Goal: Communication & Community: Answer question/provide support

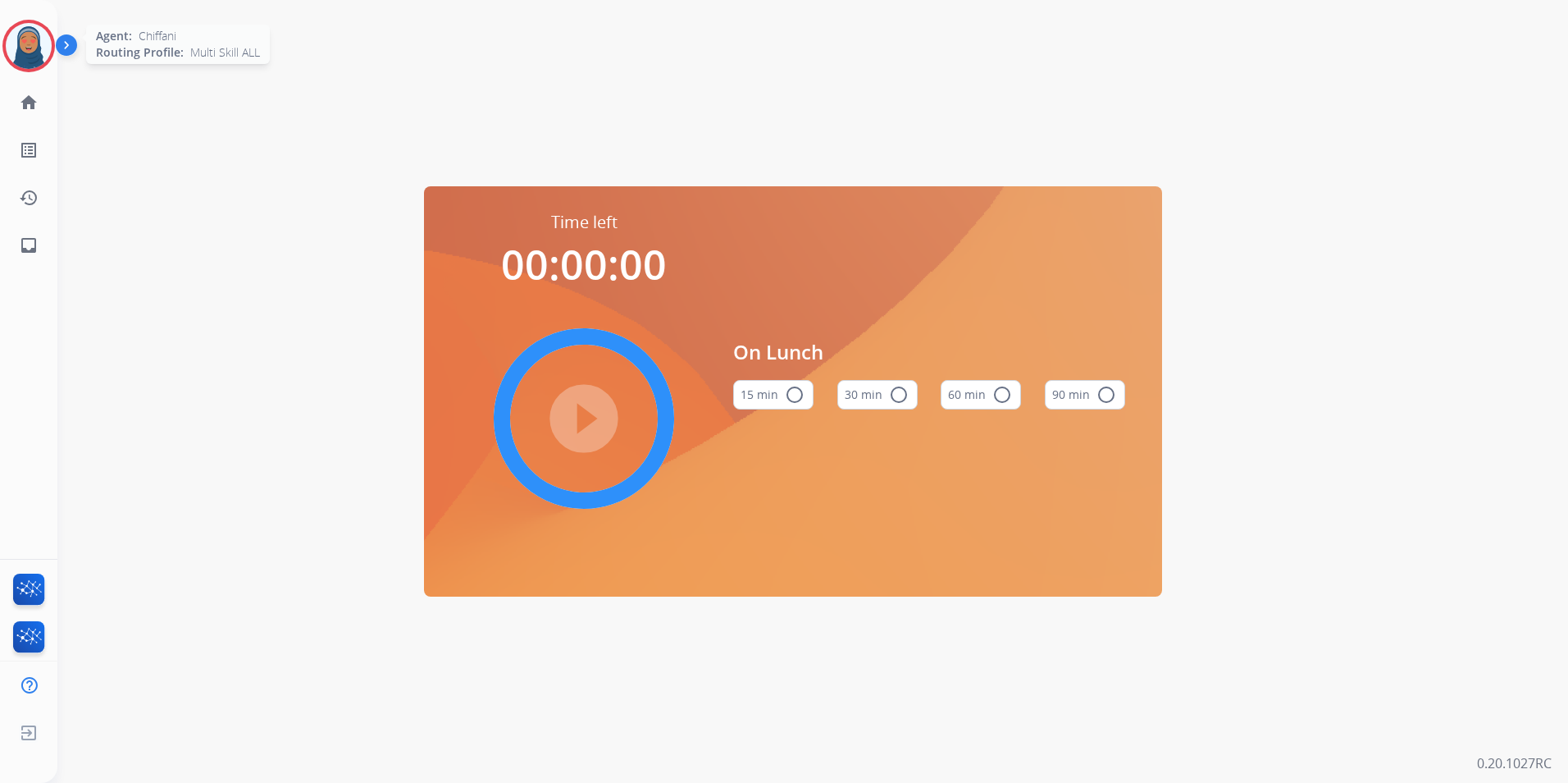
click at [20, 64] on img at bounding box center [29, 46] width 46 height 46
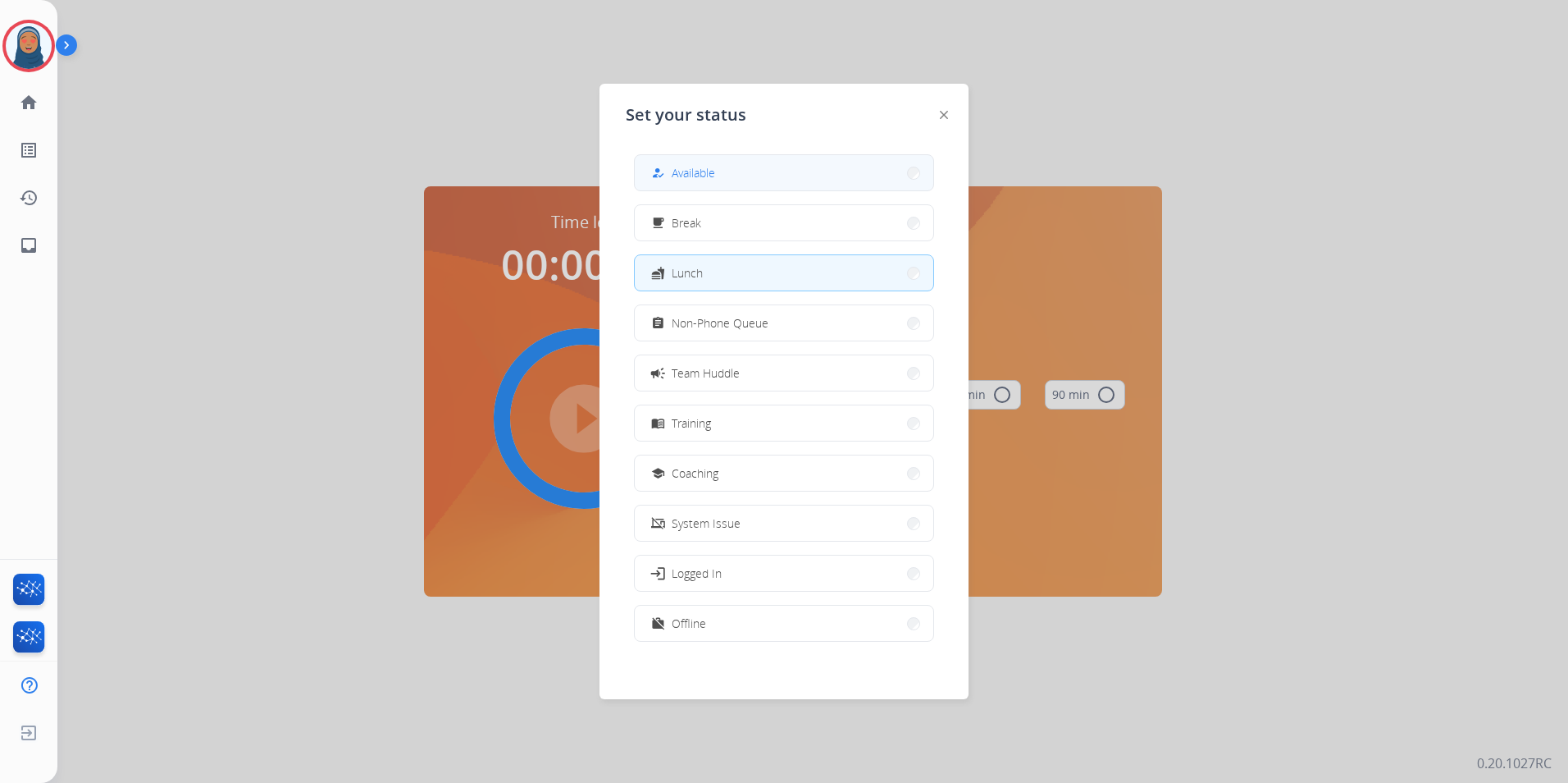
click at [701, 180] on span "Available" at bounding box center [693, 172] width 44 height 17
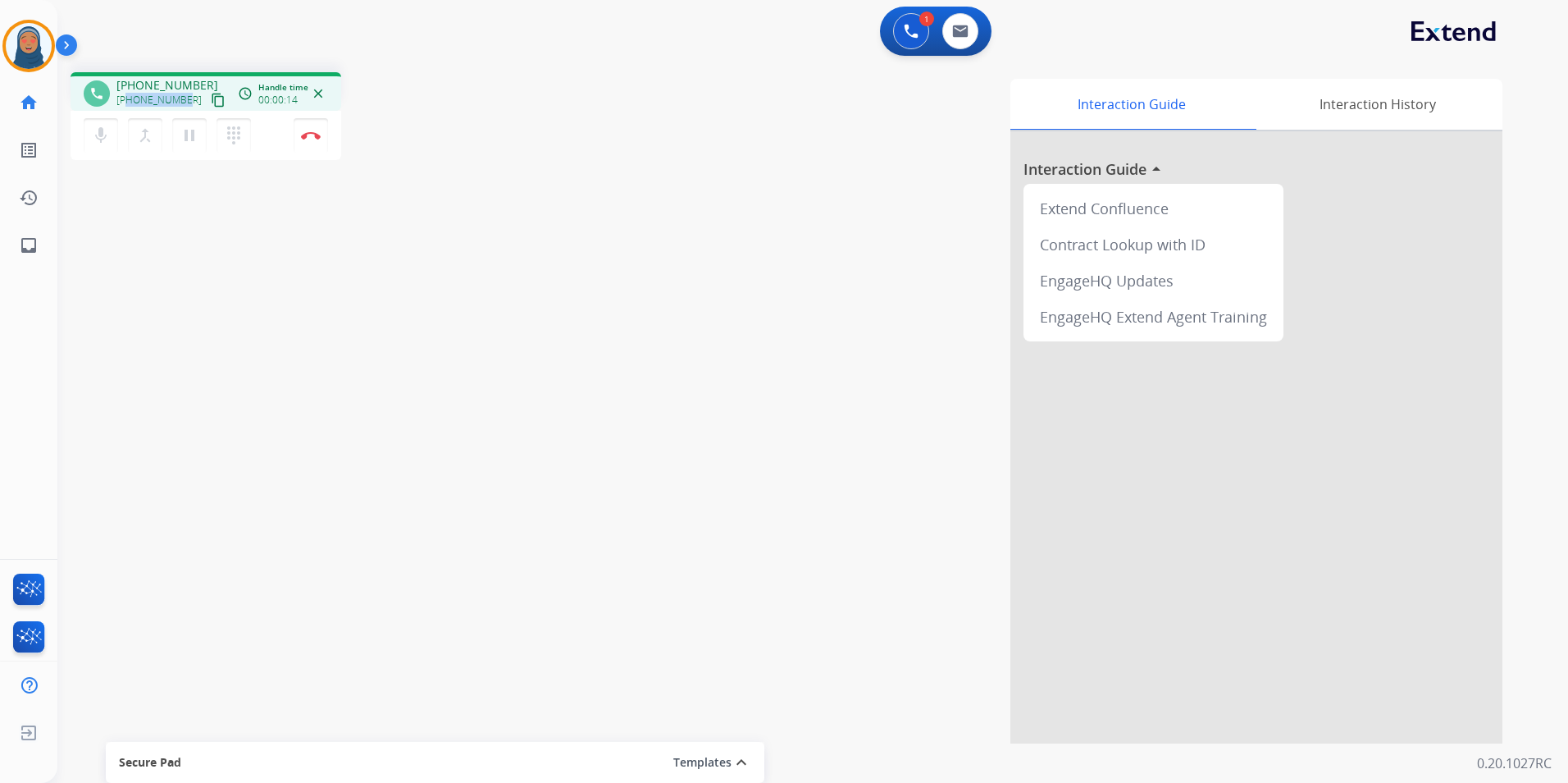
drag, startPoint x: 185, startPoint y: 99, endPoint x: 129, endPoint y: 105, distance: 56.3
click at [129, 105] on div "+13214685987 content_copy" at bounding box center [172, 99] width 111 height 20
copy span "3214685987"
click at [314, 142] on button "Disconnect" at bounding box center [310, 136] width 34 height 34
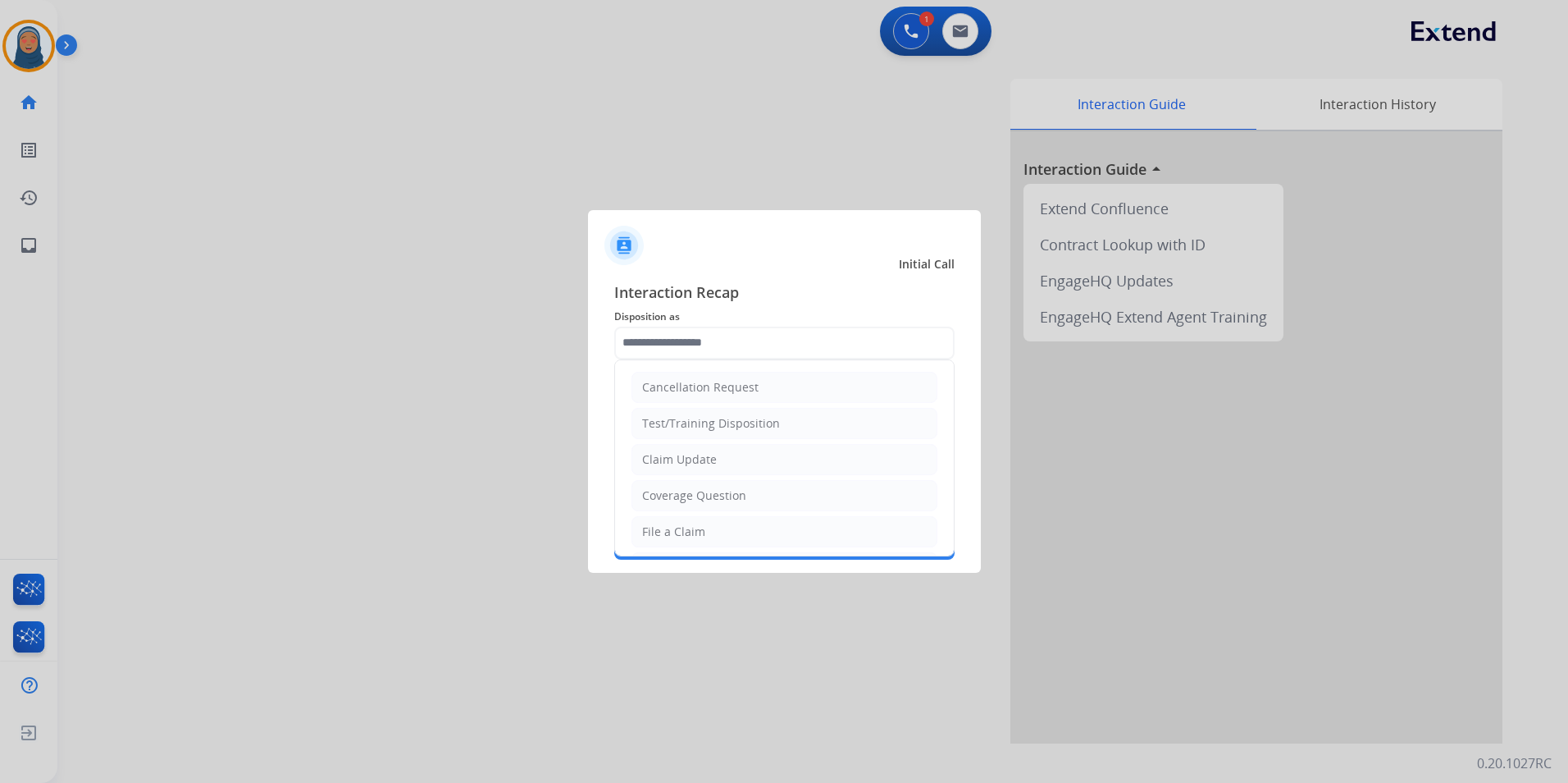
click at [703, 460] on div "Claim Update" at bounding box center [679, 459] width 75 height 16
type input "**********"
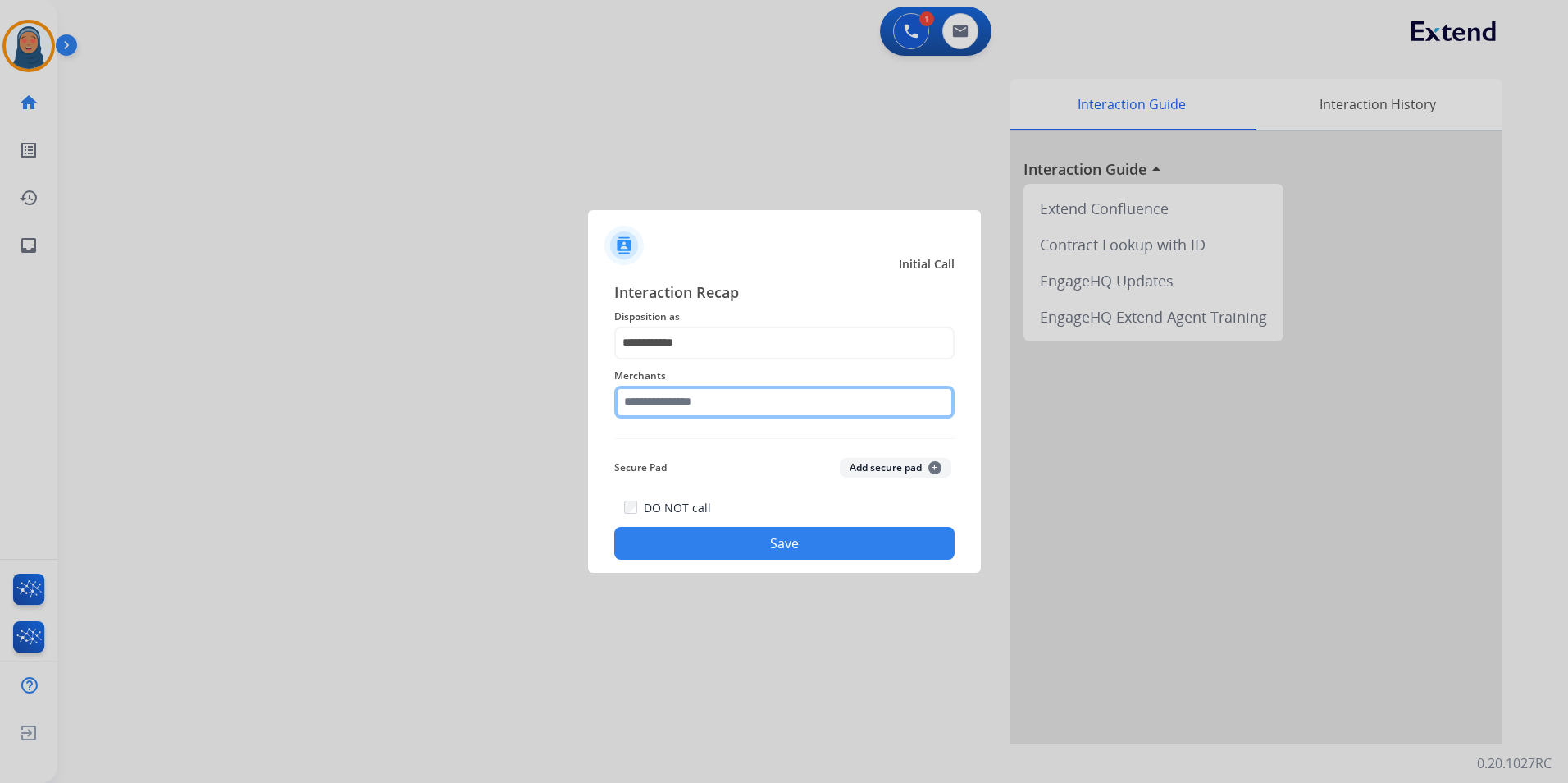
click at [690, 406] on input "text" at bounding box center [784, 402] width 340 height 33
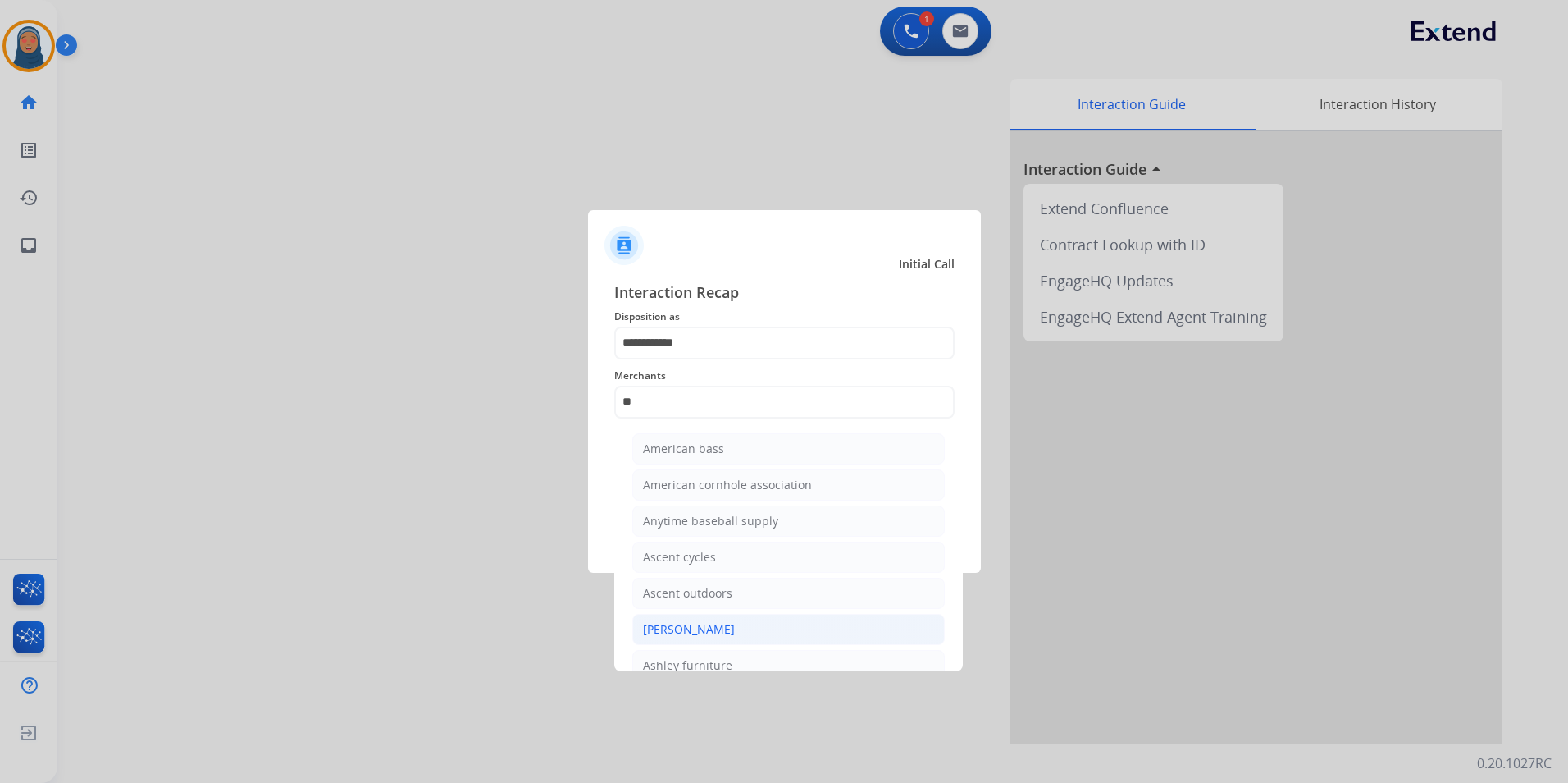
drag, startPoint x: 700, startPoint y: 636, endPoint x: 725, endPoint y: 615, distance: 32.6
click at [700, 635] on div "[PERSON_NAME]" at bounding box center [688, 629] width 92 height 16
type input "**********"
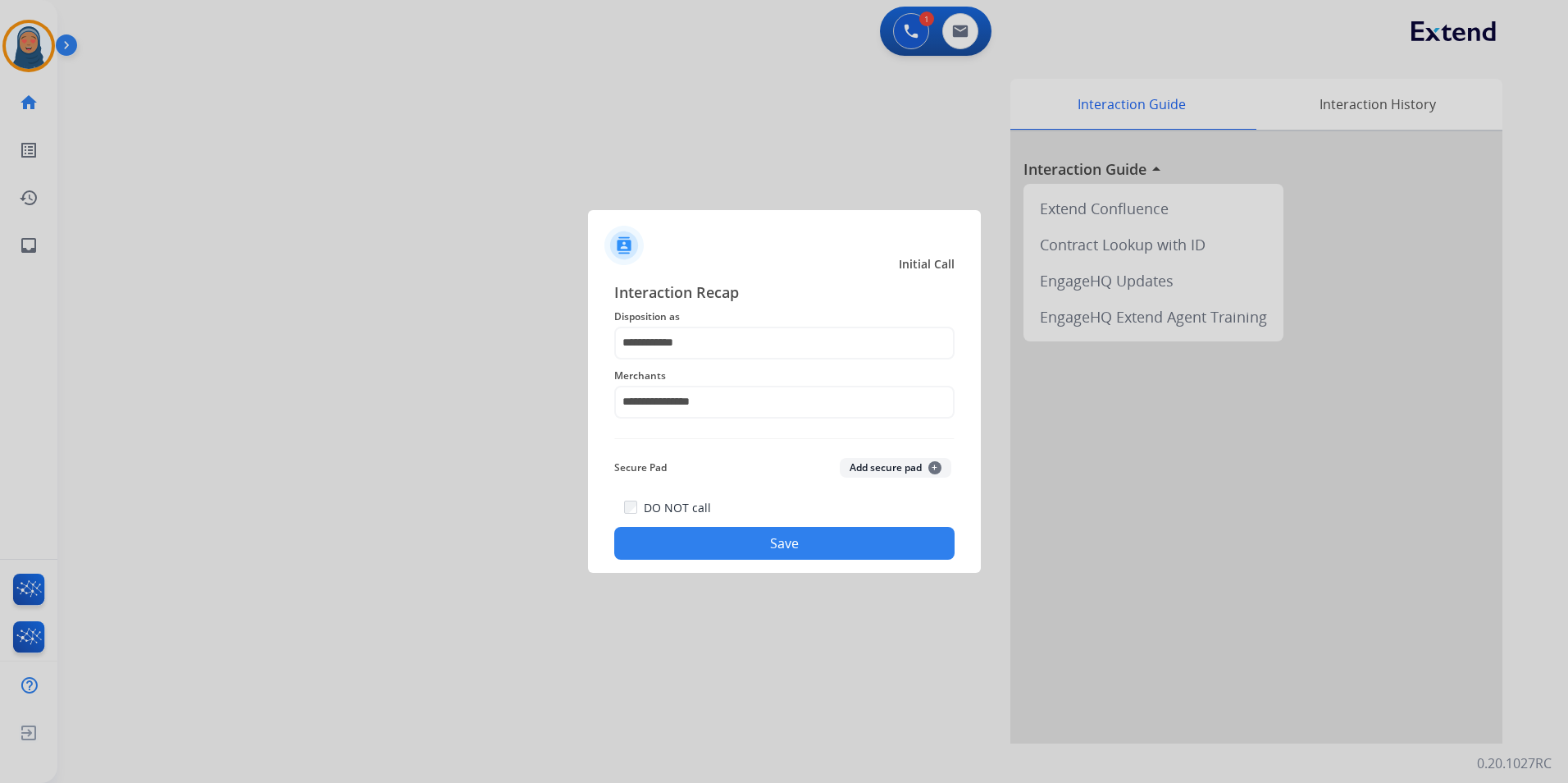
click at [833, 545] on button "Save" at bounding box center [784, 543] width 340 height 33
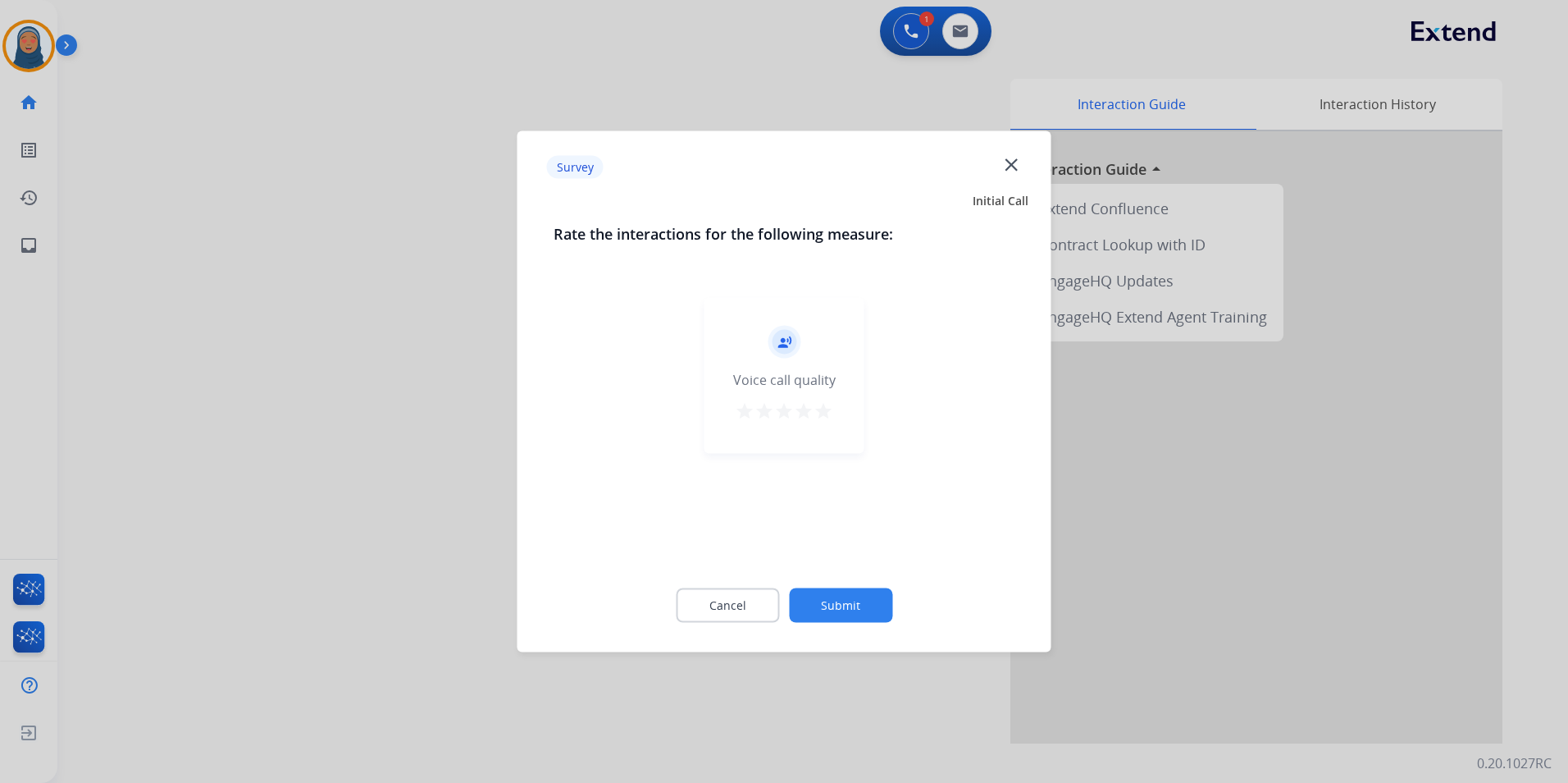
click at [875, 595] on button "Submit" at bounding box center [840, 605] width 104 height 34
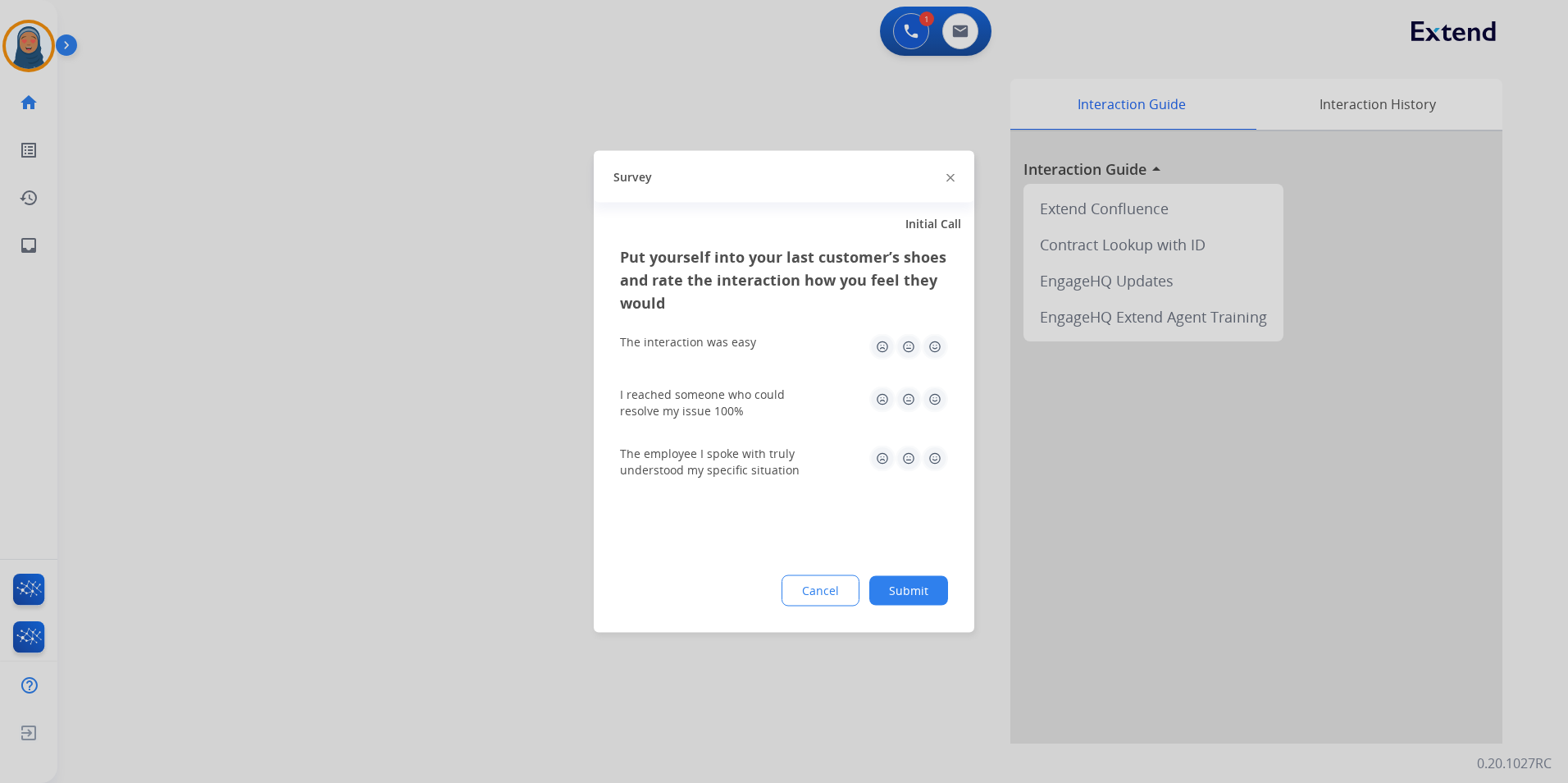
click at [930, 586] on button "Submit" at bounding box center [909, 591] width 79 height 29
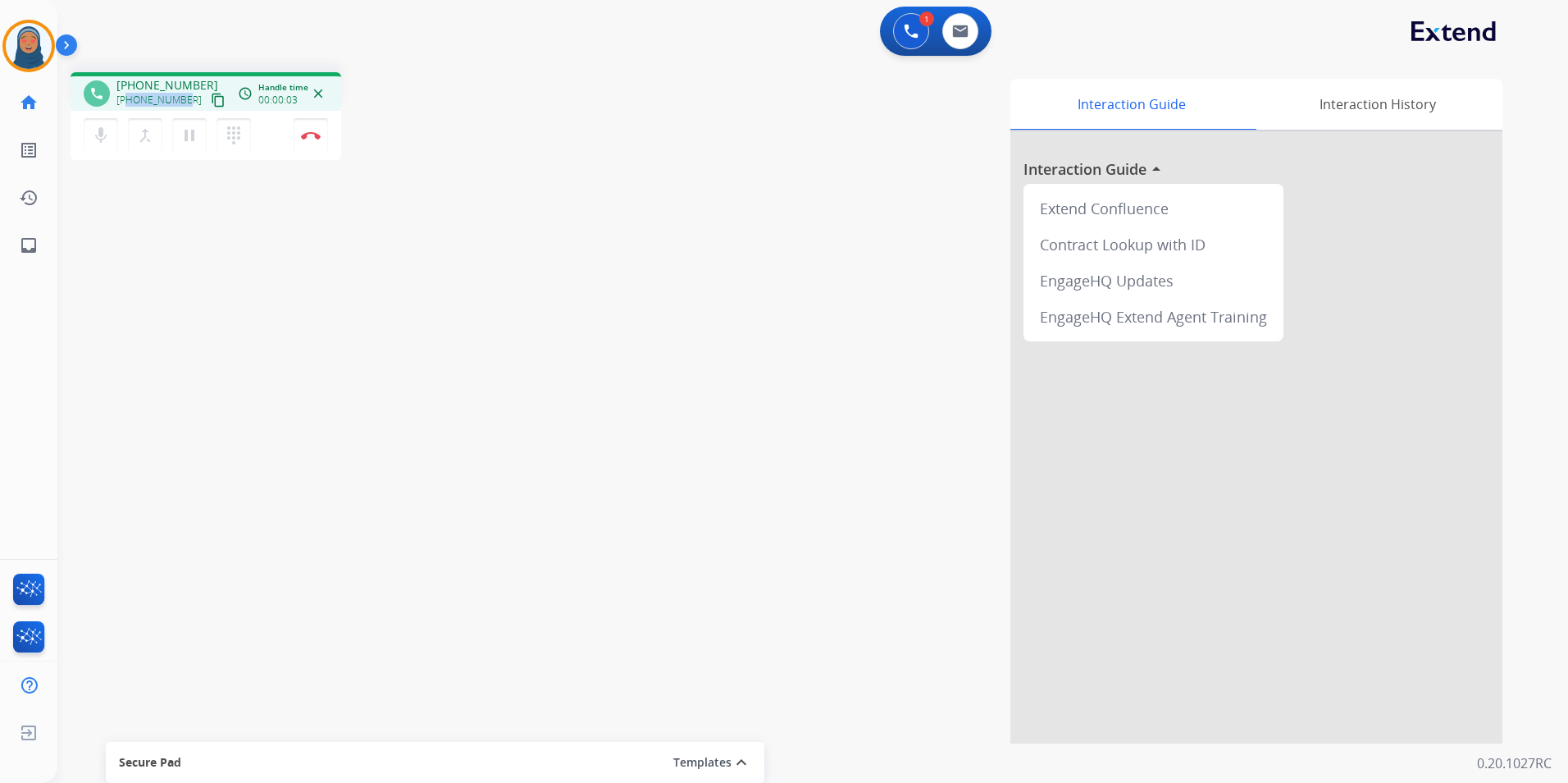
drag, startPoint x: 183, startPoint y: 100, endPoint x: 129, endPoint y: 103, distance: 54.1
click at [129, 103] on span "+14239034022" at bounding box center [159, 99] width 85 height 13
copy span "4239034022"
click at [316, 142] on button "Disconnect" at bounding box center [310, 136] width 34 height 34
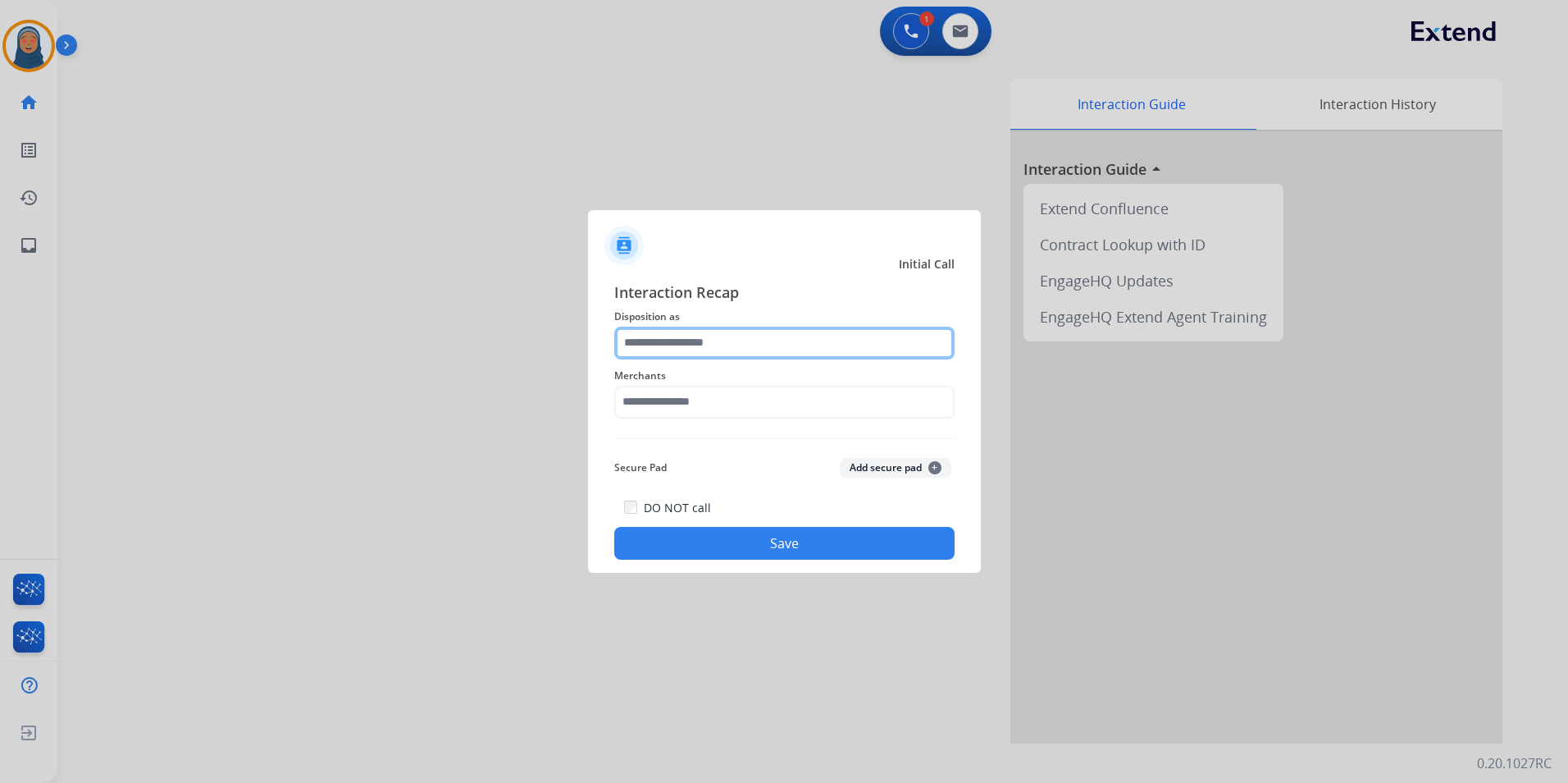
click at [699, 347] on input "text" at bounding box center [784, 343] width 340 height 33
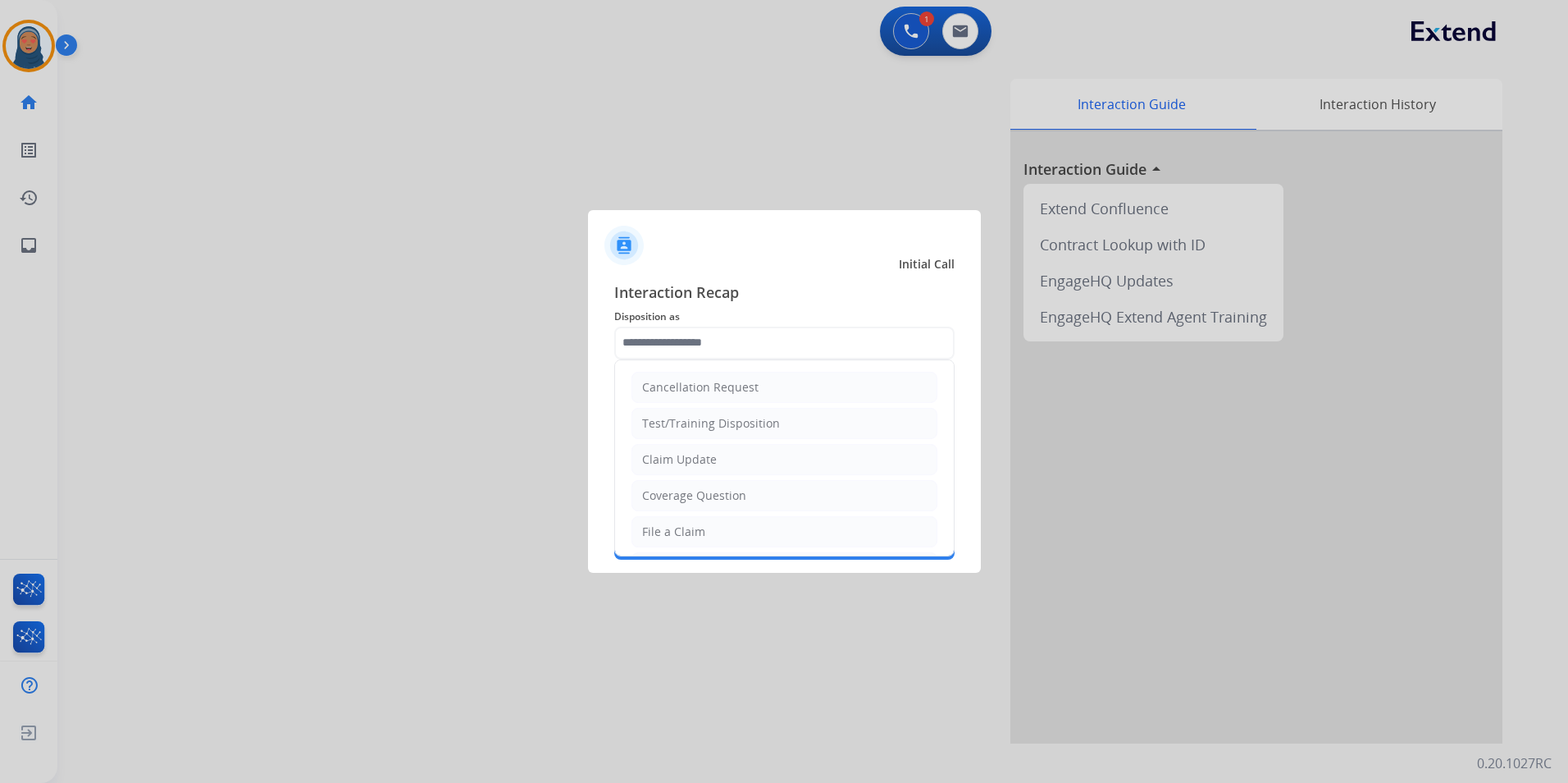
click at [707, 473] on li "Claim Update" at bounding box center [784, 459] width 306 height 31
type input "**********"
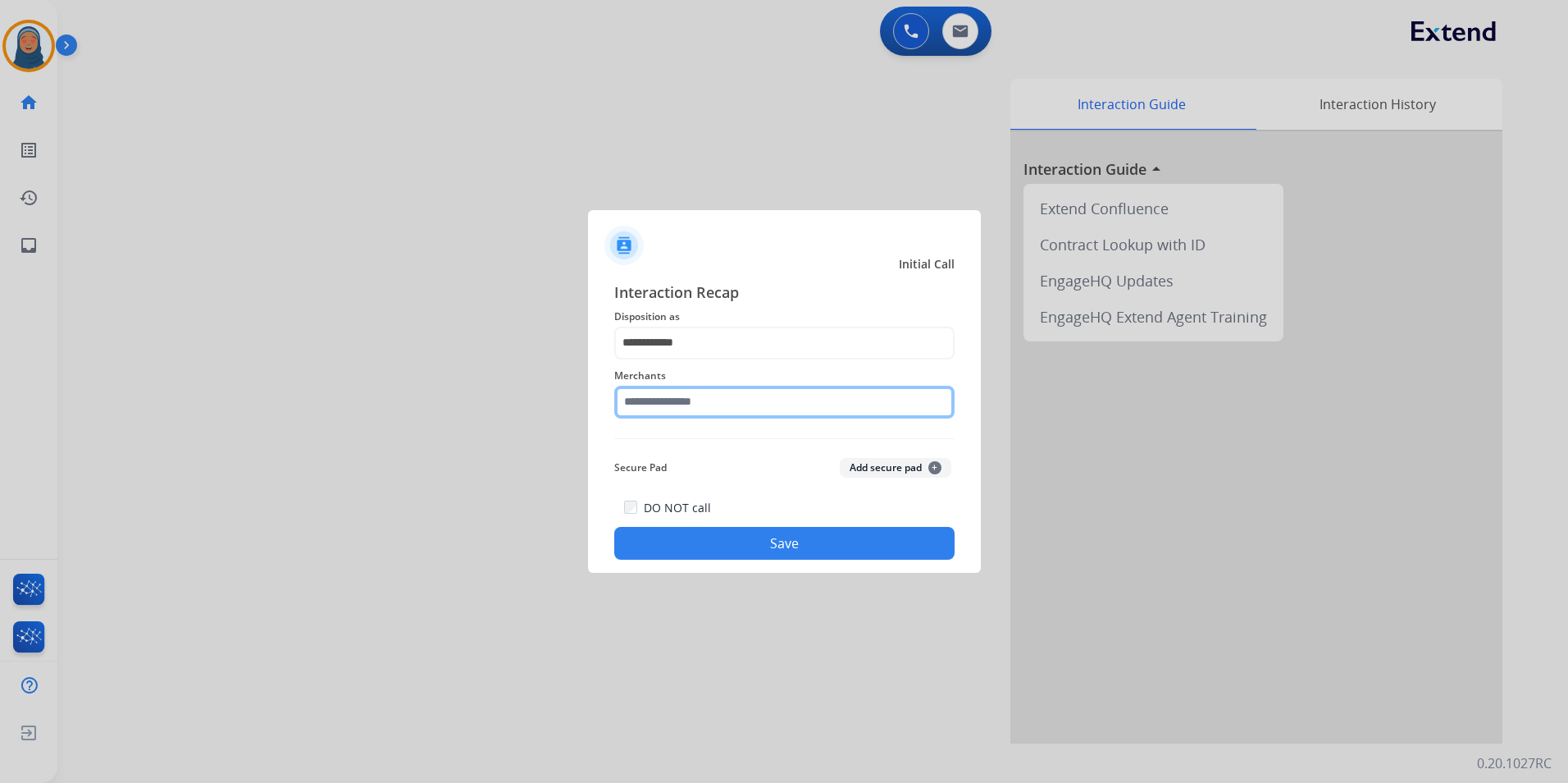
click at [686, 405] on input "text" at bounding box center [784, 402] width 340 height 33
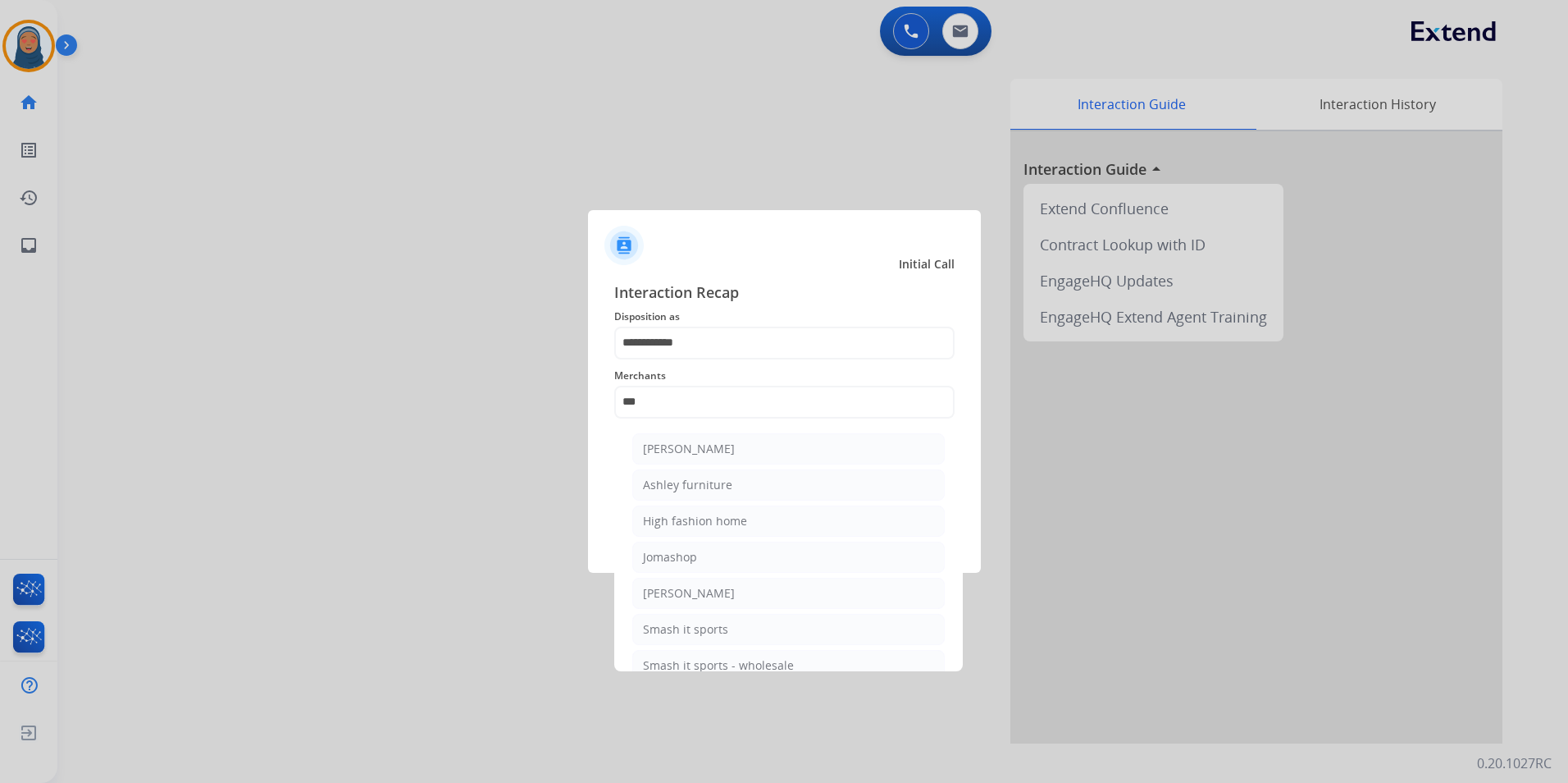
click at [688, 481] on div "Ashley furniture" at bounding box center [688, 485] width 89 height 16
type input "**********"
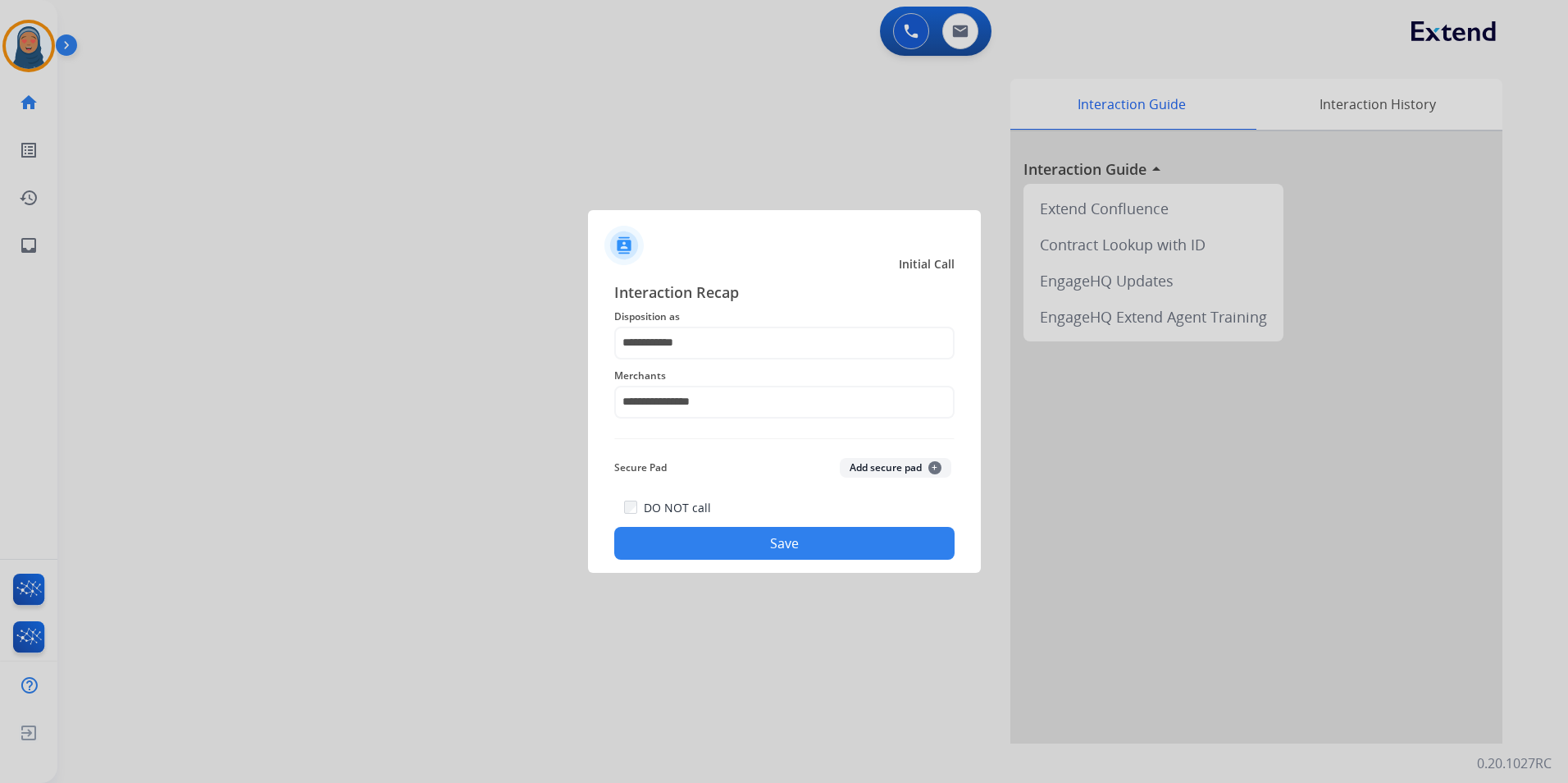
click at [777, 557] on button "Save" at bounding box center [784, 543] width 340 height 33
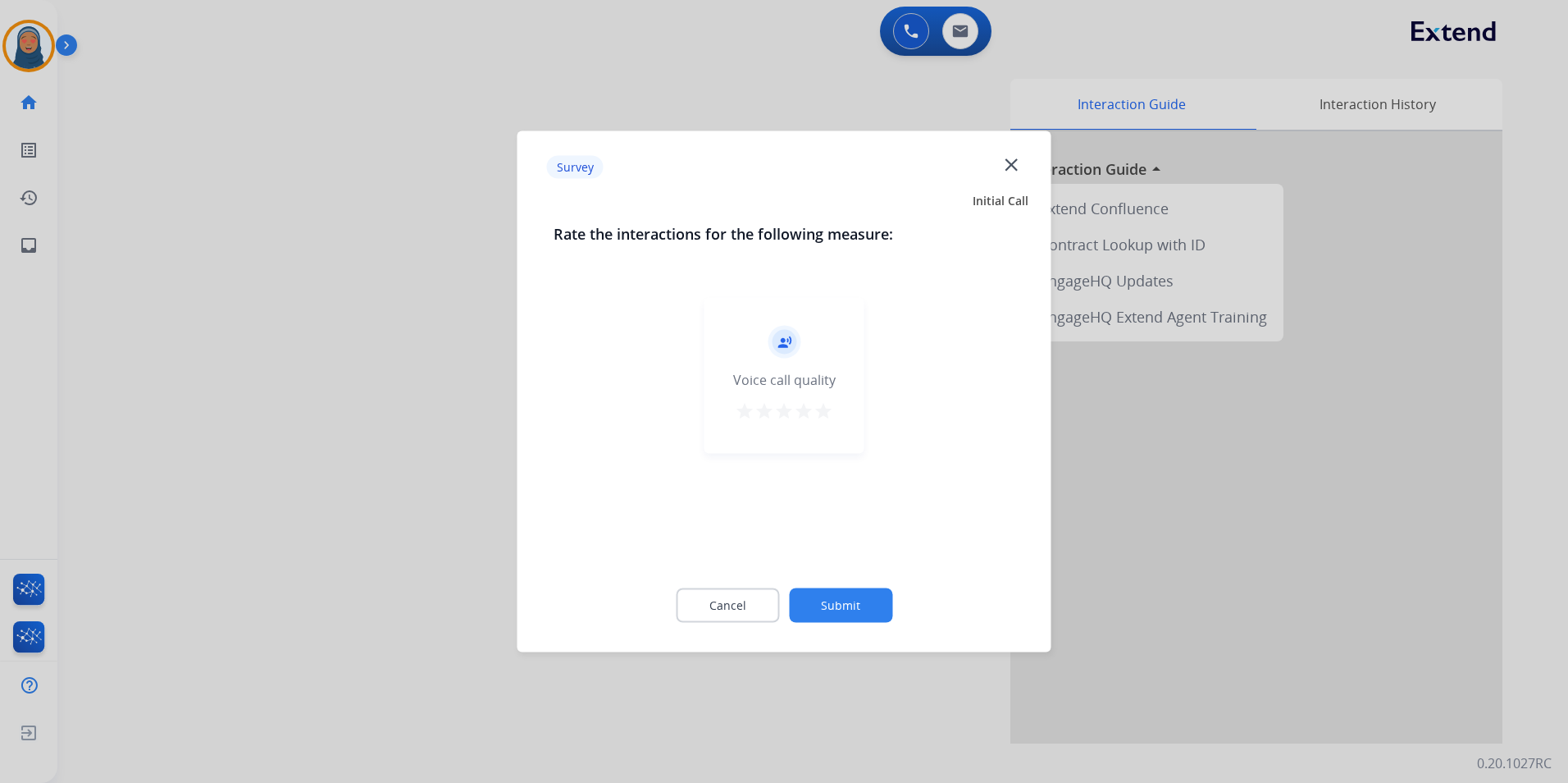
click at [847, 596] on button "Submit" at bounding box center [840, 605] width 104 height 34
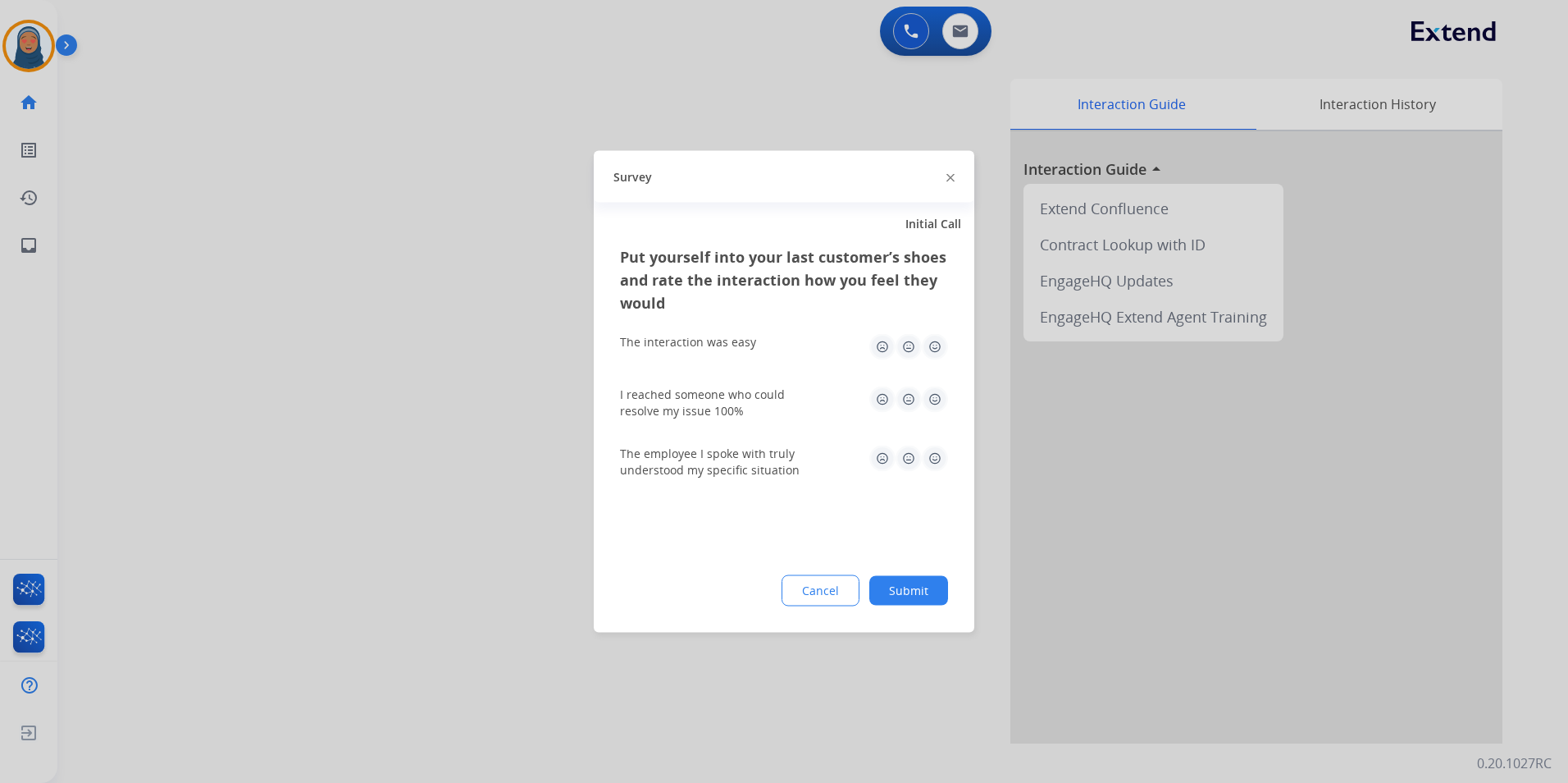
click at [910, 578] on button "Submit" at bounding box center [909, 591] width 79 height 29
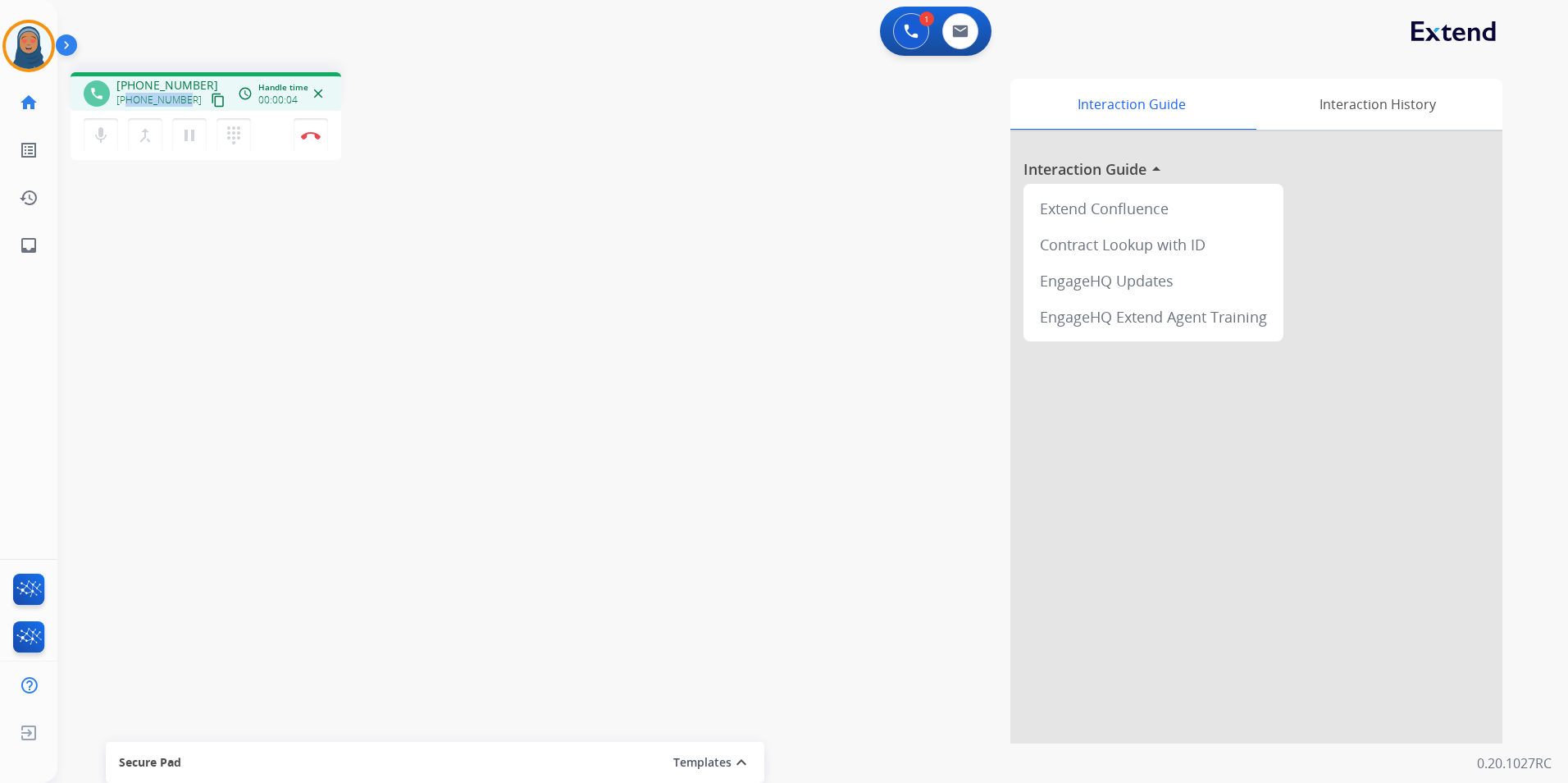
drag, startPoint x: 184, startPoint y: 101, endPoint x: 129, endPoint y: 109, distance: 55.6
click at [129, 109] on div "+19088390437 content_copy" at bounding box center [172, 99] width 111 height 20
copy span "9088390437"
click at [307, 145] on button "Disconnect" at bounding box center [310, 136] width 34 height 34
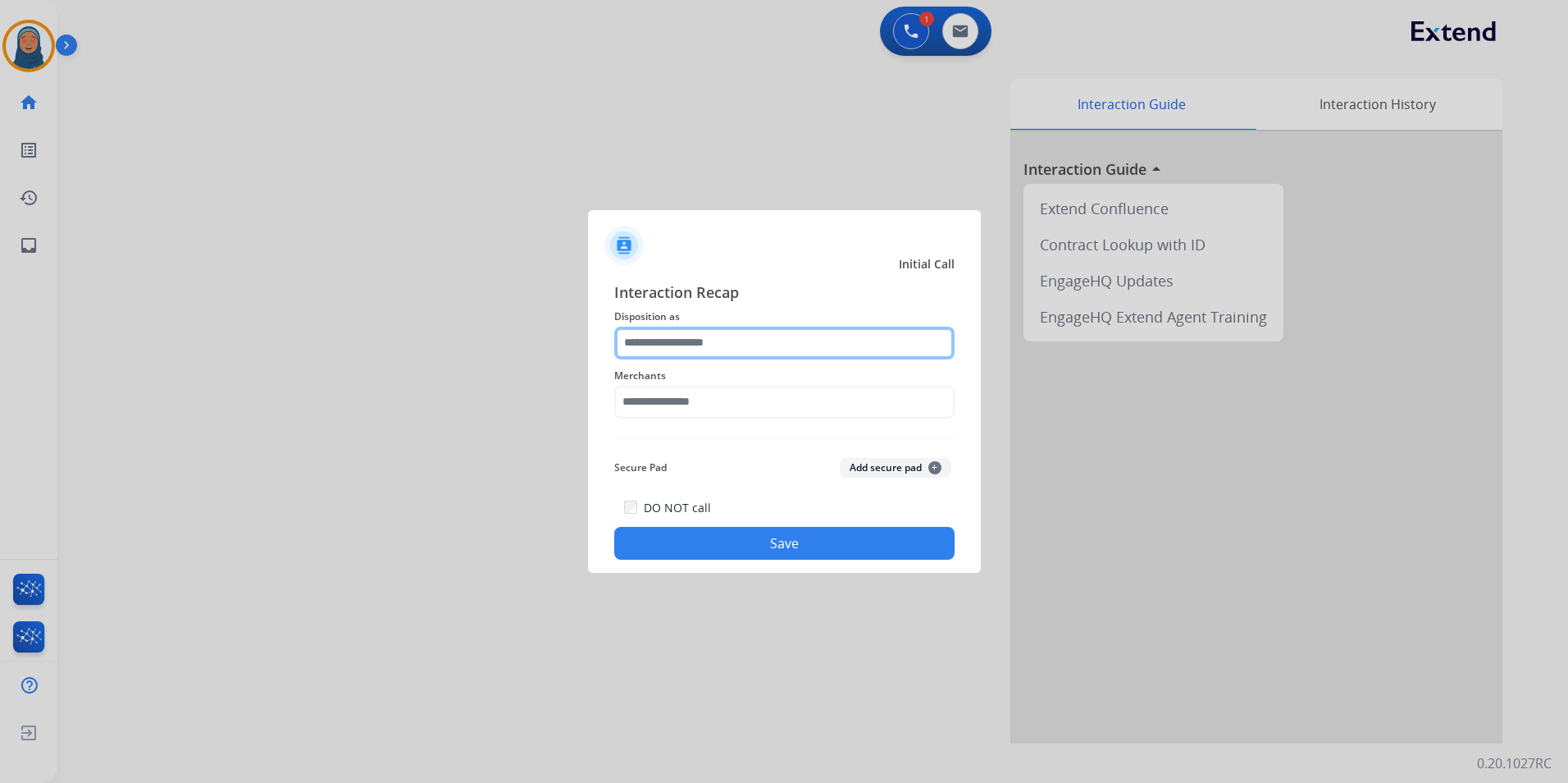
drag, startPoint x: 676, startPoint y: 350, endPoint x: 704, endPoint y: 340, distance: 29.7
click at [704, 341] on input "text" at bounding box center [784, 343] width 340 height 33
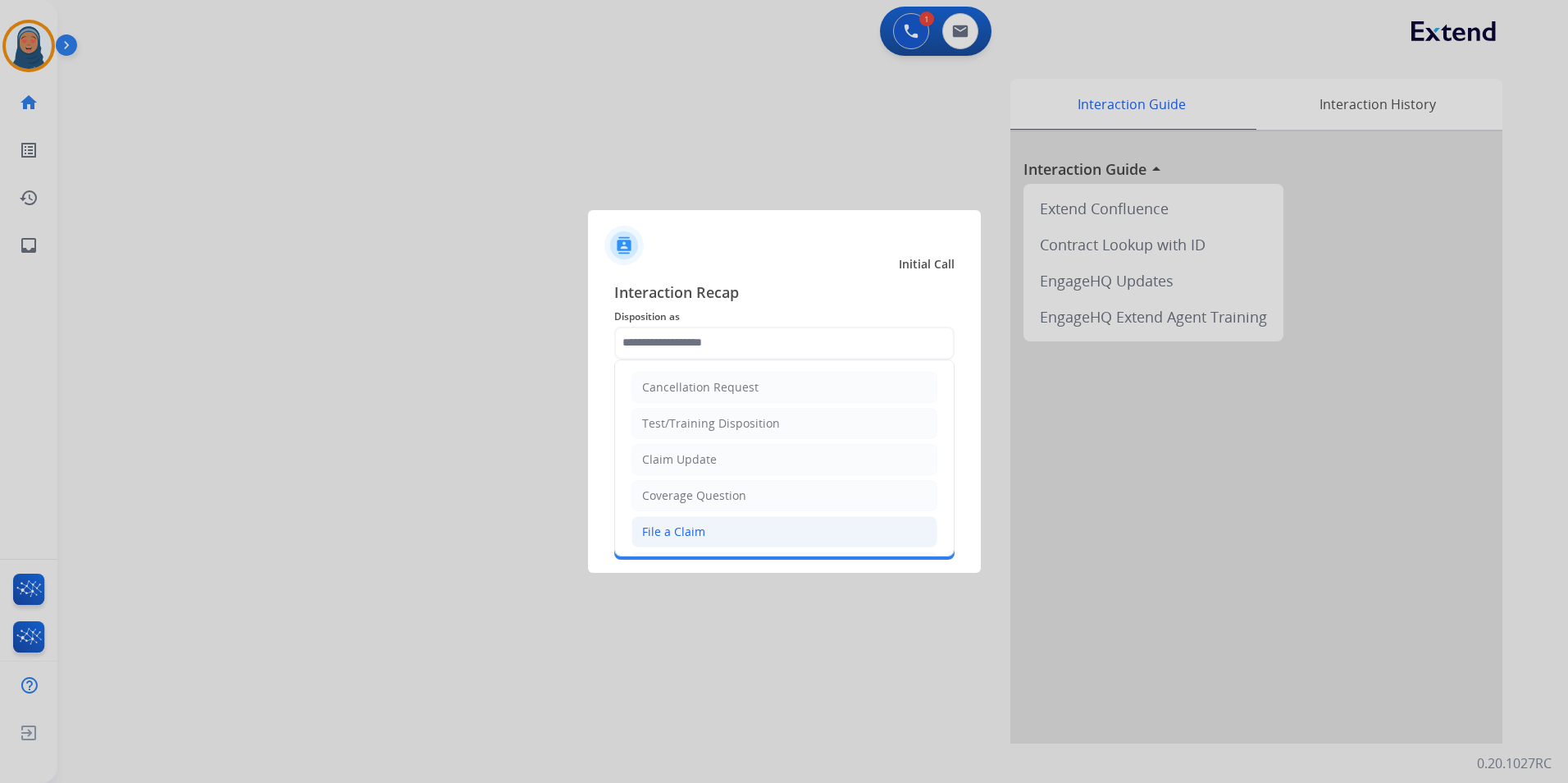
drag, startPoint x: 676, startPoint y: 527, endPoint x: 689, endPoint y: 476, distance: 52.6
click at [678, 523] on div "File a Claim" at bounding box center [674, 531] width 63 height 16
type input "**********"
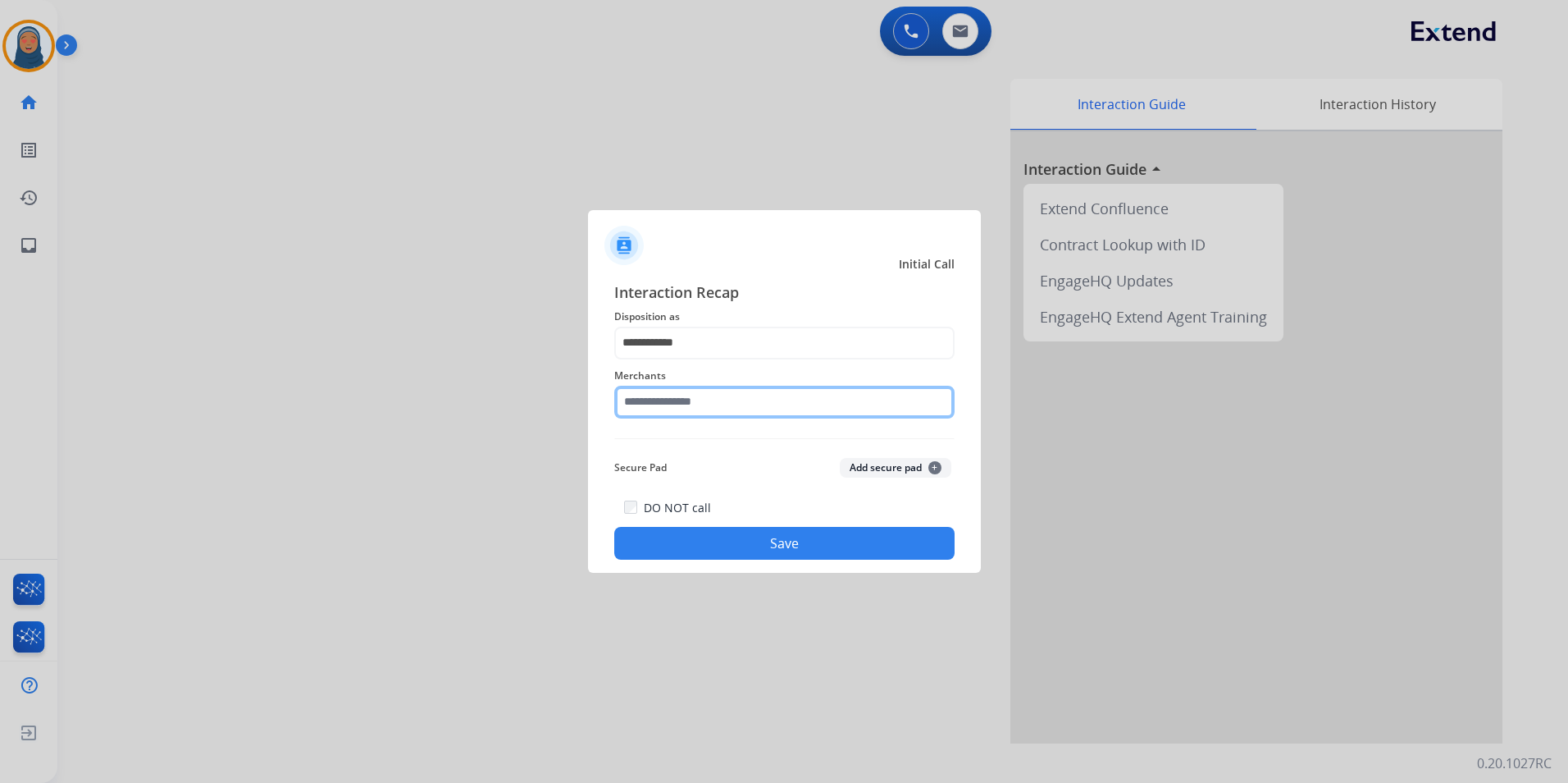
click at [713, 399] on input "text" at bounding box center [784, 402] width 340 height 33
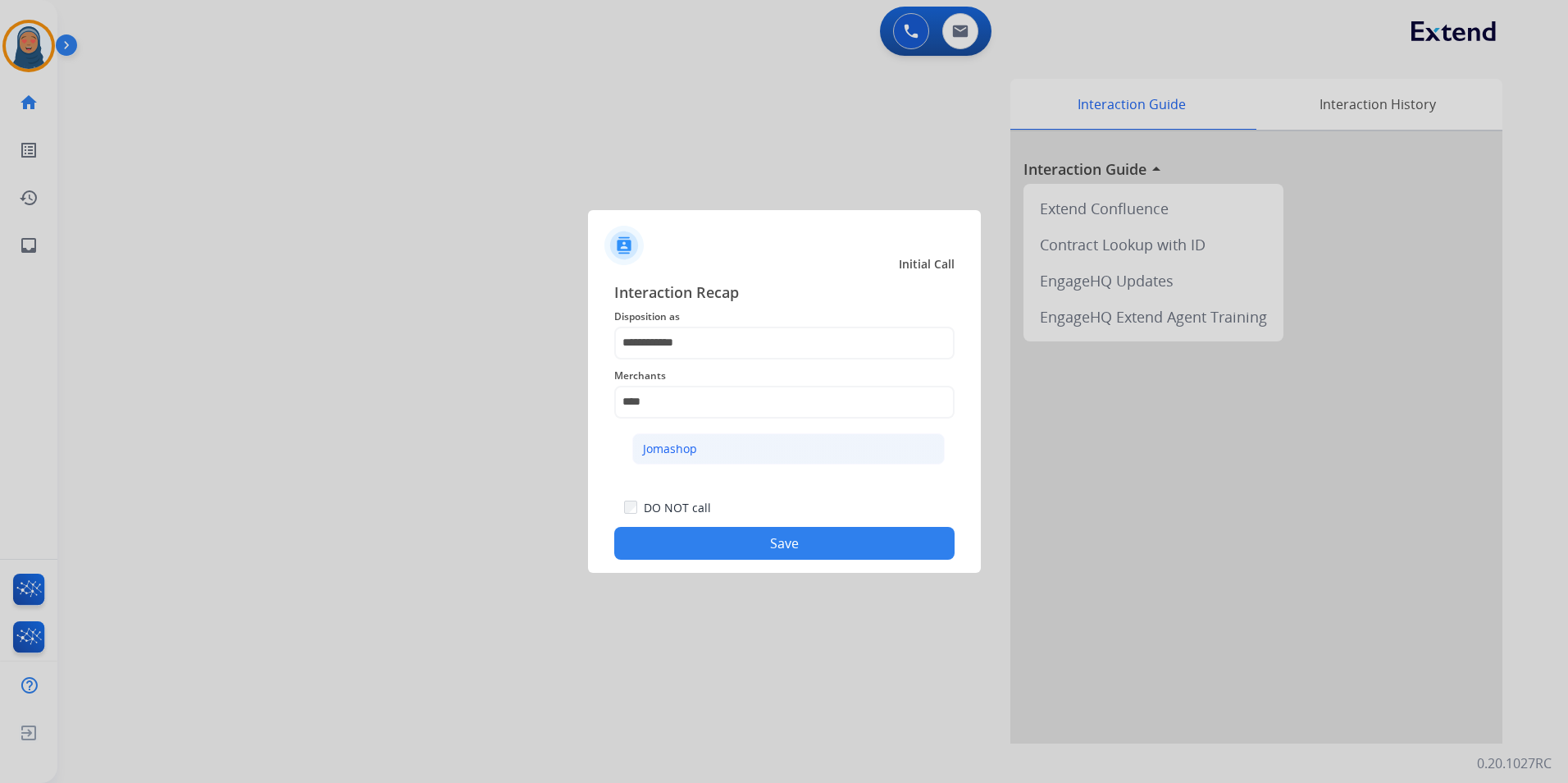
click at [724, 448] on li "Jomashop" at bounding box center [789, 449] width 312 height 31
type input "********"
click at [781, 544] on button "Save" at bounding box center [784, 543] width 340 height 33
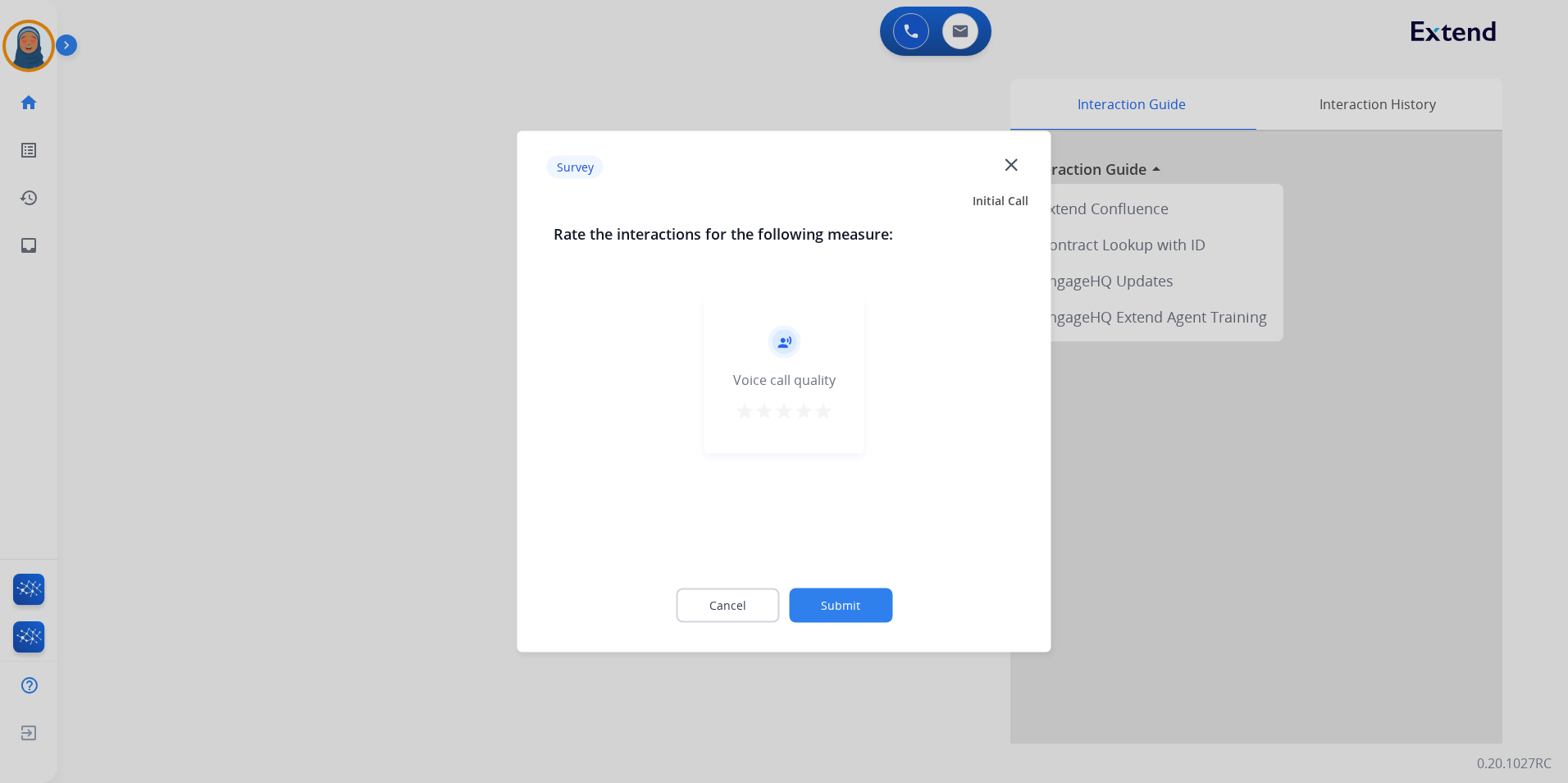
click at [841, 596] on button "Submit" at bounding box center [840, 605] width 104 height 34
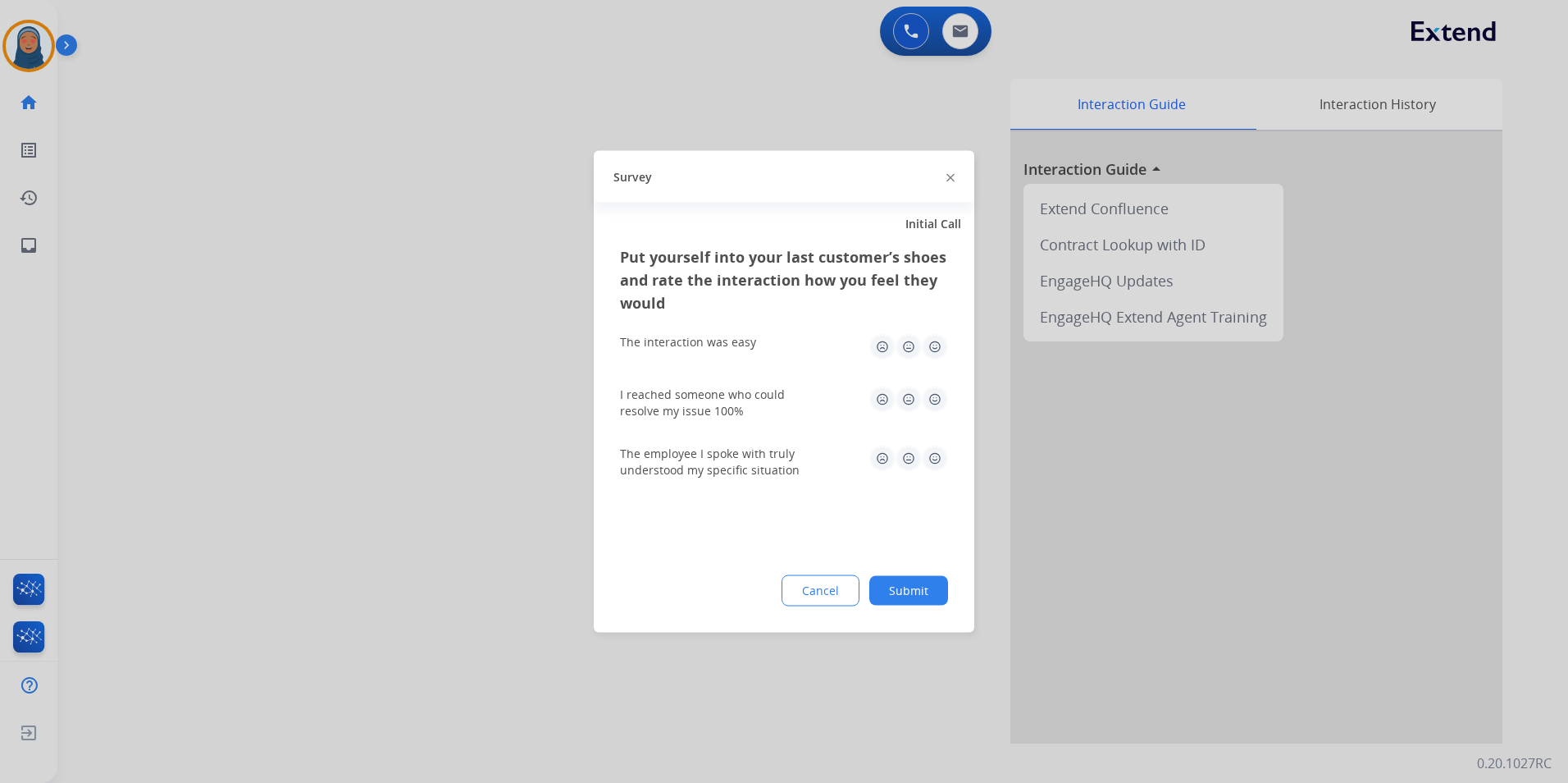
click at [904, 598] on button "Submit" at bounding box center [909, 591] width 79 height 29
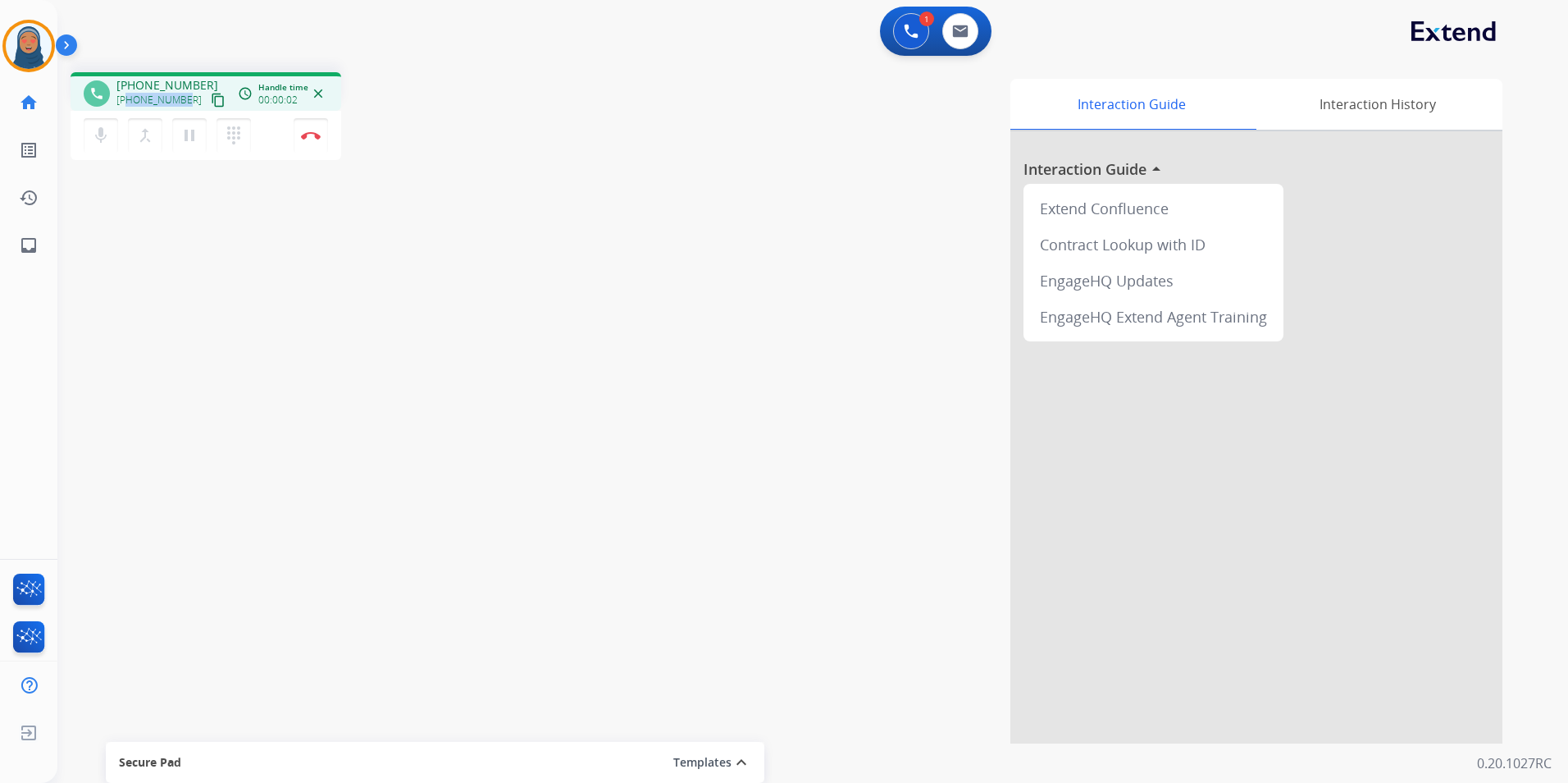
drag, startPoint x: 185, startPoint y: 98, endPoint x: 126, endPoint y: 100, distance: 59.0
click at [126, 100] on div "+16196108098 content_copy" at bounding box center [172, 99] width 111 height 20
copy span "6196108098"
click at [309, 142] on button "Disconnect" at bounding box center [310, 136] width 34 height 34
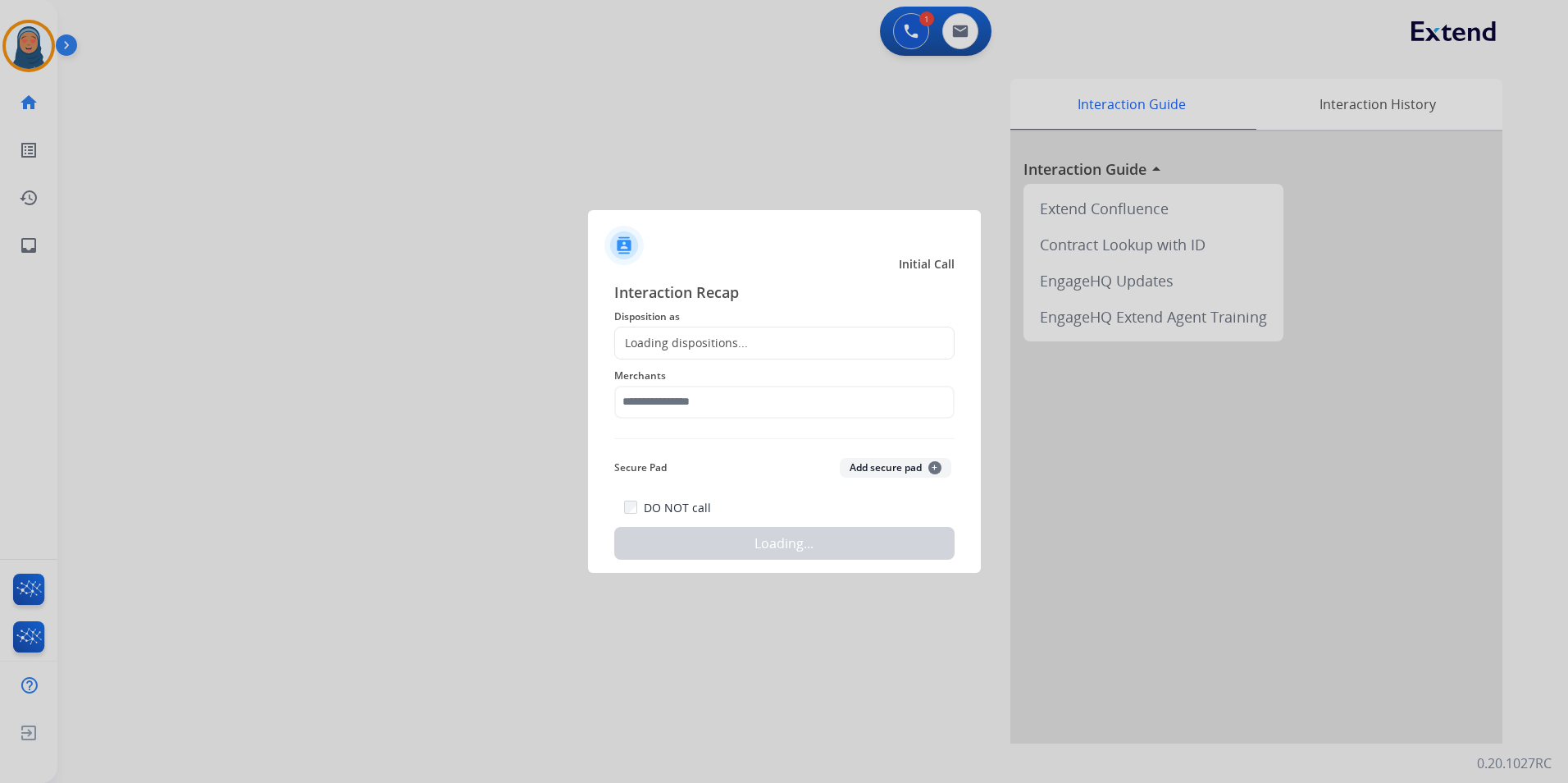
click at [717, 331] on div "Loading dispositions..." at bounding box center [784, 343] width 340 height 33
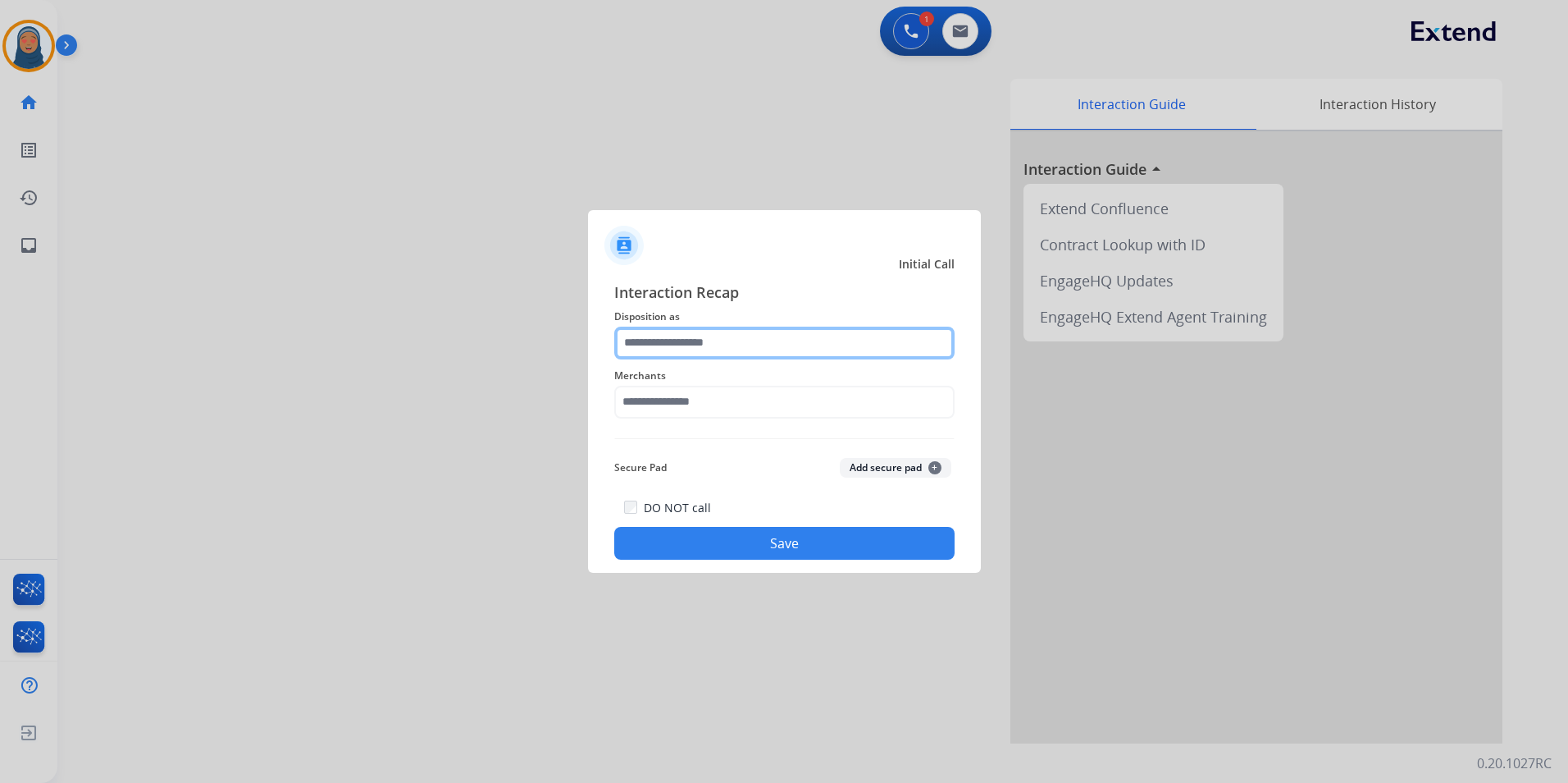
click at [718, 342] on input "text" at bounding box center [784, 343] width 340 height 33
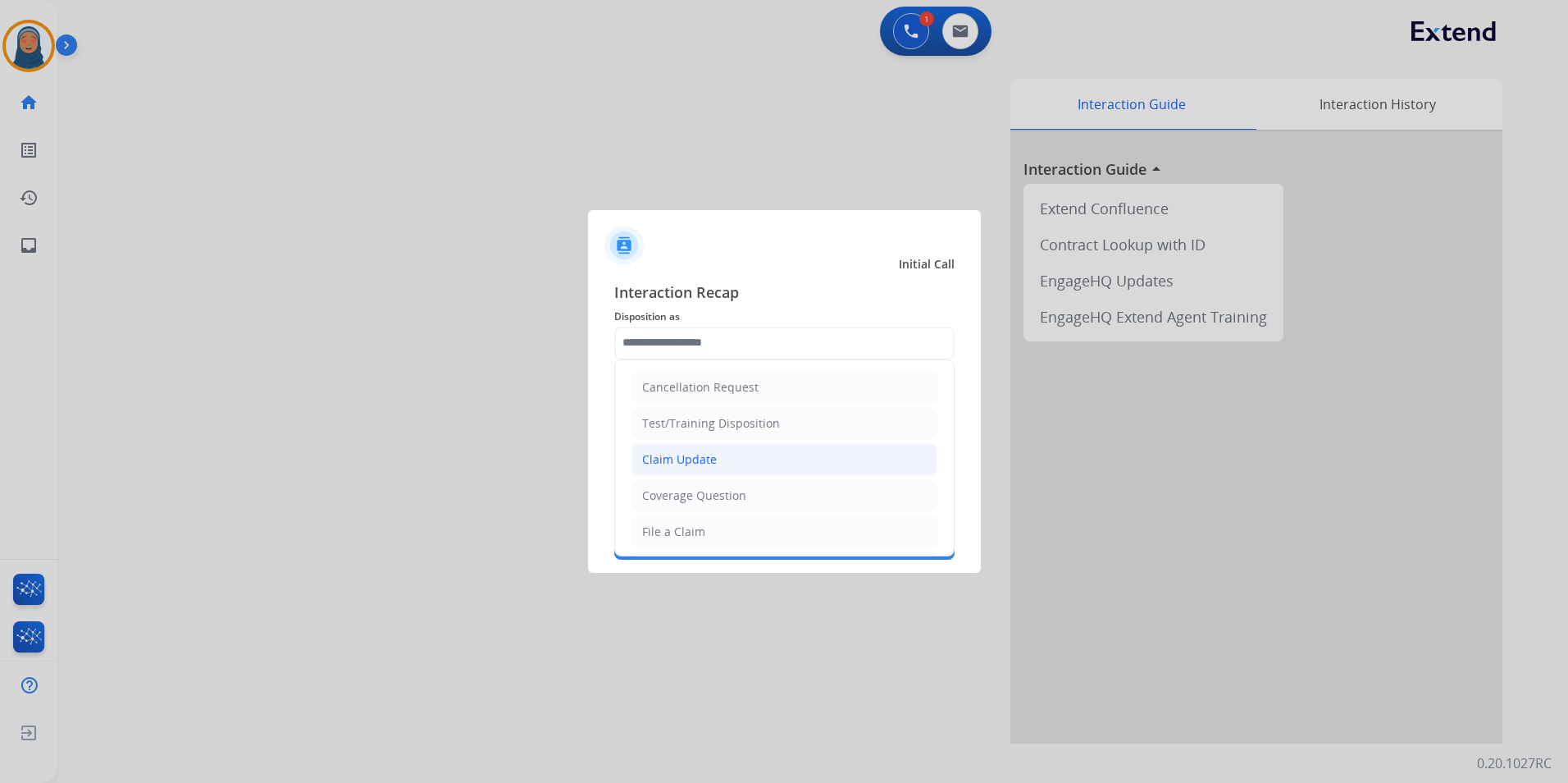
click at [687, 462] on div "Claim Update" at bounding box center [679, 459] width 75 height 16
type input "**********"
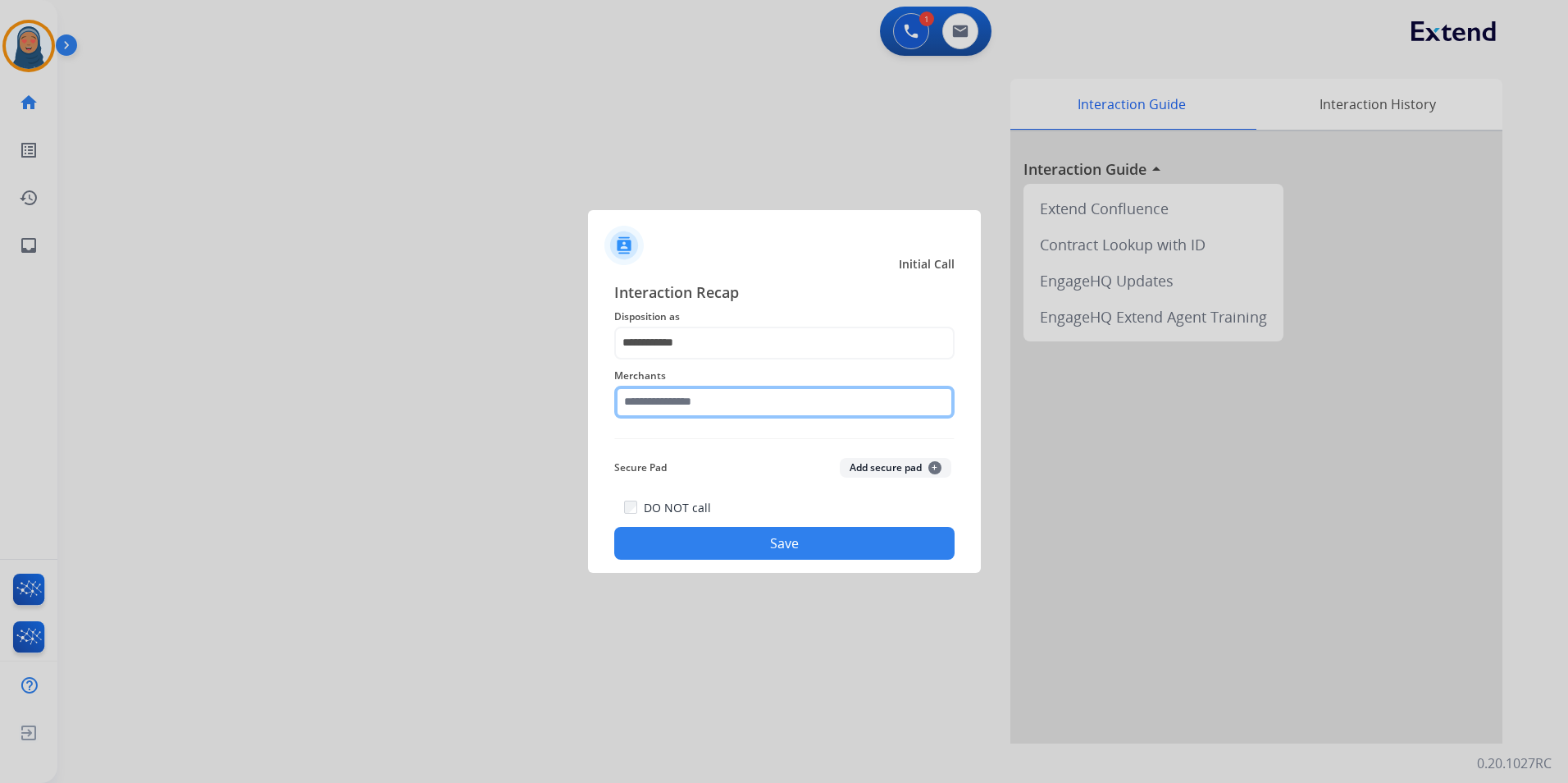
click at [658, 409] on input "text" at bounding box center [784, 402] width 340 height 33
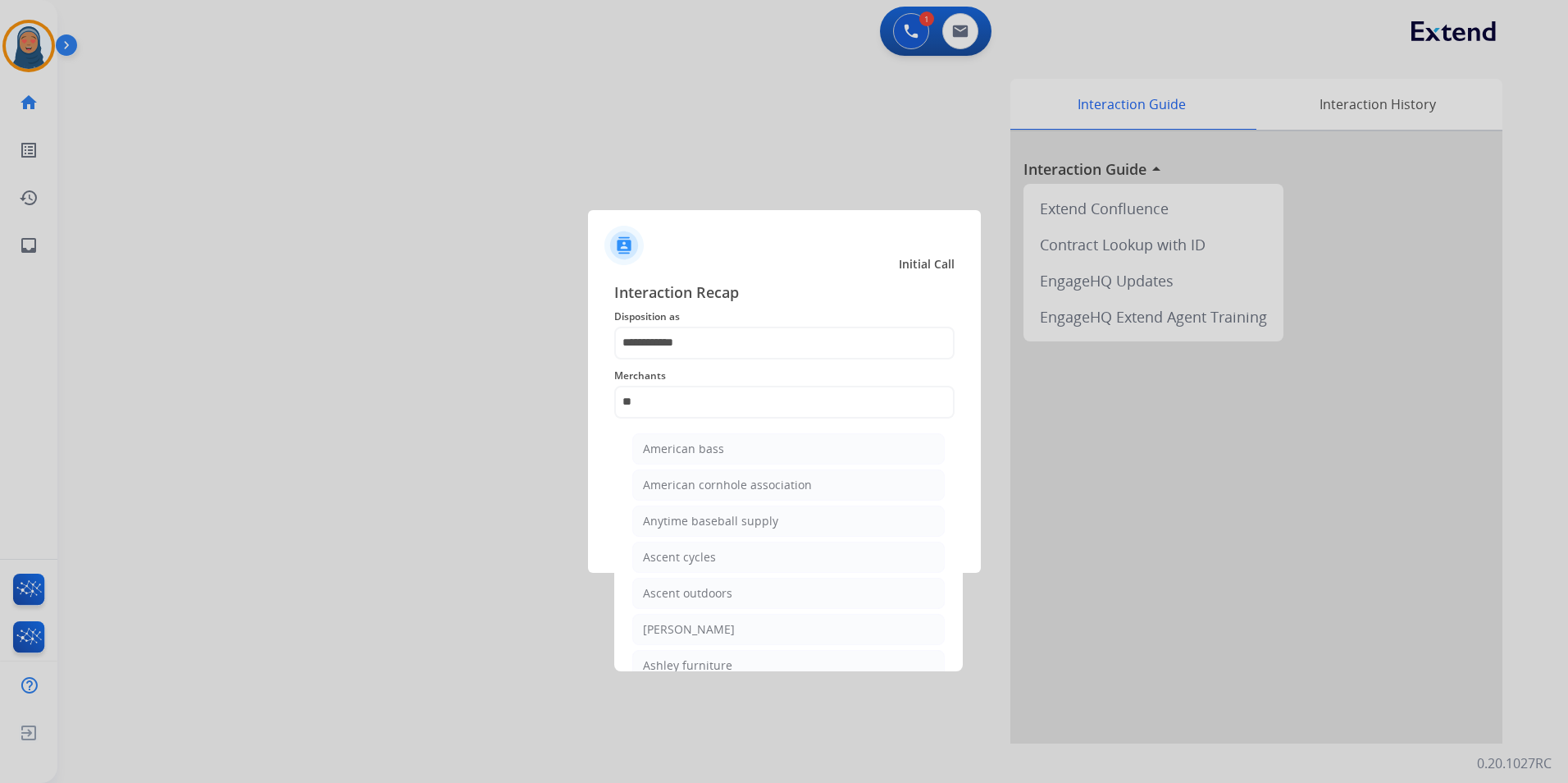
click at [718, 629] on div "Ashley - Reguard" at bounding box center [688, 629] width 92 height 16
type input "**********"
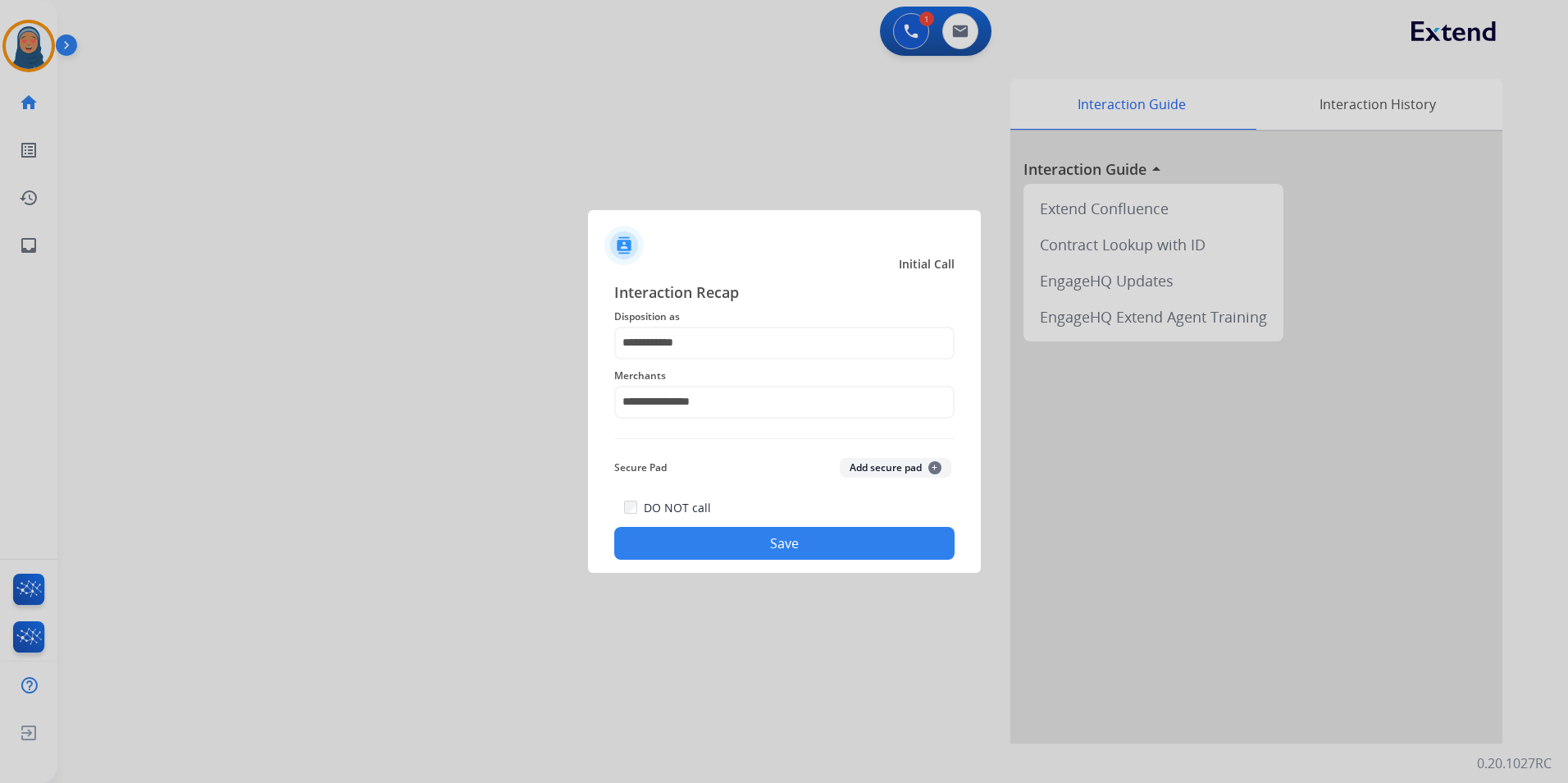
click at [808, 540] on button "Save" at bounding box center [784, 543] width 340 height 33
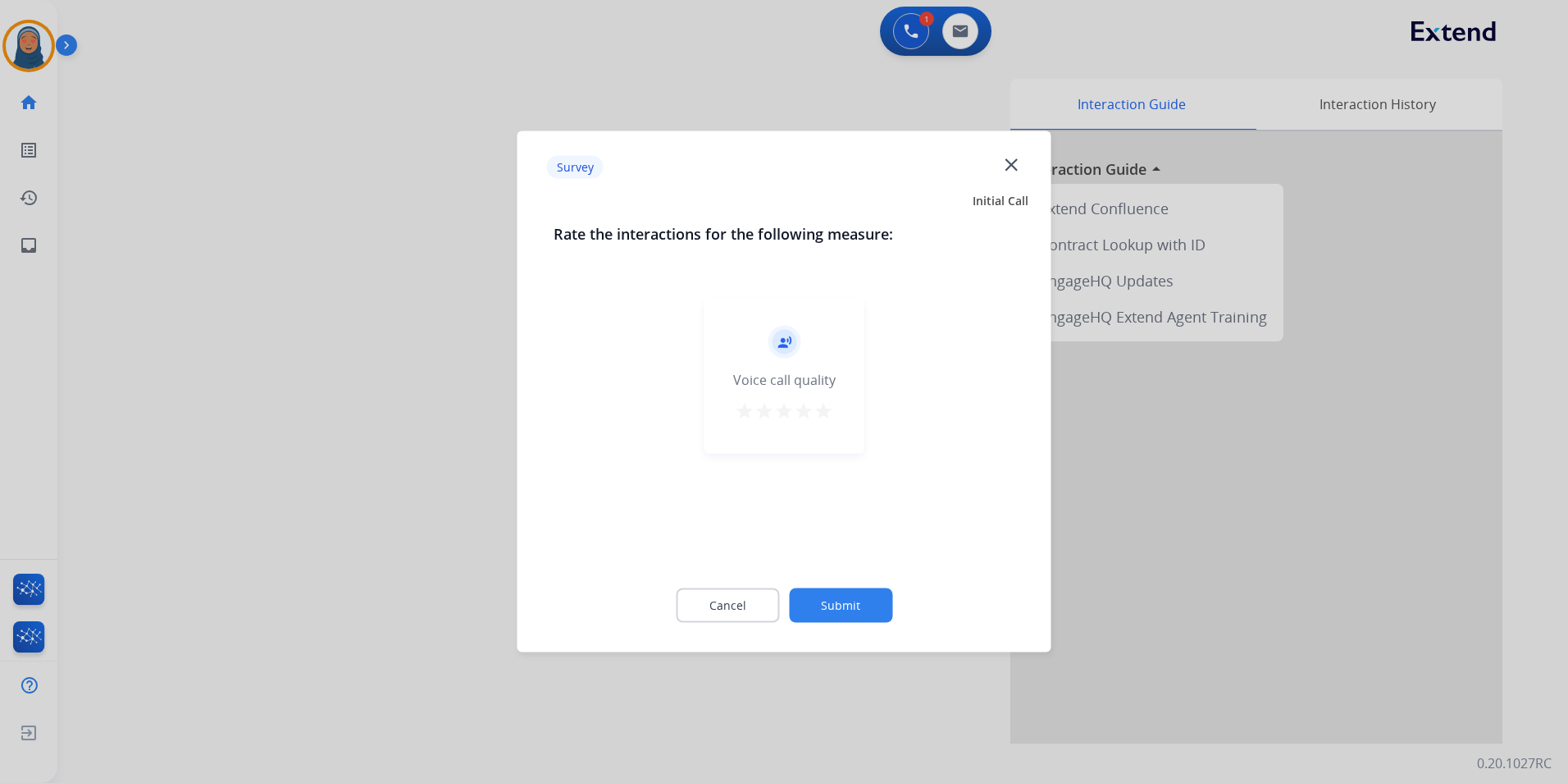
click at [870, 613] on button "Submit" at bounding box center [840, 605] width 104 height 34
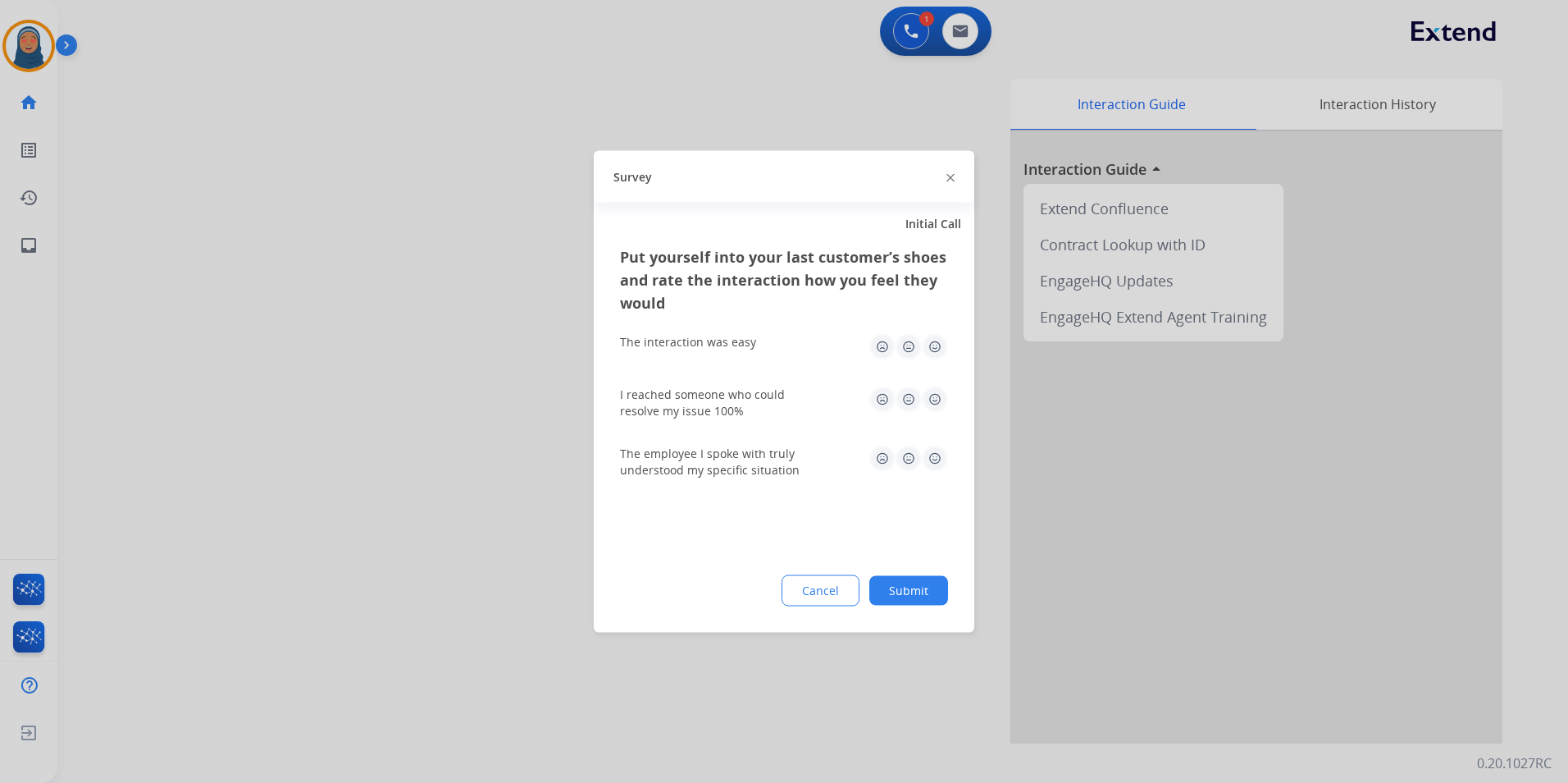
click at [934, 590] on button "Submit" at bounding box center [909, 591] width 79 height 29
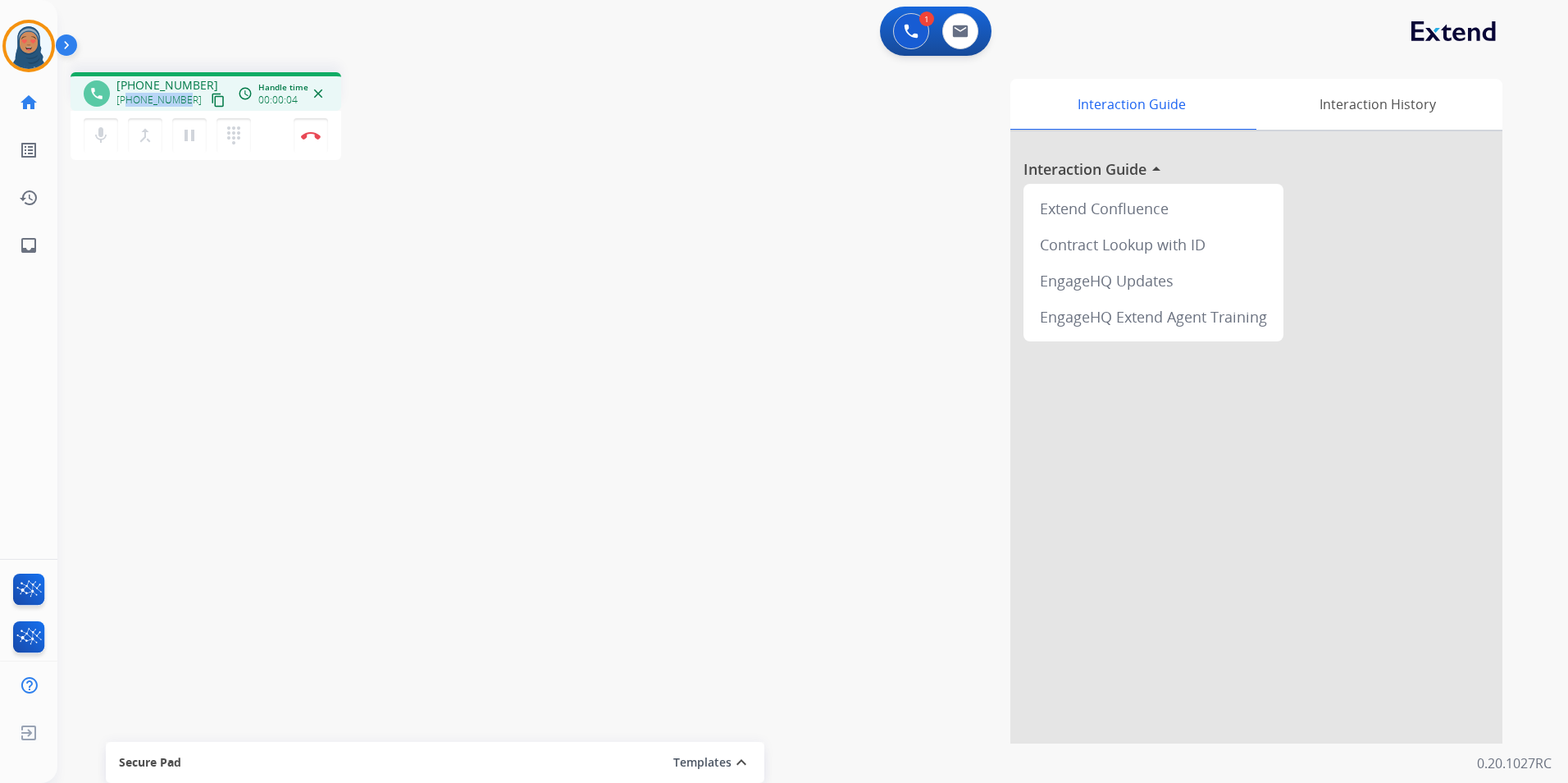
drag, startPoint x: 185, startPoint y: 98, endPoint x: 127, endPoint y: 103, distance: 58.2
click at [127, 103] on div "+14193508172 content_copy" at bounding box center [172, 99] width 111 height 20
copy span "4193508172"
click at [314, 137] on img at bounding box center [310, 136] width 20 height 9
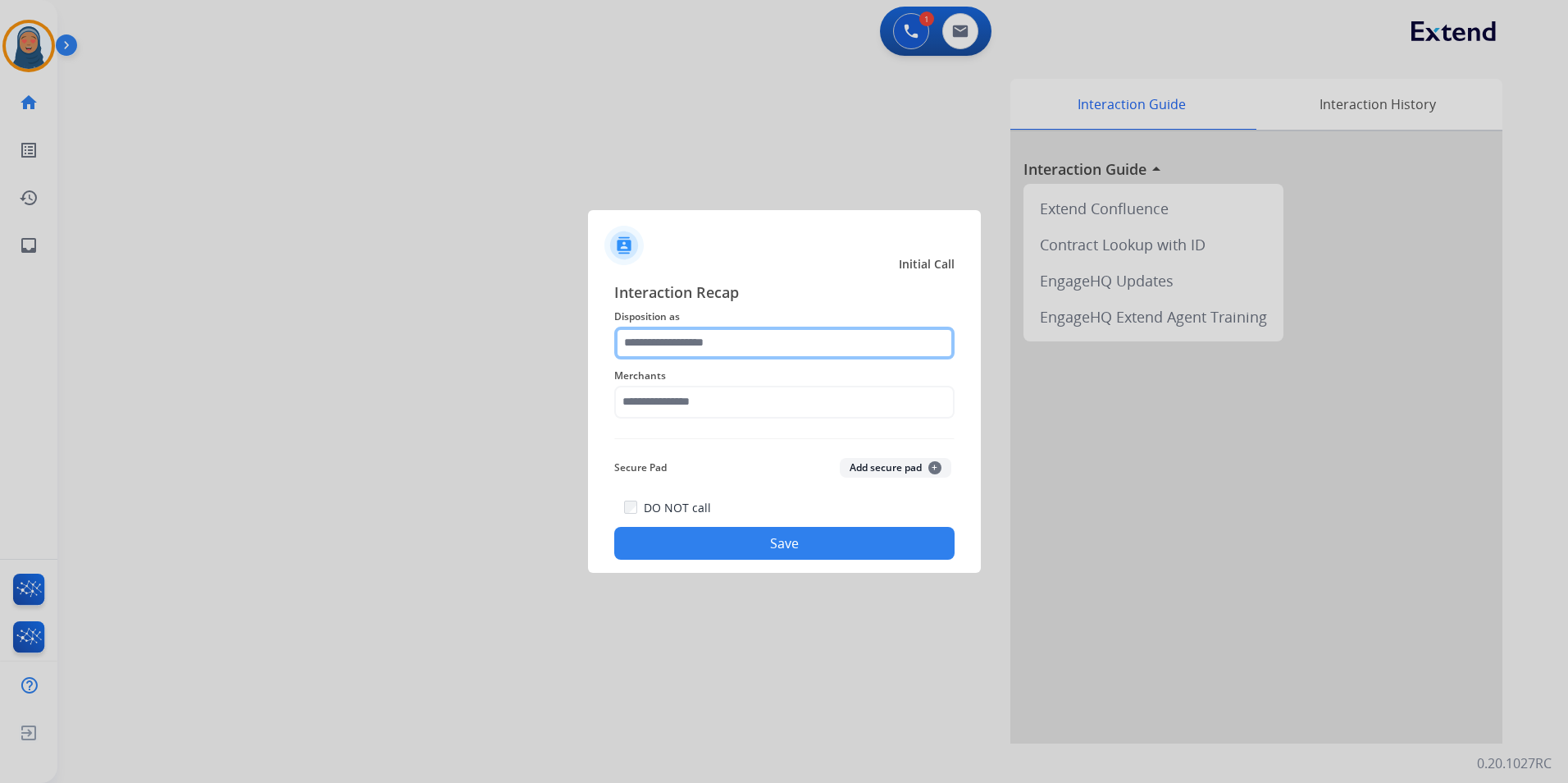
click at [652, 346] on input "text" at bounding box center [784, 343] width 340 height 33
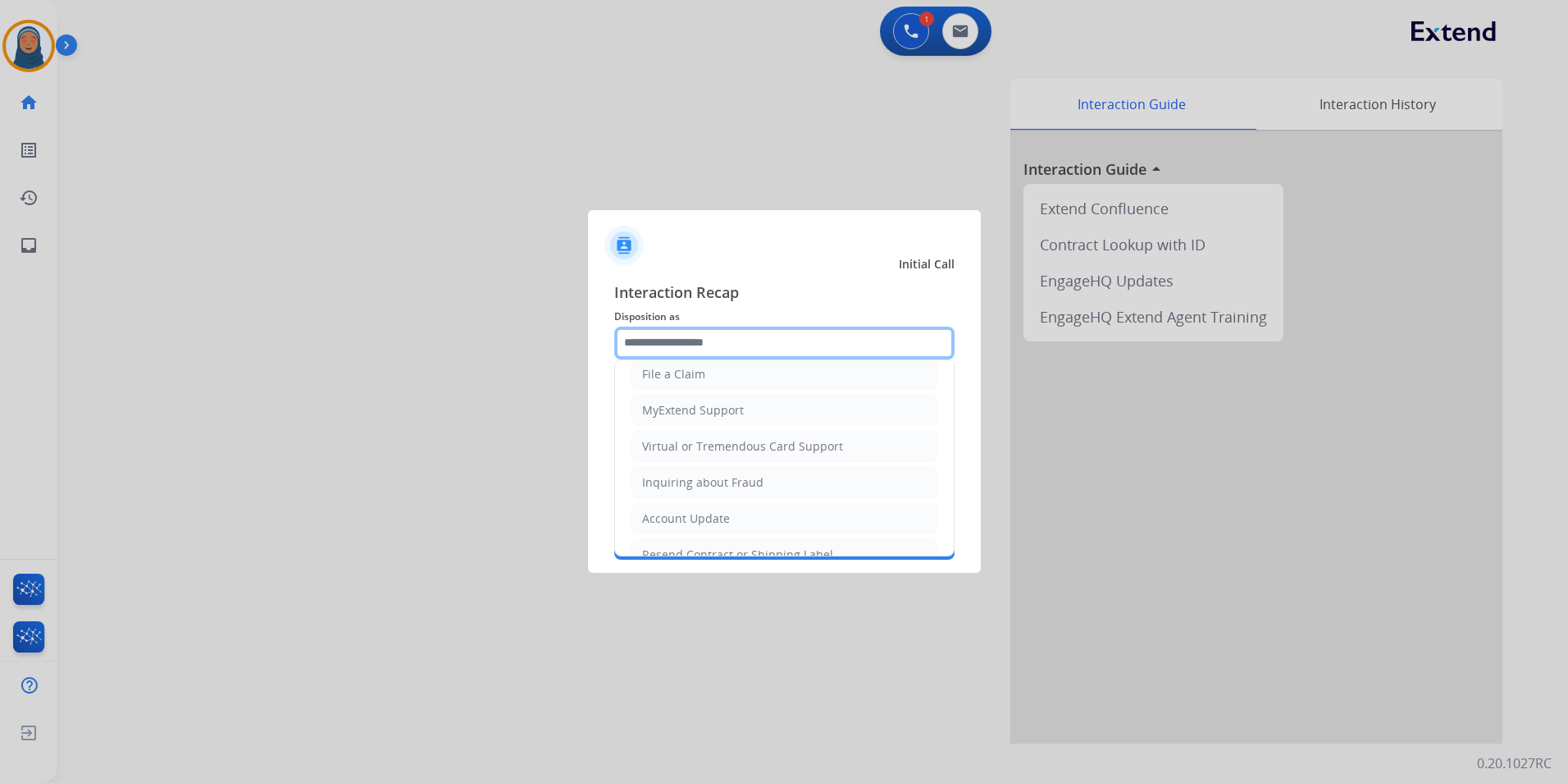
scroll to position [164, 0]
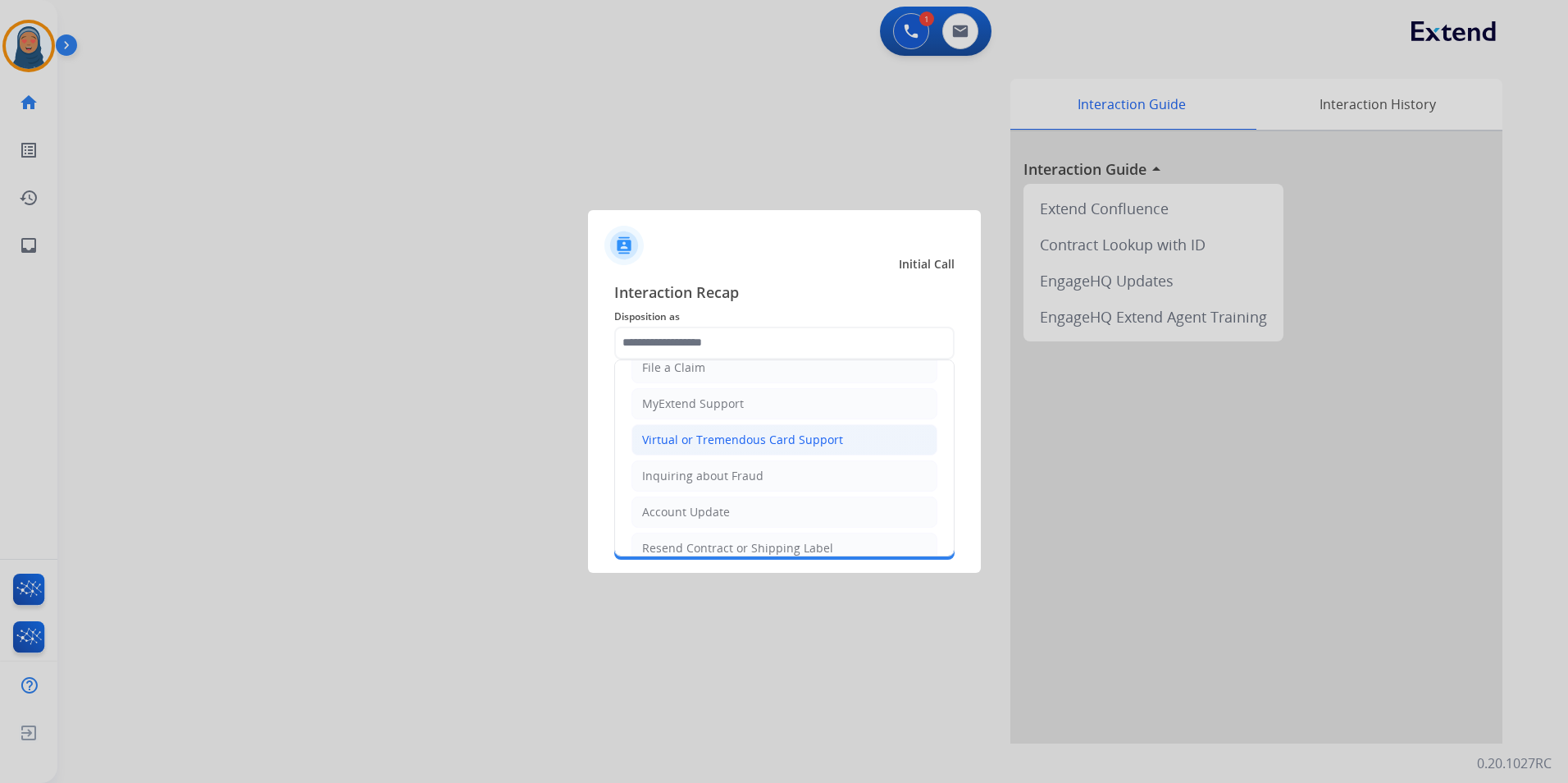
click at [743, 447] on div "Virtual or Tremendous Card Support" at bounding box center [742, 439] width 201 height 16
type input "**********"
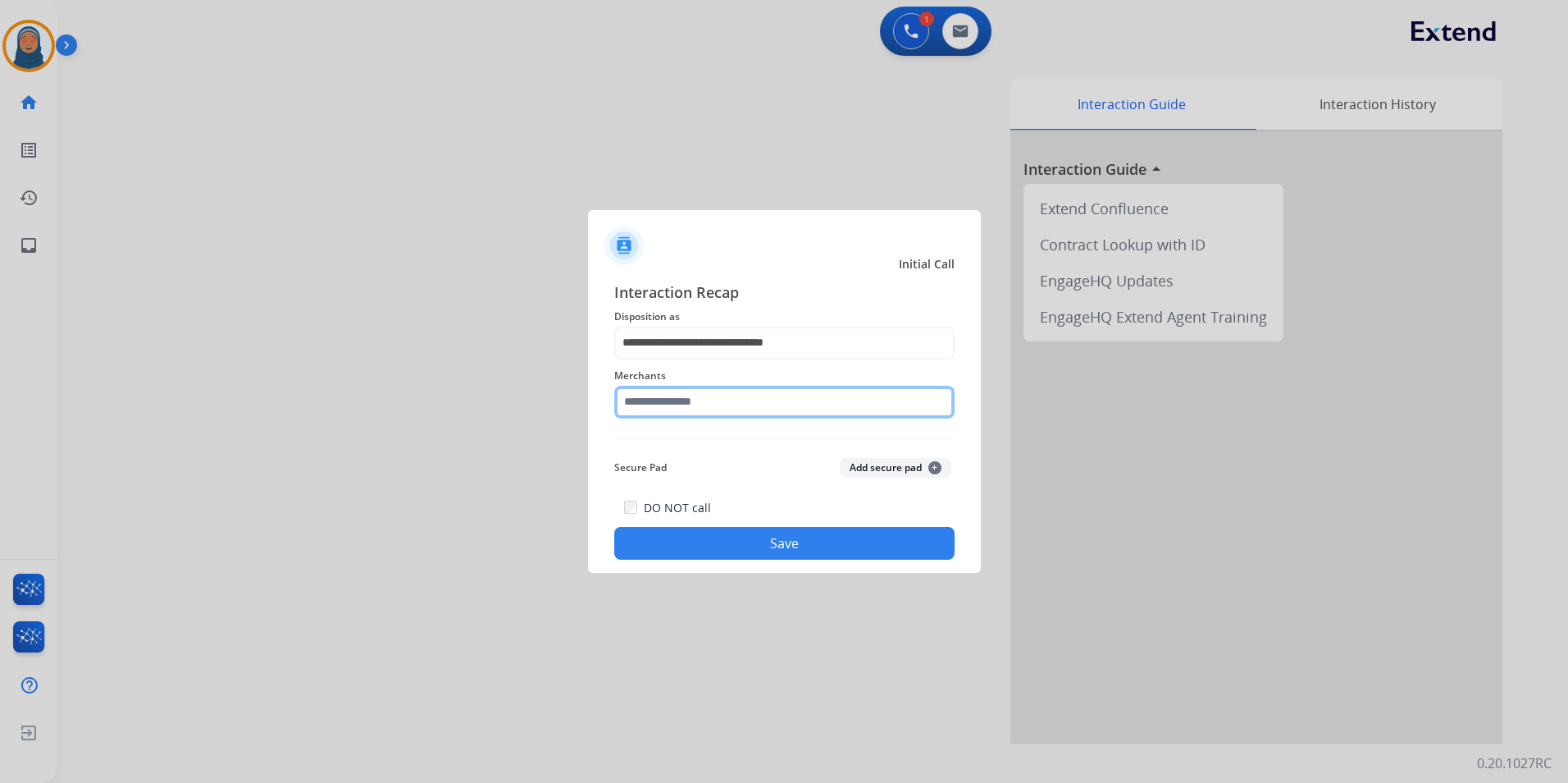
click at [705, 401] on input "text" at bounding box center [784, 402] width 340 height 33
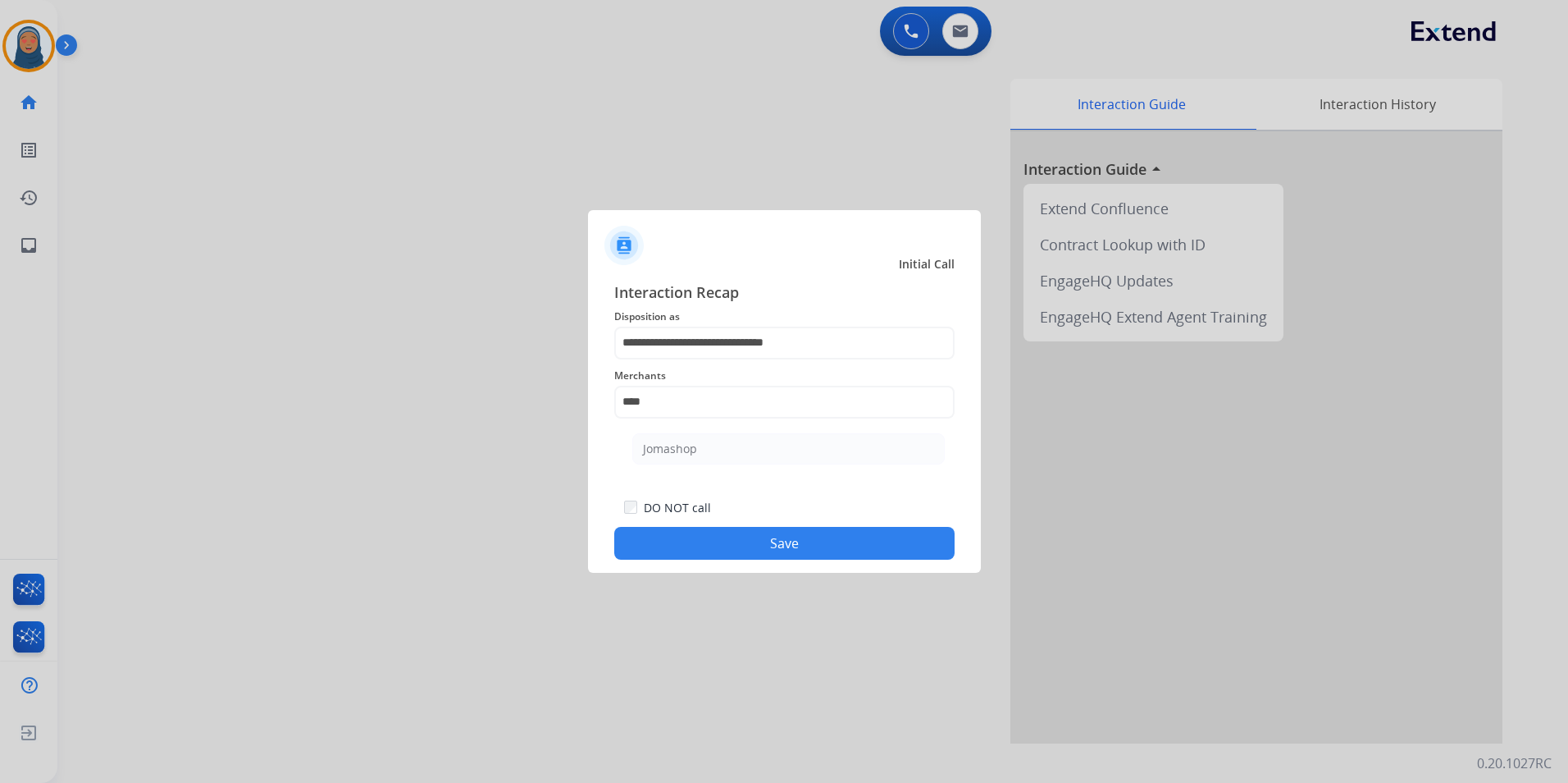
click at [712, 449] on li "Jomashop" at bounding box center [789, 449] width 312 height 31
type input "********"
click at [805, 546] on button "Save" at bounding box center [784, 543] width 340 height 33
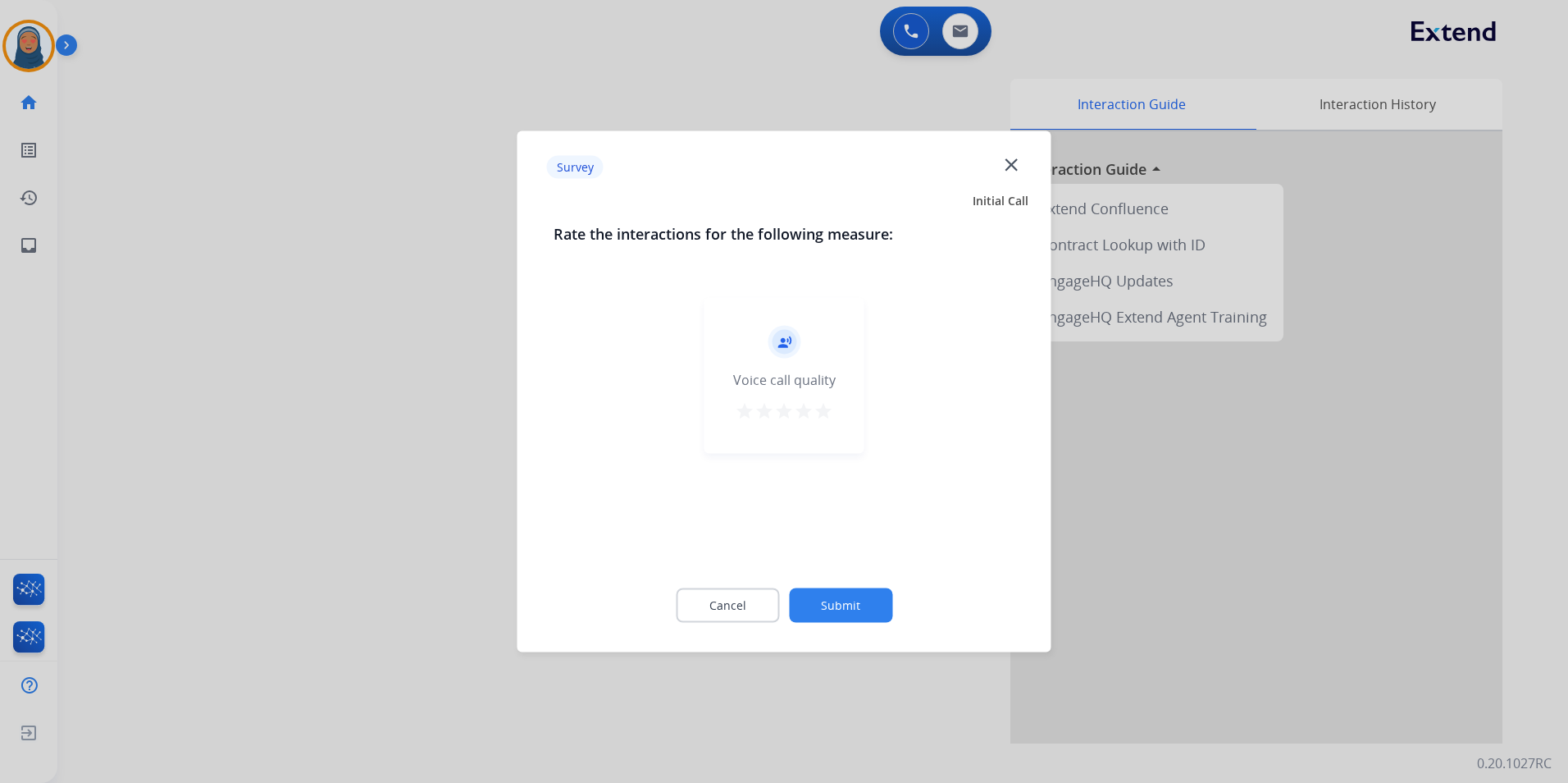
click at [820, 607] on button "Submit" at bounding box center [840, 605] width 104 height 34
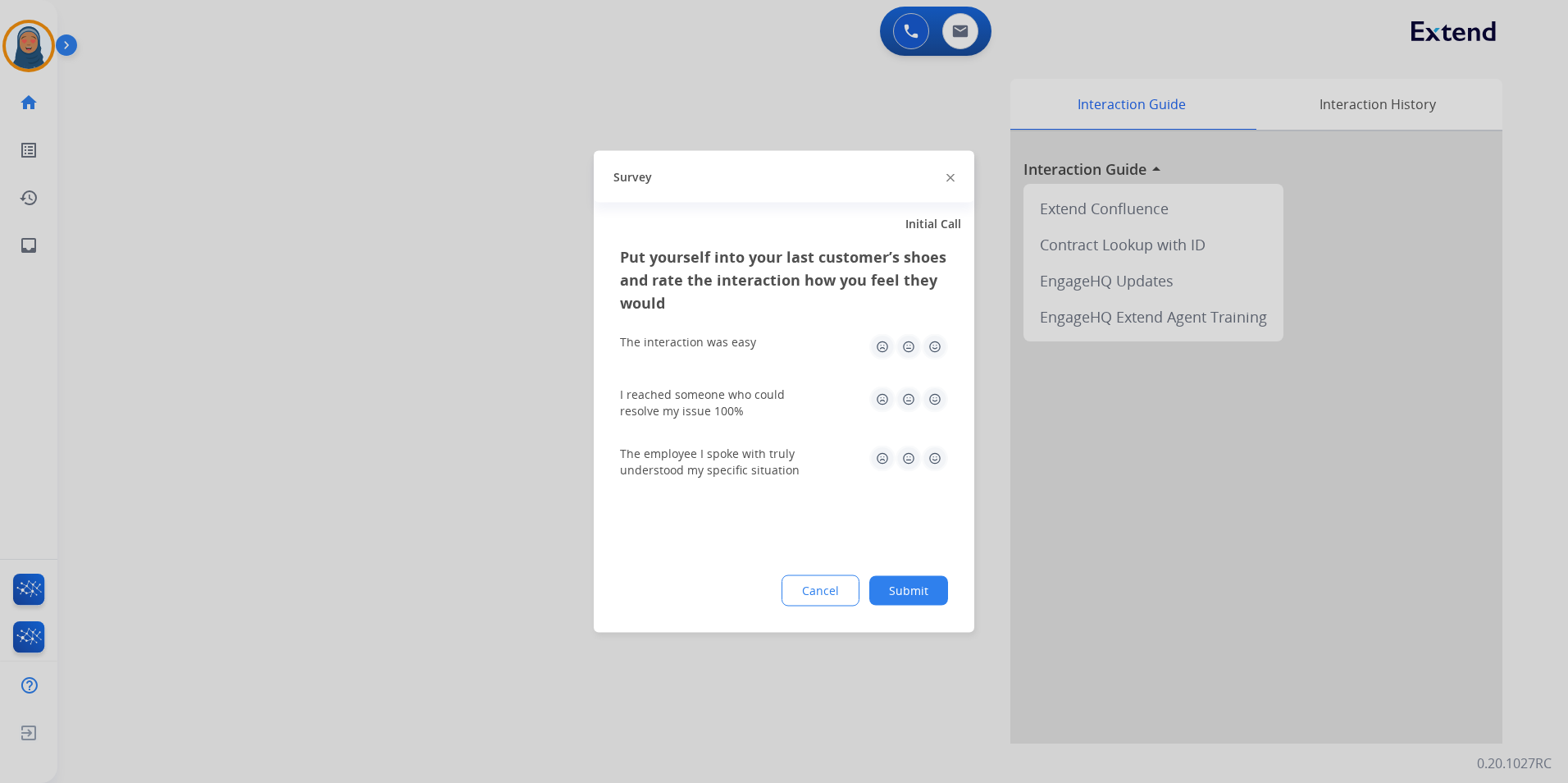
click at [941, 597] on button "Submit" at bounding box center [909, 591] width 79 height 29
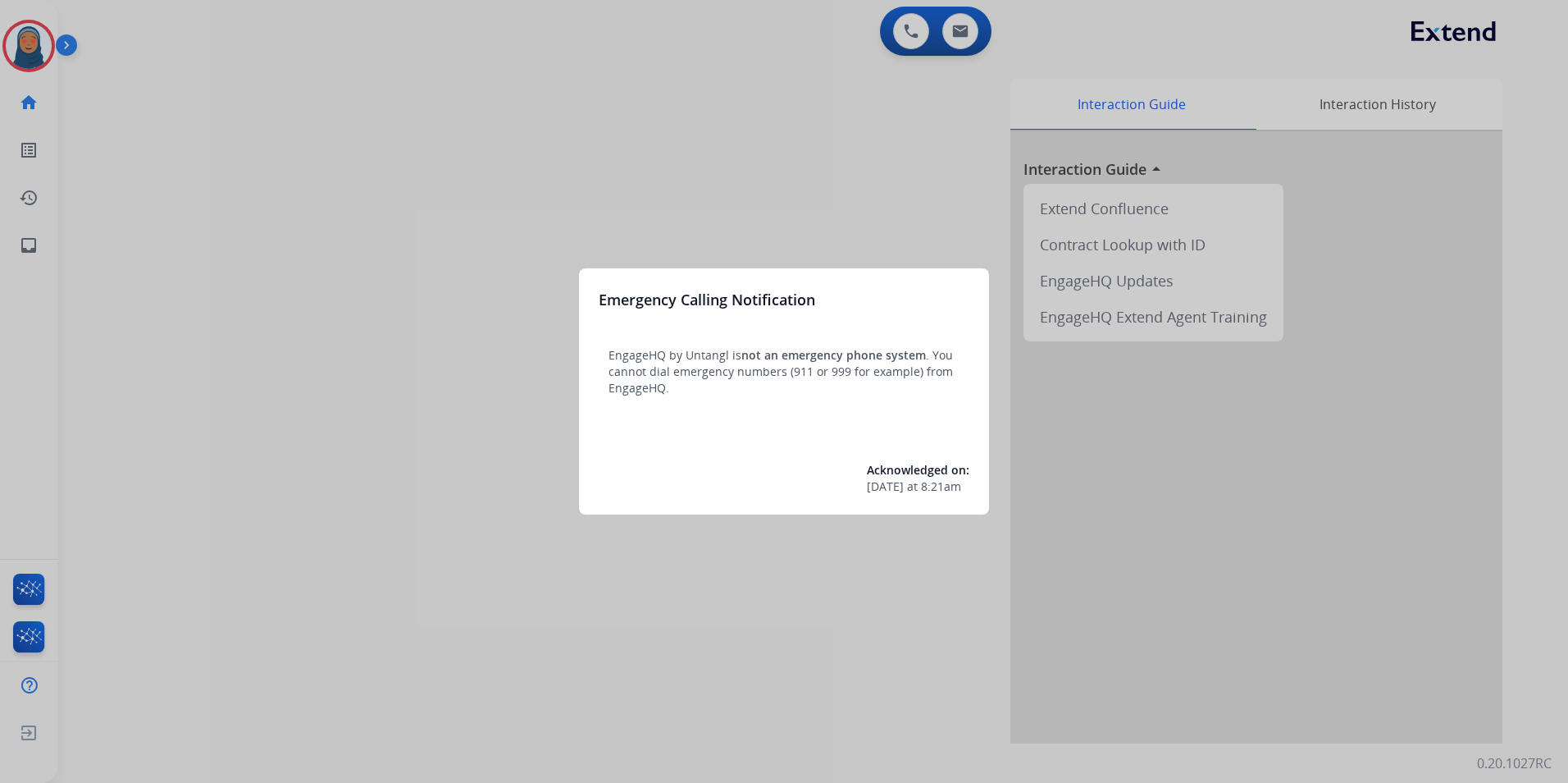
click at [37, 50] on div at bounding box center [784, 391] width 1568 height 783
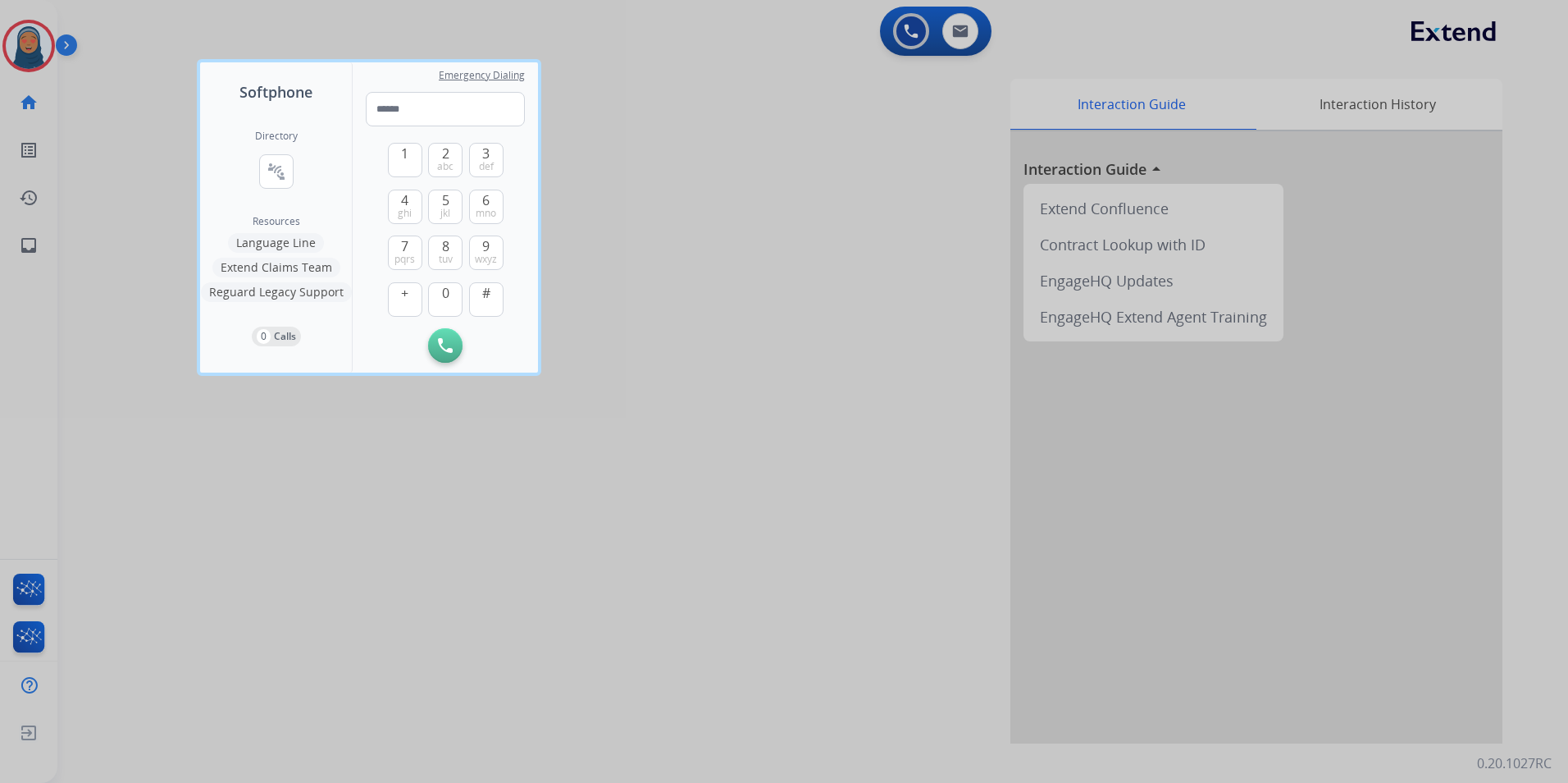
click at [754, 249] on div at bounding box center [784, 391] width 1568 height 783
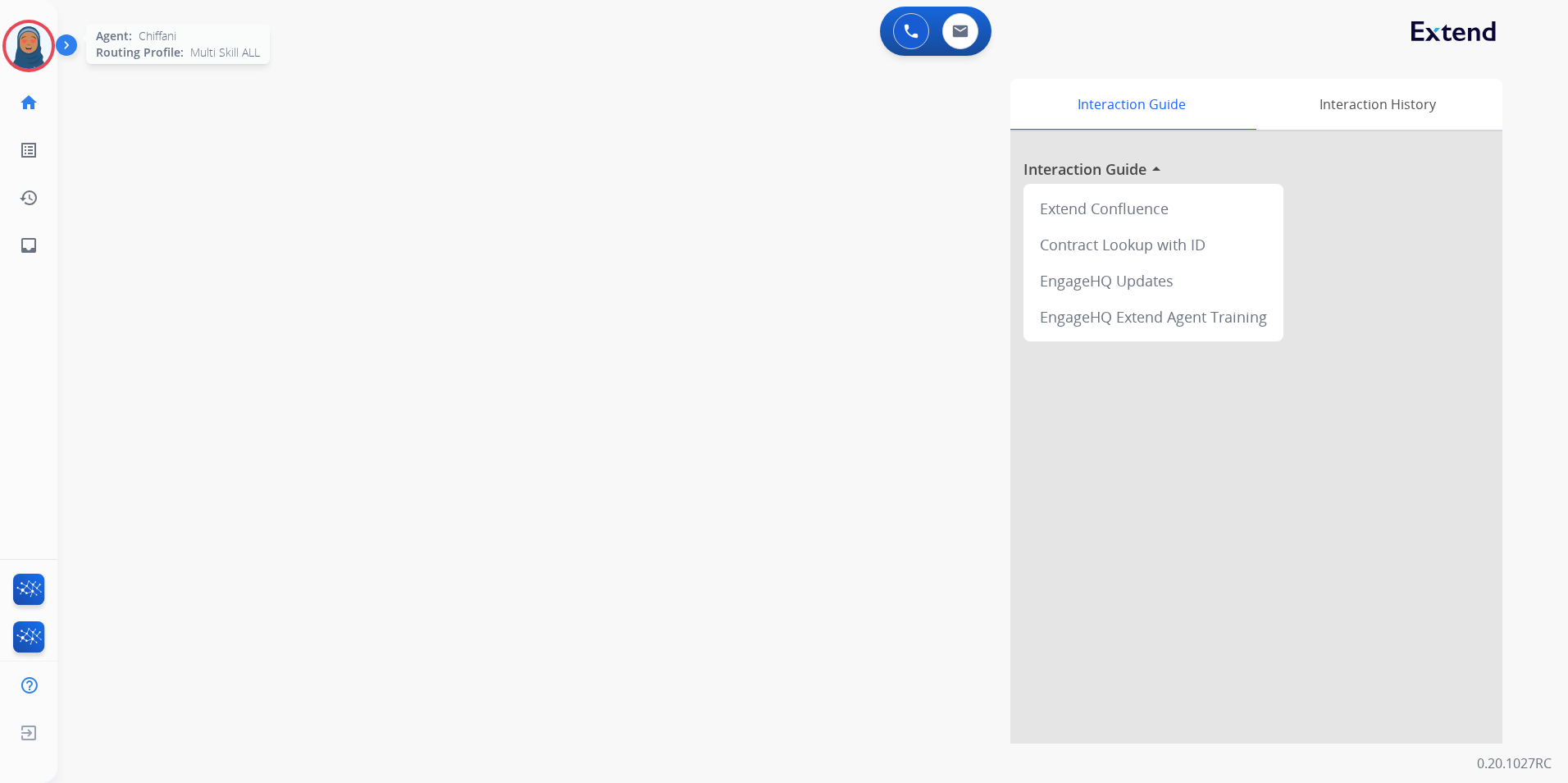
click at [20, 49] on img at bounding box center [29, 46] width 46 height 46
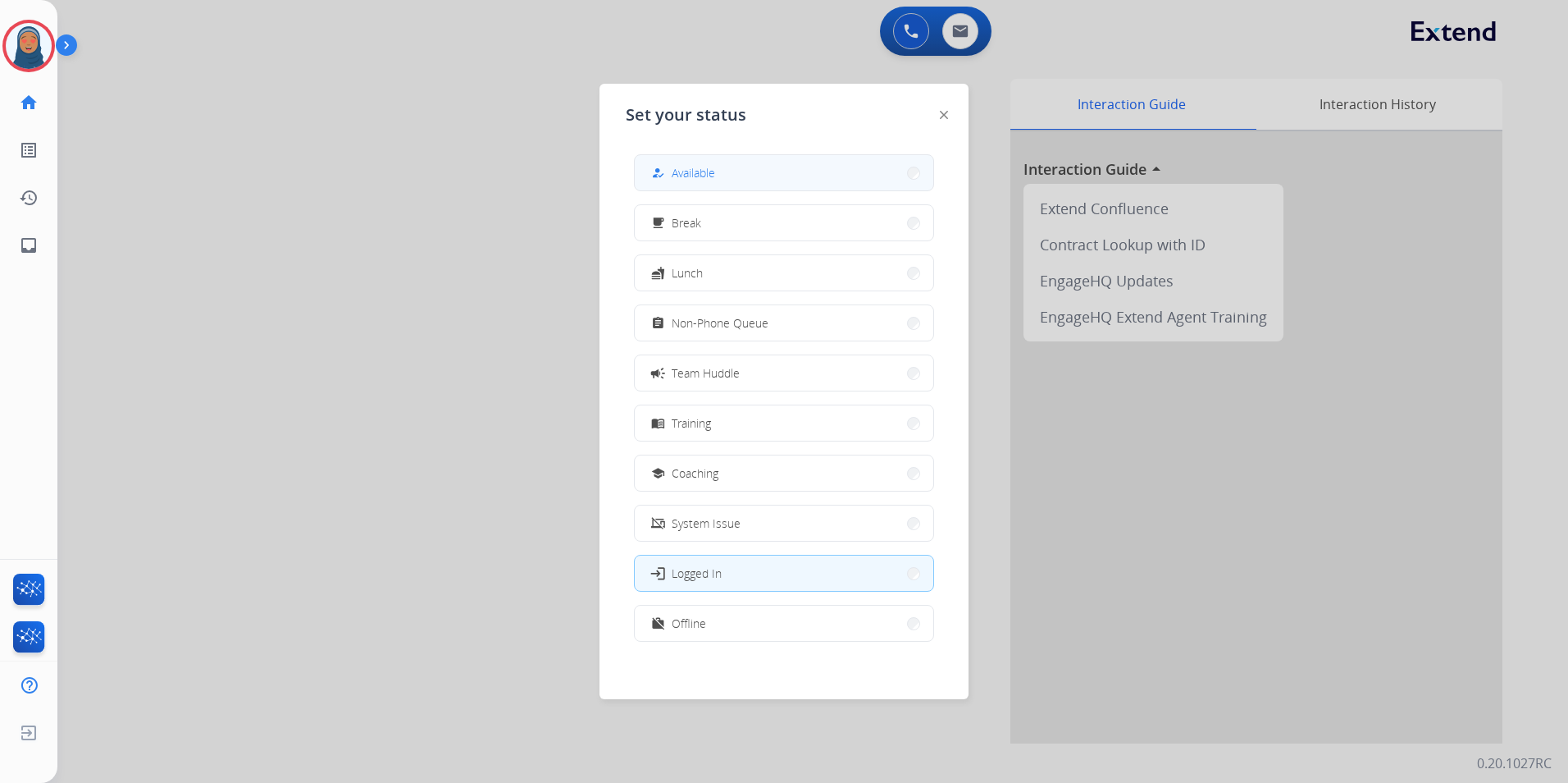
click at [715, 169] on span "Available" at bounding box center [693, 172] width 44 height 17
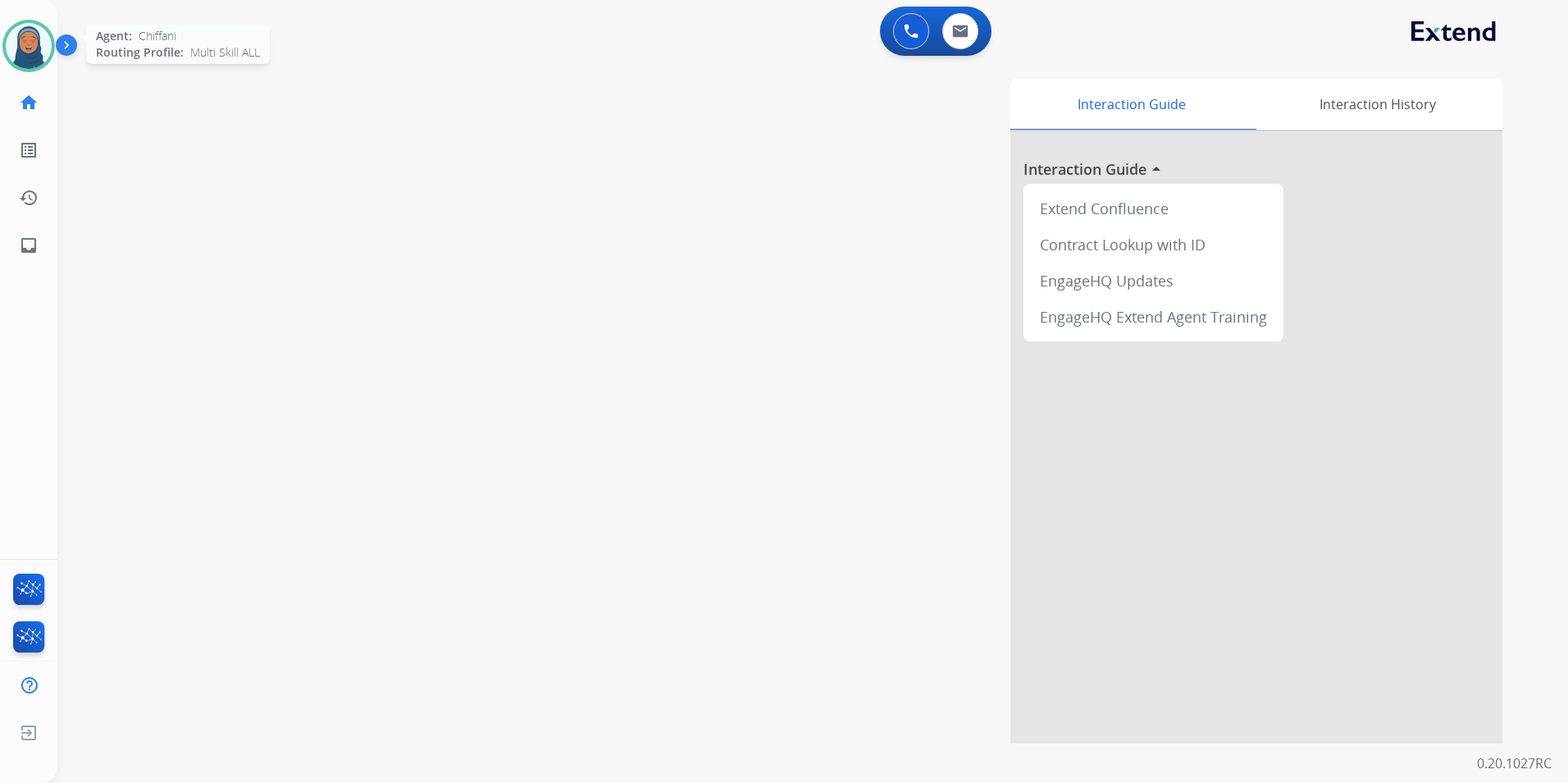
click at [36, 50] on img at bounding box center [29, 46] width 46 height 46
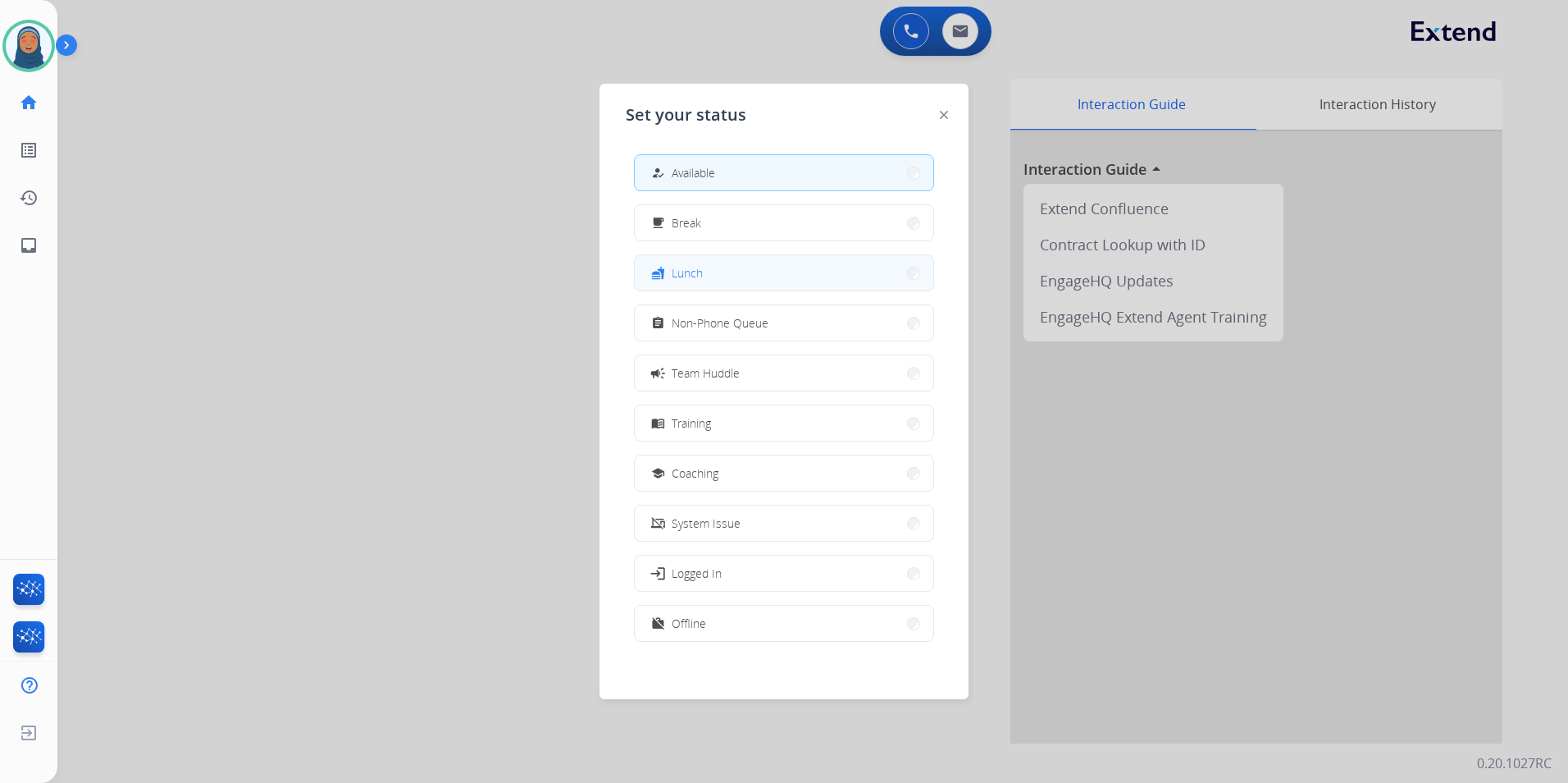
click at [810, 270] on button "fastfood Lunch" at bounding box center [784, 272] width 298 height 35
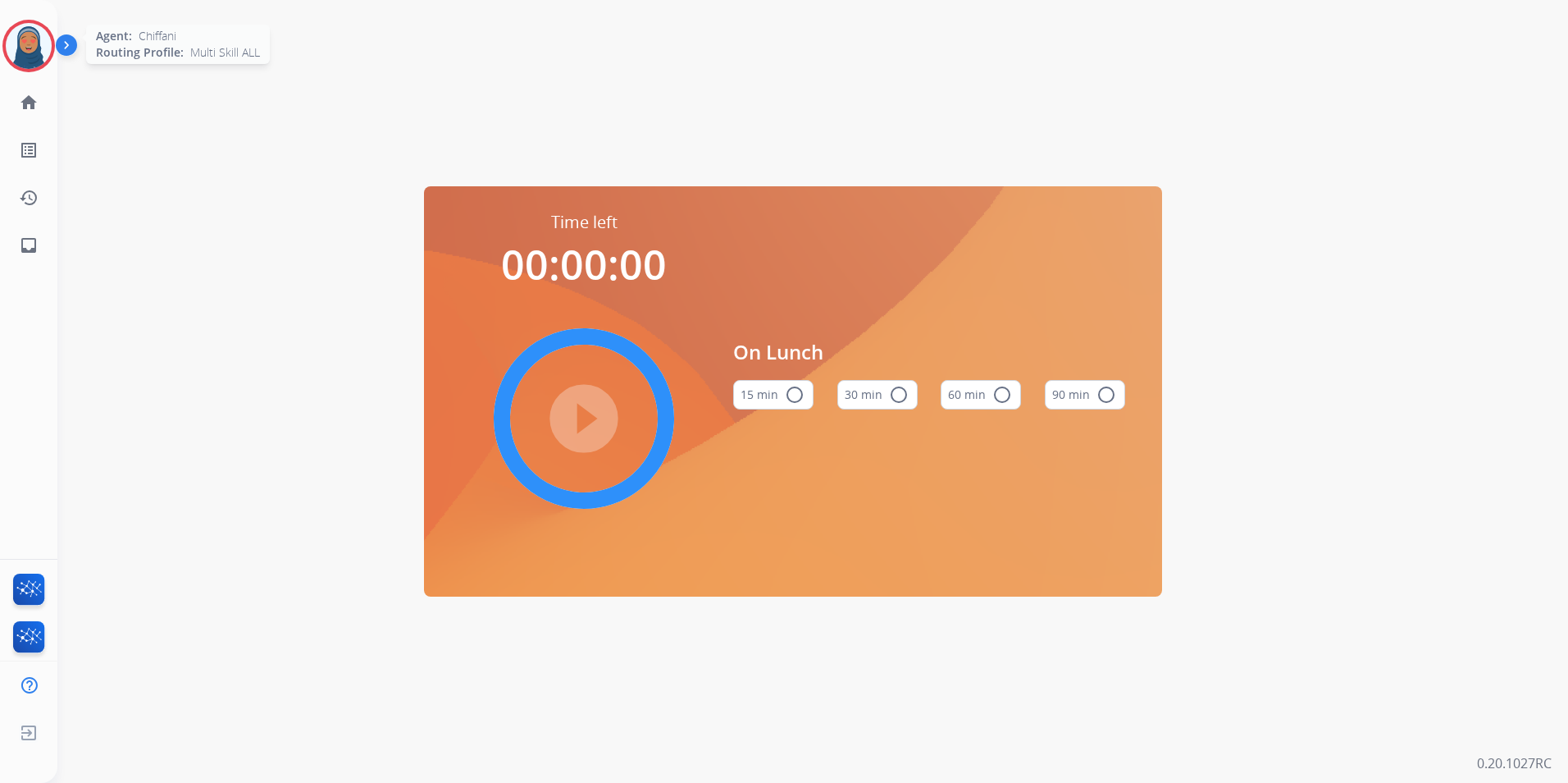
click at [31, 47] on img at bounding box center [29, 46] width 46 height 46
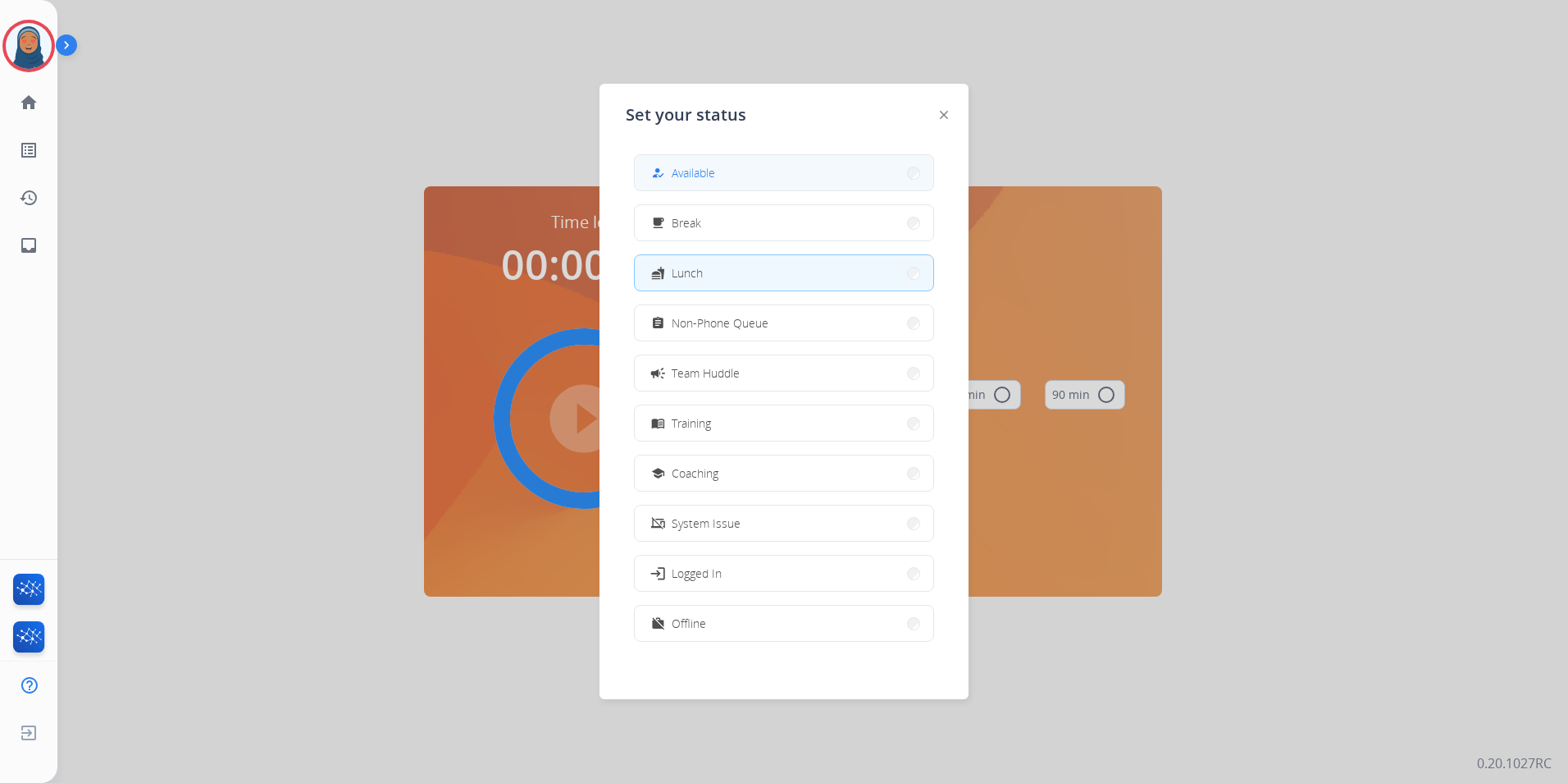
click at [760, 179] on button "how_to_reg Available" at bounding box center [784, 172] width 298 height 35
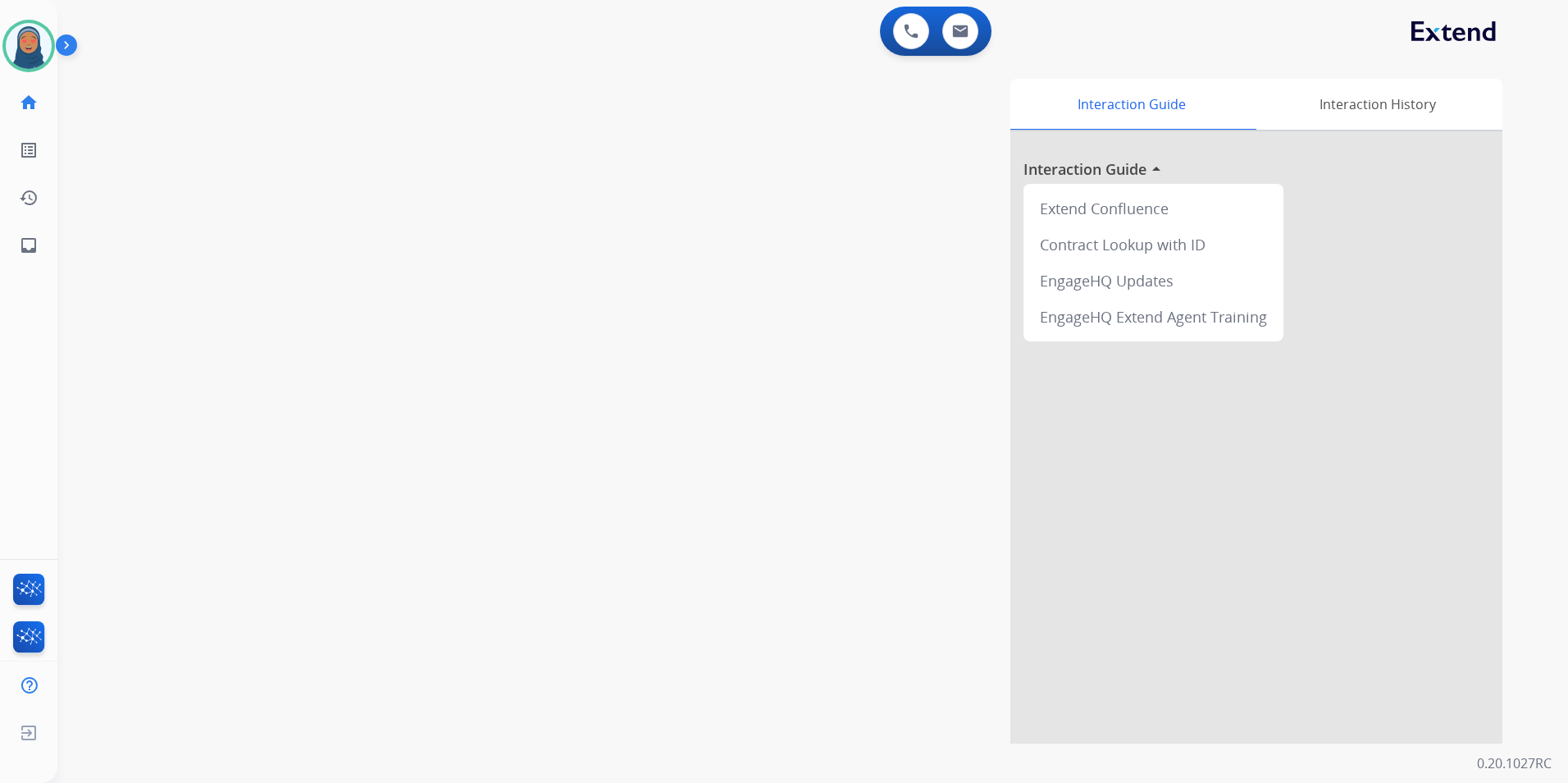
drag, startPoint x: 13, startPoint y: 37, endPoint x: 55, endPoint y: 56, distance: 46.1
click at [15, 37] on img at bounding box center [29, 46] width 46 height 46
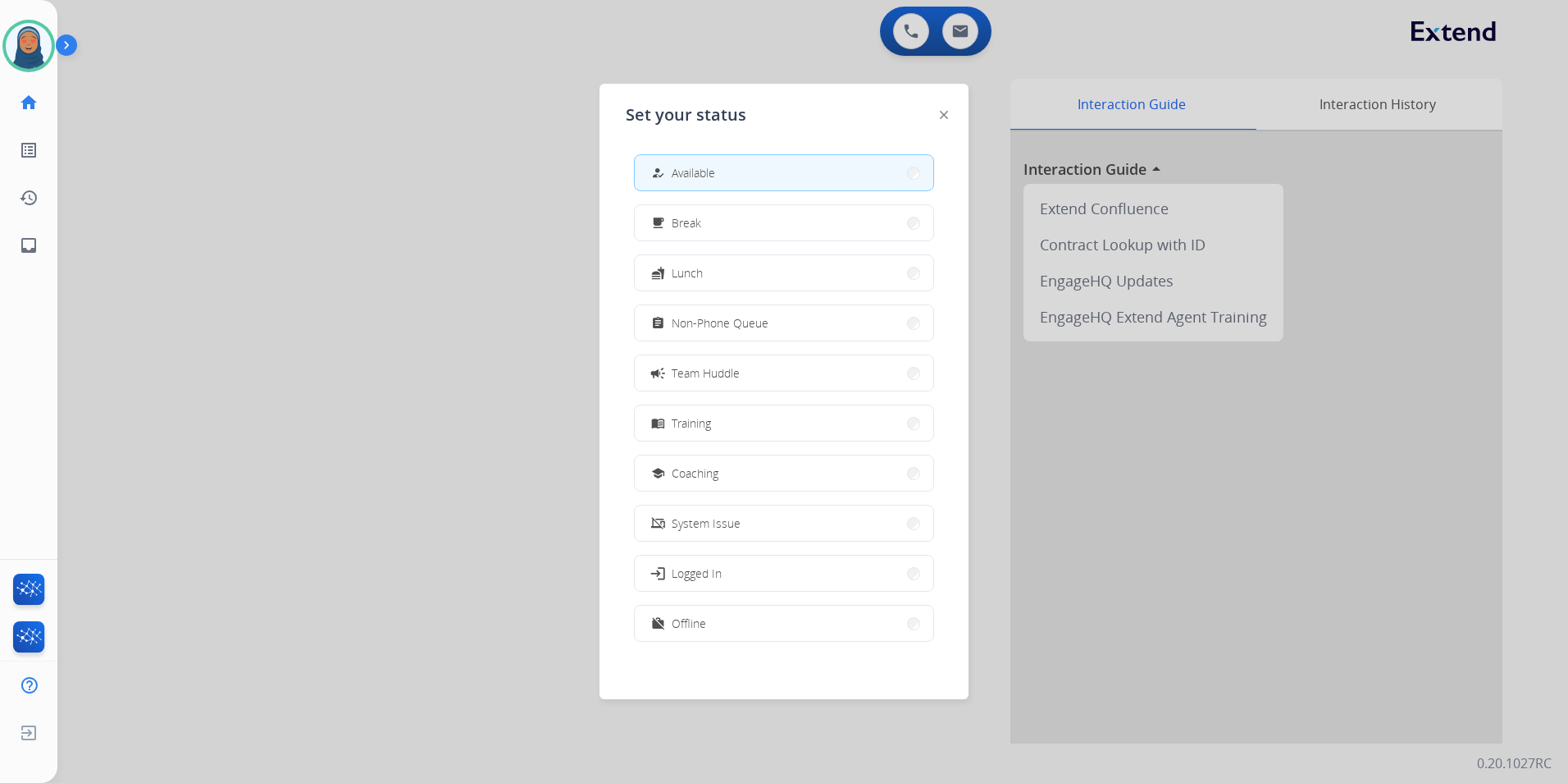
scroll to position [5, 0]
click at [727, 602] on button "work_off Offline" at bounding box center [784, 617] width 298 height 35
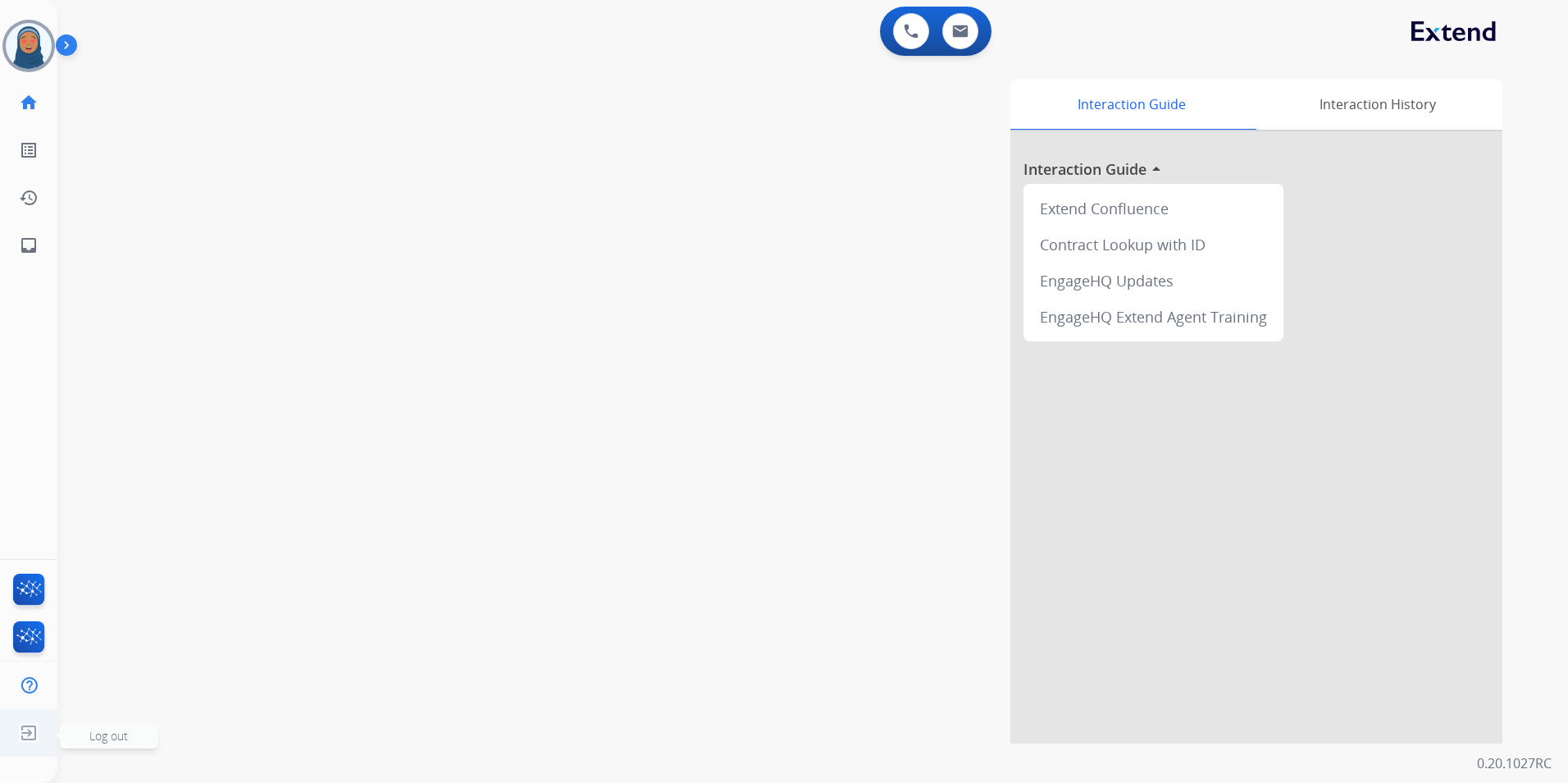
click at [129, 733] on span "Log out" at bounding box center [109, 736] width 99 height 25
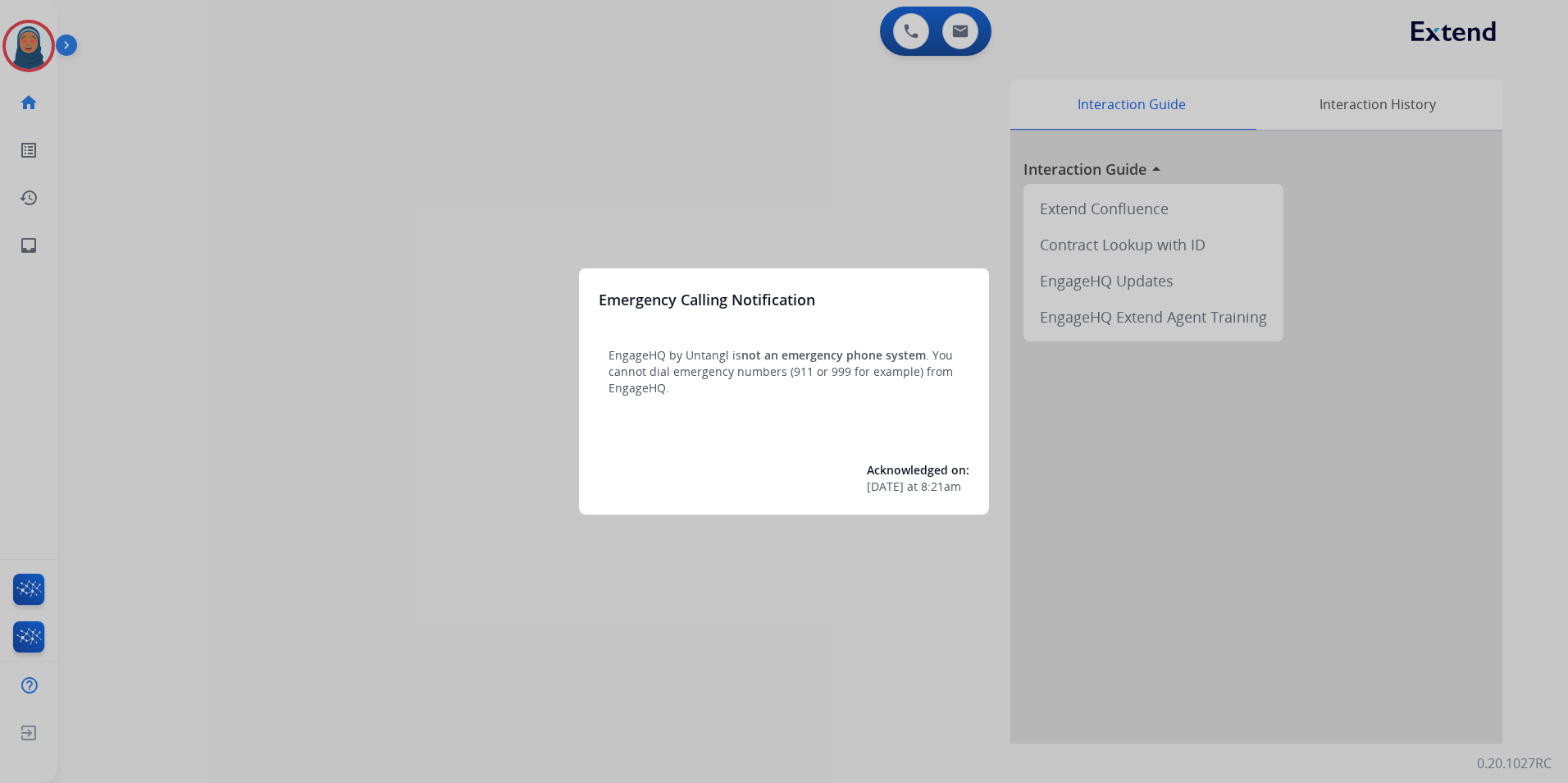
click at [45, 45] on div at bounding box center [784, 391] width 1568 height 783
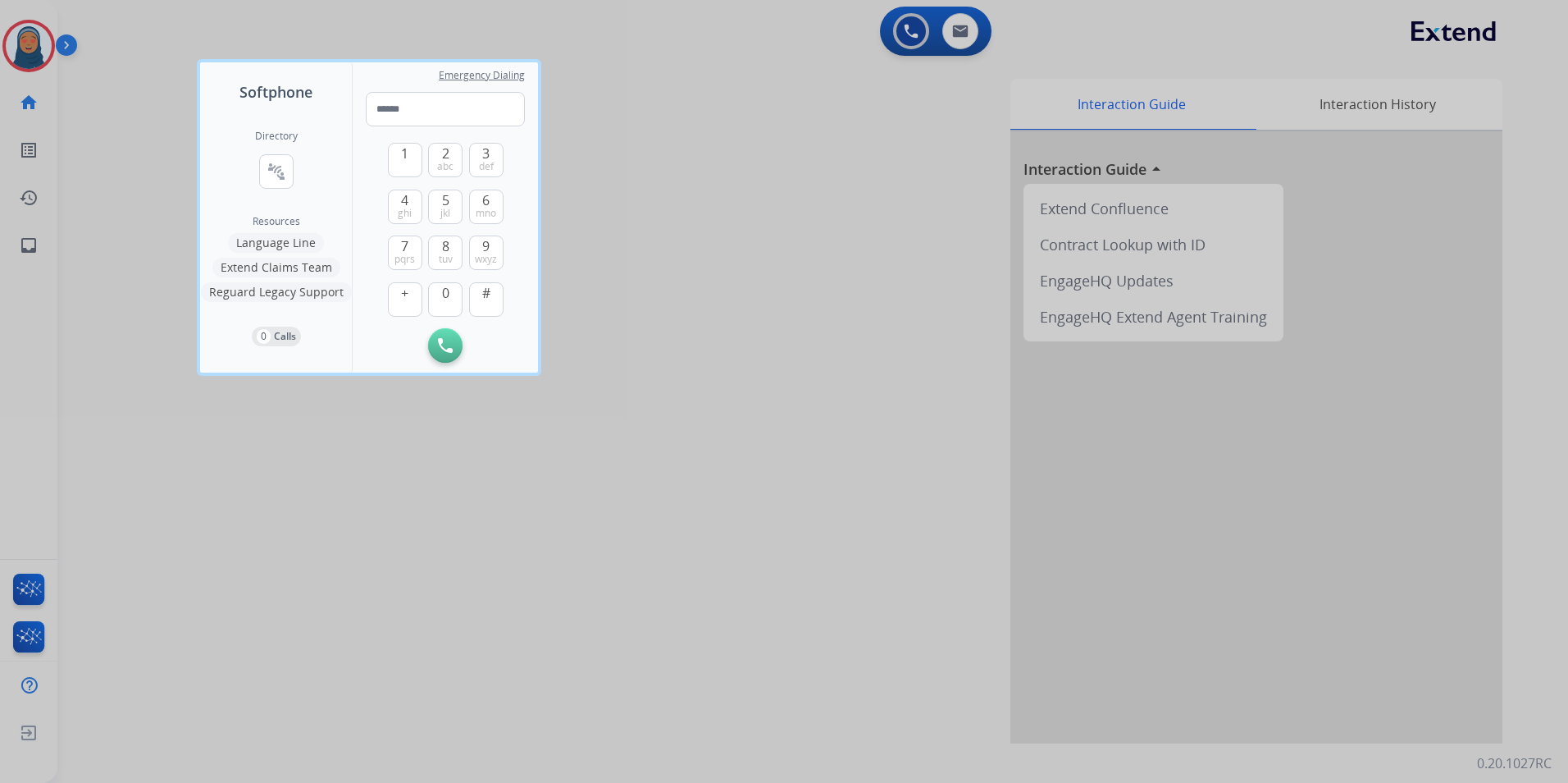
click at [33, 44] on div at bounding box center [784, 391] width 1568 height 783
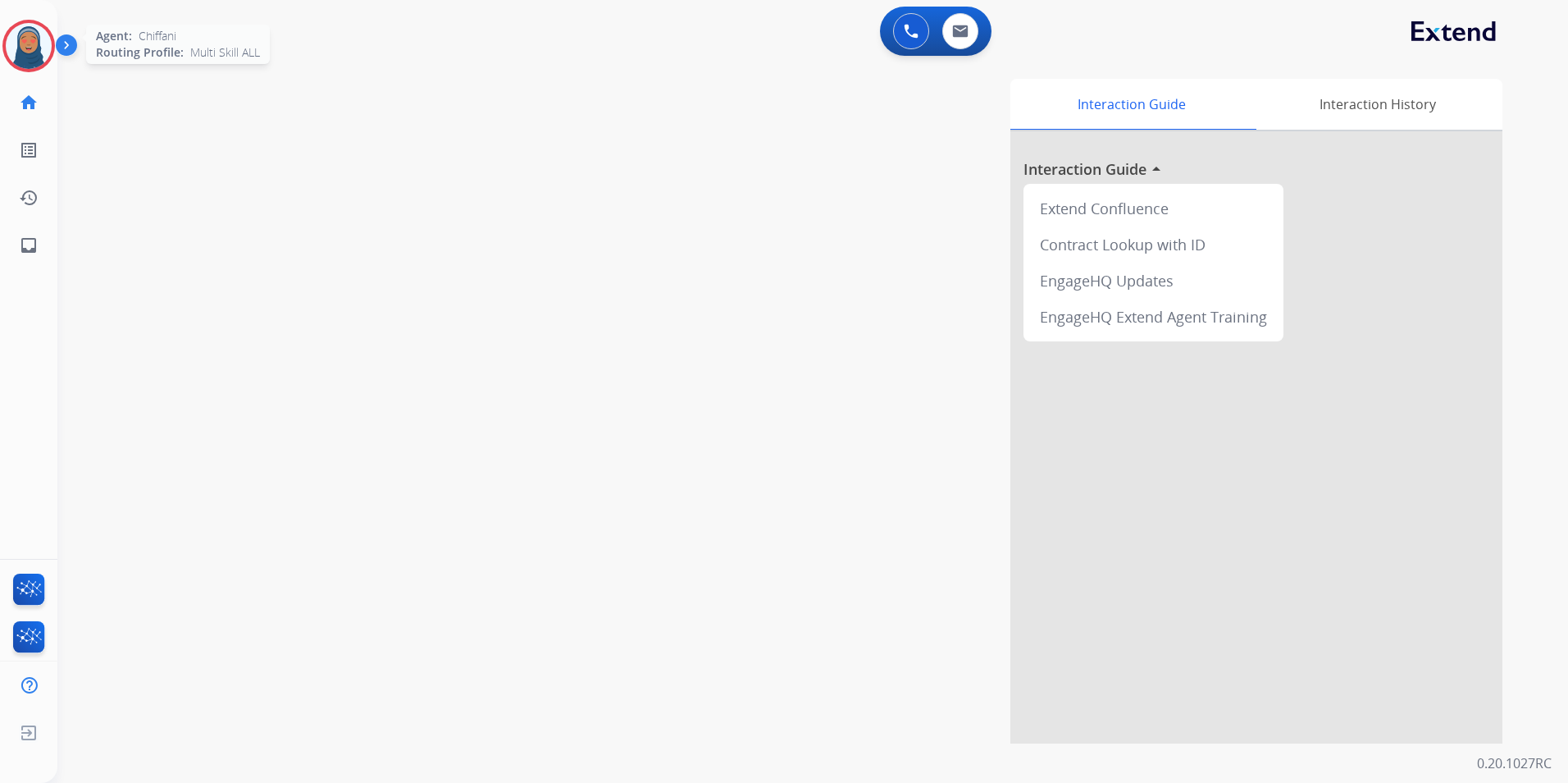
click at [36, 39] on img at bounding box center [29, 46] width 46 height 46
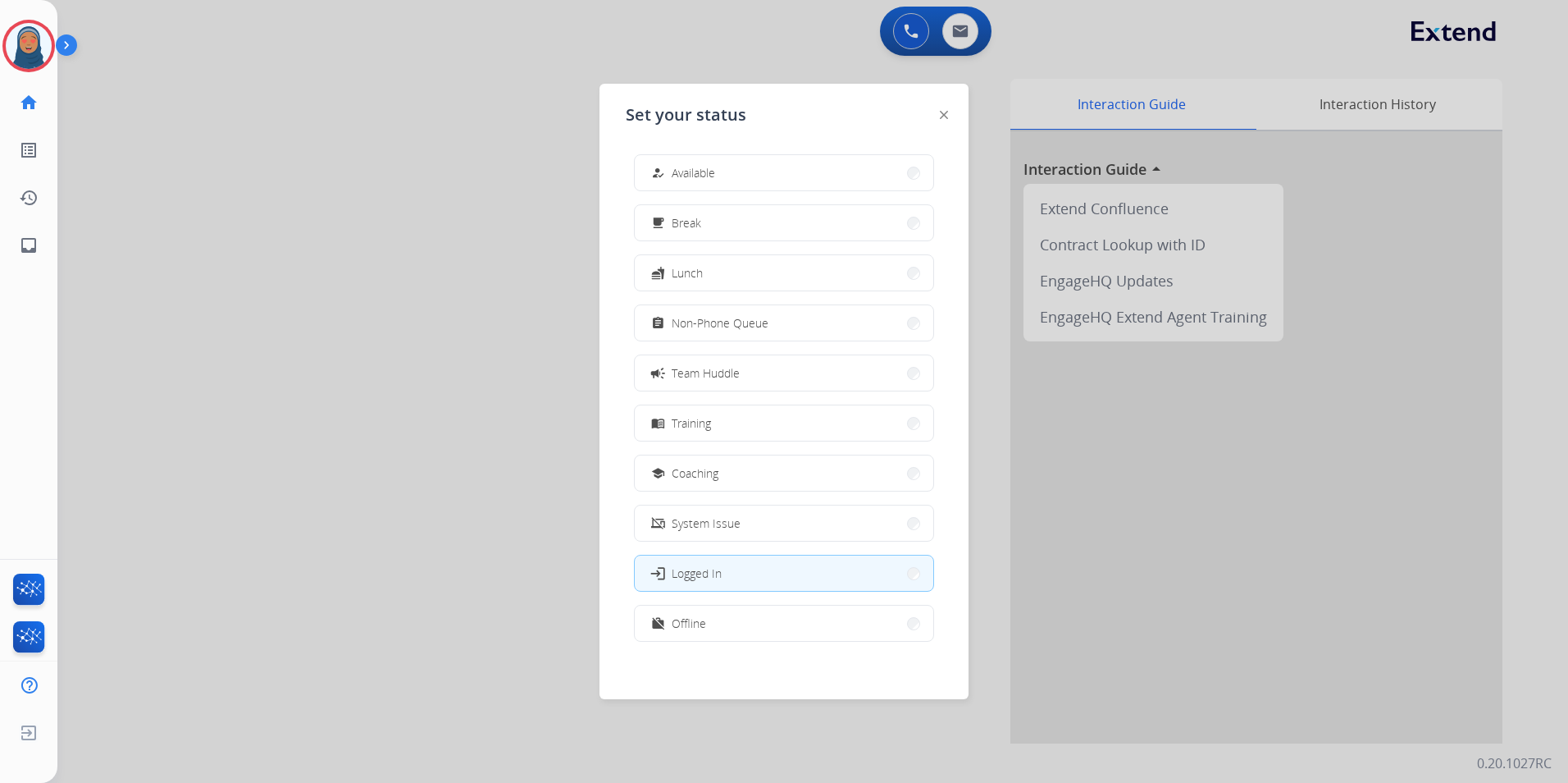
click at [741, 178] on button "how_to_reg Available" at bounding box center [784, 172] width 298 height 35
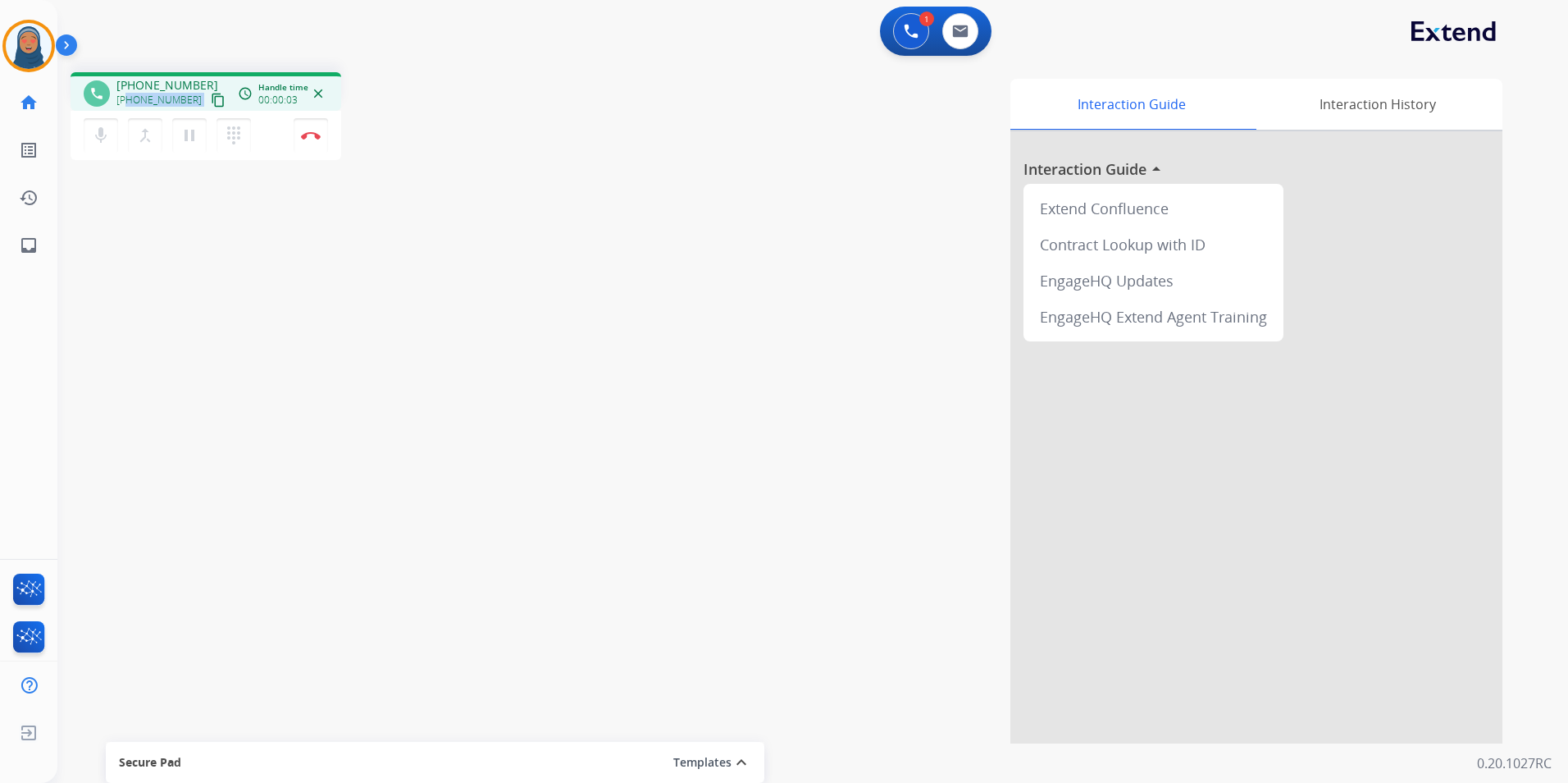
drag, startPoint x: 189, startPoint y: 102, endPoint x: 128, endPoint y: 103, distance: 61.0
click at [128, 103] on div "+17135306670 content_copy" at bounding box center [172, 99] width 111 height 20
copy div "7135306670 content_copy access_time Call metrics Queue 00:10 Hold 00:00 Talk 00…"
click at [321, 135] on button "Disconnect" at bounding box center [310, 136] width 34 height 34
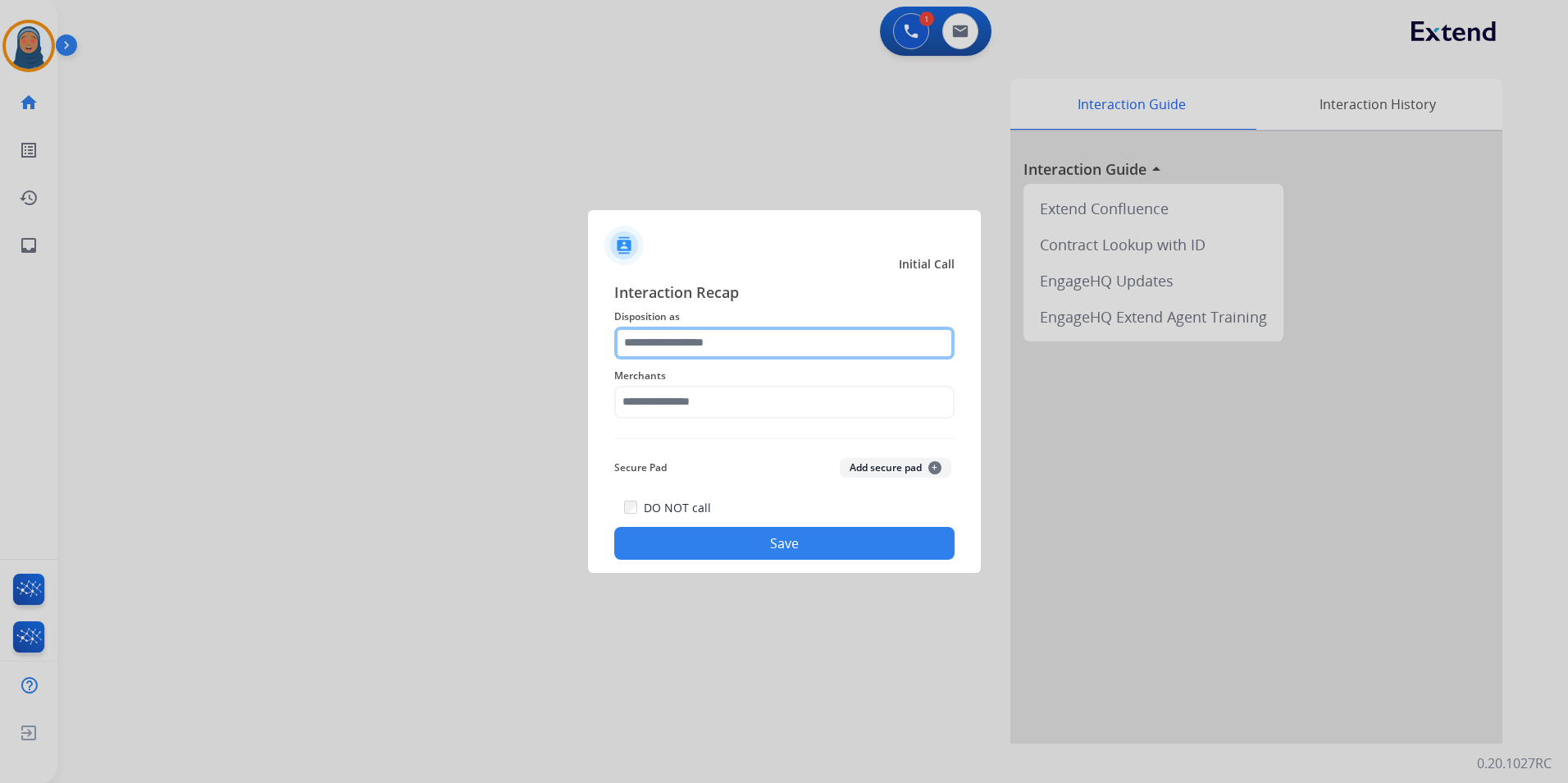
click at [730, 337] on input "text" at bounding box center [784, 343] width 340 height 33
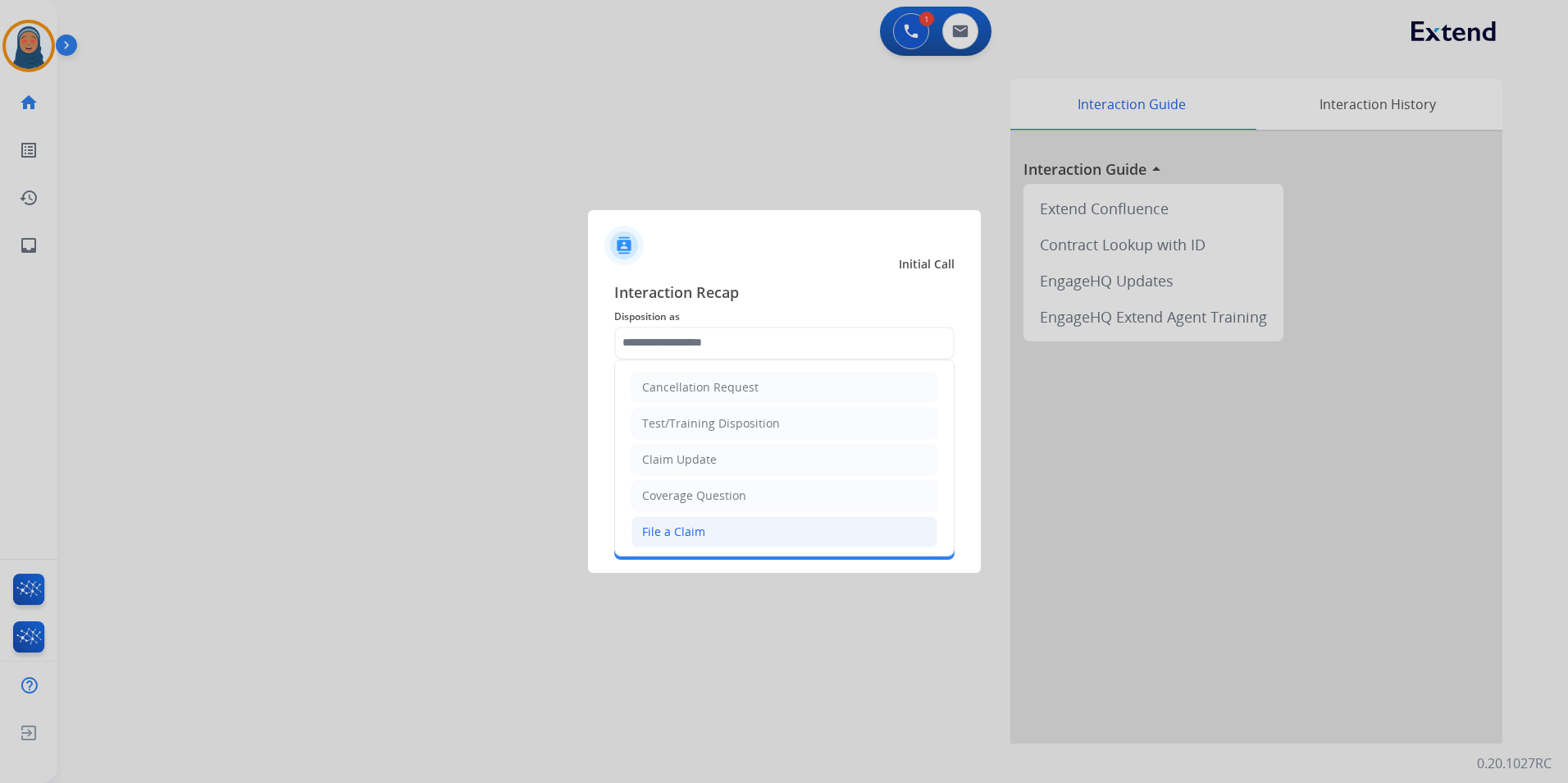
click at [700, 531] on div "File a Claim" at bounding box center [674, 531] width 63 height 16
type input "**********"
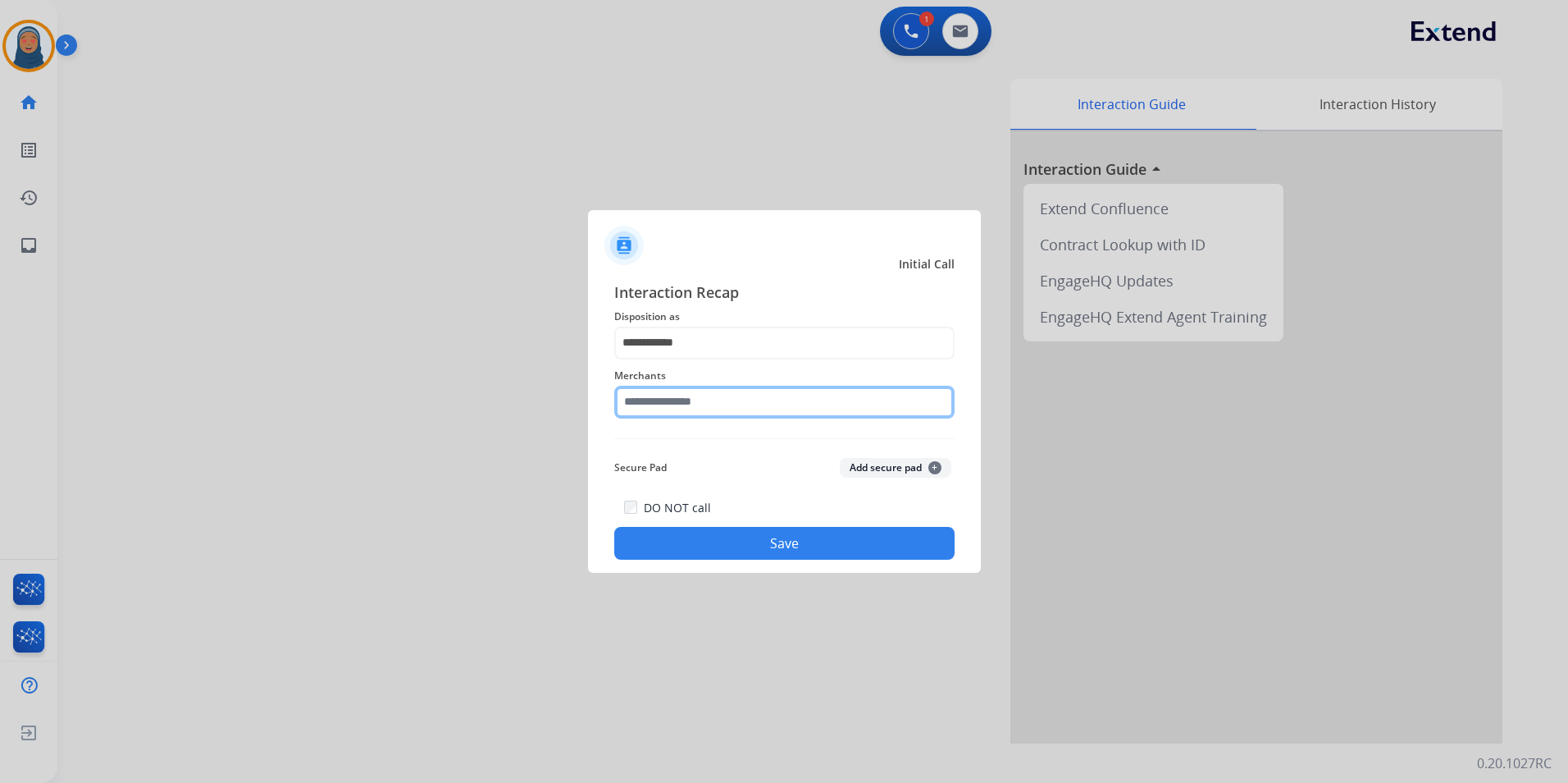
click at [720, 389] on input "text" at bounding box center [784, 402] width 340 height 33
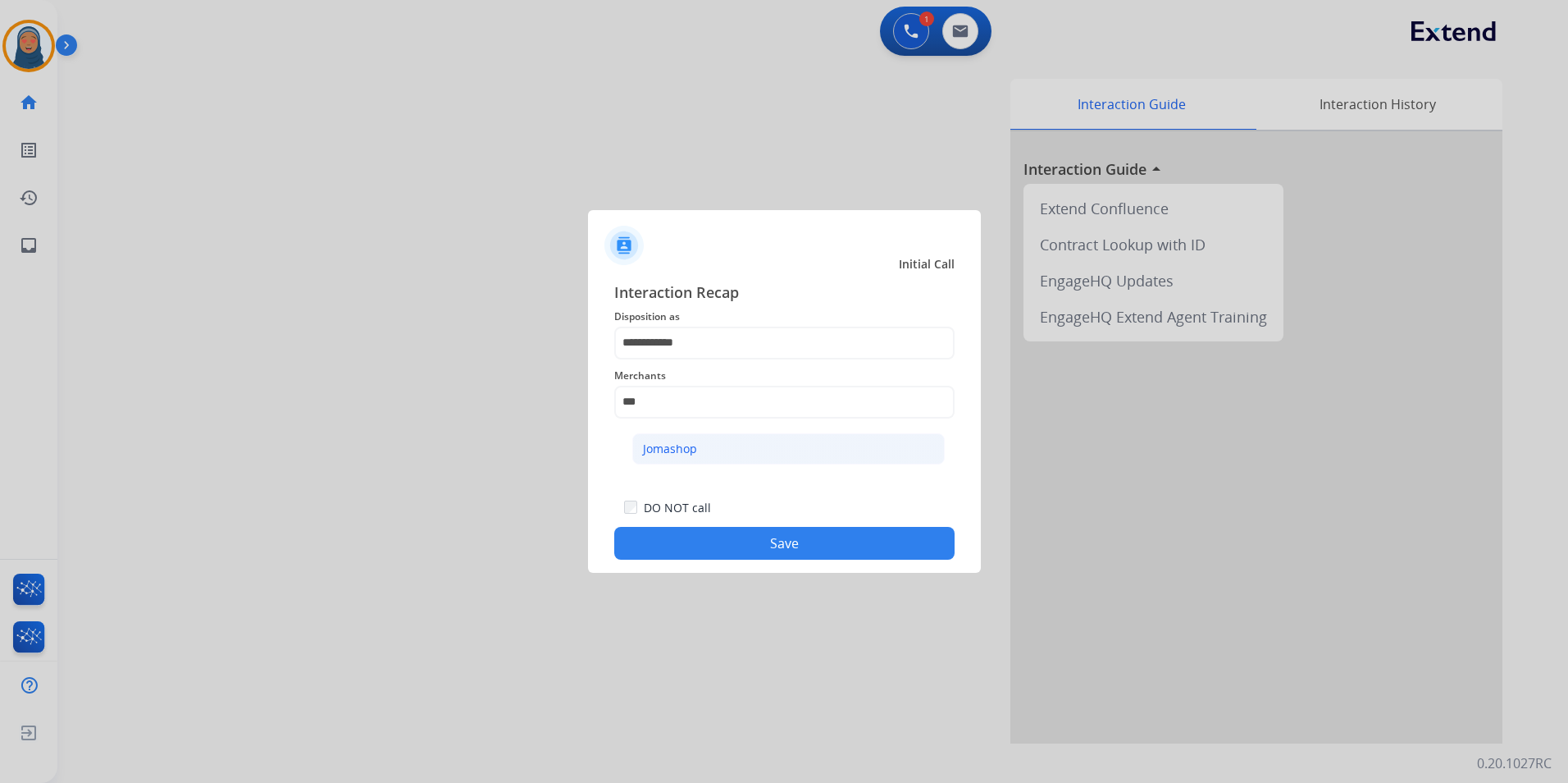
click at [778, 443] on li "Jomashop" at bounding box center [789, 449] width 312 height 31
type input "********"
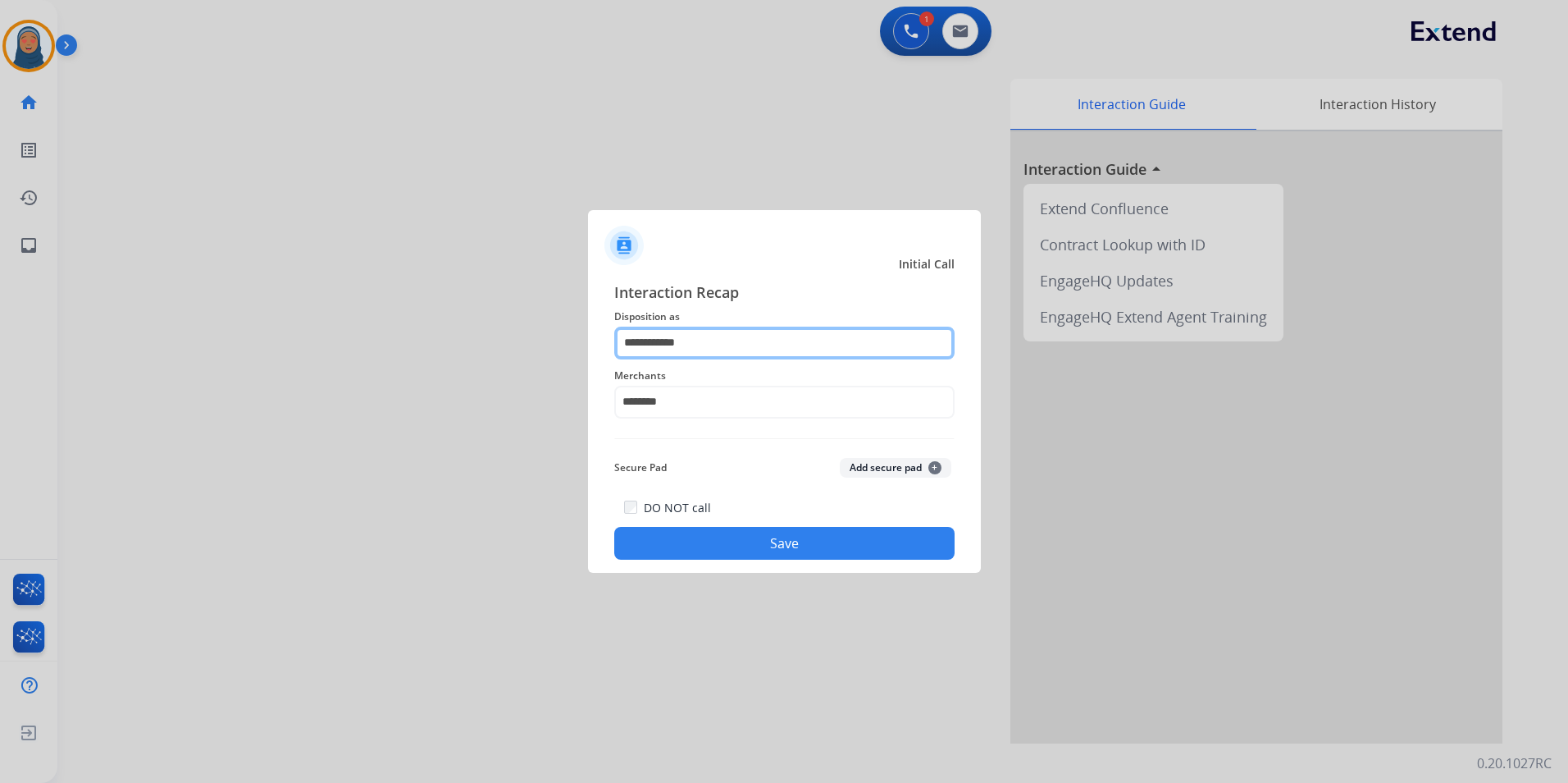
click at [735, 328] on input "**********" at bounding box center [784, 343] width 340 height 33
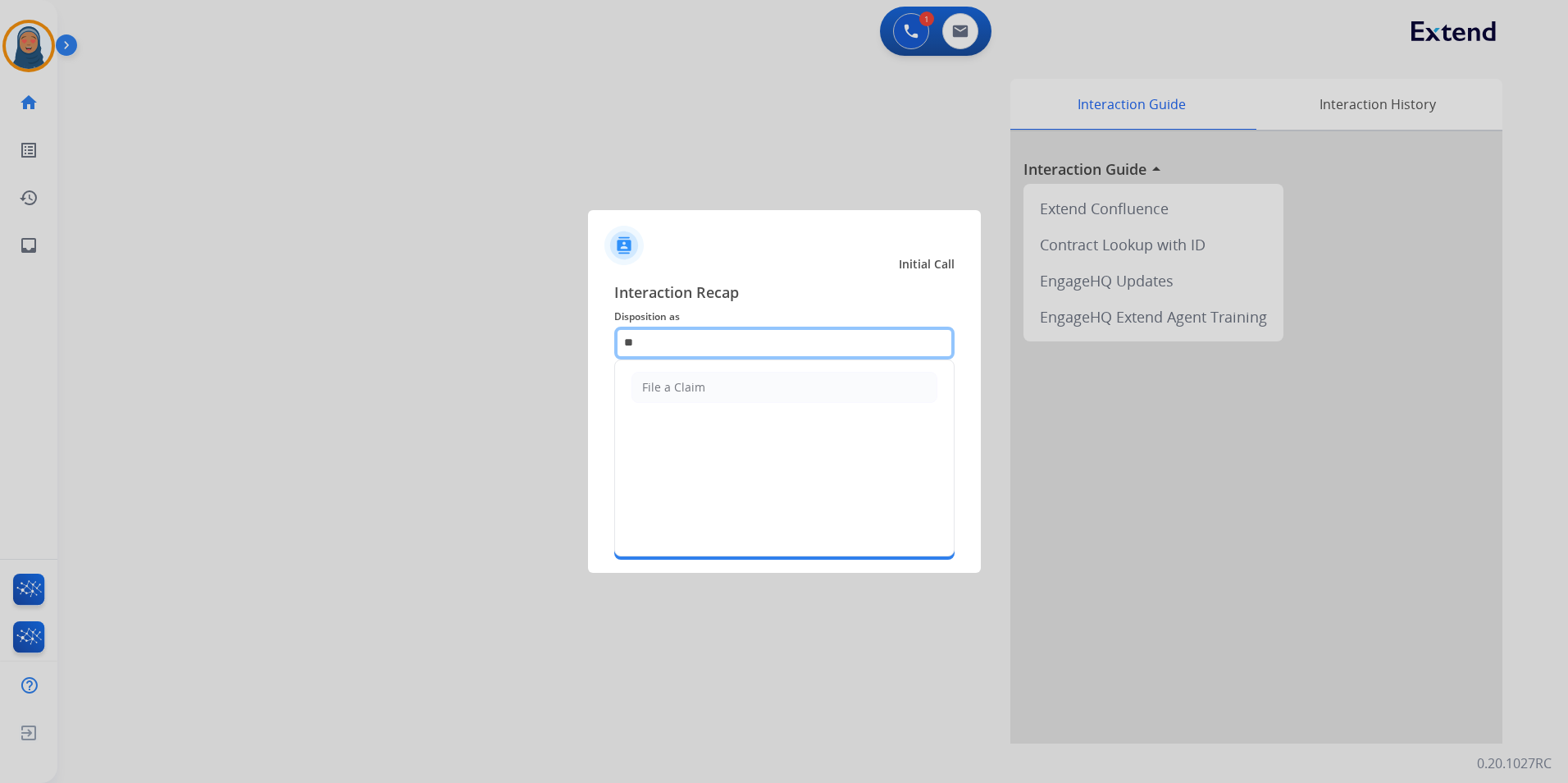
type input "*"
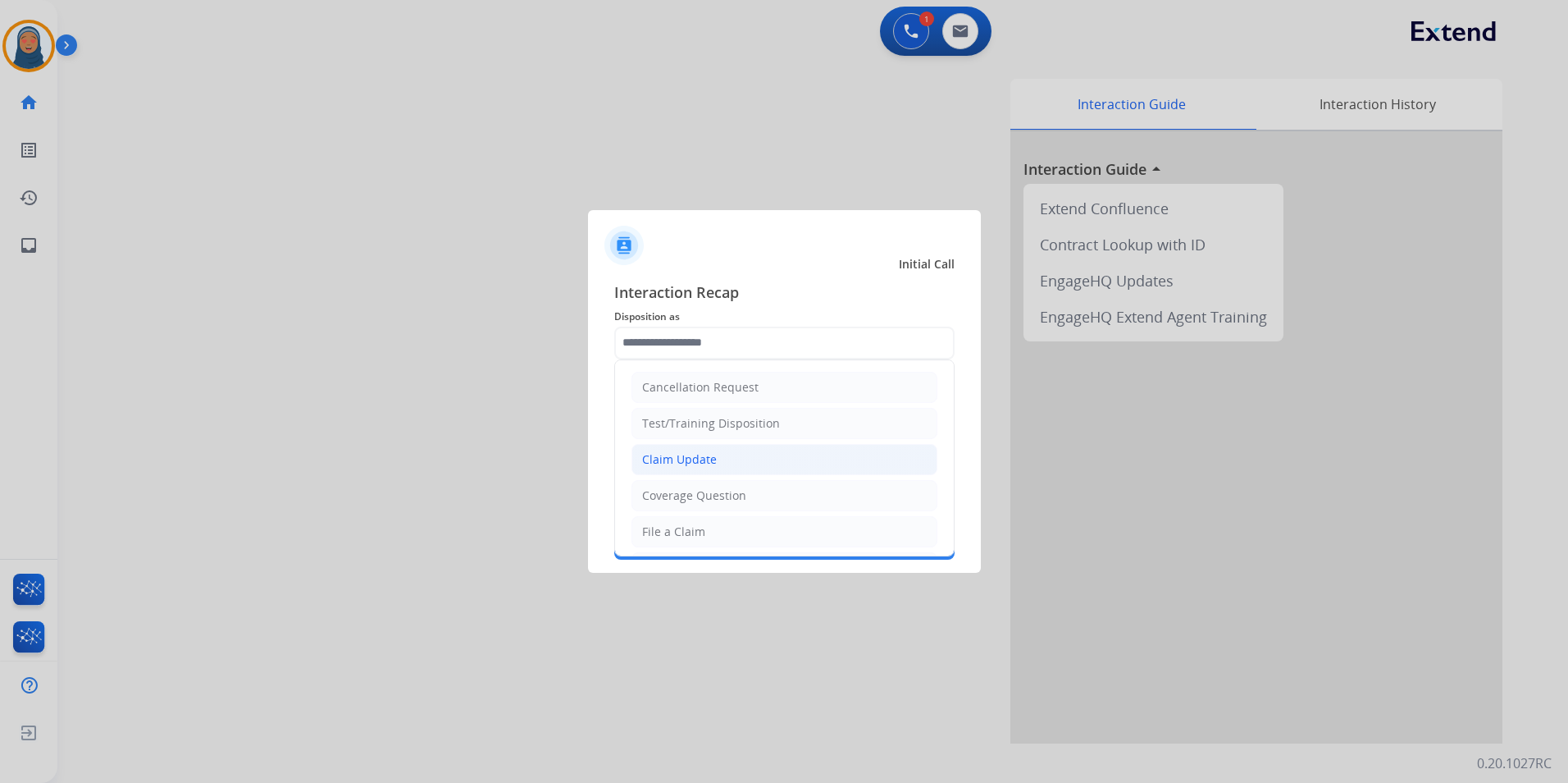
click at [732, 455] on li "Claim Update" at bounding box center [784, 459] width 306 height 31
type input "**********"
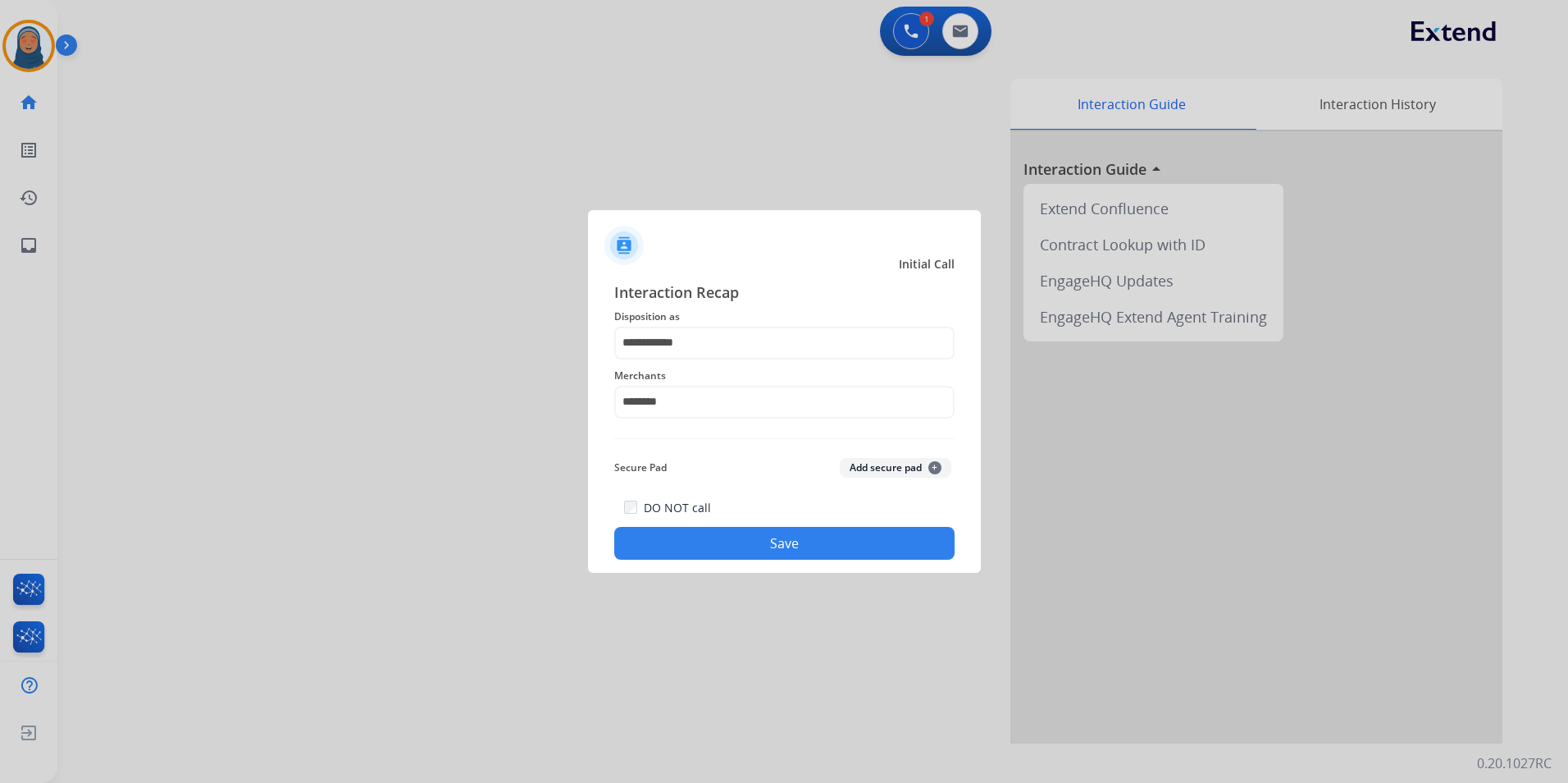
click at [795, 531] on button "Save" at bounding box center [784, 543] width 340 height 33
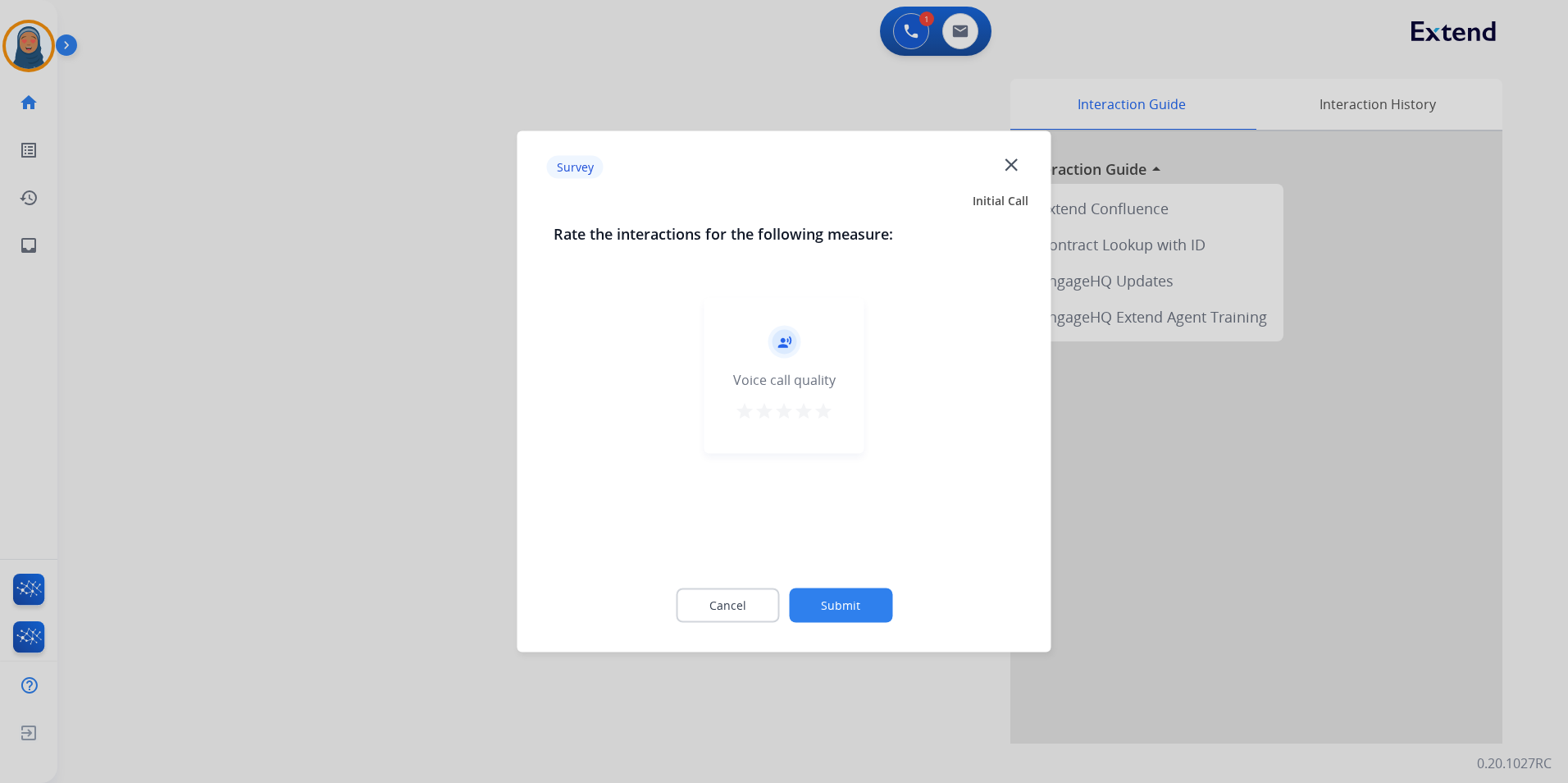
click at [847, 593] on button "Submit" at bounding box center [840, 605] width 104 height 34
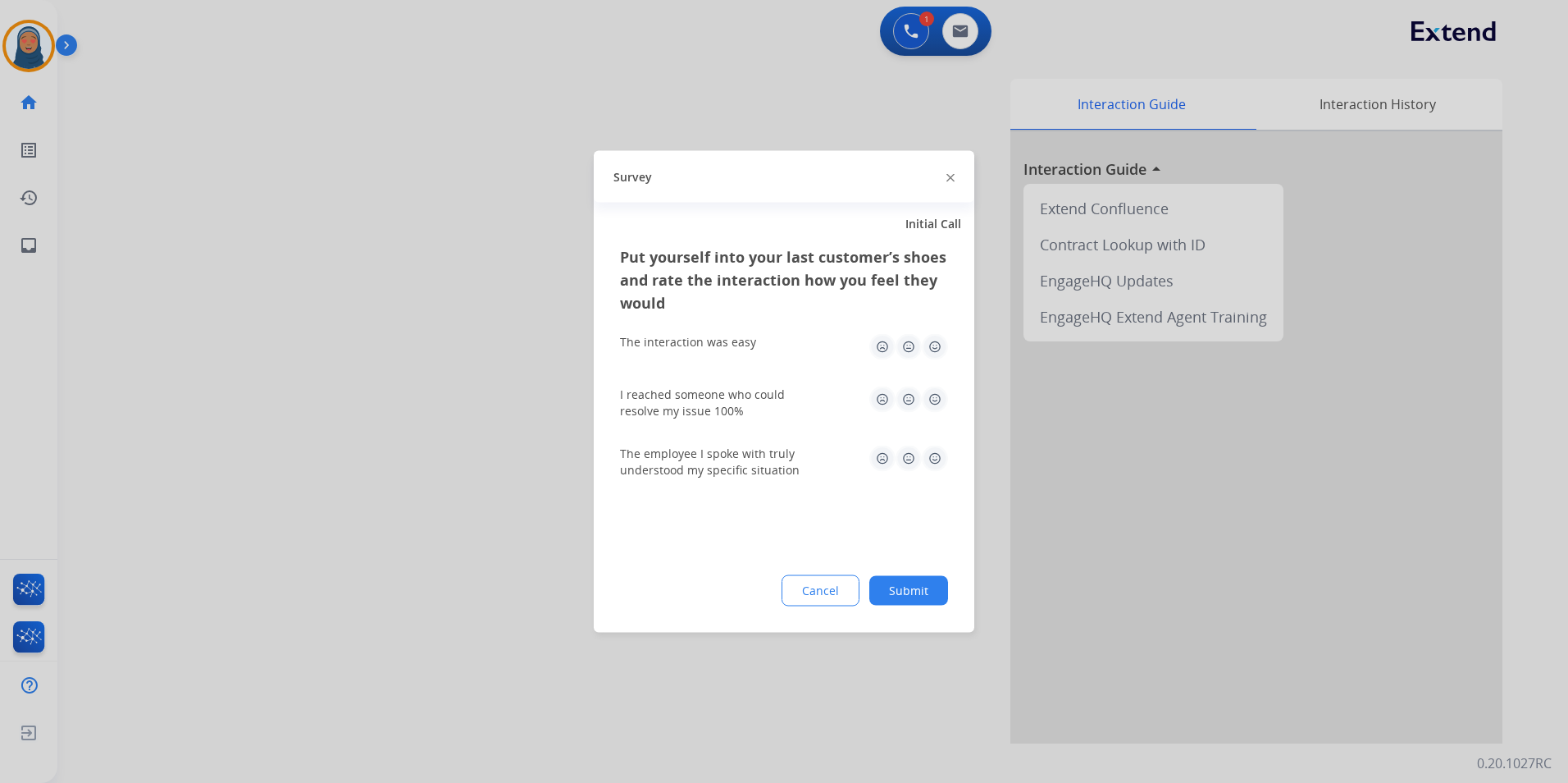
click at [934, 601] on button "Submit" at bounding box center [909, 591] width 79 height 29
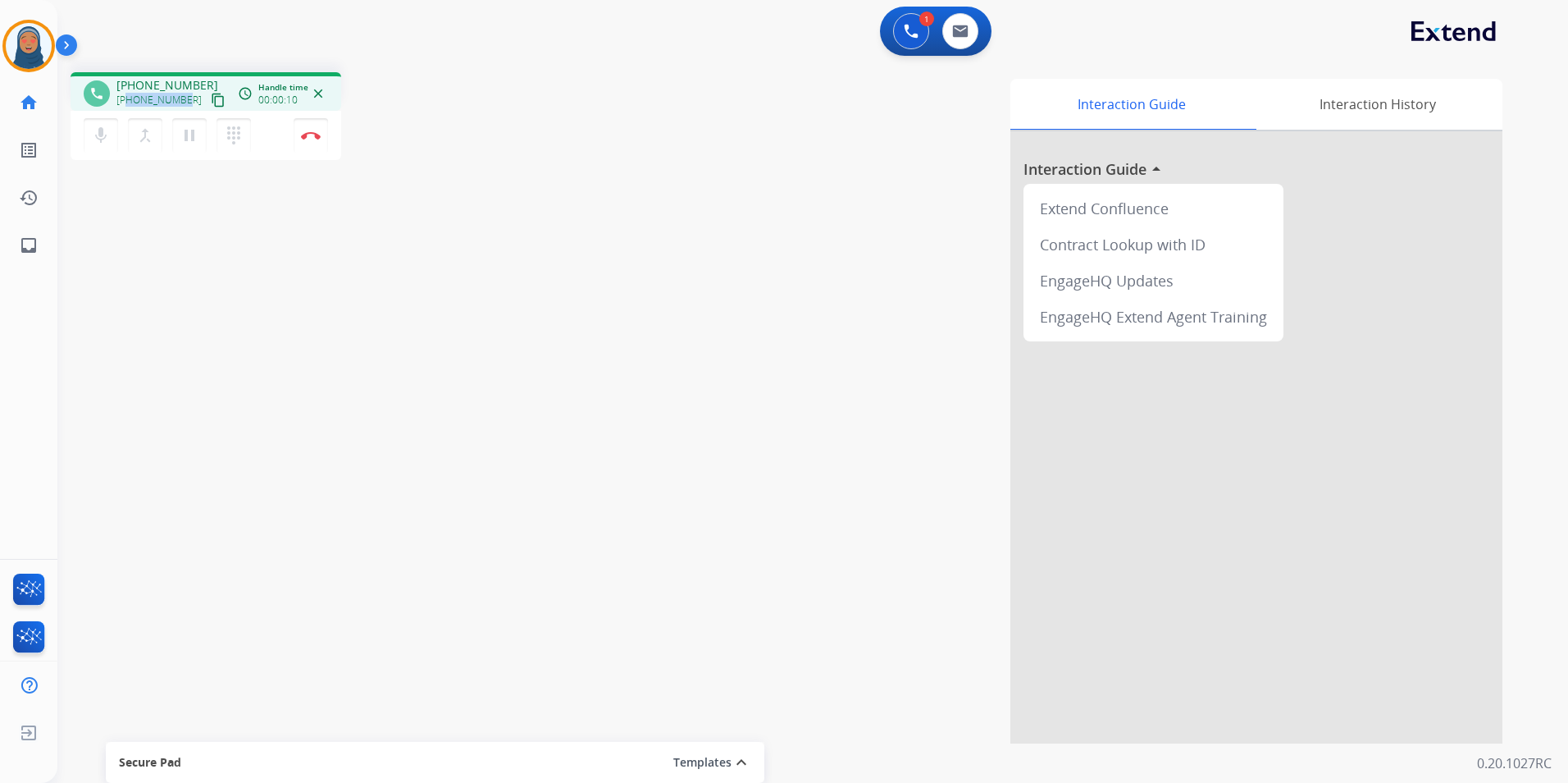
drag, startPoint x: 186, startPoint y: 100, endPoint x: 128, endPoint y: 100, distance: 58.0
click at [128, 100] on div "+18312347177 content_copy" at bounding box center [172, 99] width 111 height 20
copy span "8312347177"
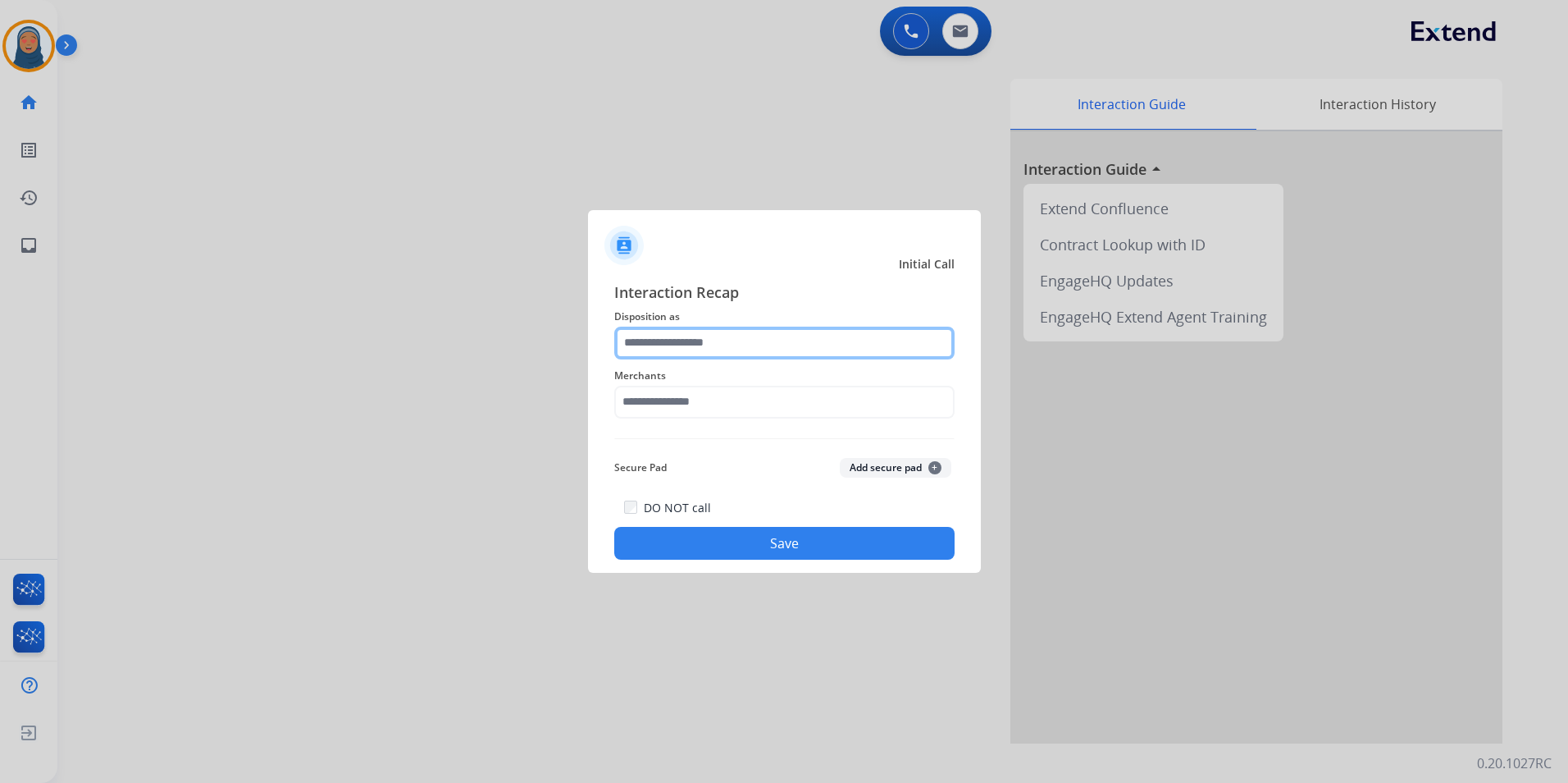
click at [702, 350] on input "text" at bounding box center [784, 343] width 340 height 33
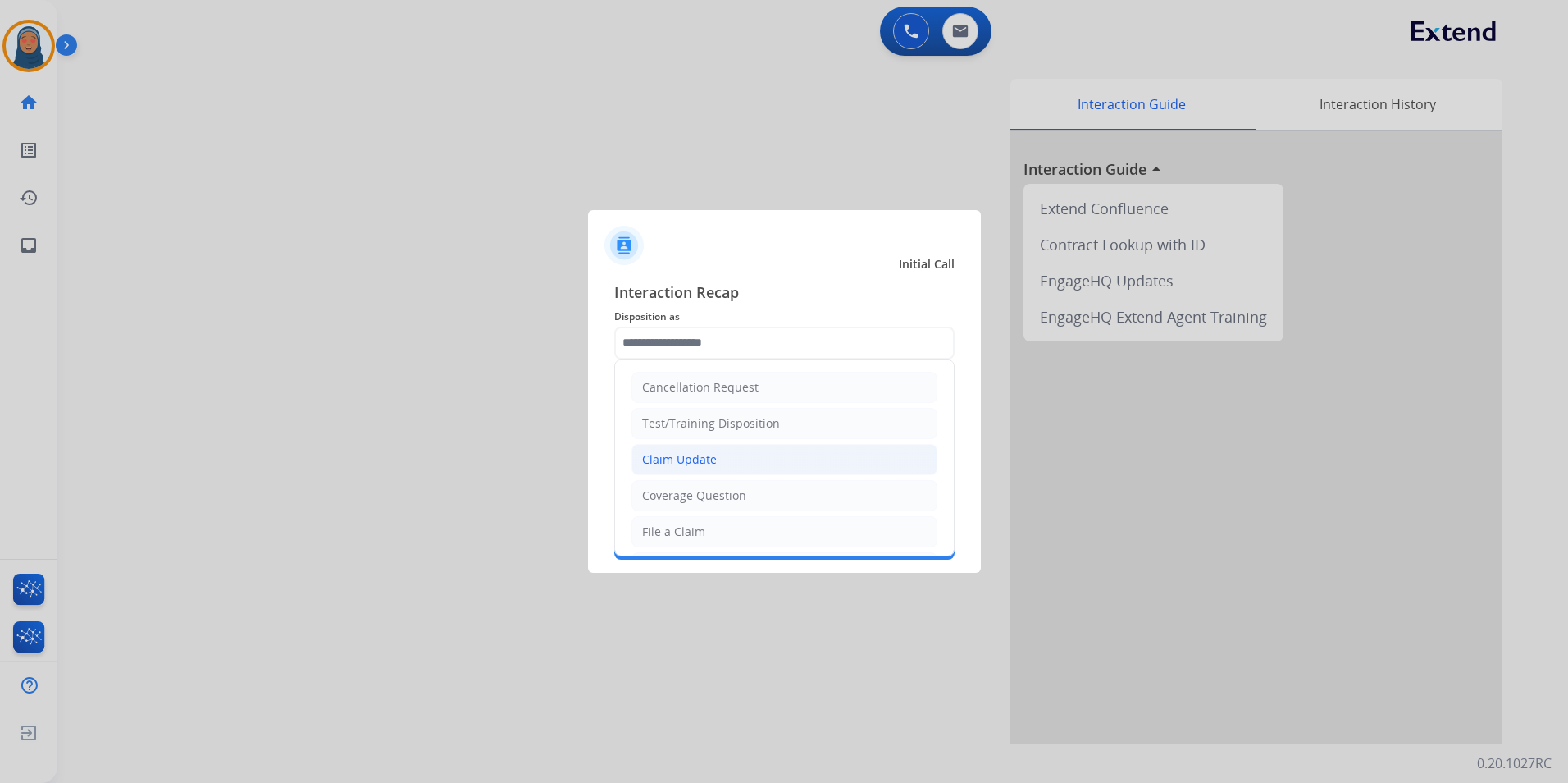
click at [691, 462] on div "Claim Update" at bounding box center [679, 459] width 75 height 16
type input "**********"
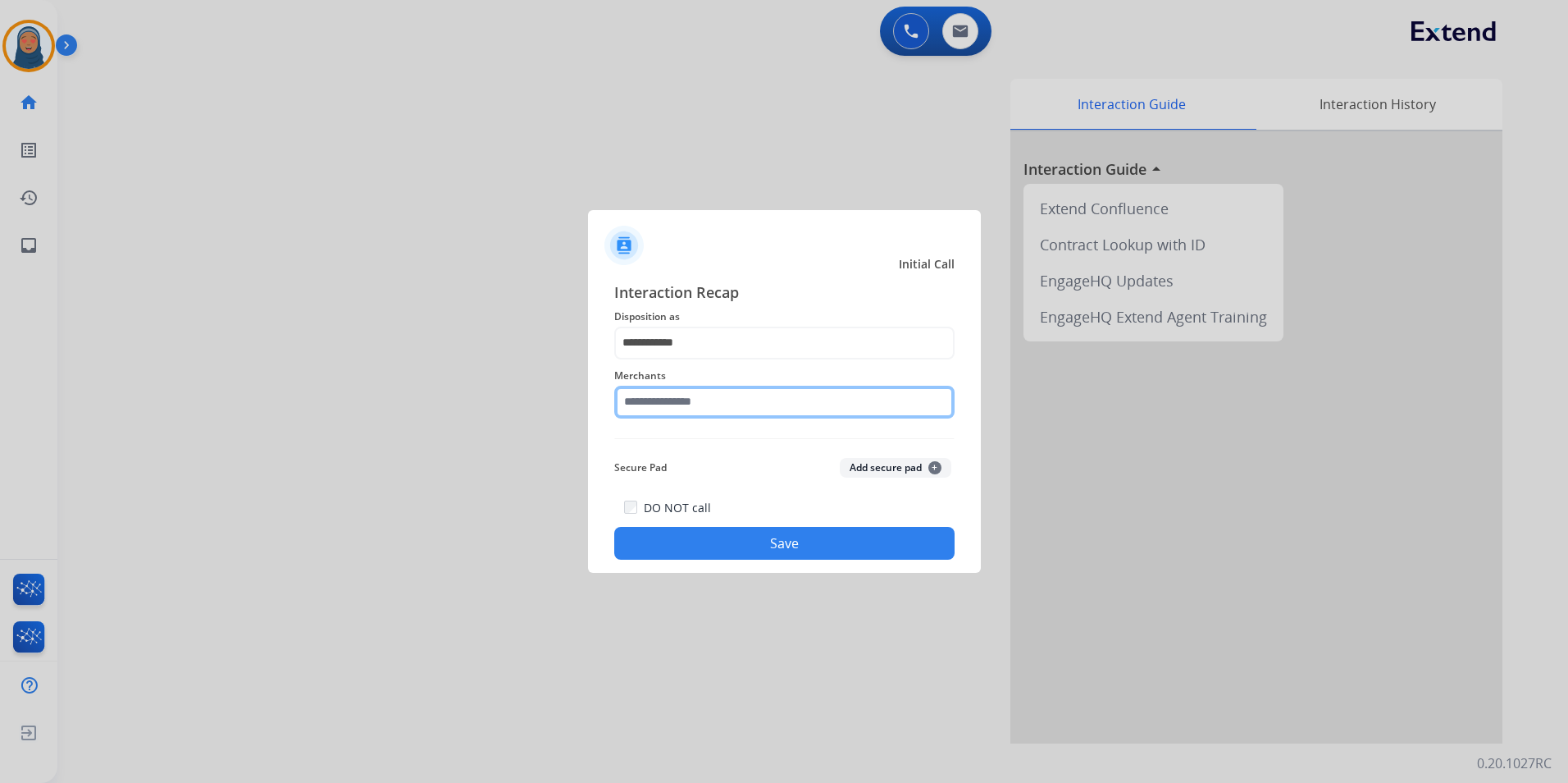
click at [693, 408] on input "text" at bounding box center [784, 402] width 340 height 33
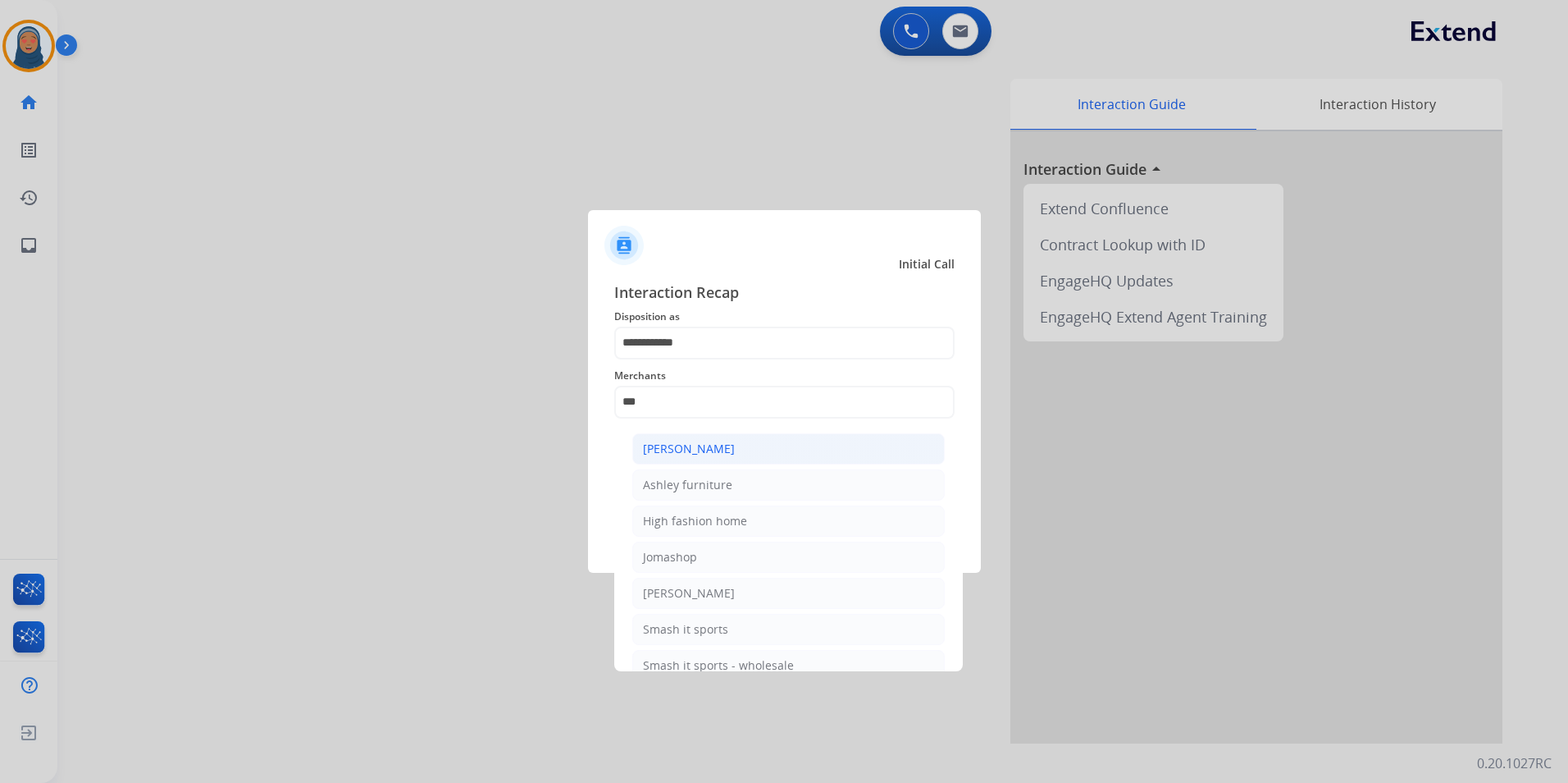
drag, startPoint x: 730, startPoint y: 455, endPoint x: 731, endPoint y: 463, distance: 8.1
click at [730, 455] on div "Ashley - Reguard" at bounding box center [688, 449] width 92 height 16
type input "**********"
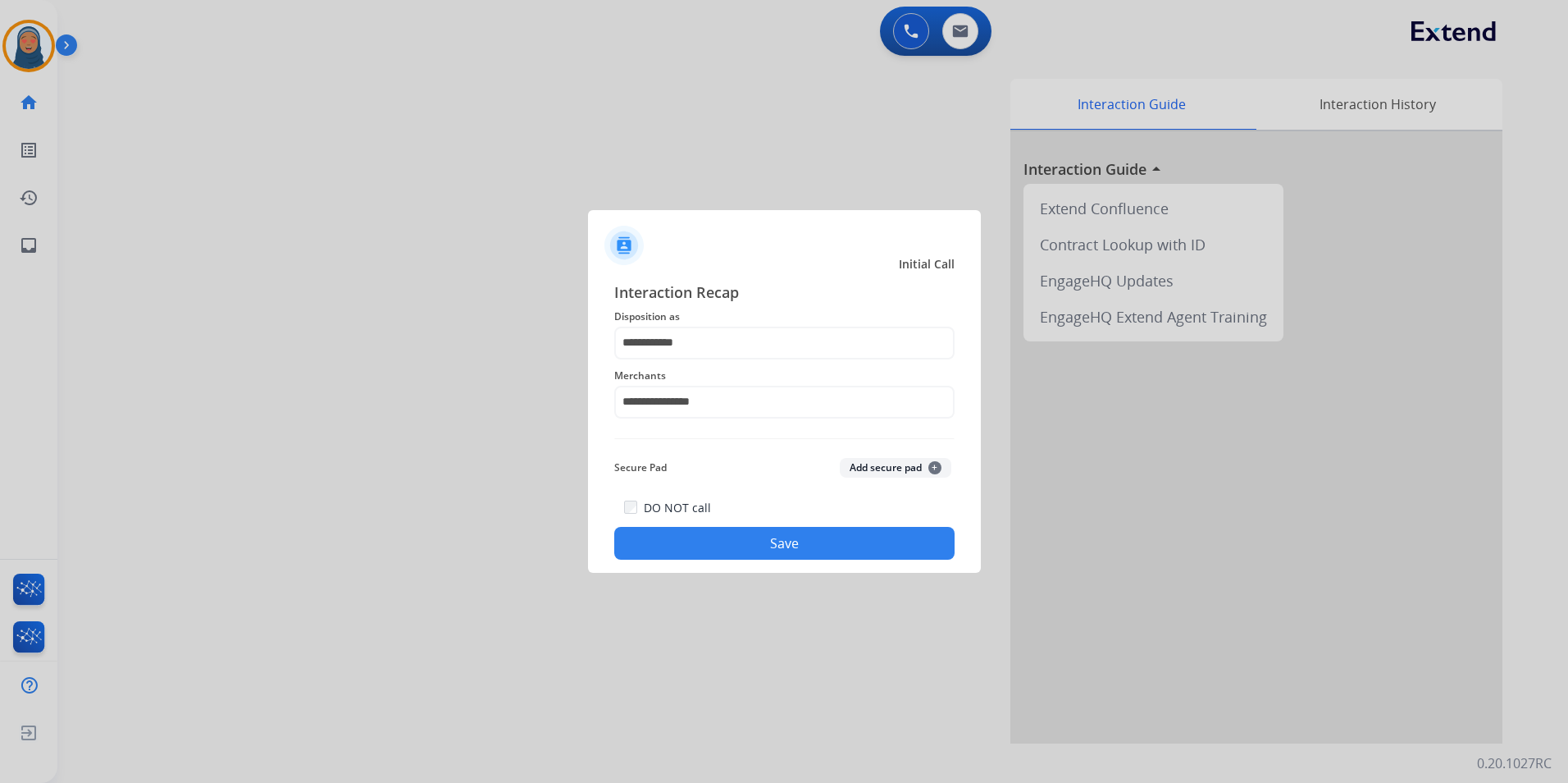
click at [744, 533] on button "Save" at bounding box center [784, 543] width 340 height 33
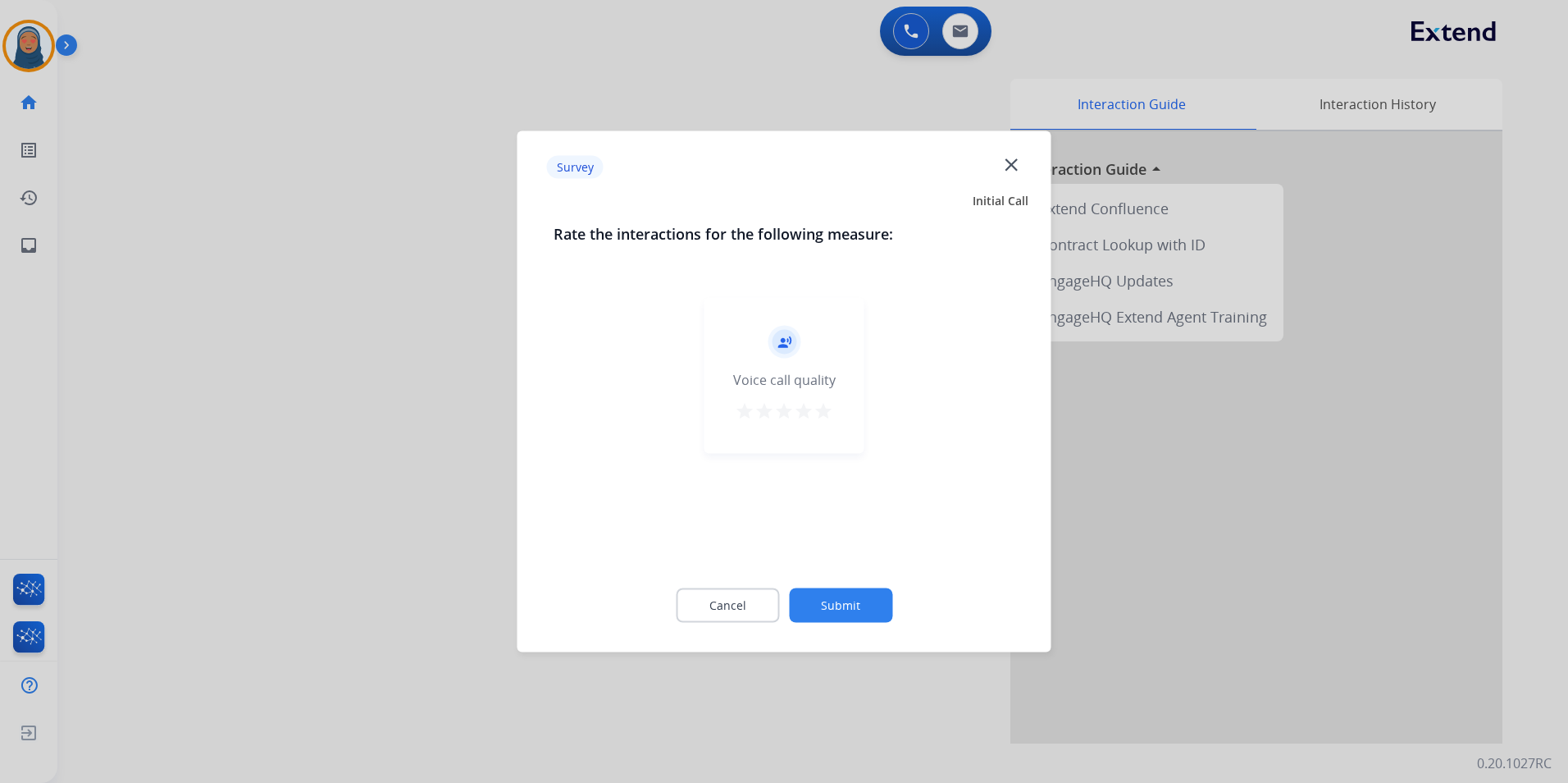
click at [830, 612] on button "Submit" at bounding box center [840, 605] width 104 height 34
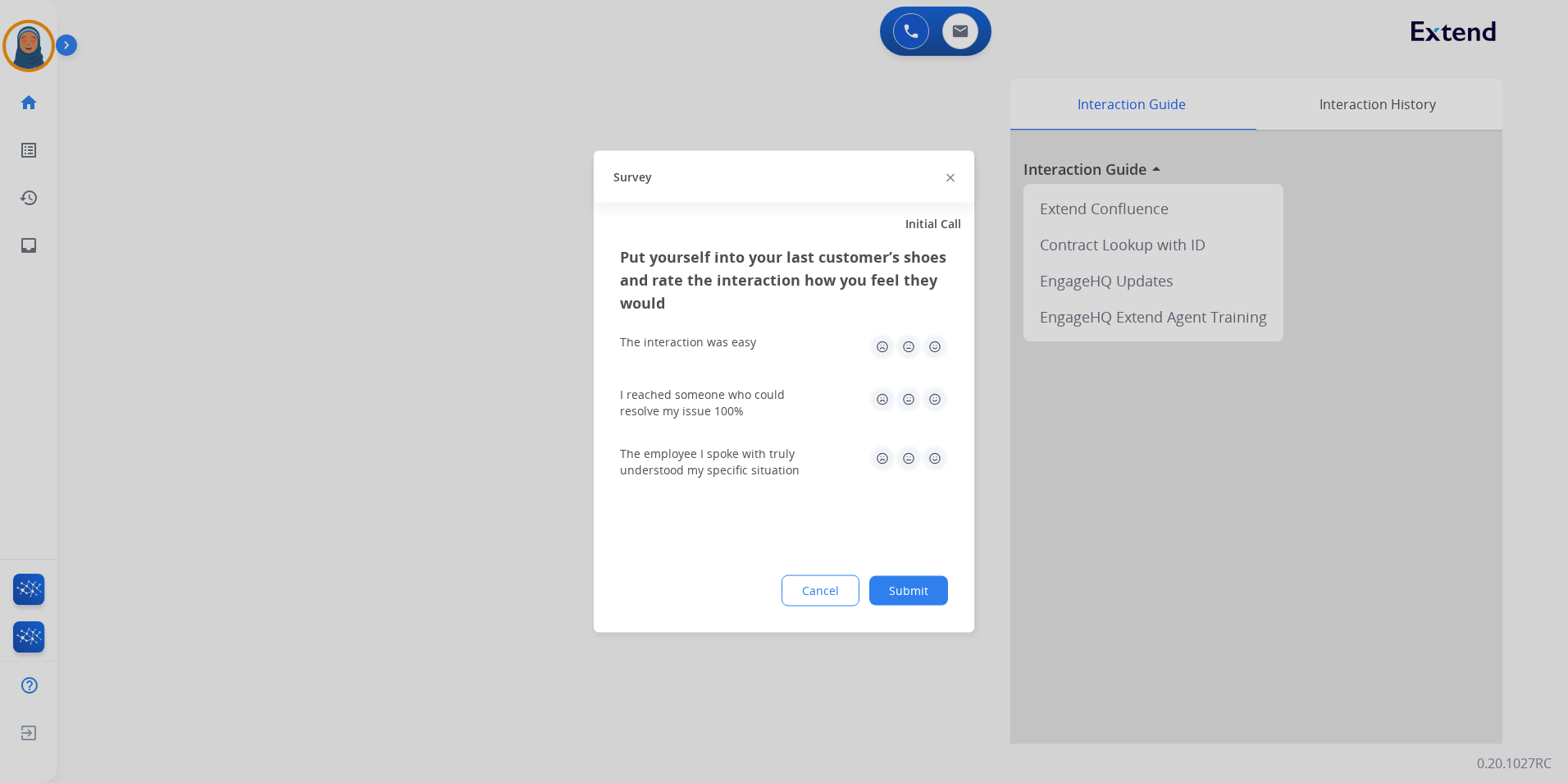
click at [891, 595] on button "Submit" at bounding box center [909, 591] width 79 height 29
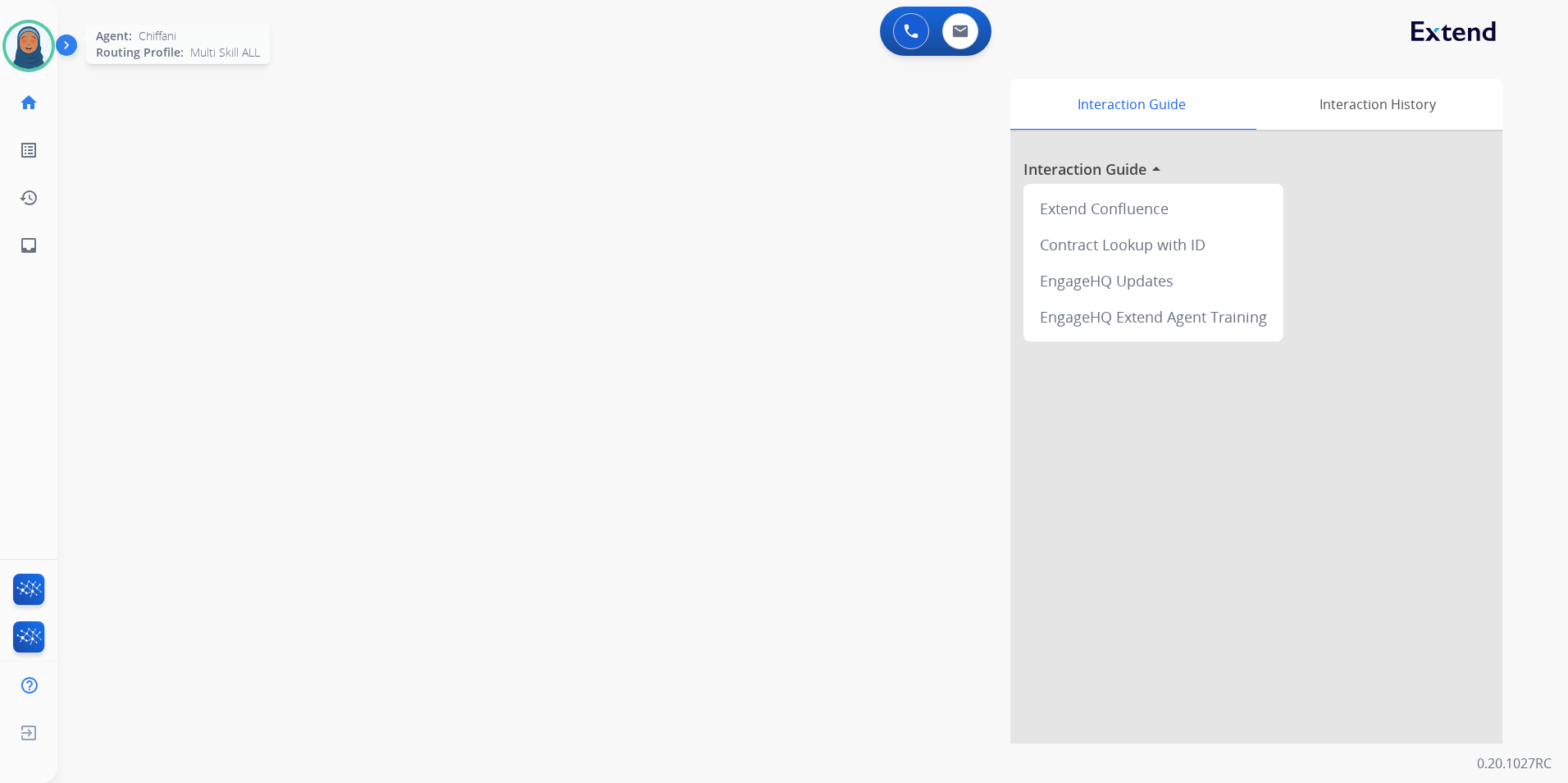
click at [33, 44] on img at bounding box center [29, 46] width 46 height 46
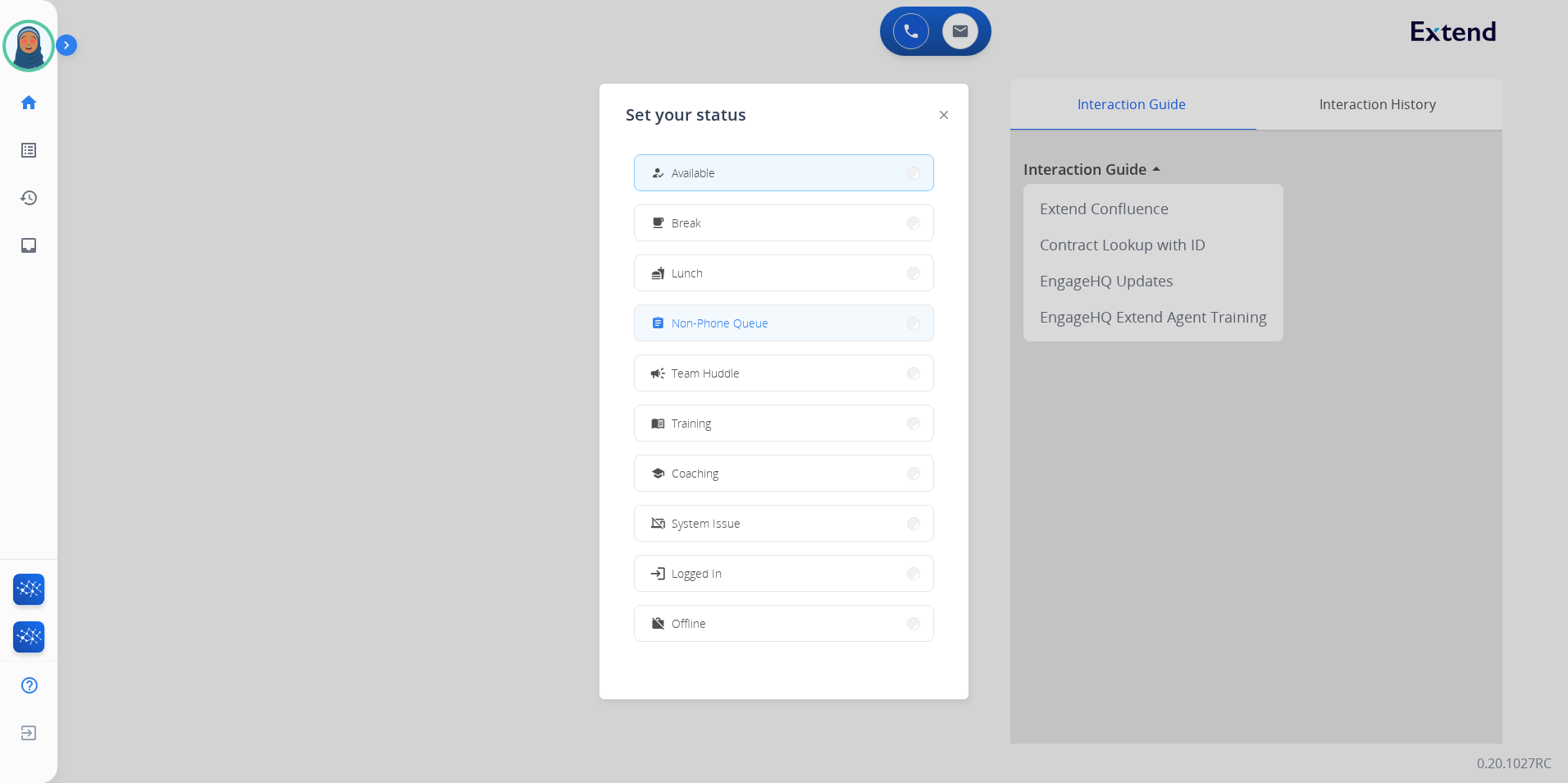
click at [685, 317] on span "Non-Phone Queue" at bounding box center [719, 322] width 97 height 17
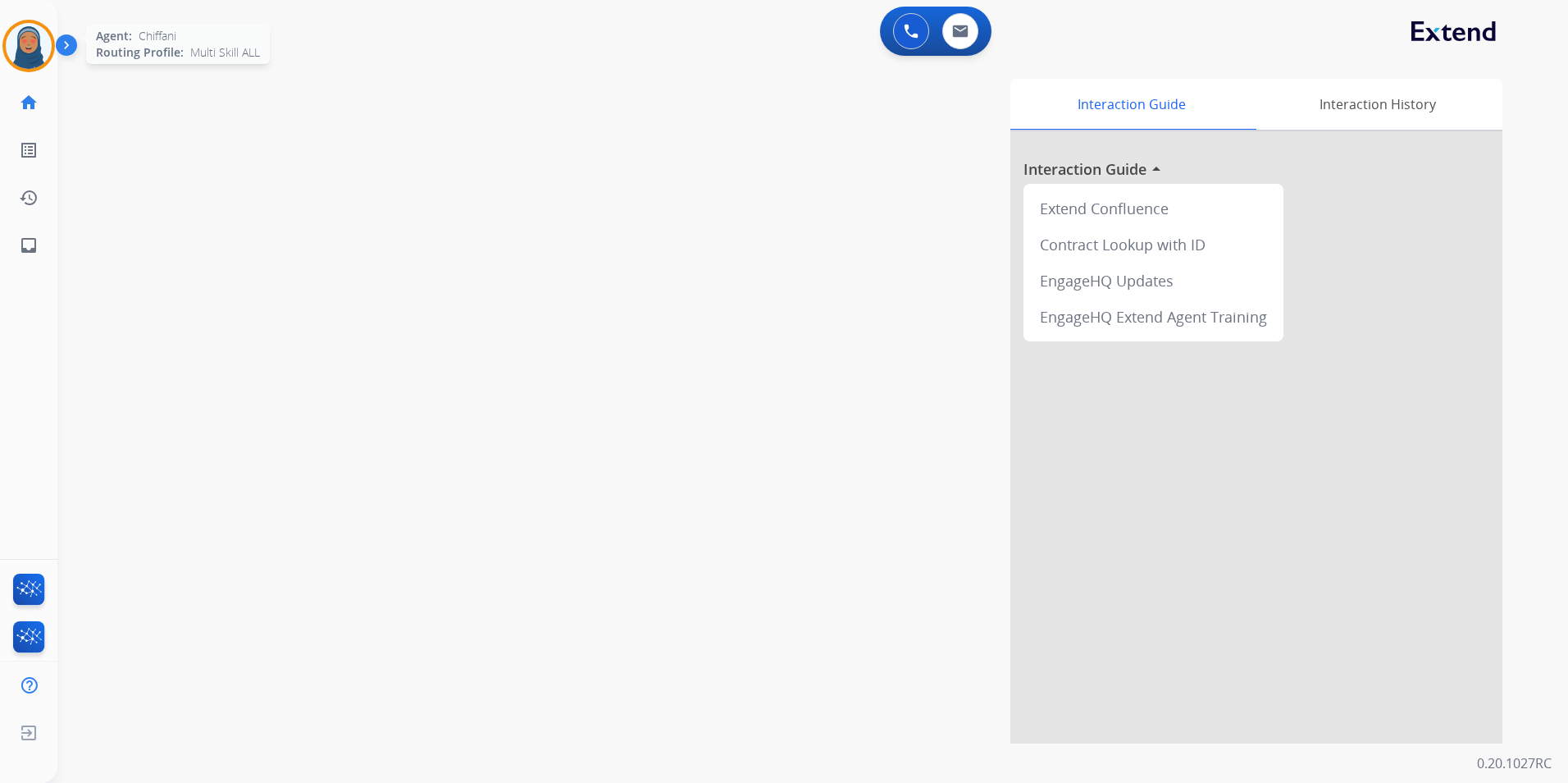
click at [40, 54] on img at bounding box center [29, 46] width 46 height 46
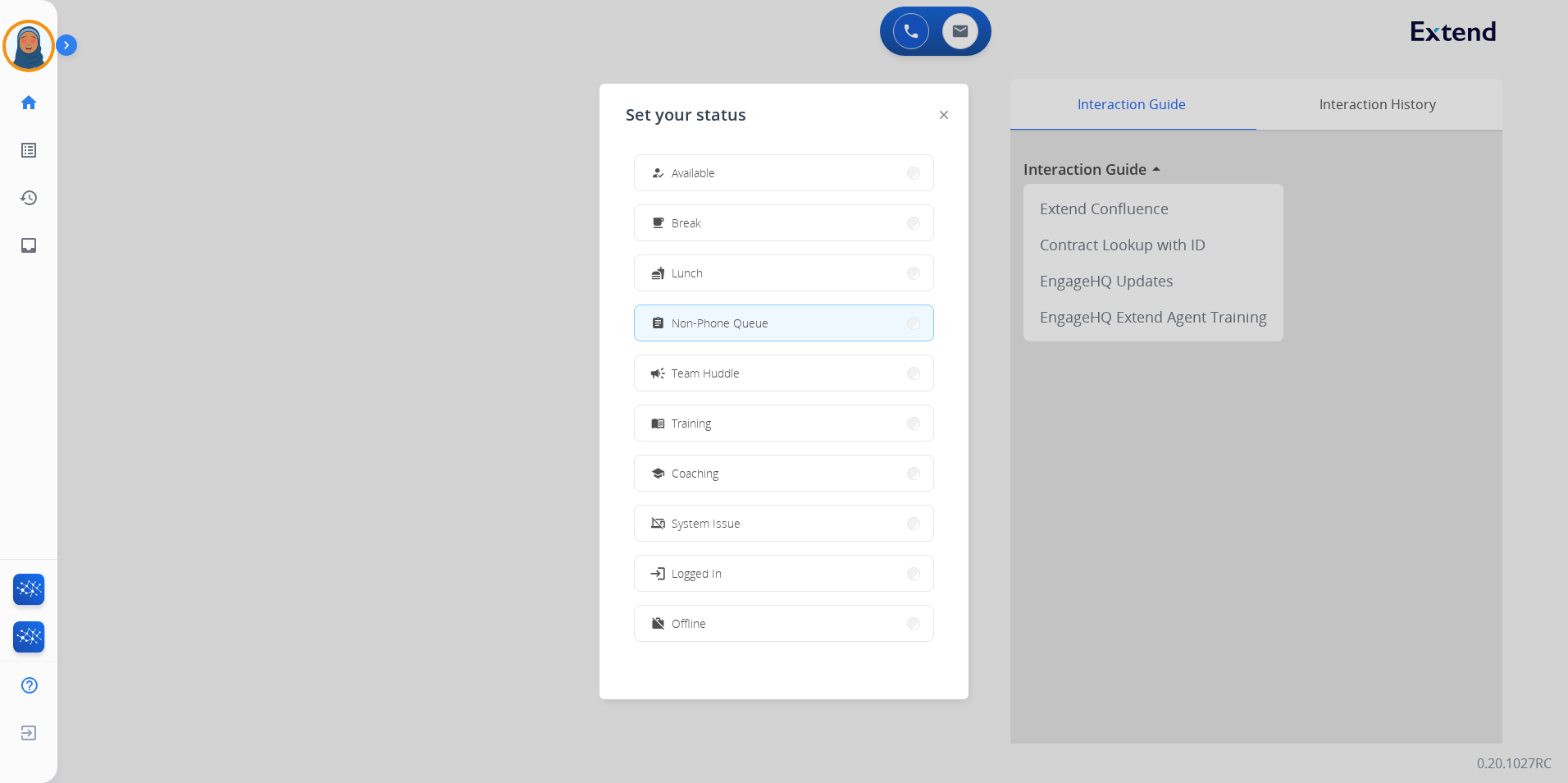
click at [765, 172] on button "how_to_reg Available" at bounding box center [784, 172] width 298 height 35
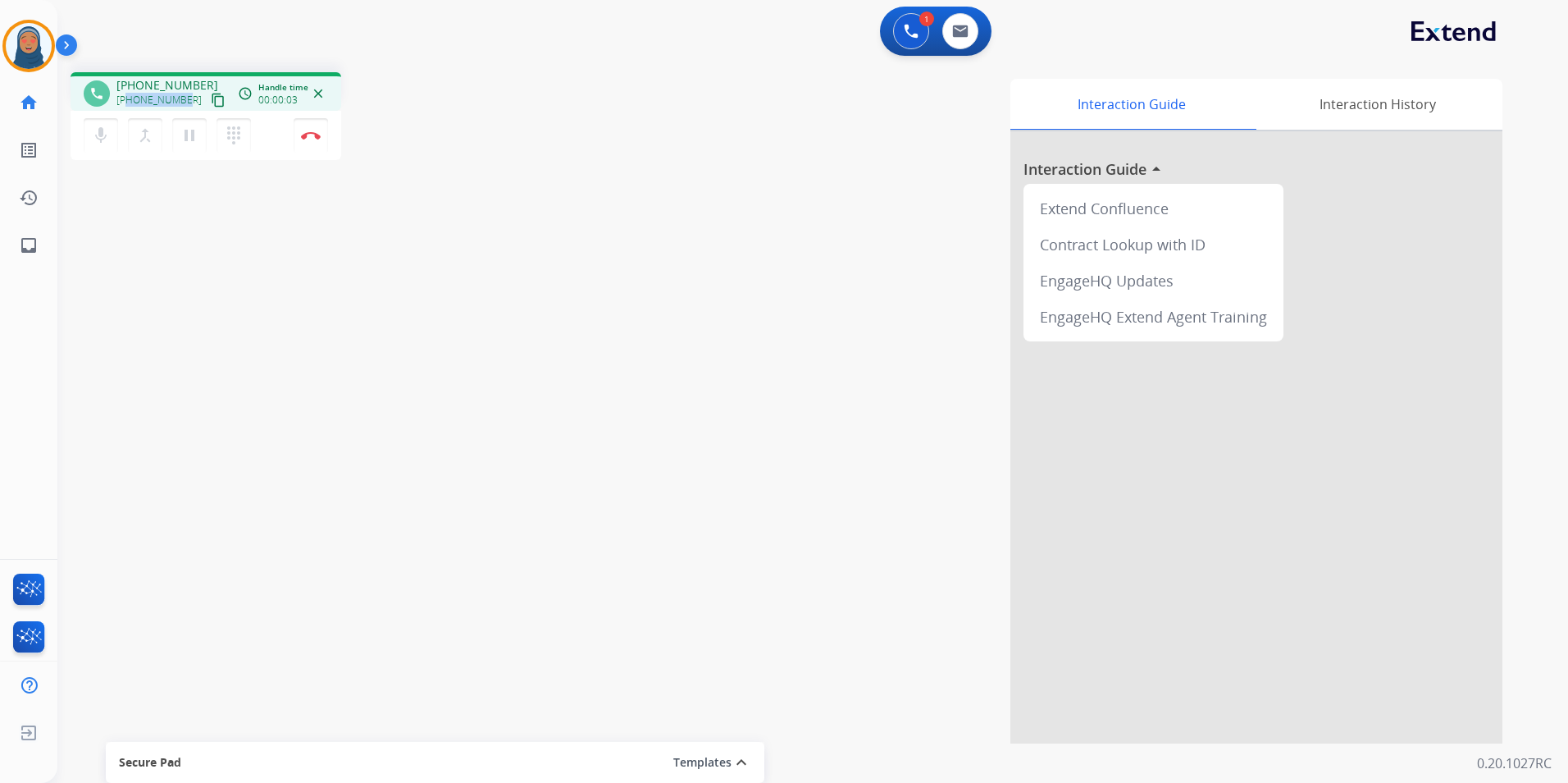
drag, startPoint x: 185, startPoint y: 100, endPoint x: 126, endPoint y: 102, distance: 59.0
click at [126, 102] on div "+18327264153 content_copy" at bounding box center [172, 99] width 111 height 20
copy span "8327264153"
drag, startPoint x: 303, startPoint y: 136, endPoint x: 346, endPoint y: 159, distance: 48.8
click at [303, 136] on img at bounding box center [310, 136] width 20 height 9
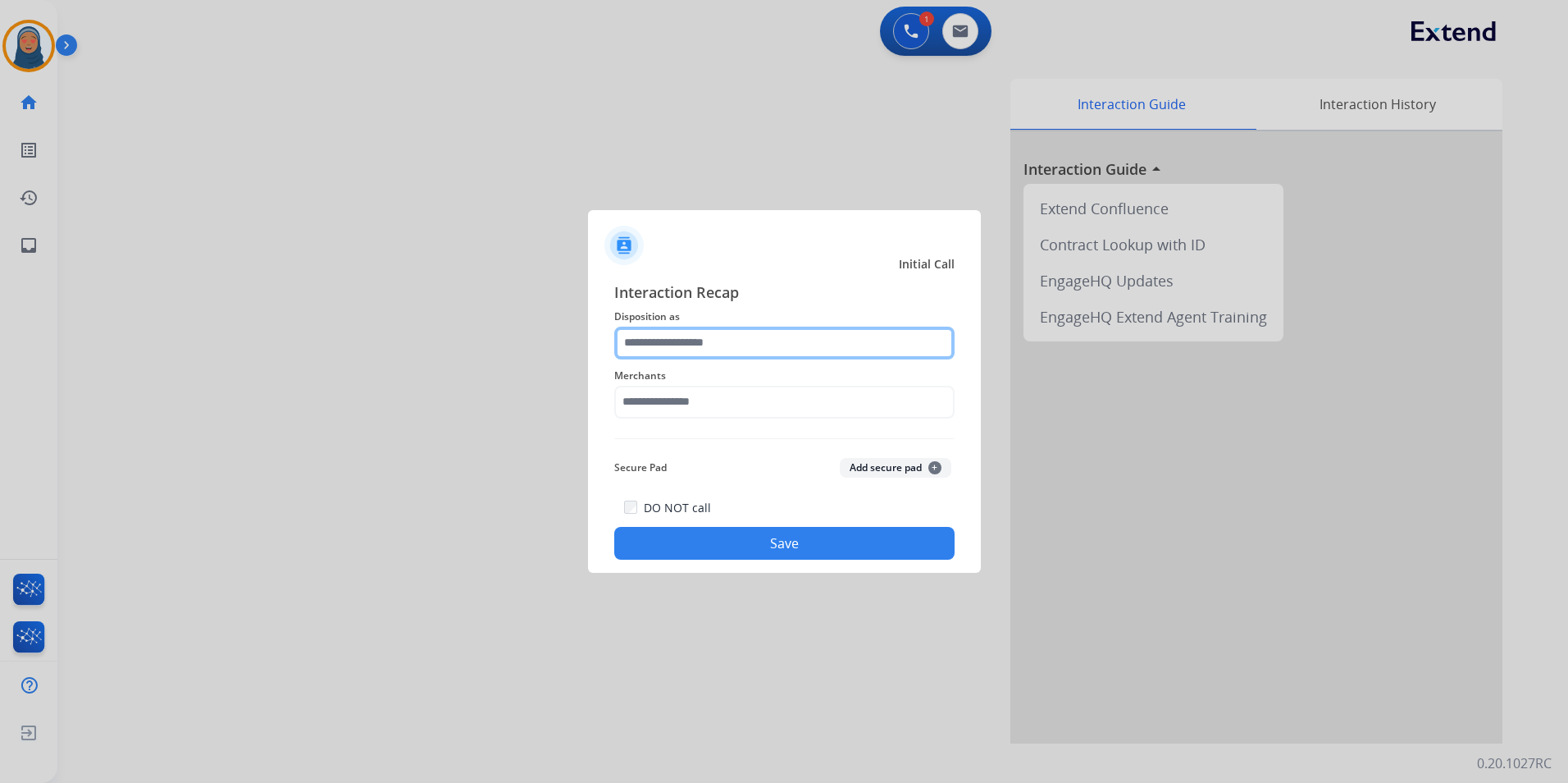
click at [682, 346] on input "text" at bounding box center [784, 343] width 340 height 33
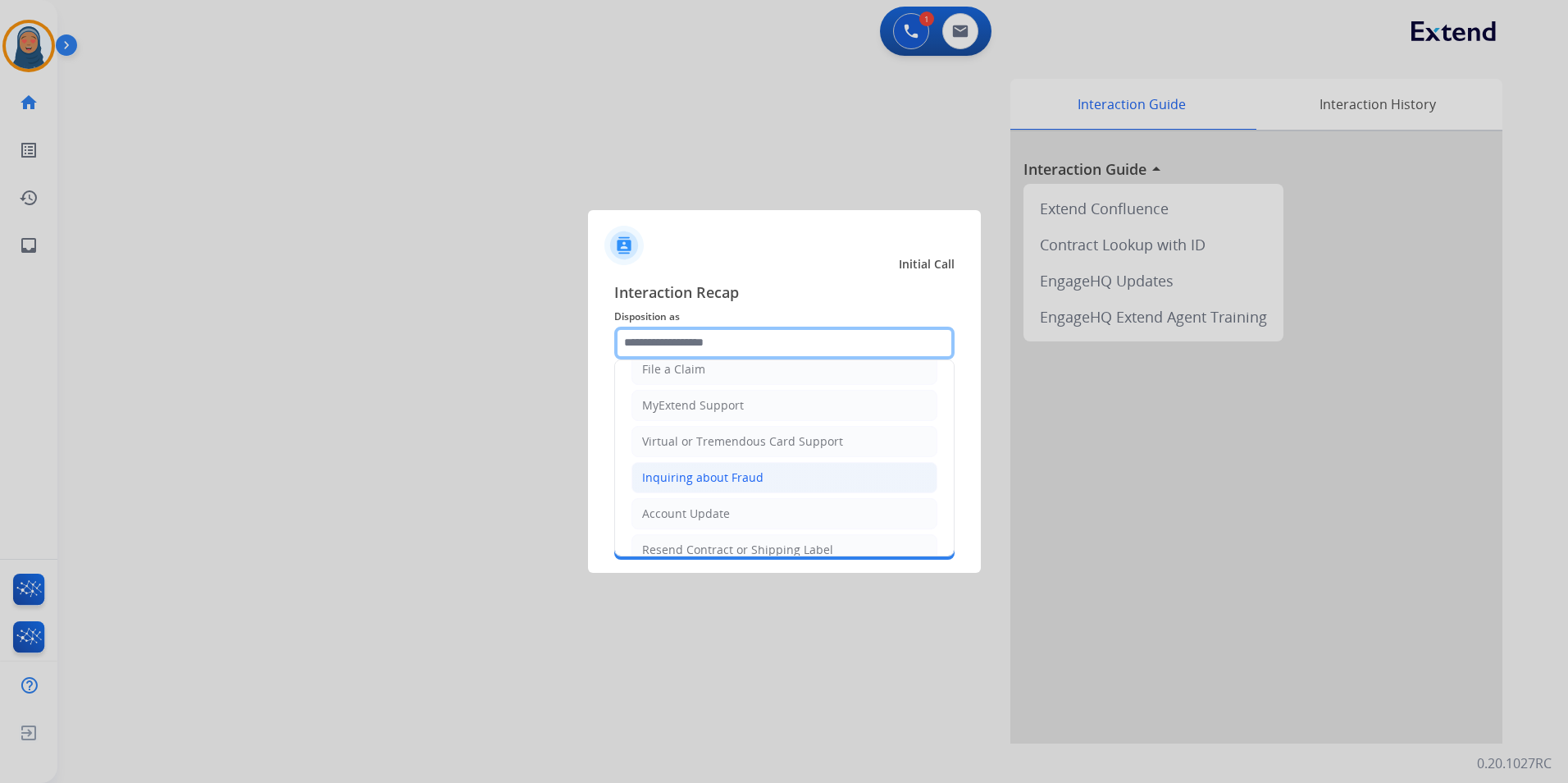
scroll to position [164, 0]
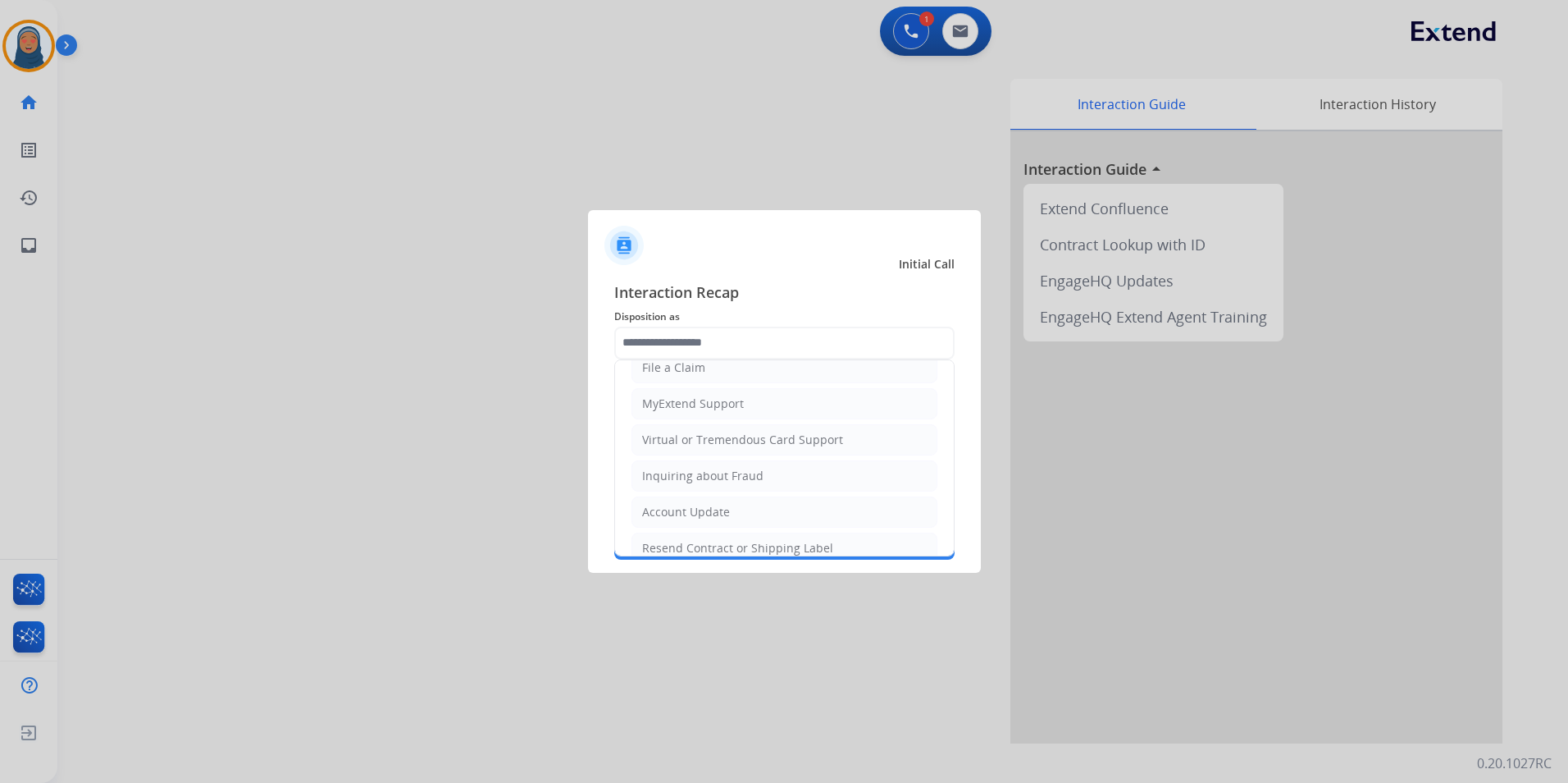
click at [725, 449] on li "Virtual or Tremendous Card Support" at bounding box center [784, 440] width 306 height 31
type input "**********"
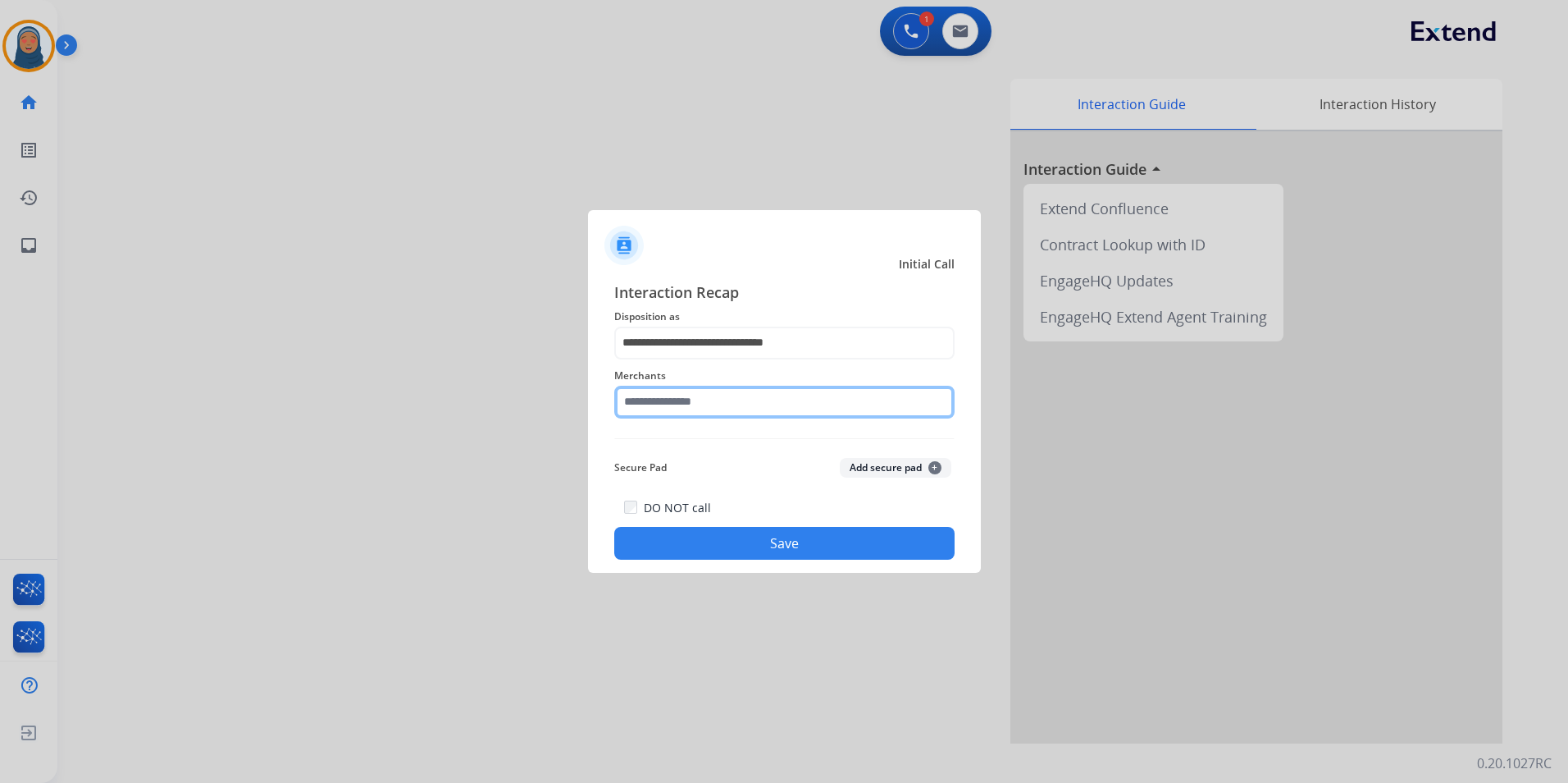
click at [725, 408] on input "text" at bounding box center [784, 402] width 340 height 33
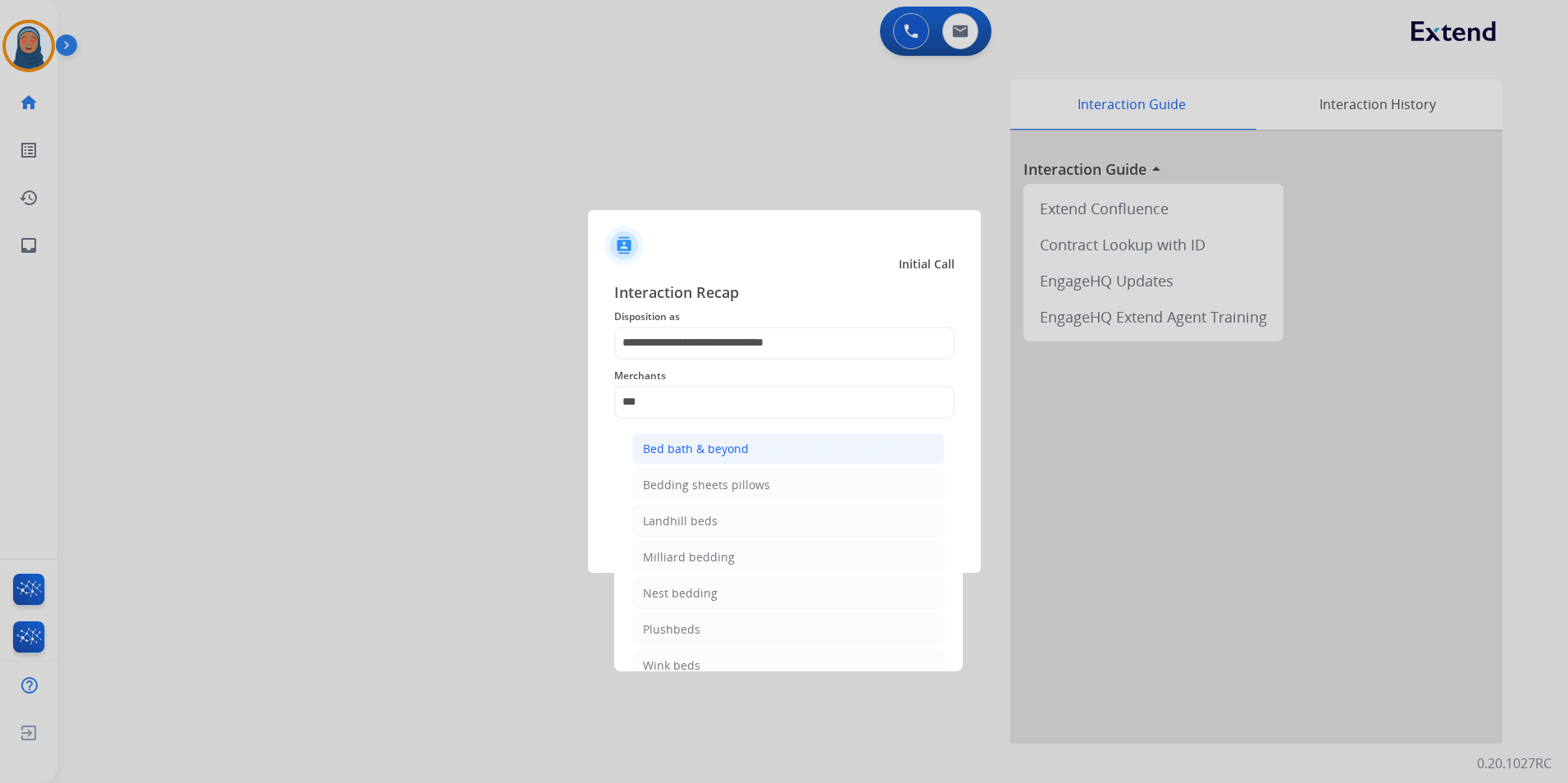
click at [733, 455] on div "Bed bath & beyond" at bounding box center [695, 449] width 105 height 16
type input "**********"
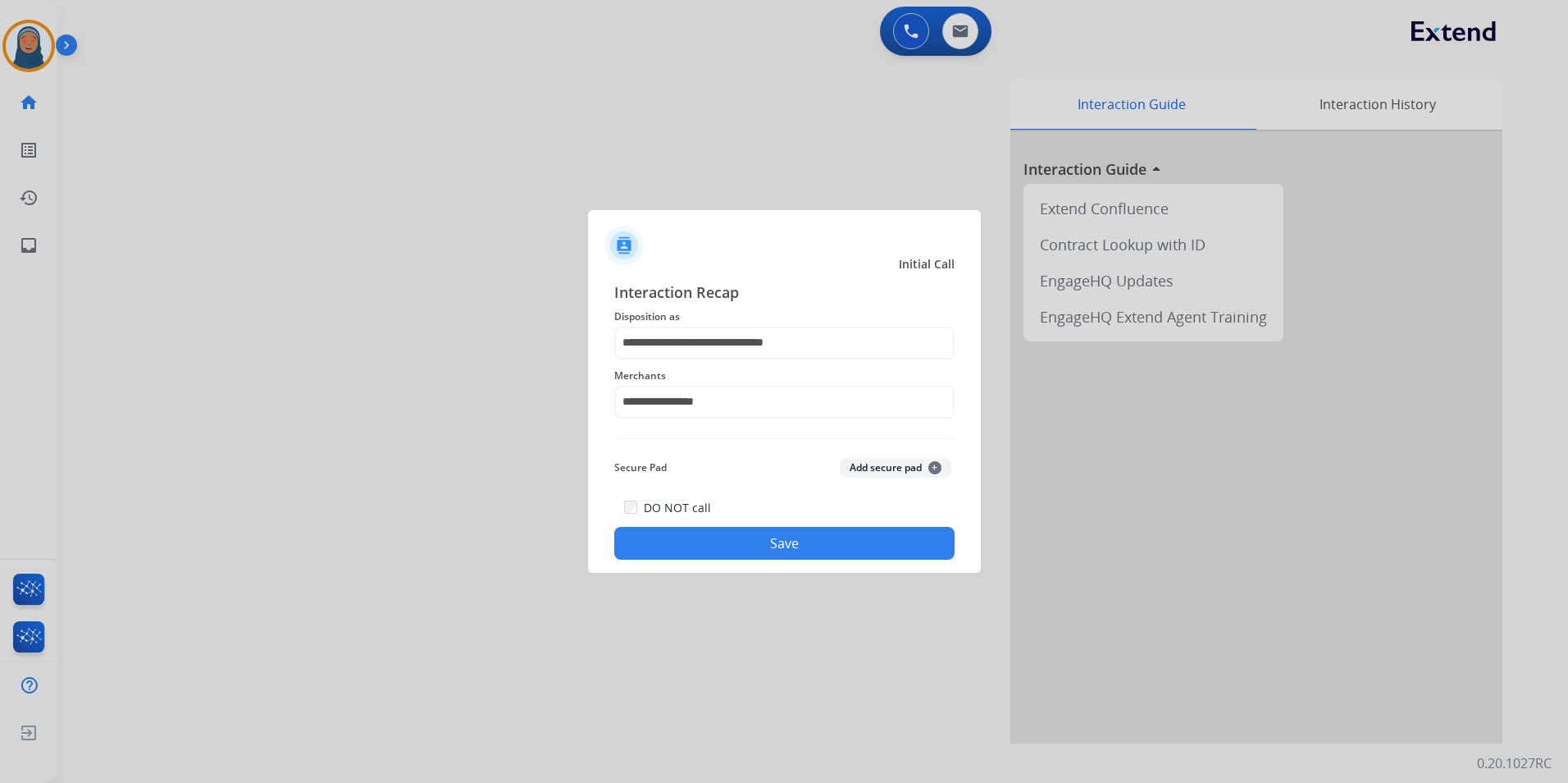
click at [805, 551] on button "Save" at bounding box center [784, 543] width 340 height 33
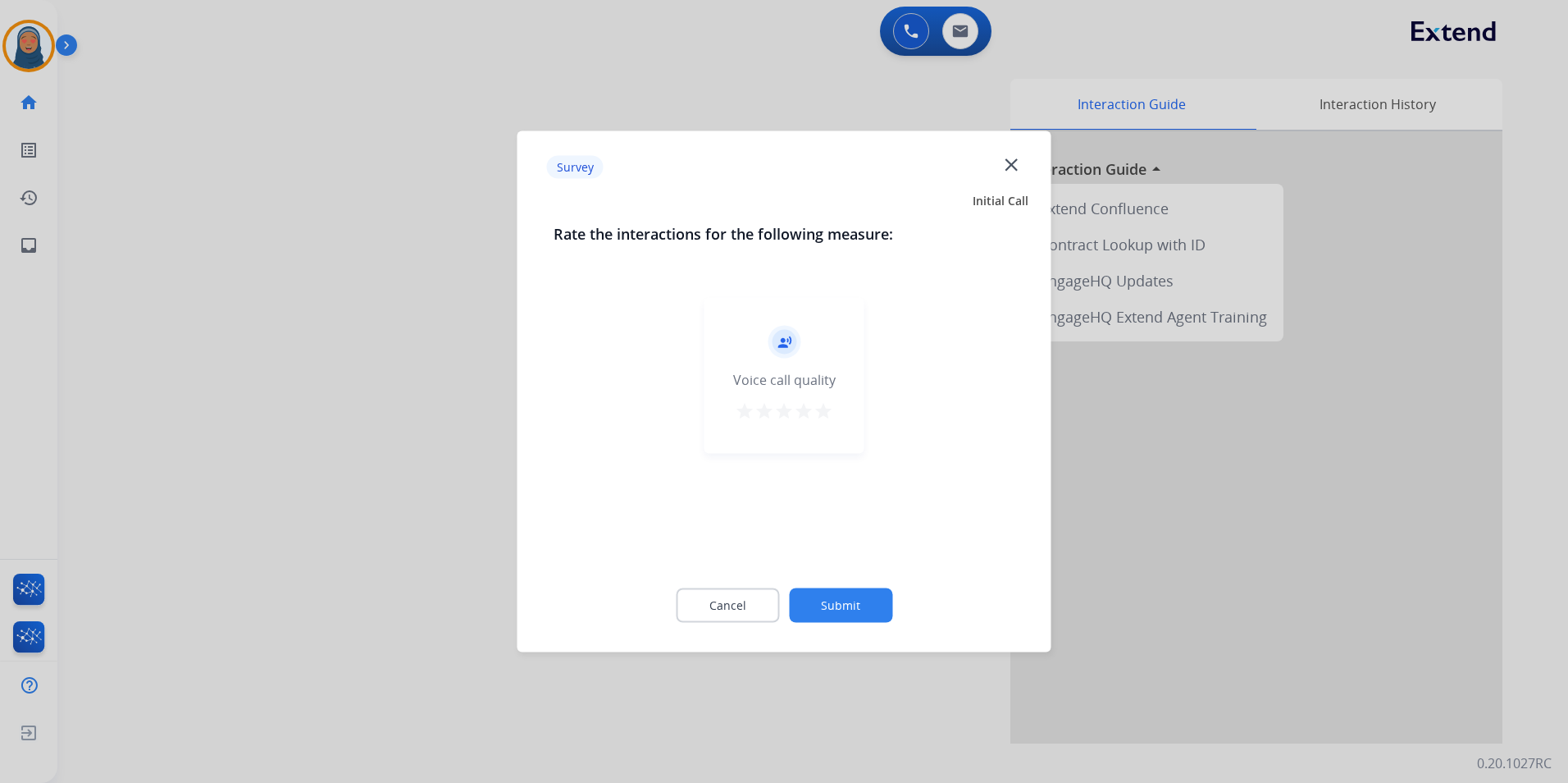
click at [840, 592] on button "Submit" at bounding box center [840, 605] width 104 height 34
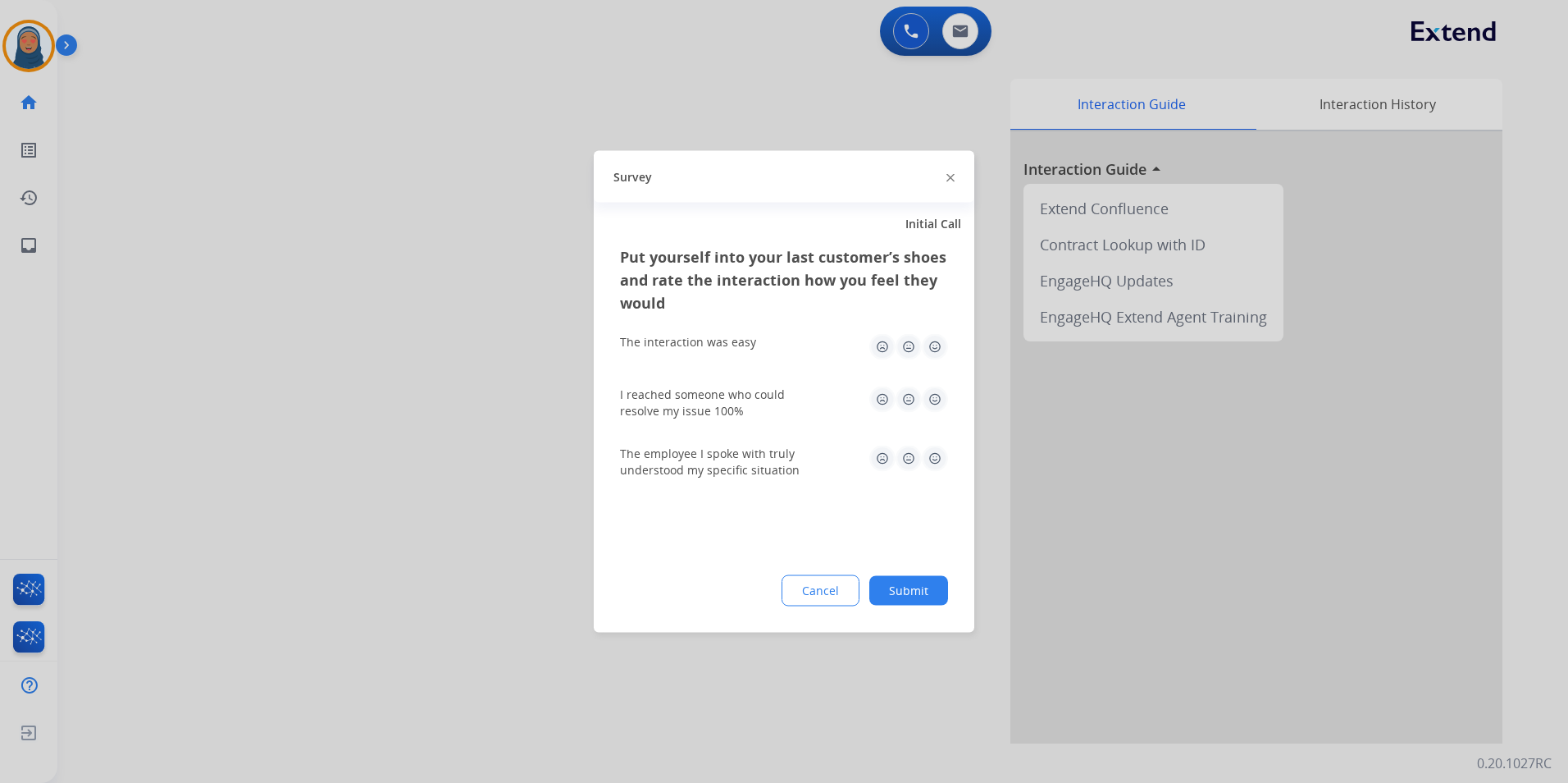
click at [891, 594] on button "Submit" at bounding box center [909, 591] width 79 height 29
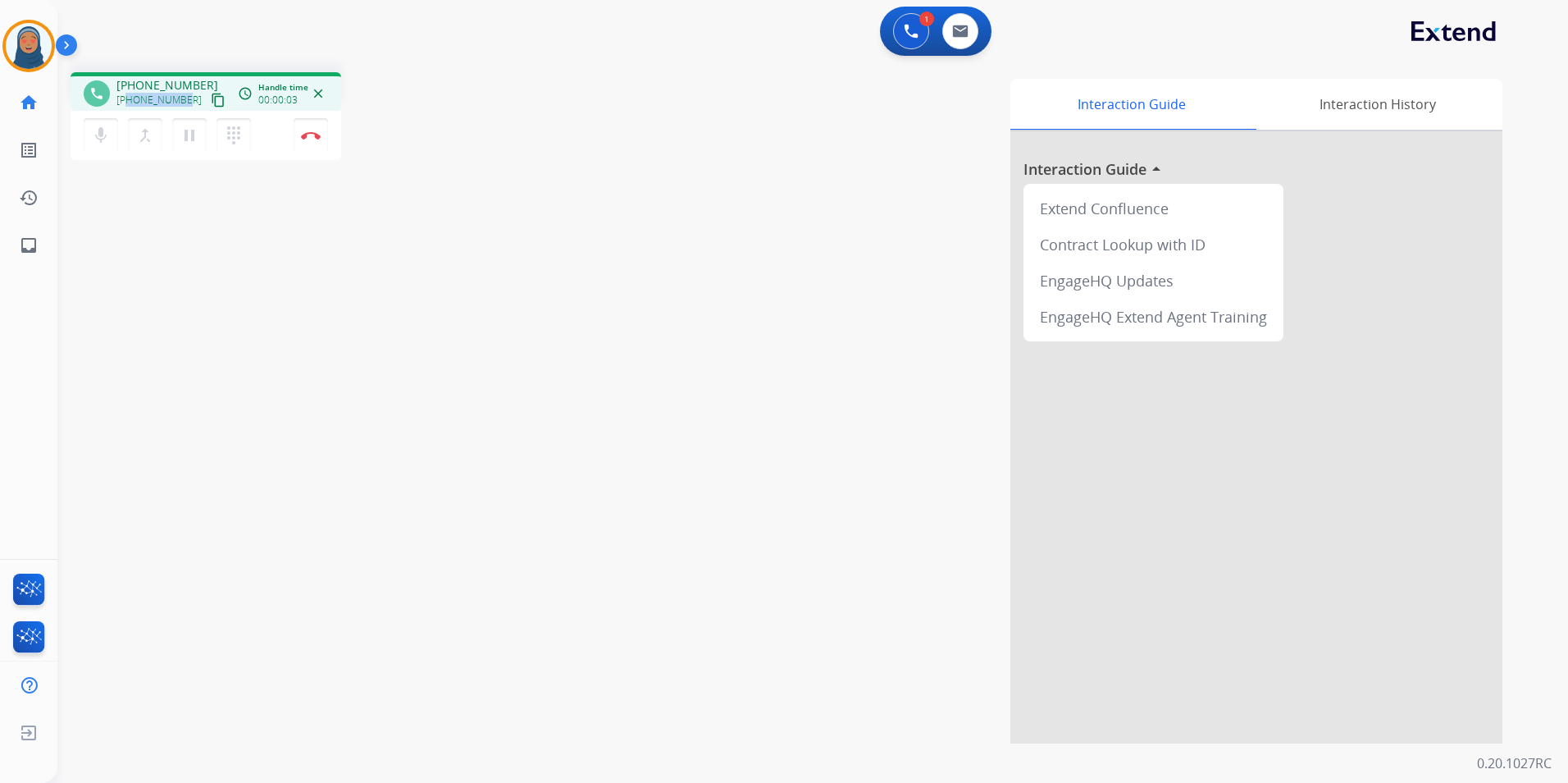
drag, startPoint x: 183, startPoint y: 99, endPoint x: 129, endPoint y: 104, distance: 54.2
click at [129, 104] on span "+12059360544" at bounding box center [159, 99] width 85 height 13
copy span "2059360544"
click at [311, 141] on button "Disconnect" at bounding box center [310, 136] width 34 height 34
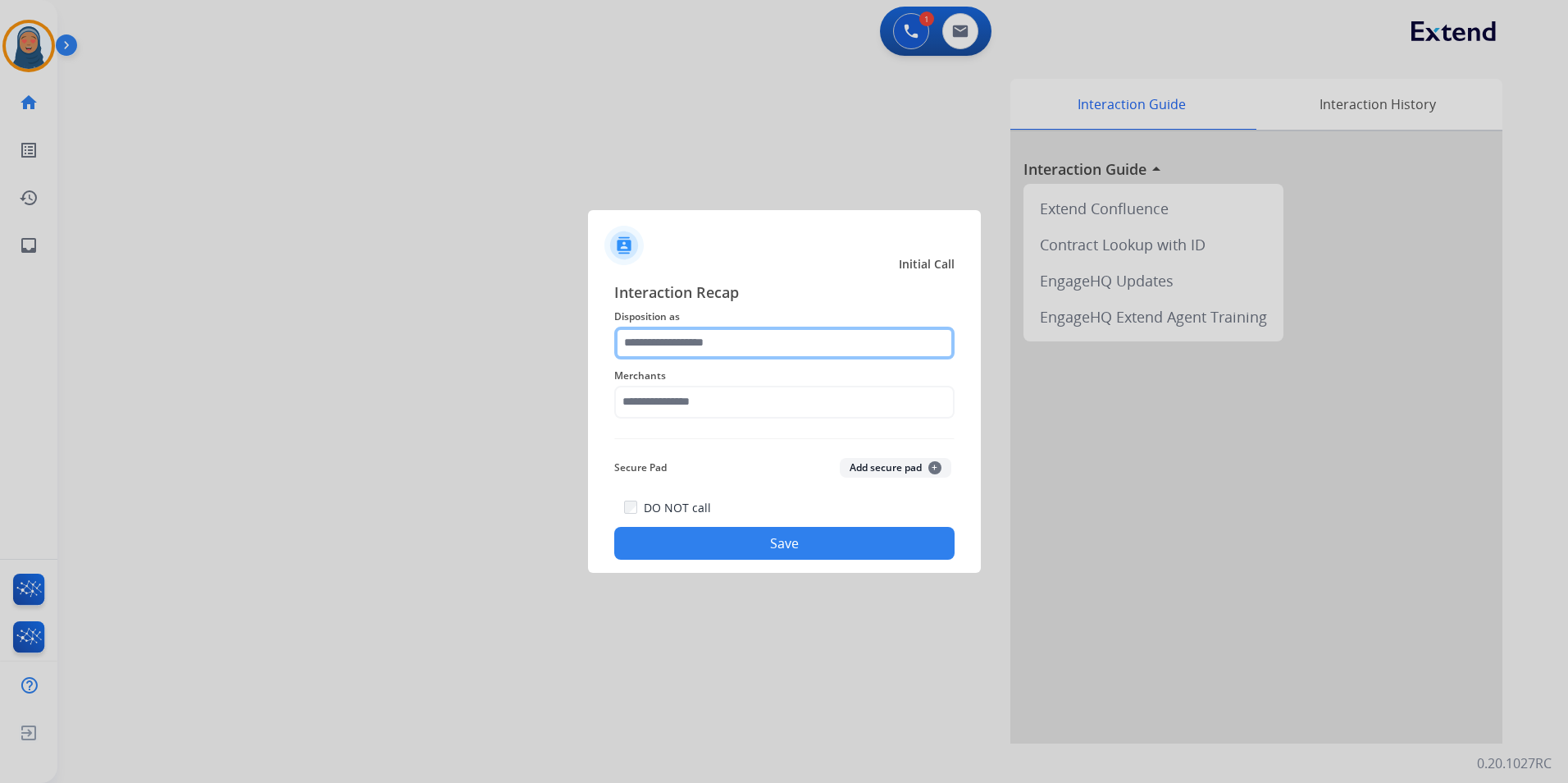
click at [732, 345] on input "text" at bounding box center [784, 343] width 340 height 33
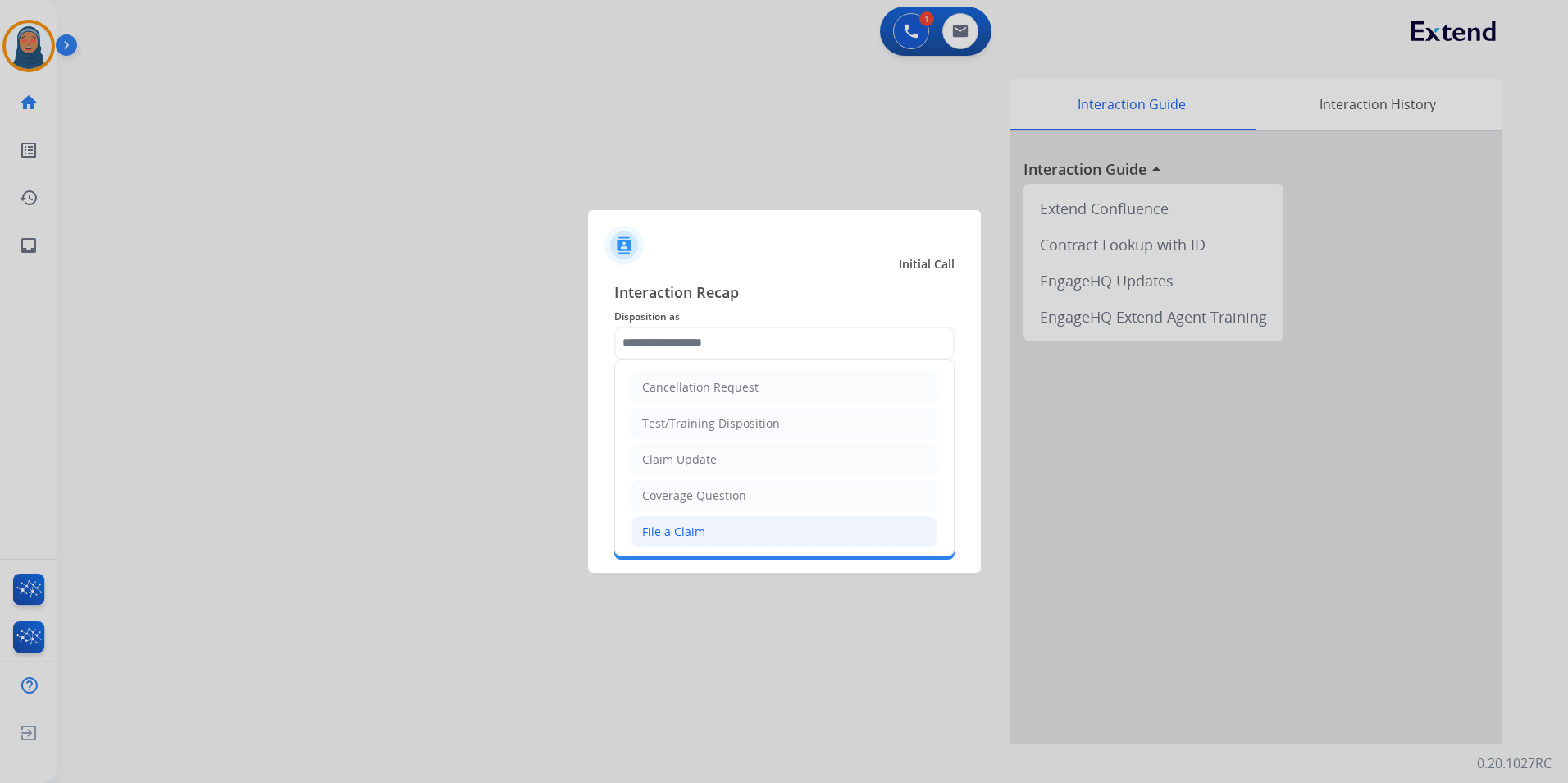
drag, startPoint x: 713, startPoint y: 535, endPoint x: 730, endPoint y: 465, distance: 72.0
click at [713, 534] on li "File a Claim" at bounding box center [784, 532] width 306 height 31
type input "**********"
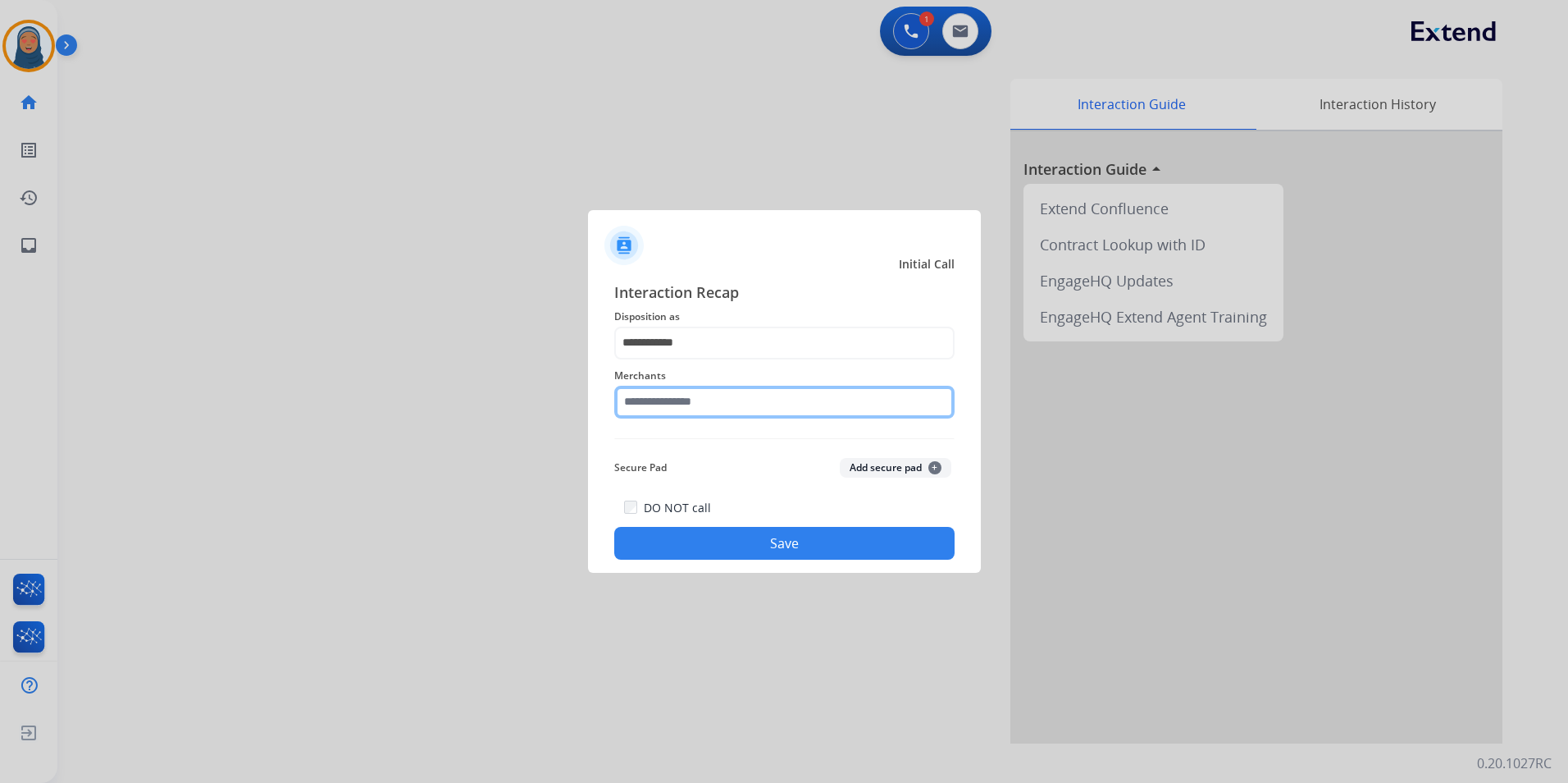
click at [738, 403] on input "text" at bounding box center [784, 402] width 340 height 33
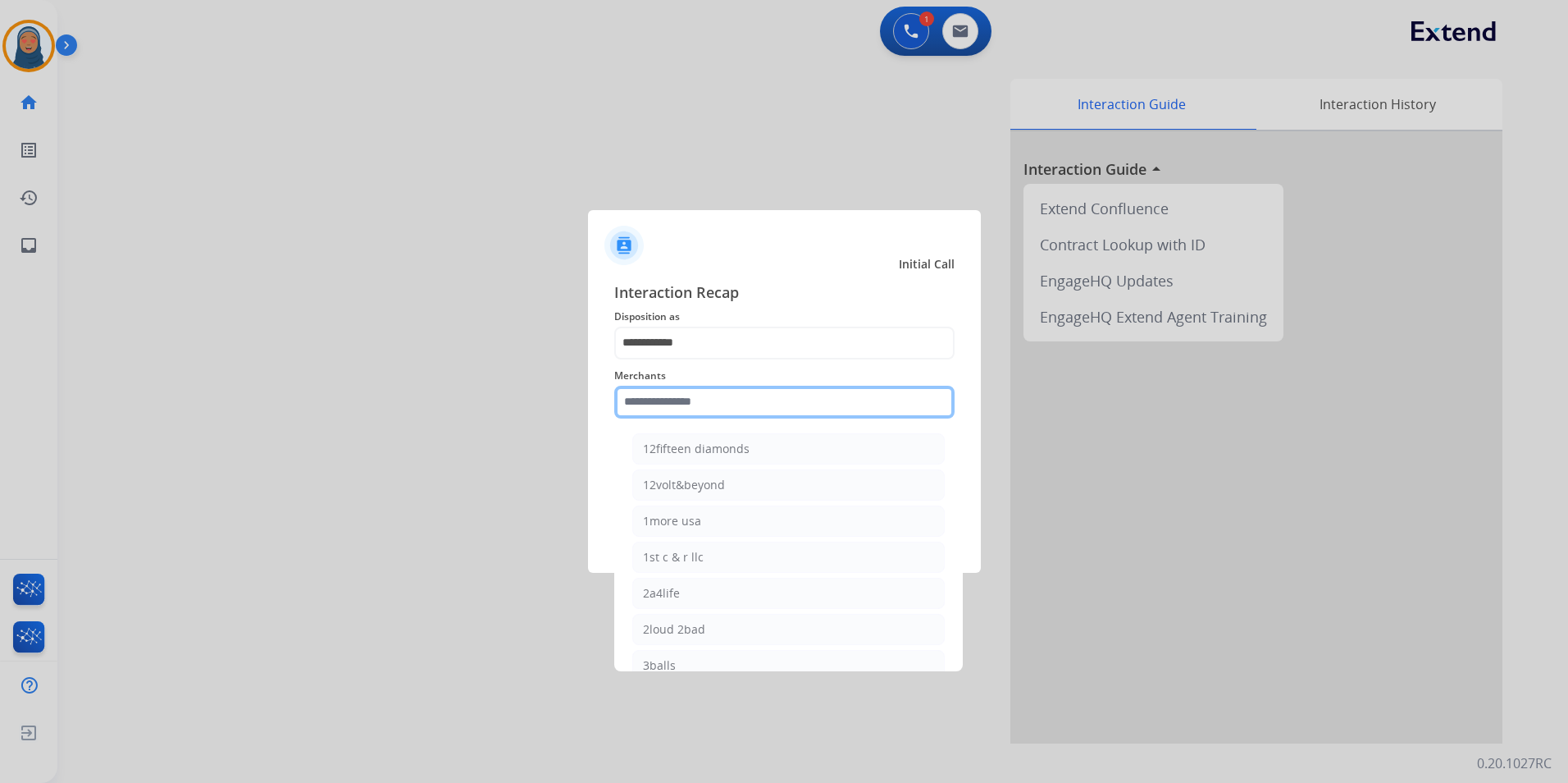
type input "*"
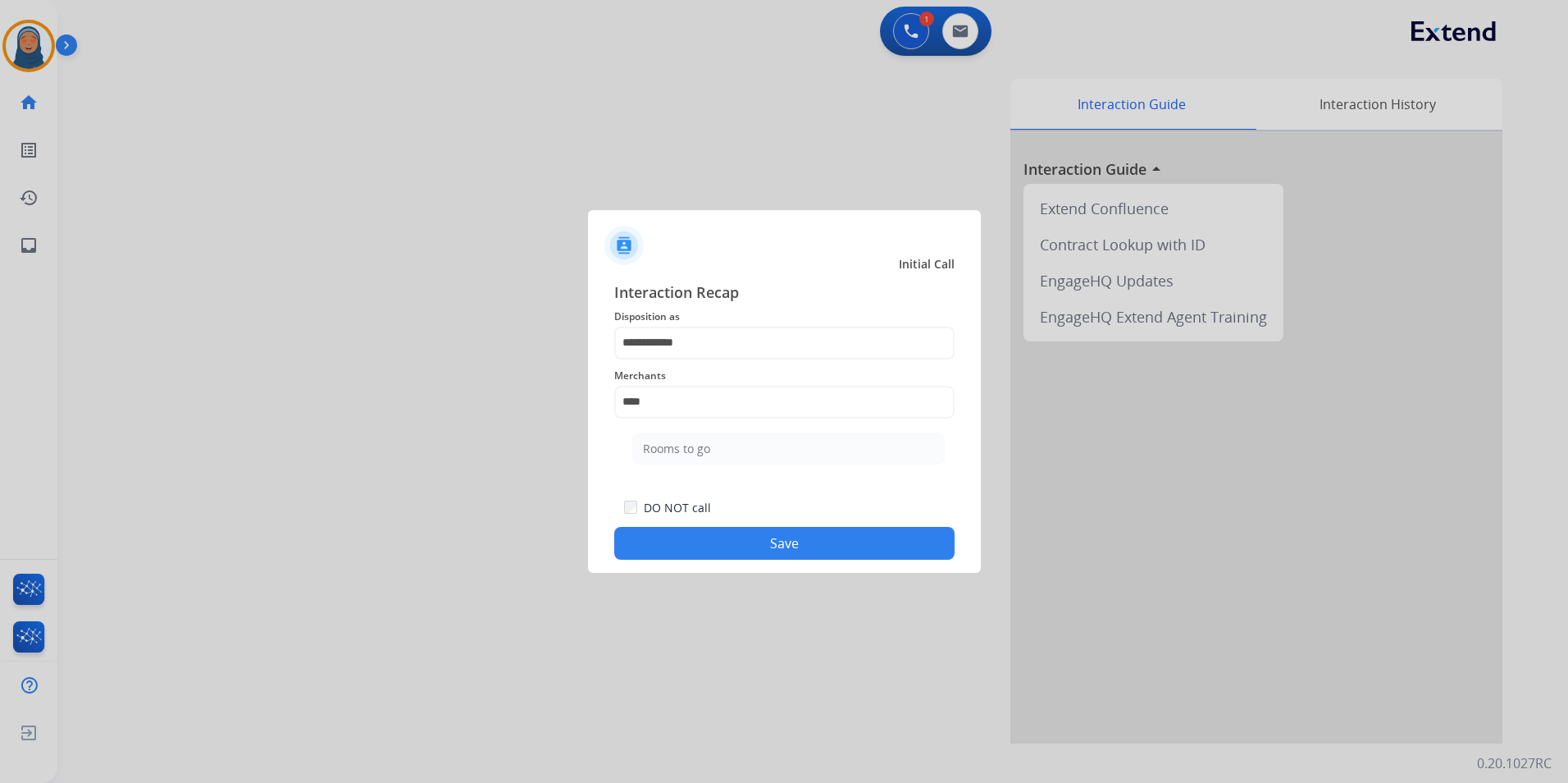
click at [691, 454] on li "Rooms to go" at bounding box center [789, 449] width 312 height 31
type input "**********"
click at [772, 539] on button "Save" at bounding box center [784, 543] width 340 height 33
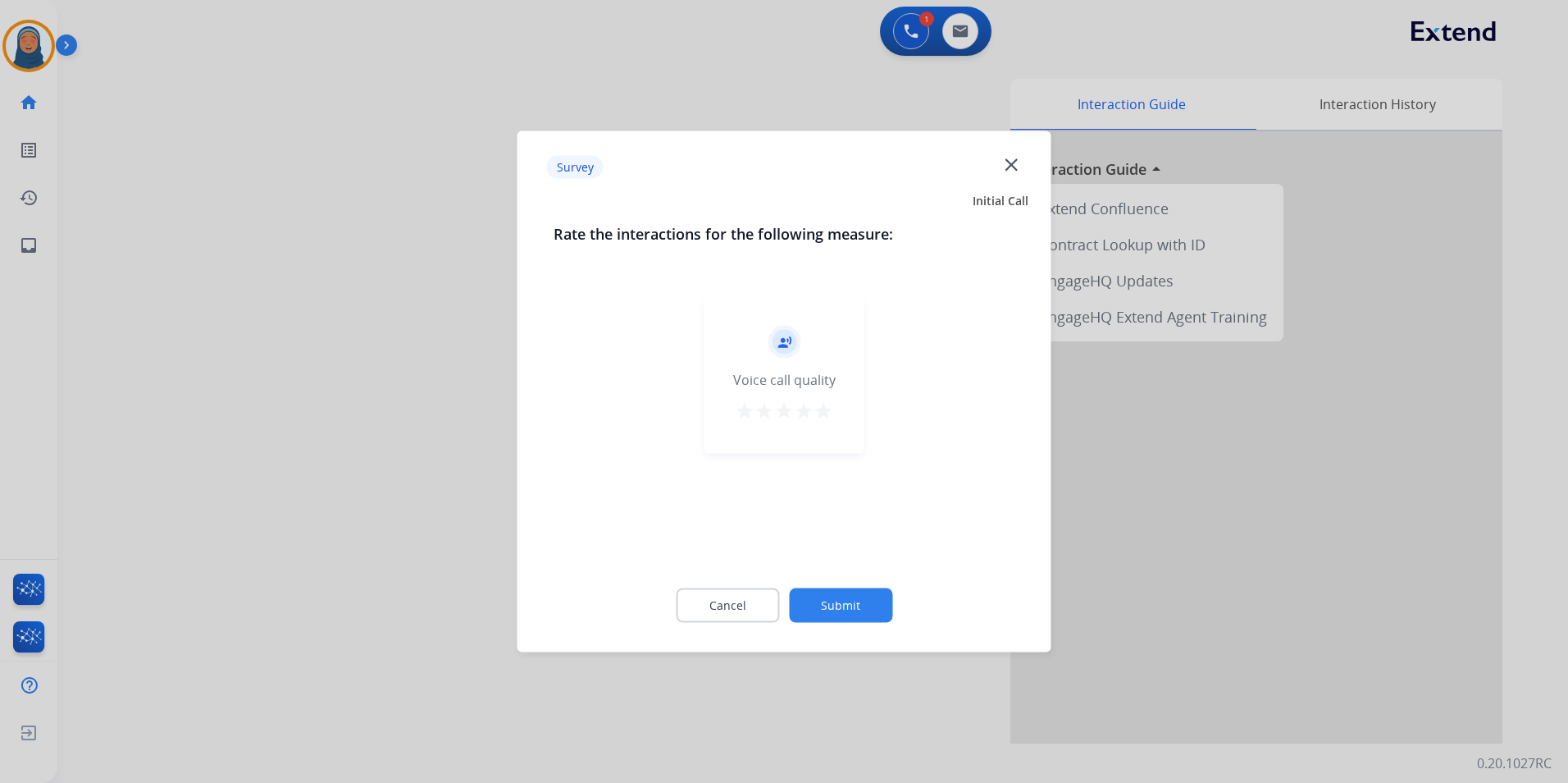
drag, startPoint x: 772, startPoint y: 539, endPoint x: 849, endPoint y: 578, distance: 86.3
click at [852, 563] on div "record_voice_over Voice call quality star star star star star" at bounding box center [784, 426] width 462 height 284
click at [853, 592] on button "Submit" at bounding box center [840, 605] width 104 height 34
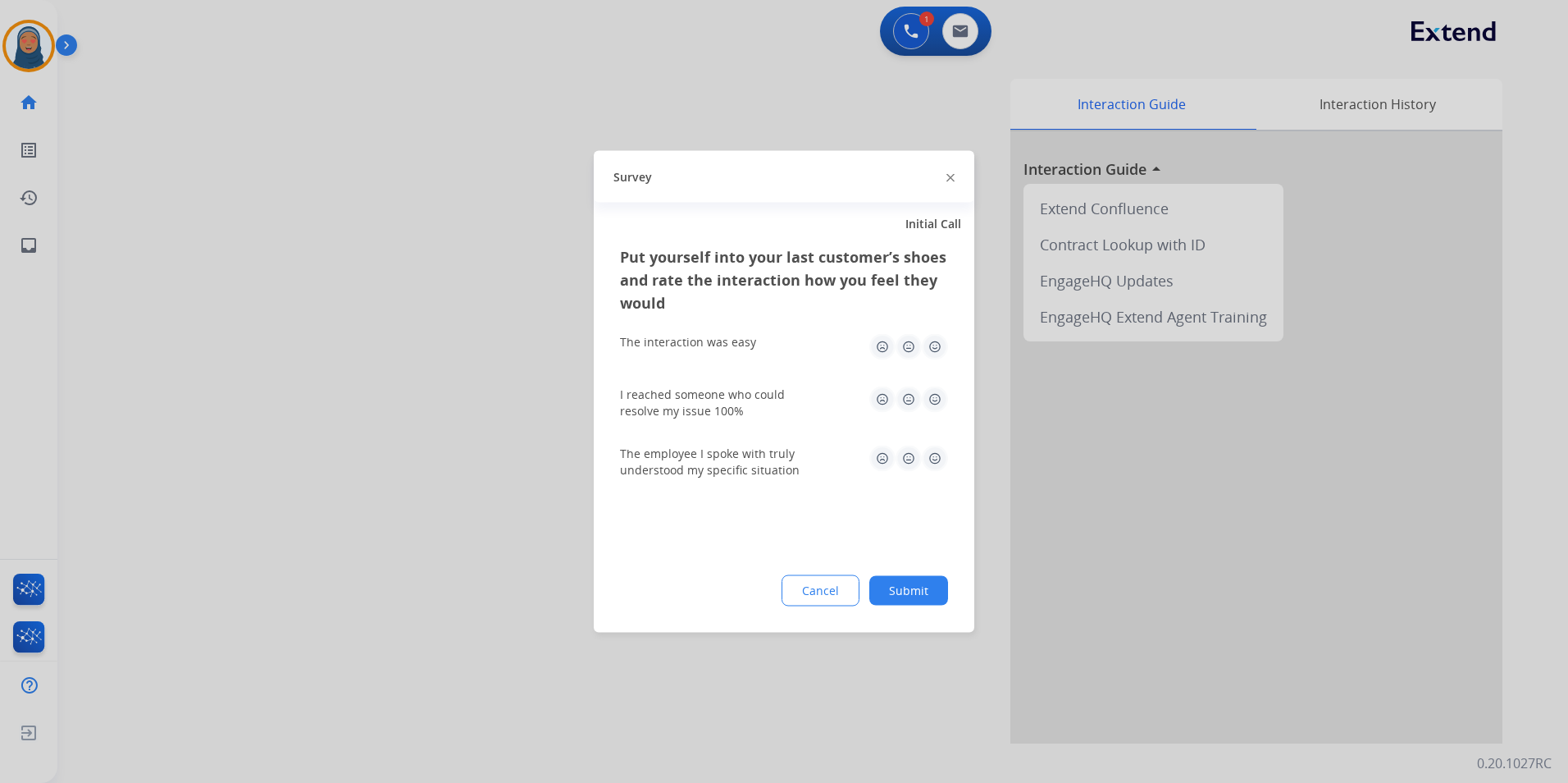
click at [879, 586] on button "Submit" at bounding box center [909, 591] width 79 height 29
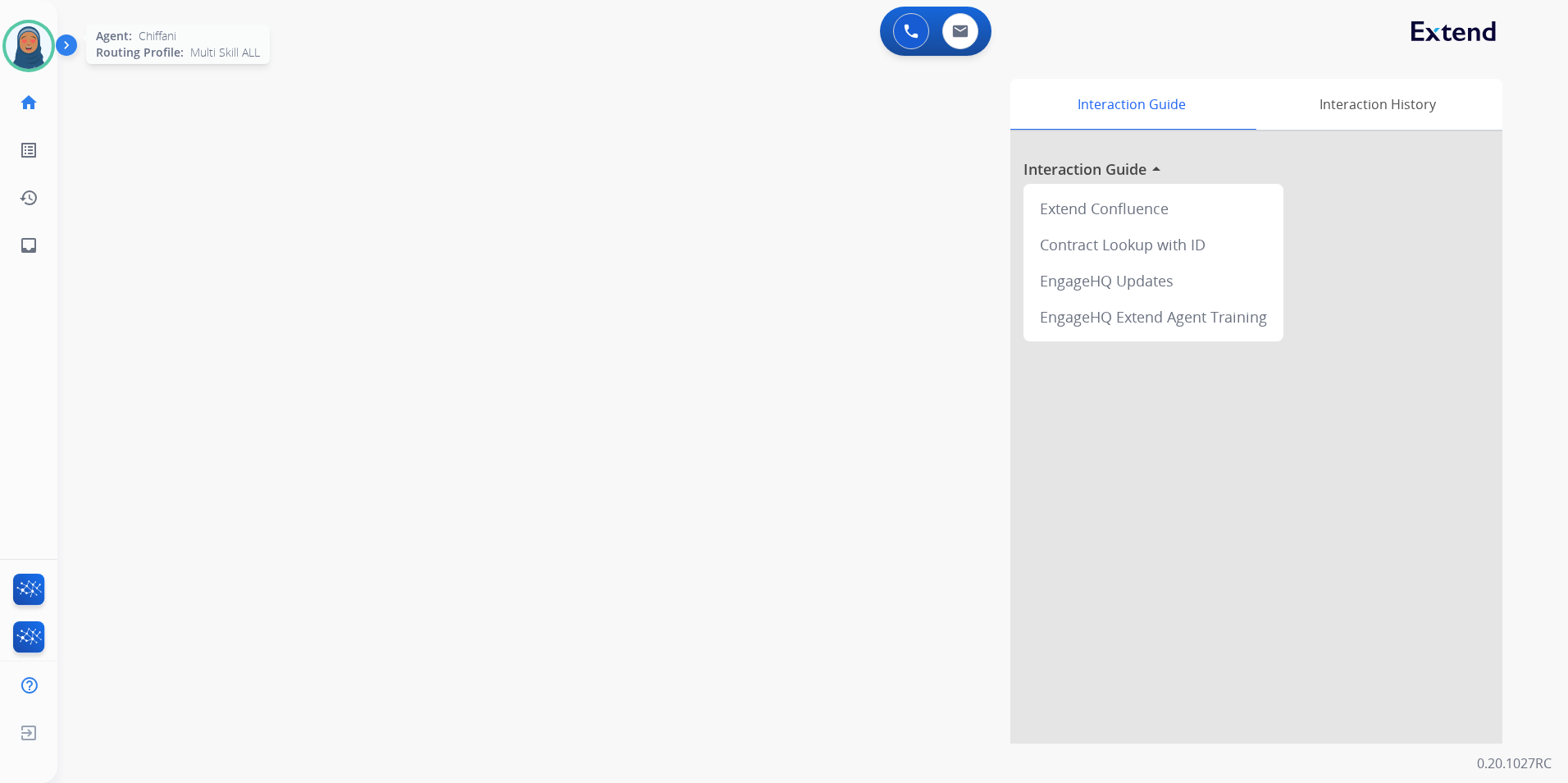
click at [23, 47] on img at bounding box center [29, 46] width 46 height 46
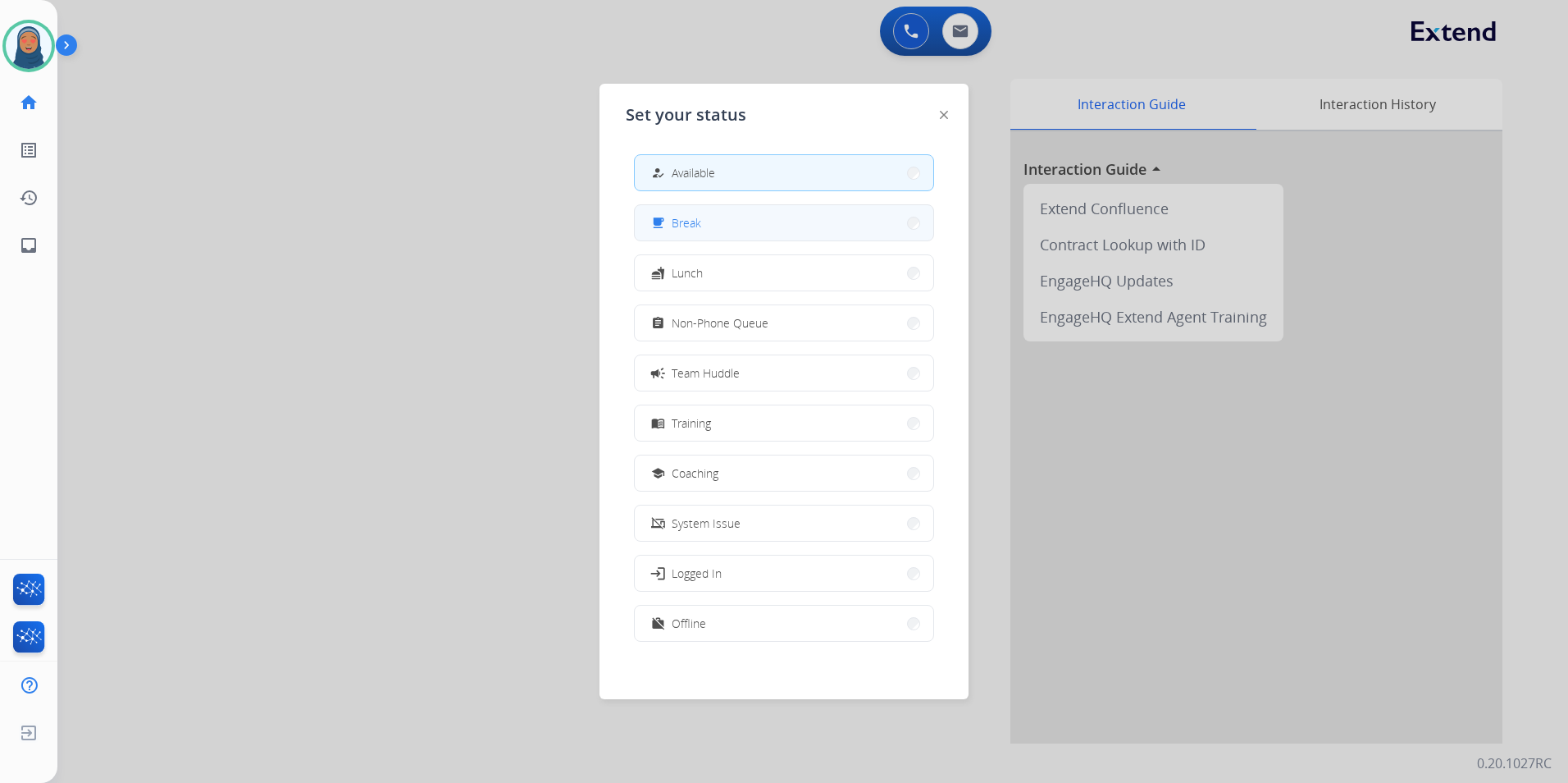
click at [722, 223] on button "free_breakfast Break" at bounding box center [784, 222] width 298 height 35
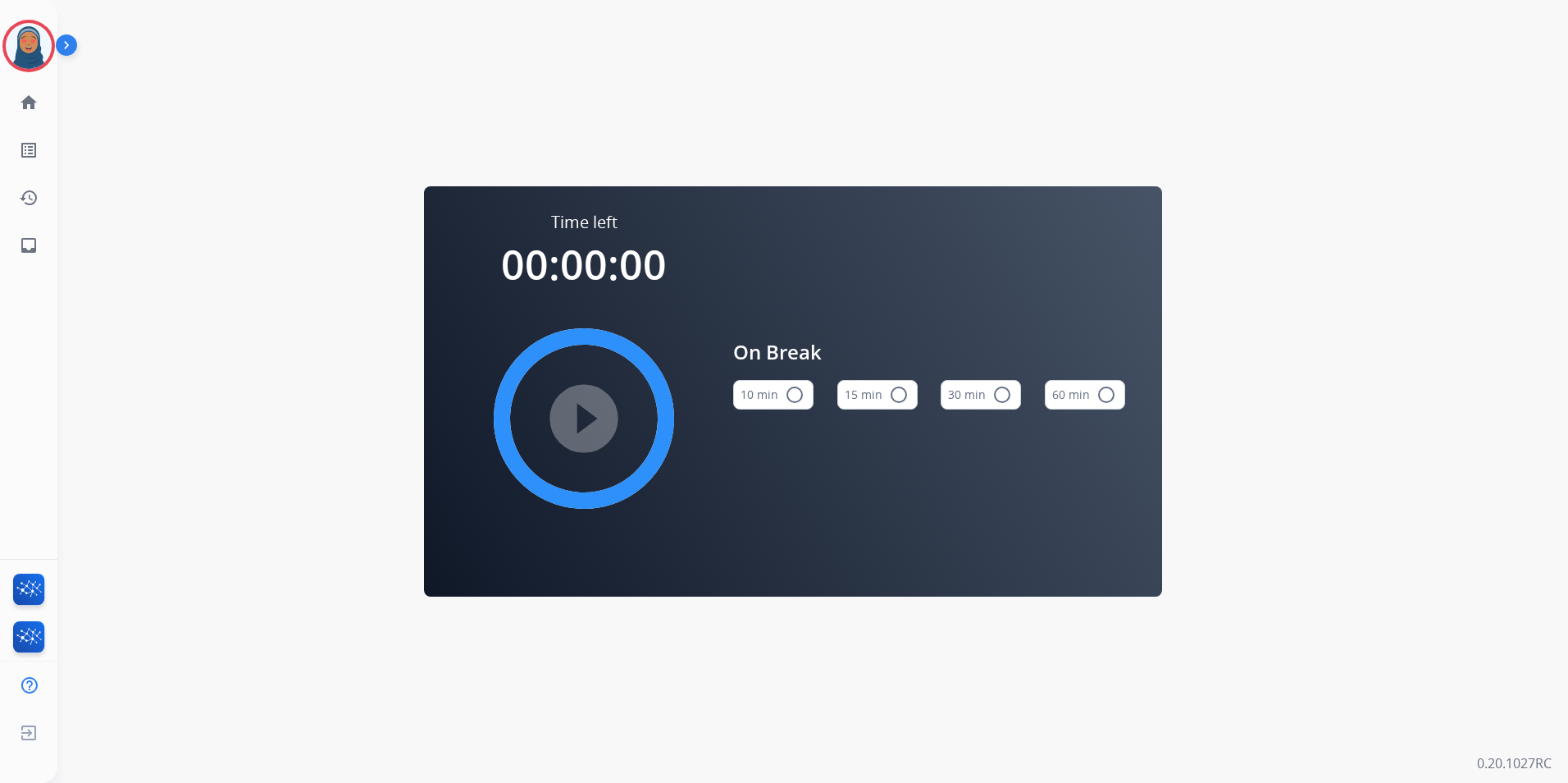
click at [896, 384] on button "15 min radio_button_unchecked" at bounding box center [878, 395] width 81 height 29
click at [28, 52] on img at bounding box center [29, 46] width 46 height 46
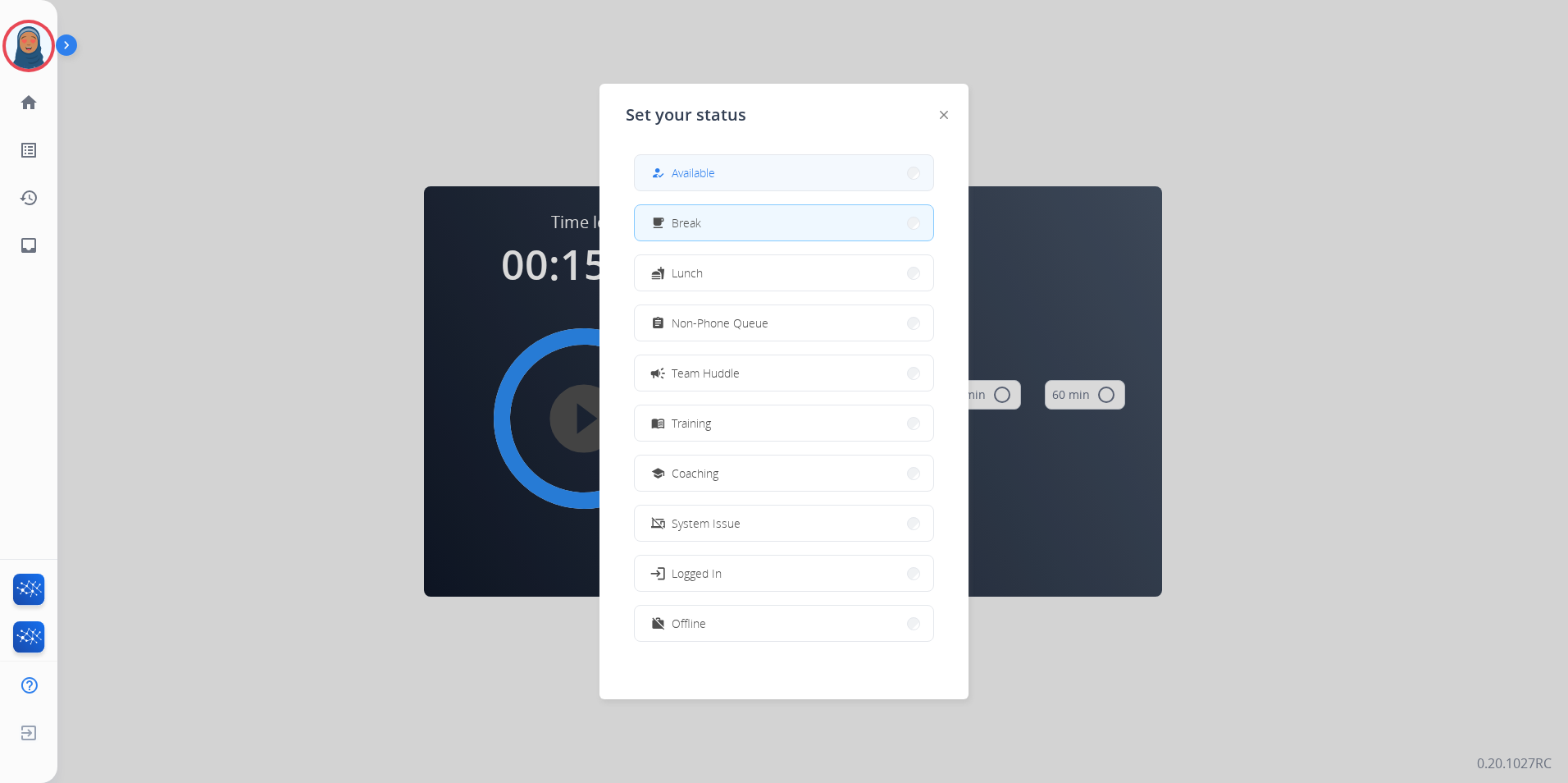
click at [779, 168] on button "how_to_reg Available" at bounding box center [784, 172] width 298 height 35
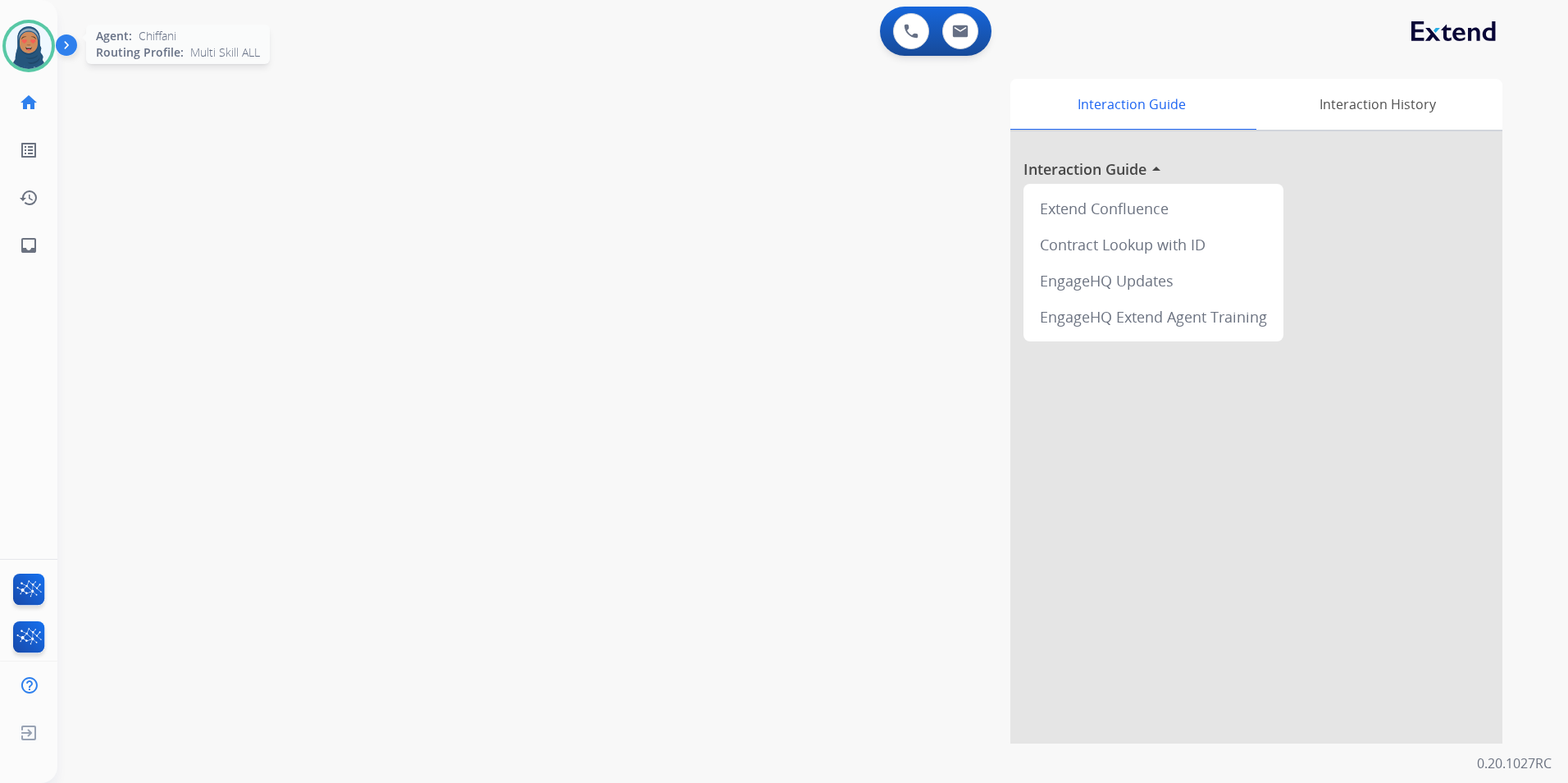
click at [26, 46] on img at bounding box center [29, 46] width 46 height 46
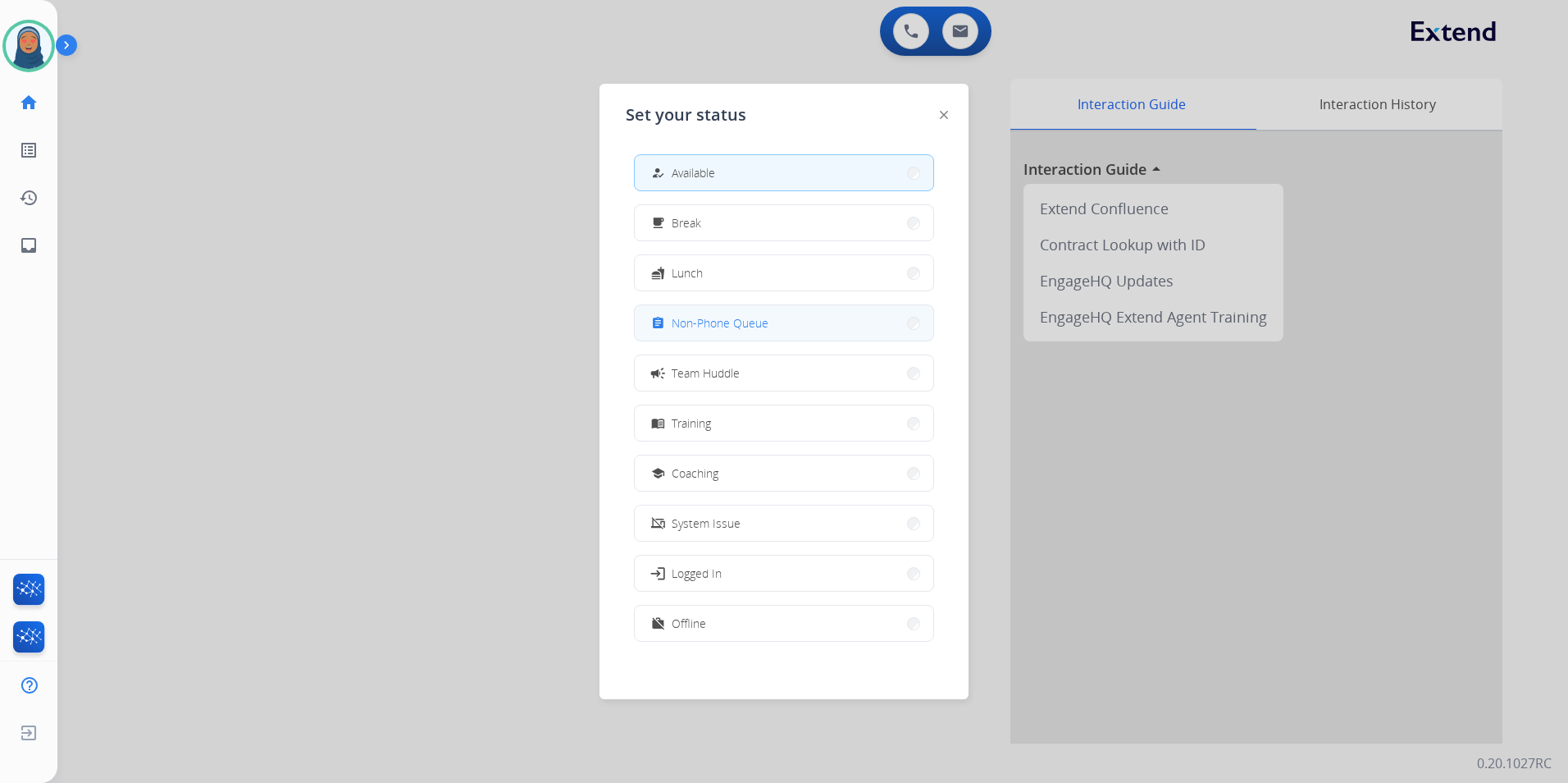
click at [693, 331] on div "assignment Non-Phone Queue" at bounding box center [708, 322] width 121 height 20
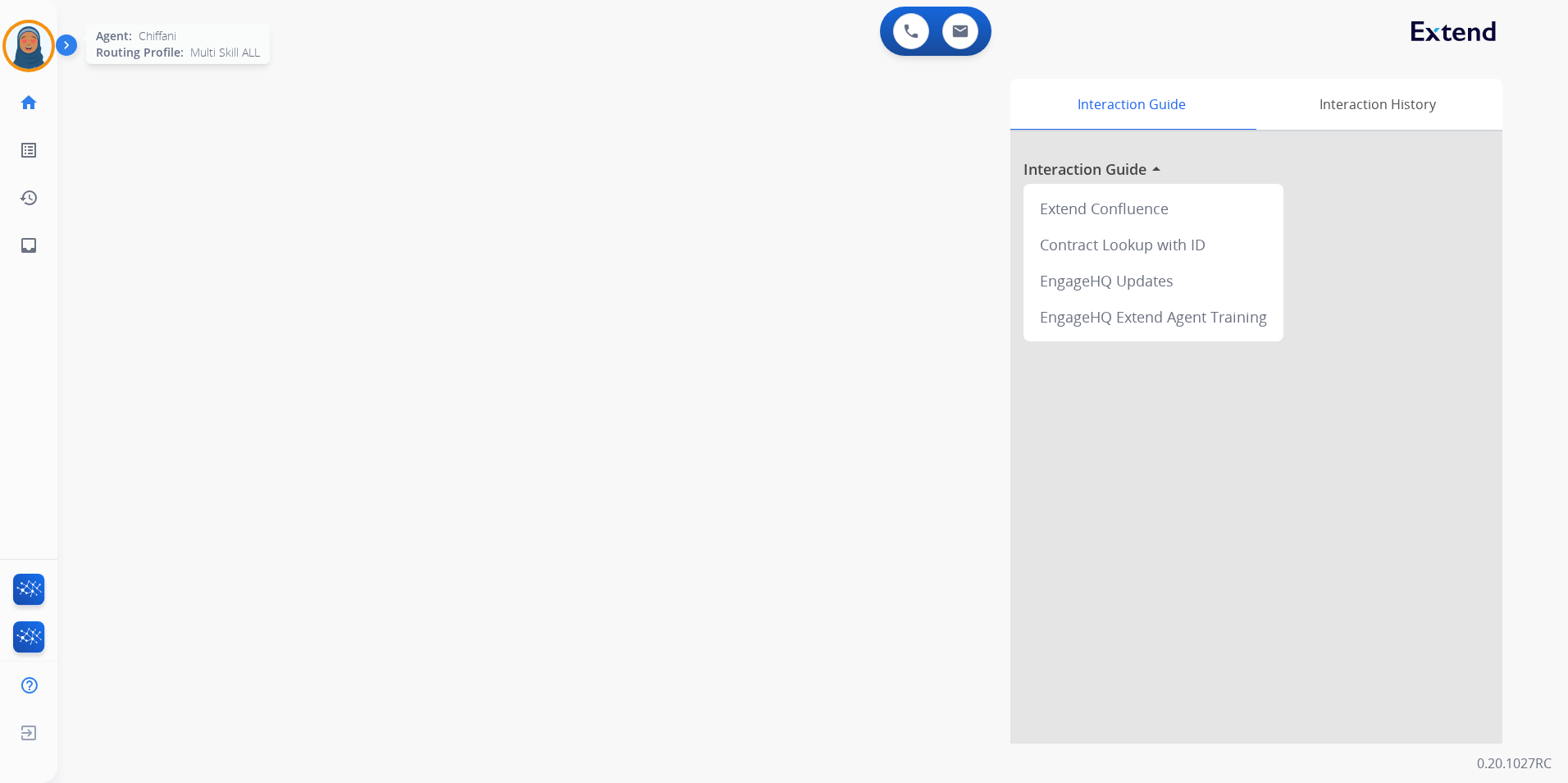
click at [37, 29] on img at bounding box center [29, 46] width 46 height 46
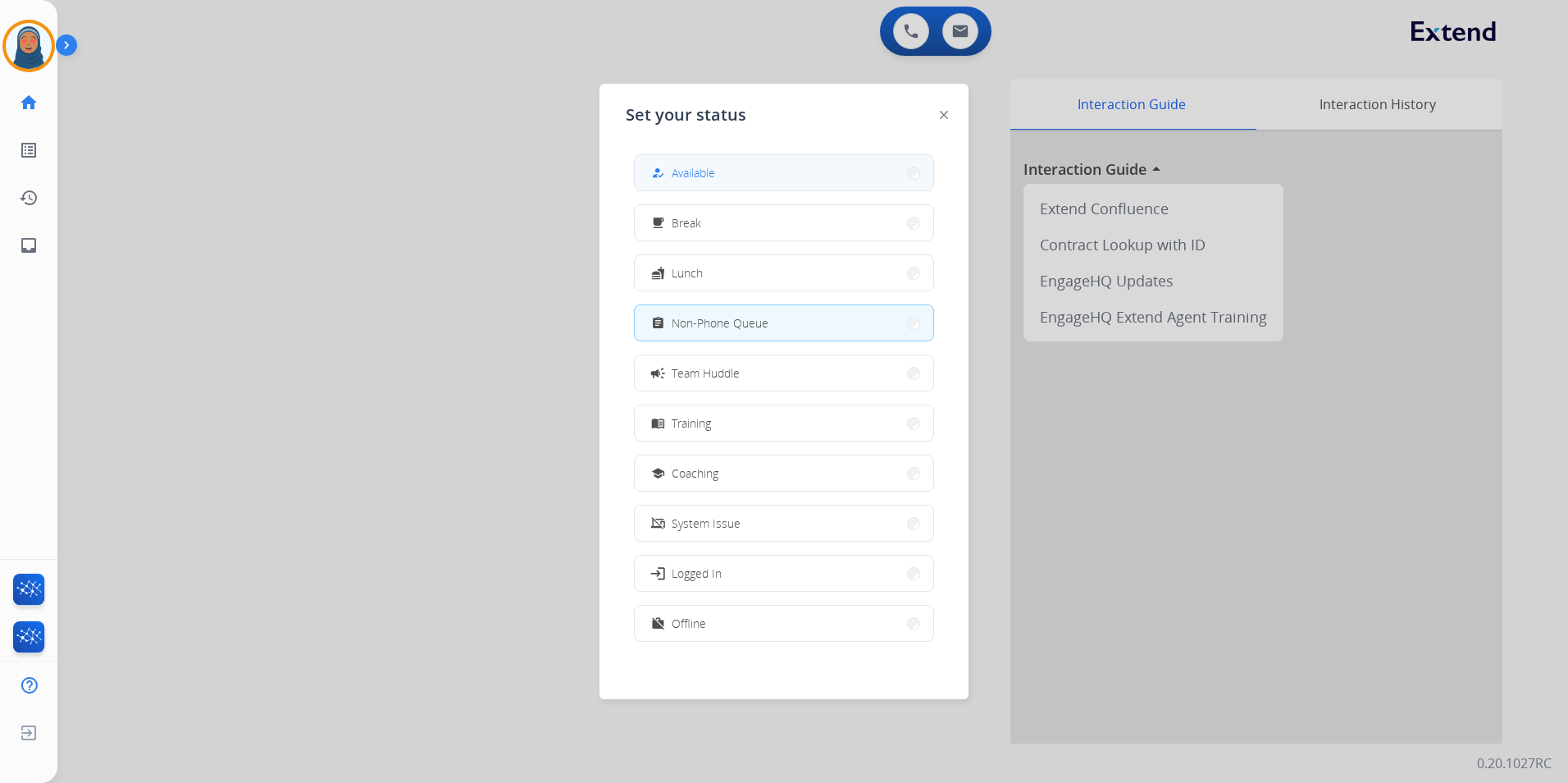
click at [796, 167] on button "how_to_reg Available" at bounding box center [784, 172] width 298 height 35
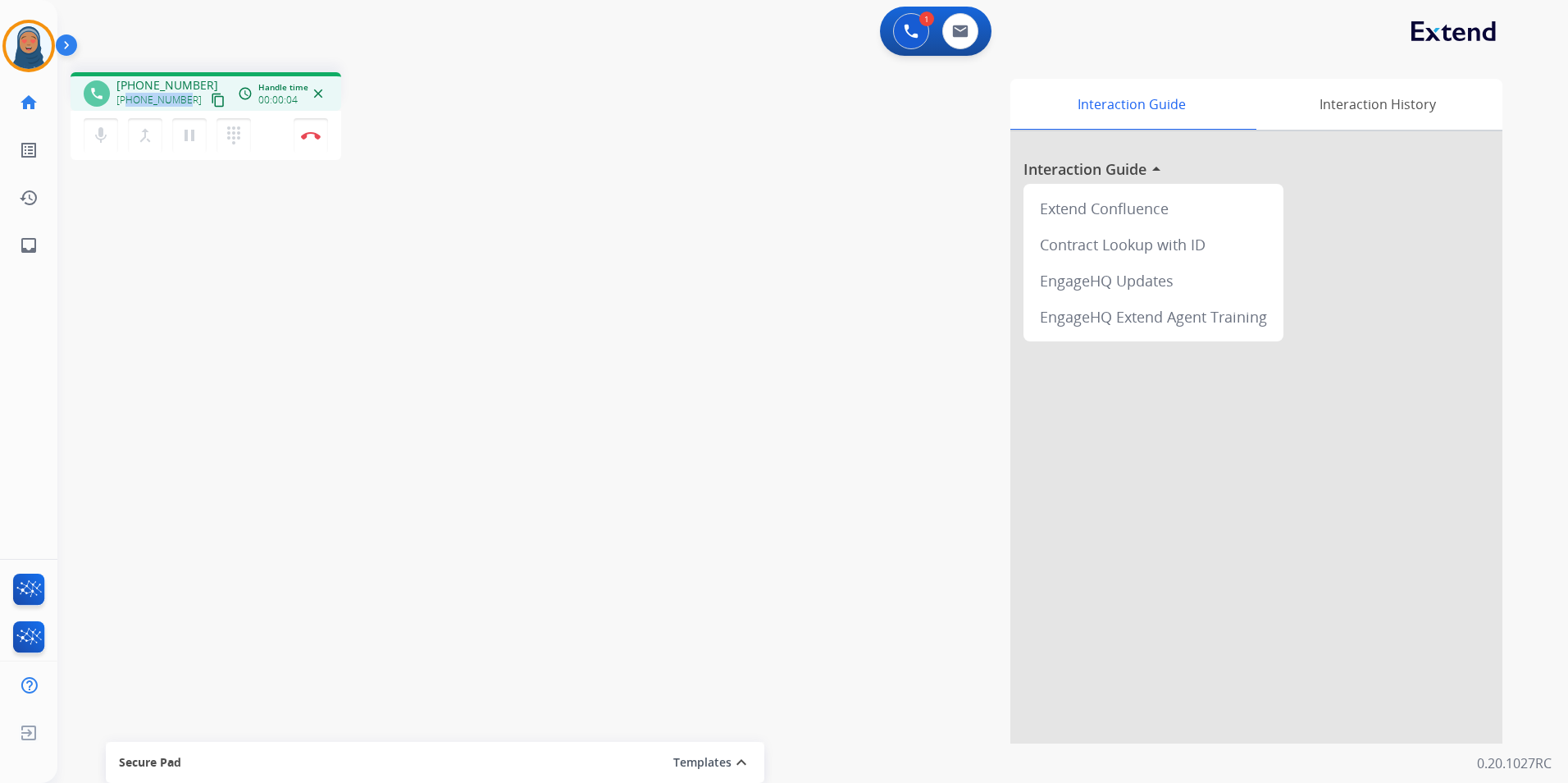
drag, startPoint x: 183, startPoint y: 99, endPoint x: 129, endPoint y: 102, distance: 54.1
click at [129, 102] on span "+14168482504" at bounding box center [159, 99] width 85 height 13
copy span "4168482504"
click at [966, 32] on img at bounding box center [960, 31] width 16 height 13
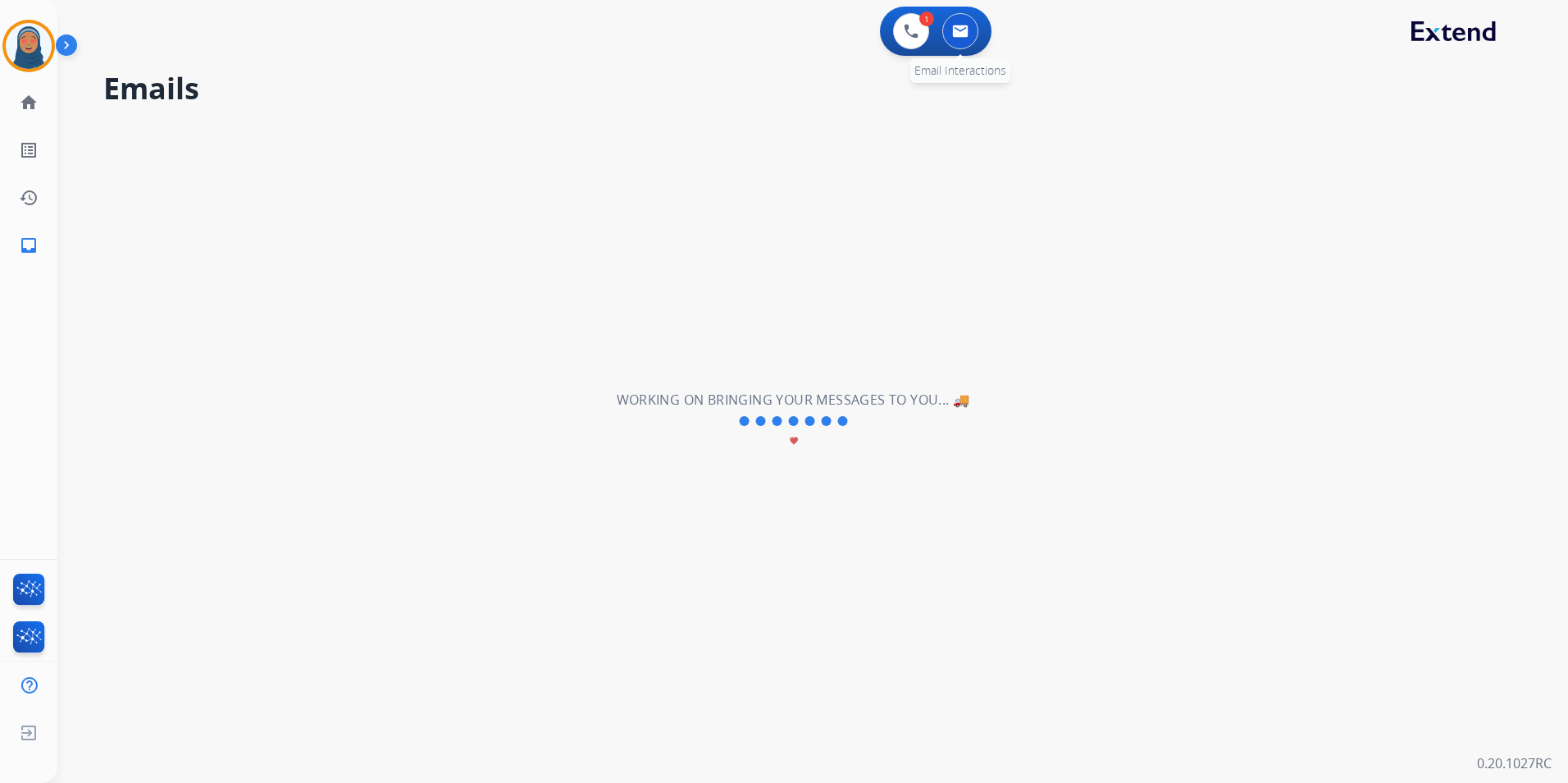
click at [953, 38] on button at bounding box center [960, 31] width 36 height 36
click at [915, 37] on img at bounding box center [910, 31] width 15 height 15
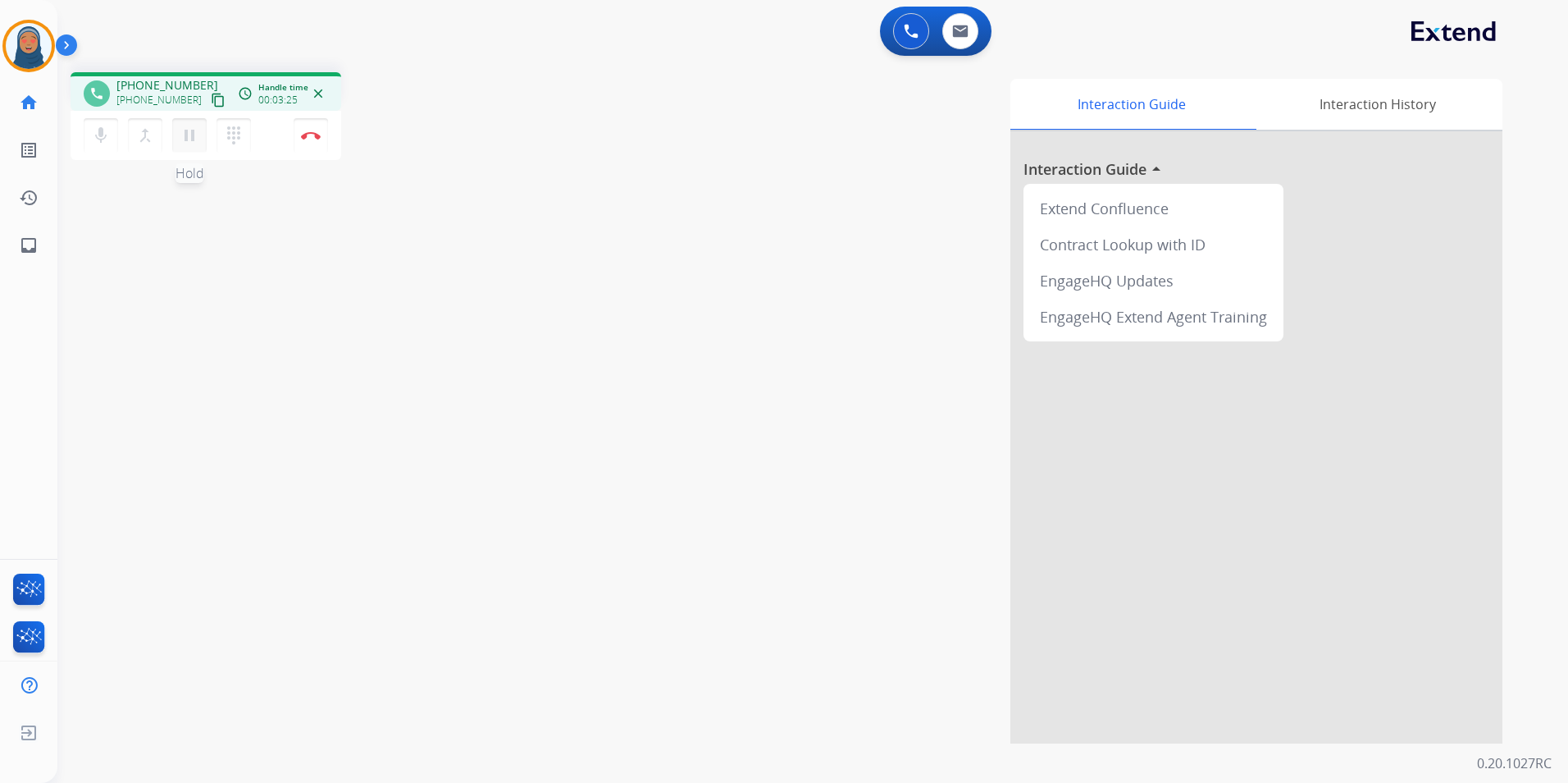
click at [189, 138] on mat-icon "pause" at bounding box center [189, 135] width 20 height 20
click at [86, 133] on button "mic Mute" at bounding box center [101, 136] width 34 height 34
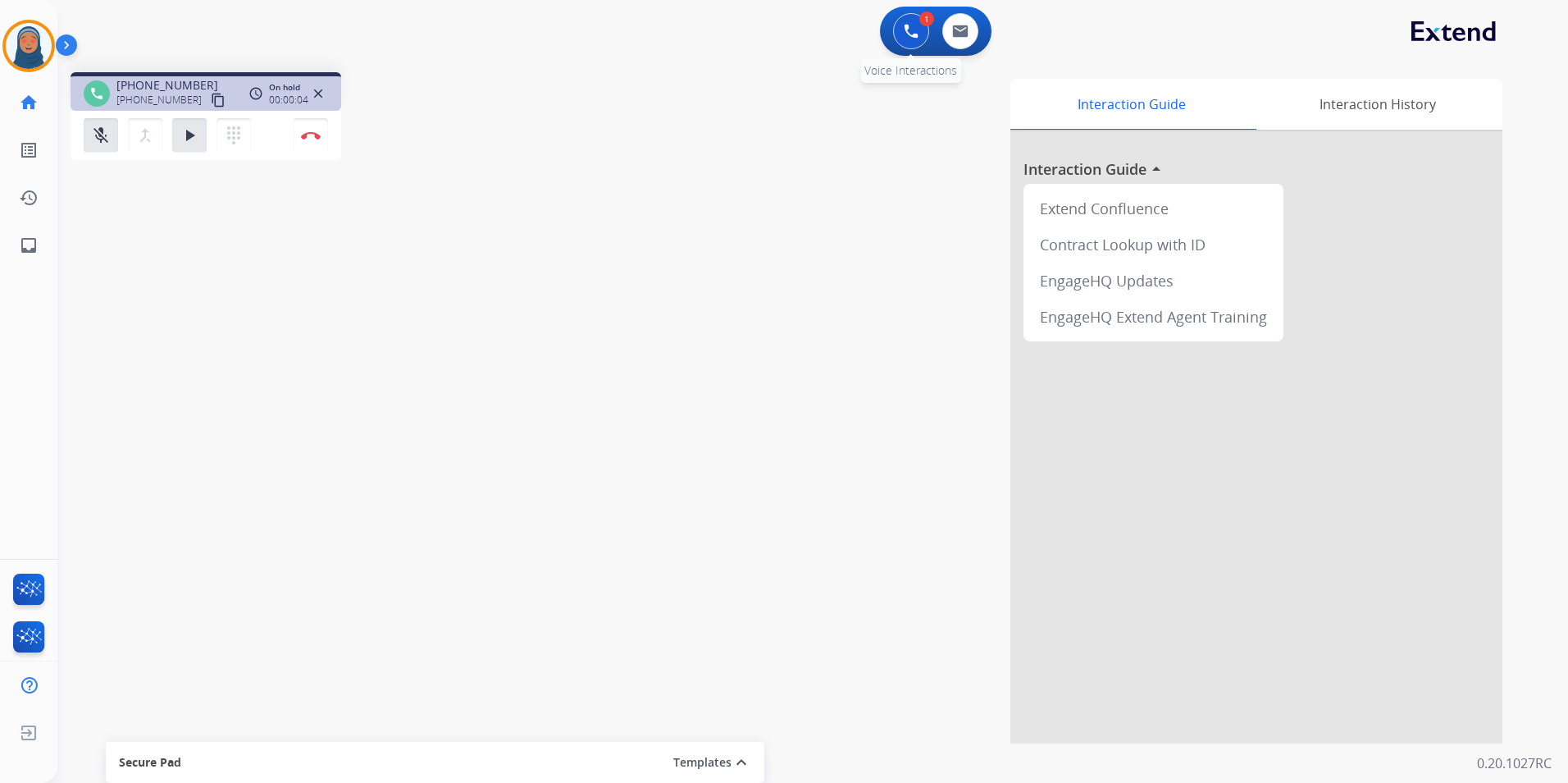
click at [916, 42] on button at bounding box center [911, 31] width 36 height 36
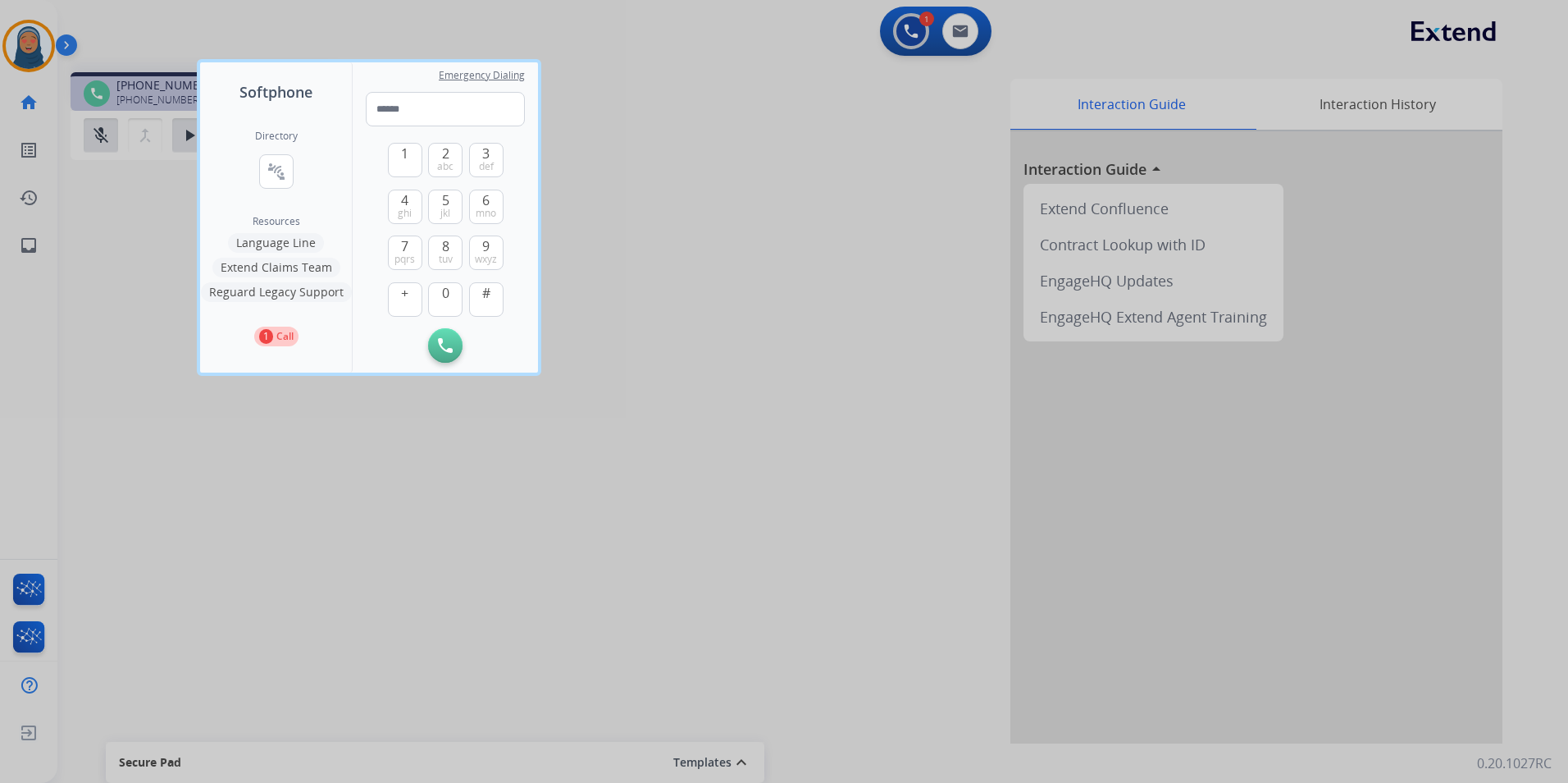
drag, startPoint x: 715, startPoint y: 169, endPoint x: 739, endPoint y: 142, distance: 36.1
click at [715, 168] on div at bounding box center [784, 391] width 1568 height 783
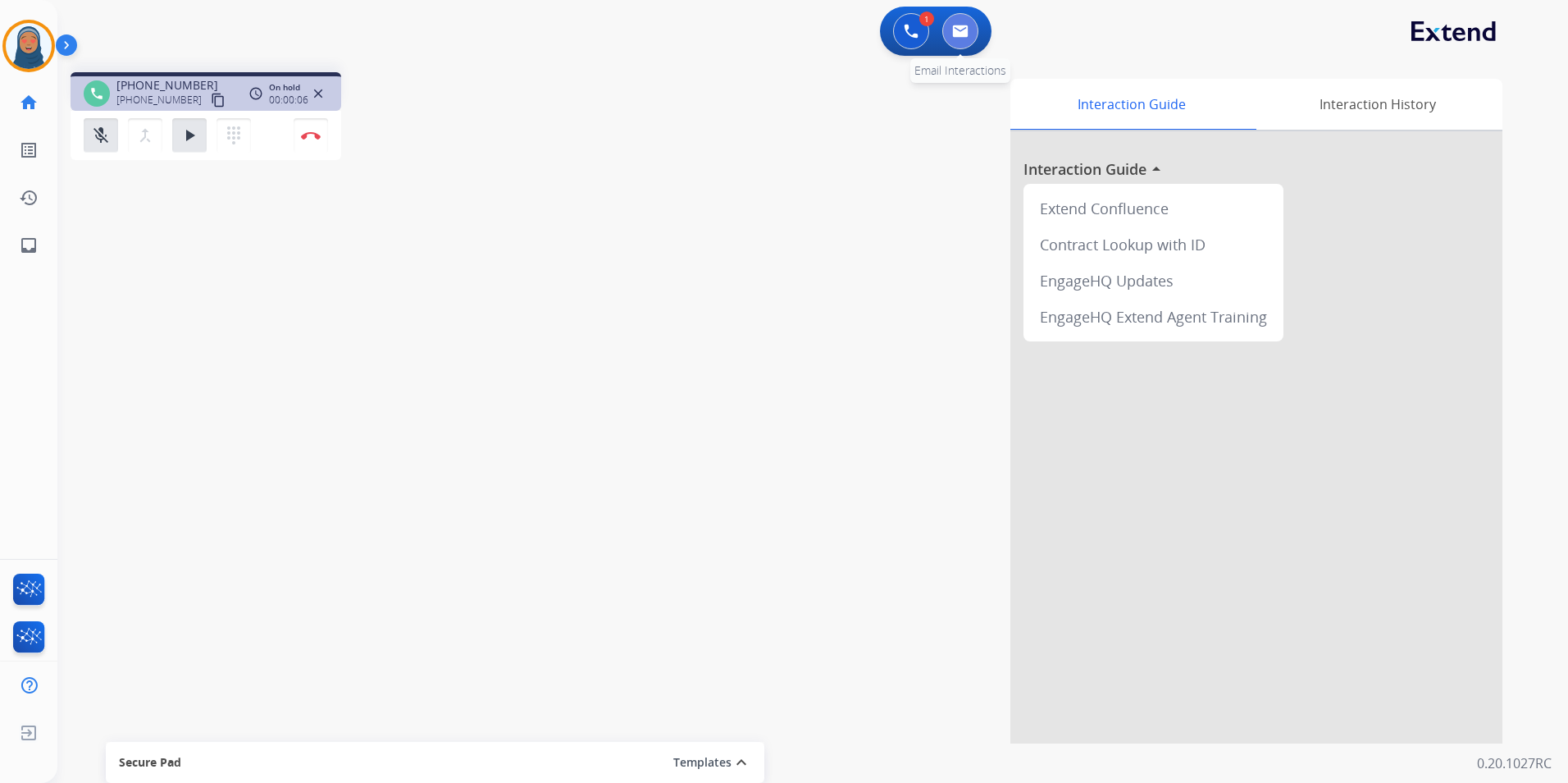
click at [962, 45] on button at bounding box center [960, 31] width 36 height 36
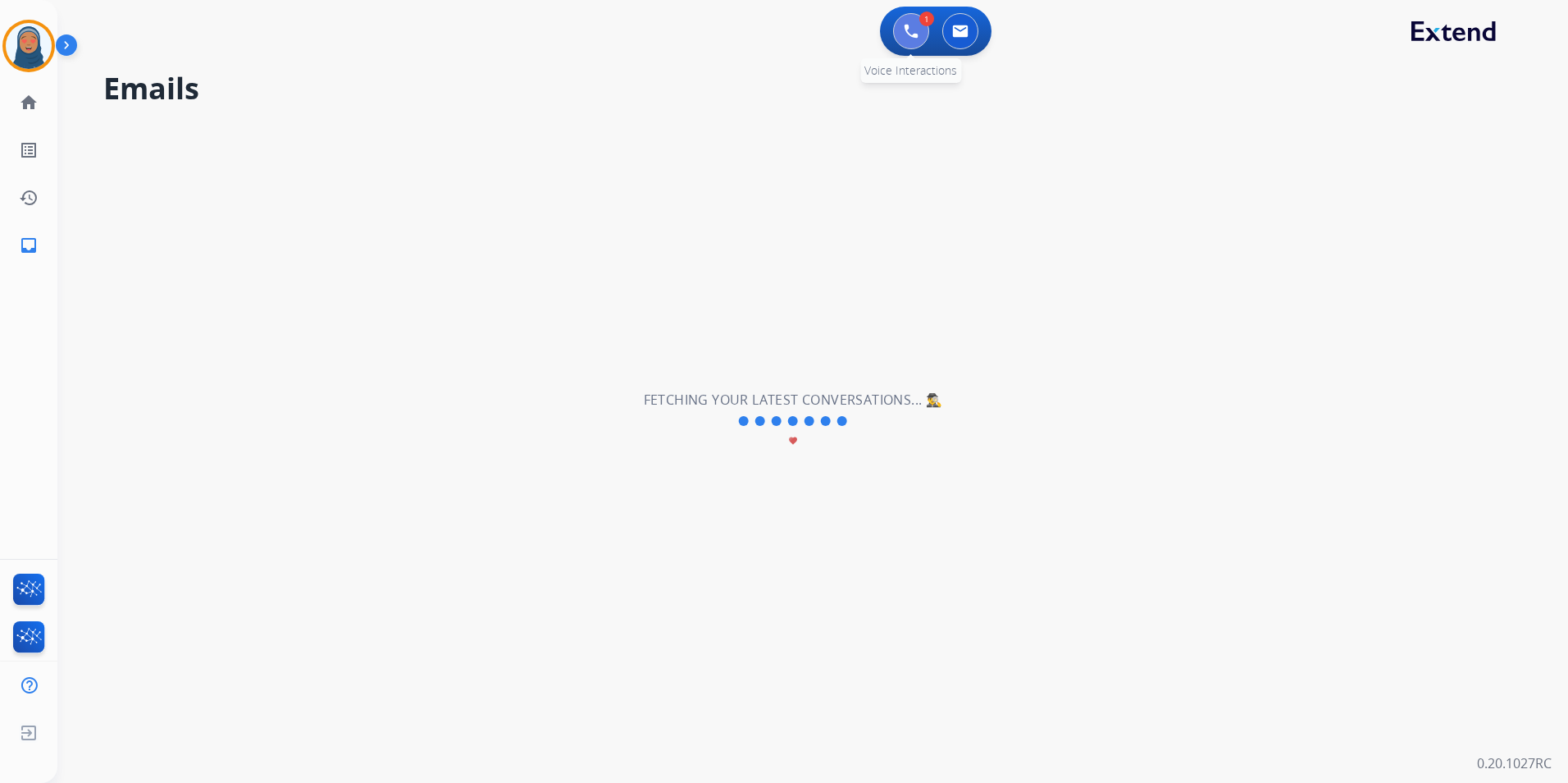
click at [916, 31] on img at bounding box center [910, 31] width 15 height 15
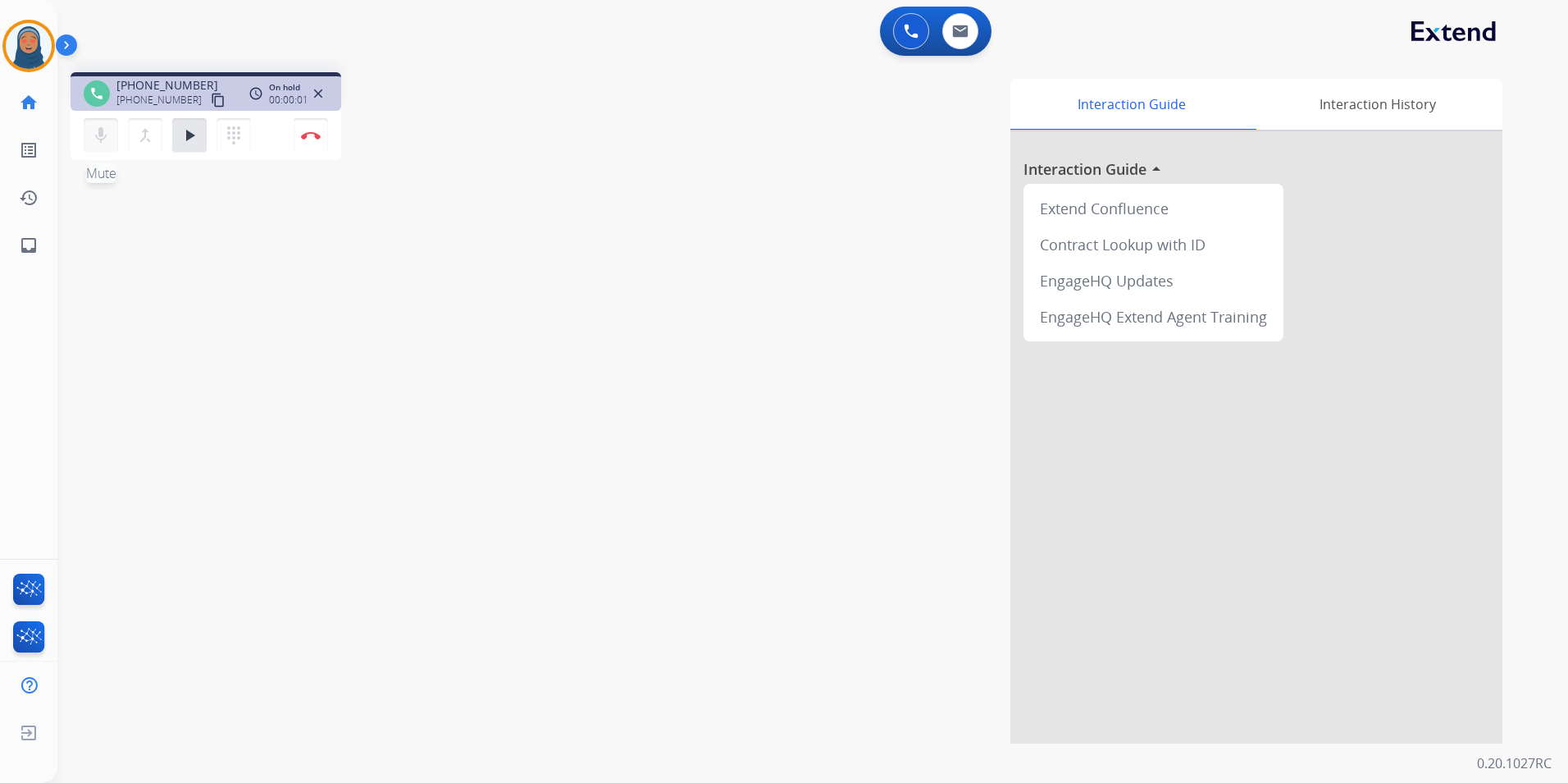
click at [102, 129] on mat-icon "mic" at bounding box center [100, 135] width 20 height 20
drag, startPoint x: 105, startPoint y: 142, endPoint x: 134, endPoint y: 140, distance: 29.1
click at [105, 142] on mat-icon "mic_off" at bounding box center [100, 135] width 20 height 20
drag, startPoint x: 200, startPoint y: 130, endPoint x: 193, endPoint y: 121, distance: 11.4
click at [199, 129] on button "play_arrow Hold" at bounding box center [189, 136] width 34 height 34
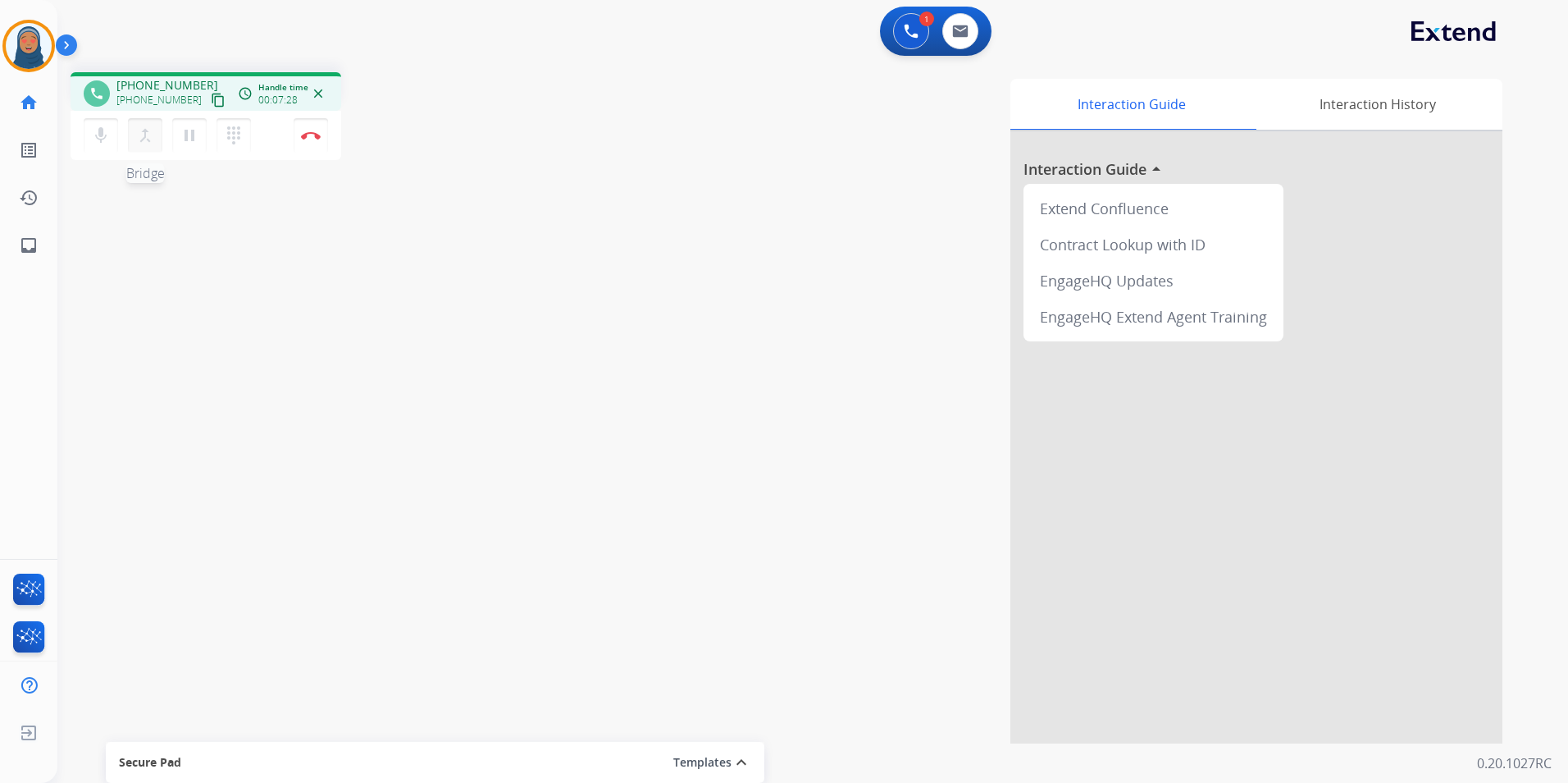
drag, startPoint x: 101, startPoint y: 141, endPoint x: 134, endPoint y: 141, distance: 33.0
click at [102, 140] on mat-icon "mic" at bounding box center [100, 135] width 20 height 20
drag, startPoint x: 192, startPoint y: 140, endPoint x: 188, endPoint y: 129, distance: 11.7
click at [193, 139] on mat-icon "pause" at bounding box center [189, 135] width 20 height 20
drag, startPoint x: 107, startPoint y: 139, endPoint x: 148, endPoint y: 152, distance: 43.0
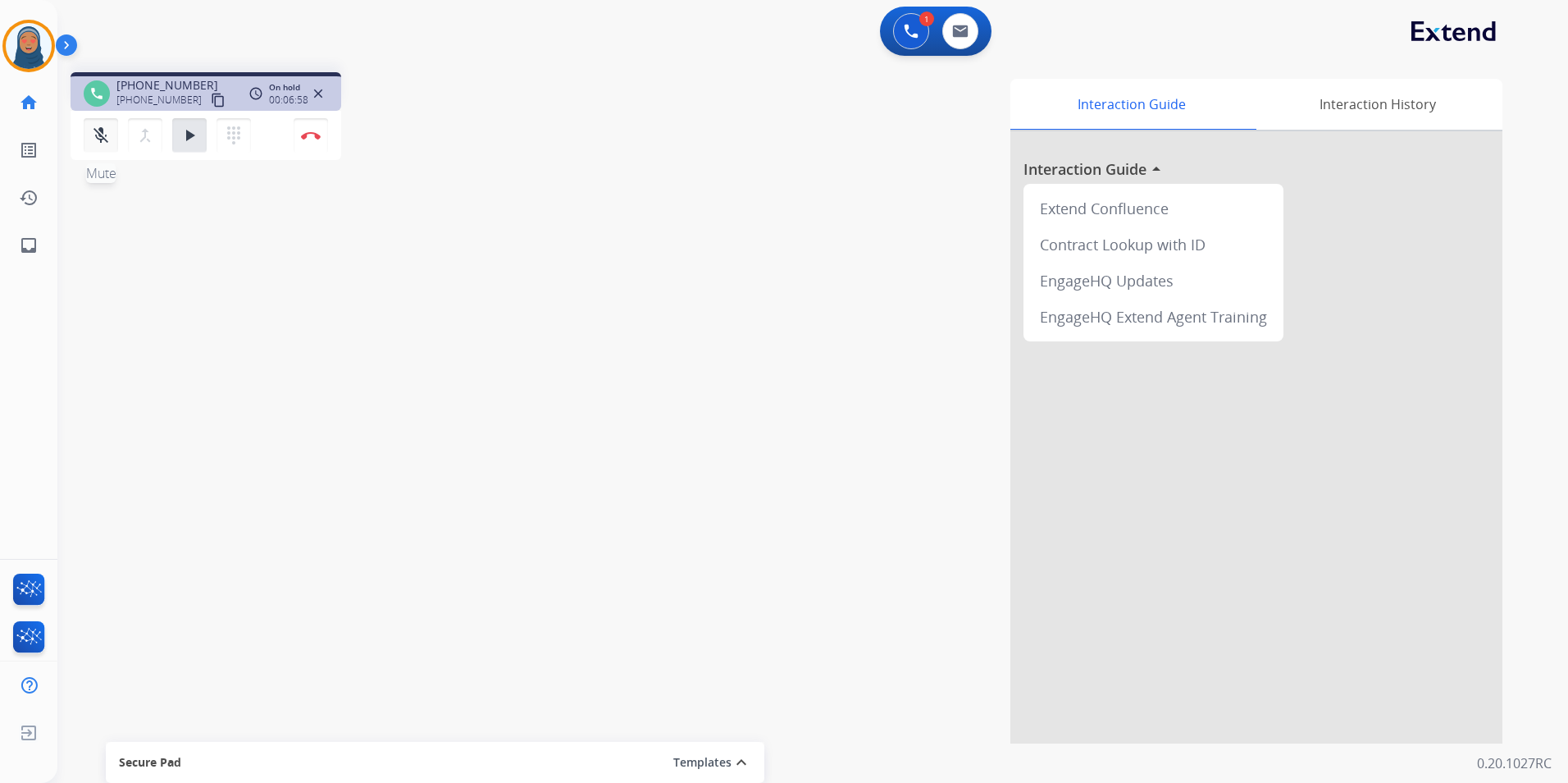
click at [107, 140] on mat-icon "mic_off" at bounding box center [100, 135] width 20 height 20
click at [183, 138] on mat-icon "play_arrow" at bounding box center [189, 135] width 20 height 20
click at [311, 138] on img at bounding box center [310, 136] width 20 height 9
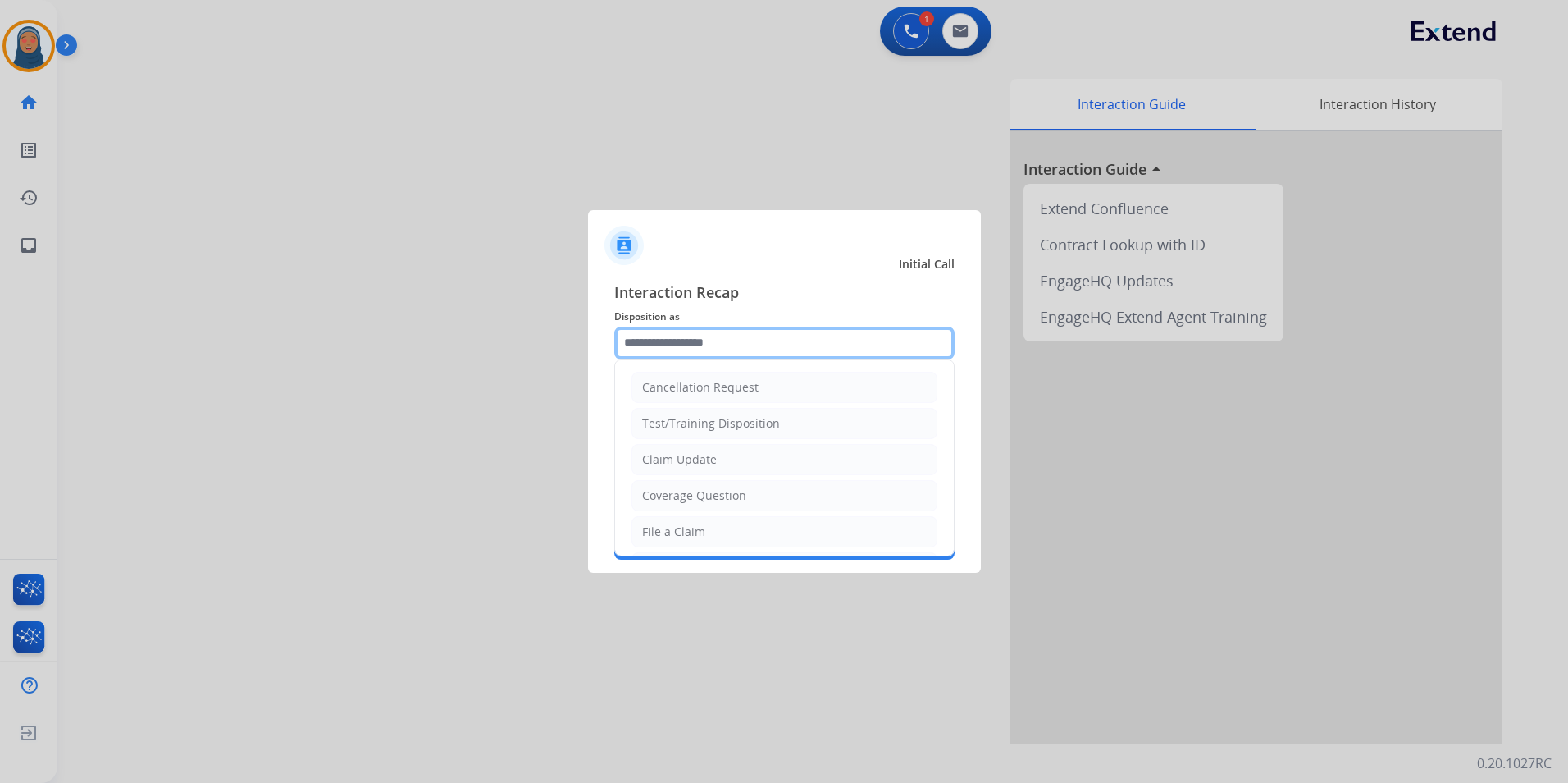
click at [685, 340] on input "text" at bounding box center [784, 343] width 340 height 33
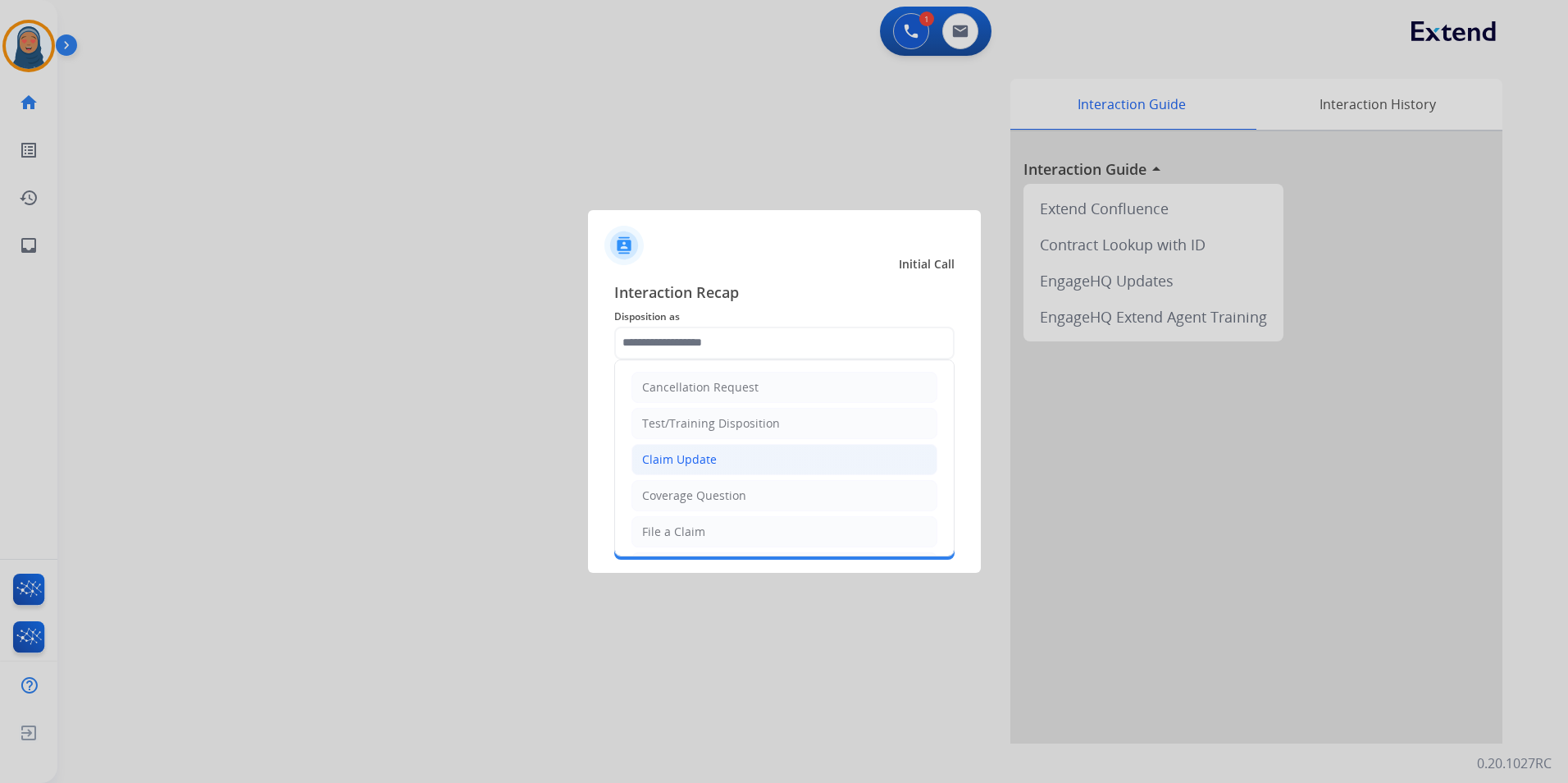
click at [713, 463] on div "Claim Update" at bounding box center [679, 459] width 75 height 16
type input "**********"
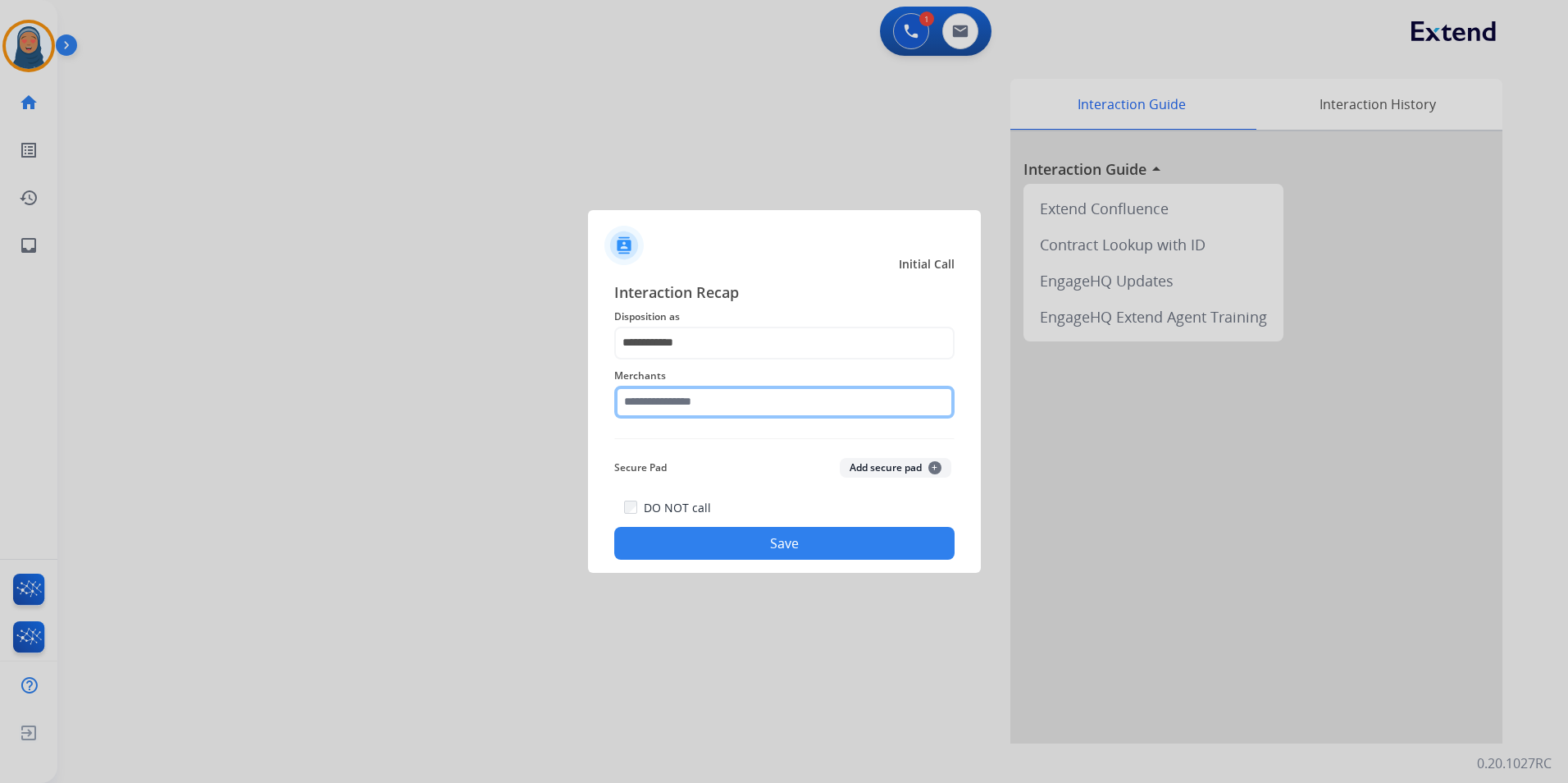
click at [721, 408] on input "text" at bounding box center [784, 402] width 340 height 33
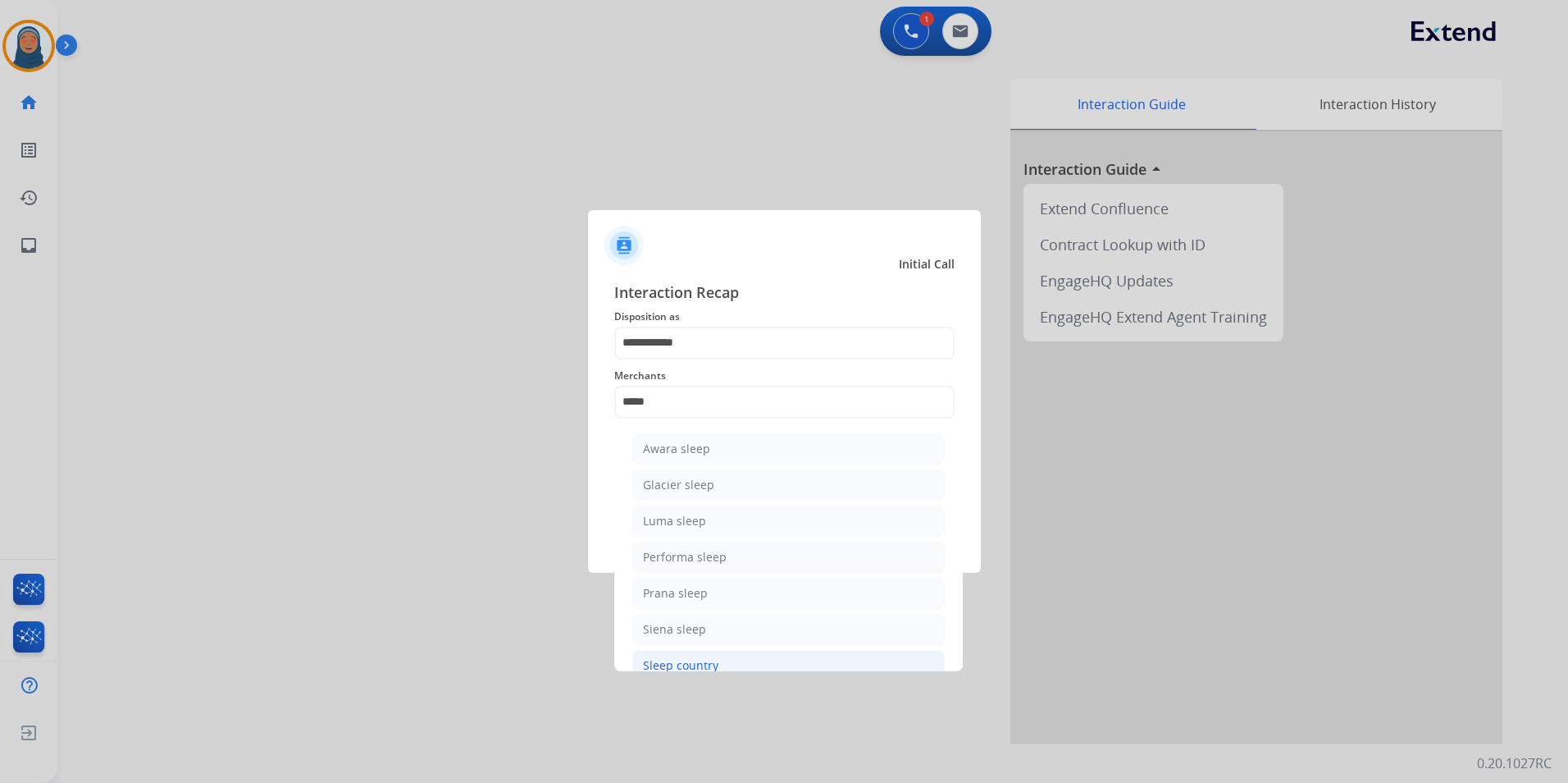
drag, startPoint x: 705, startPoint y: 666, endPoint x: 715, endPoint y: 620, distance: 47.1
click at [706, 663] on div "Sleep country" at bounding box center [681, 665] width 75 height 16
type input "**********"
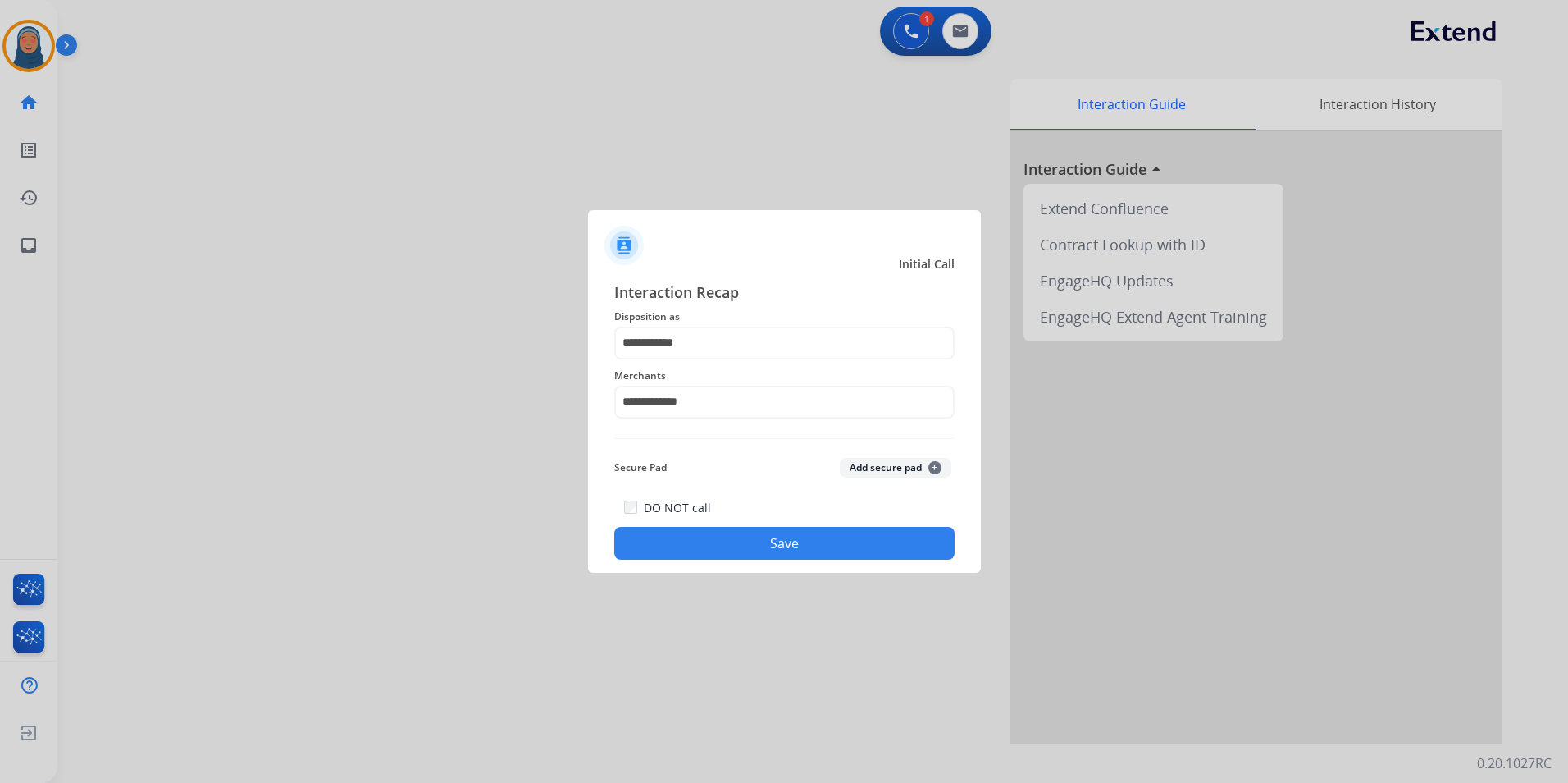
click at [731, 551] on button "Save" at bounding box center [784, 543] width 340 height 33
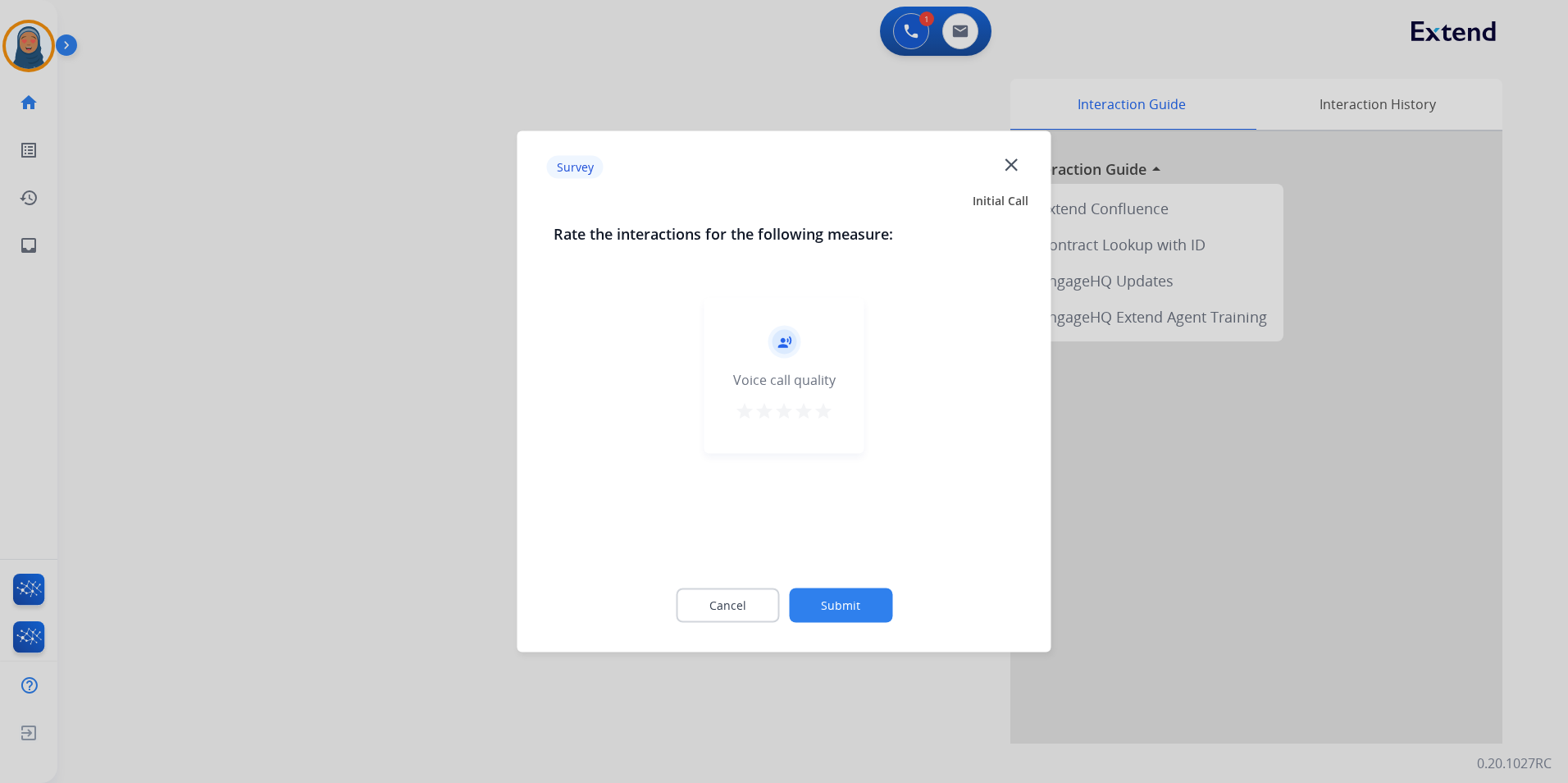
click at [828, 610] on button "Submit" at bounding box center [840, 605] width 104 height 34
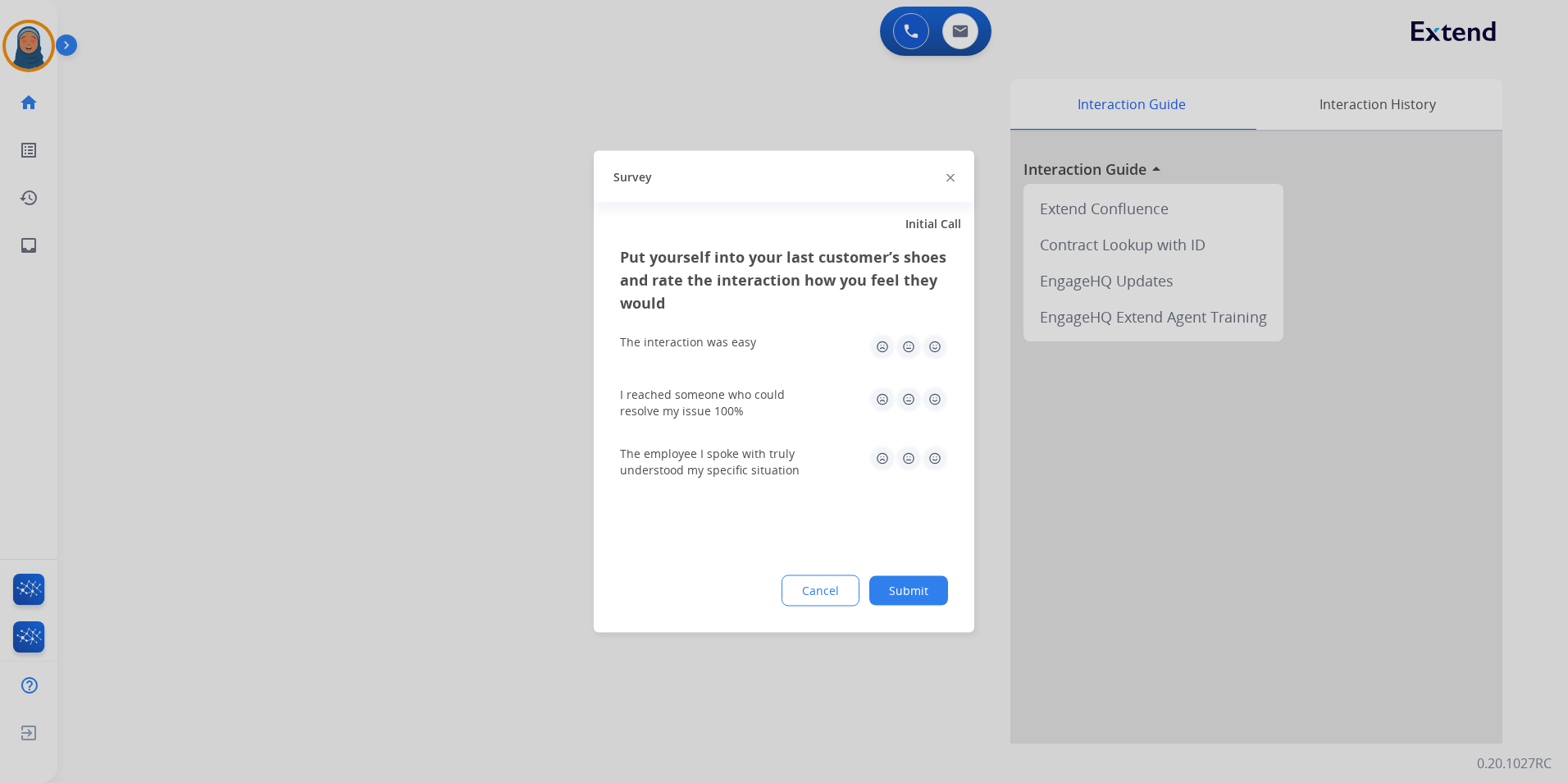
click at [898, 593] on button "Submit" at bounding box center [909, 591] width 79 height 29
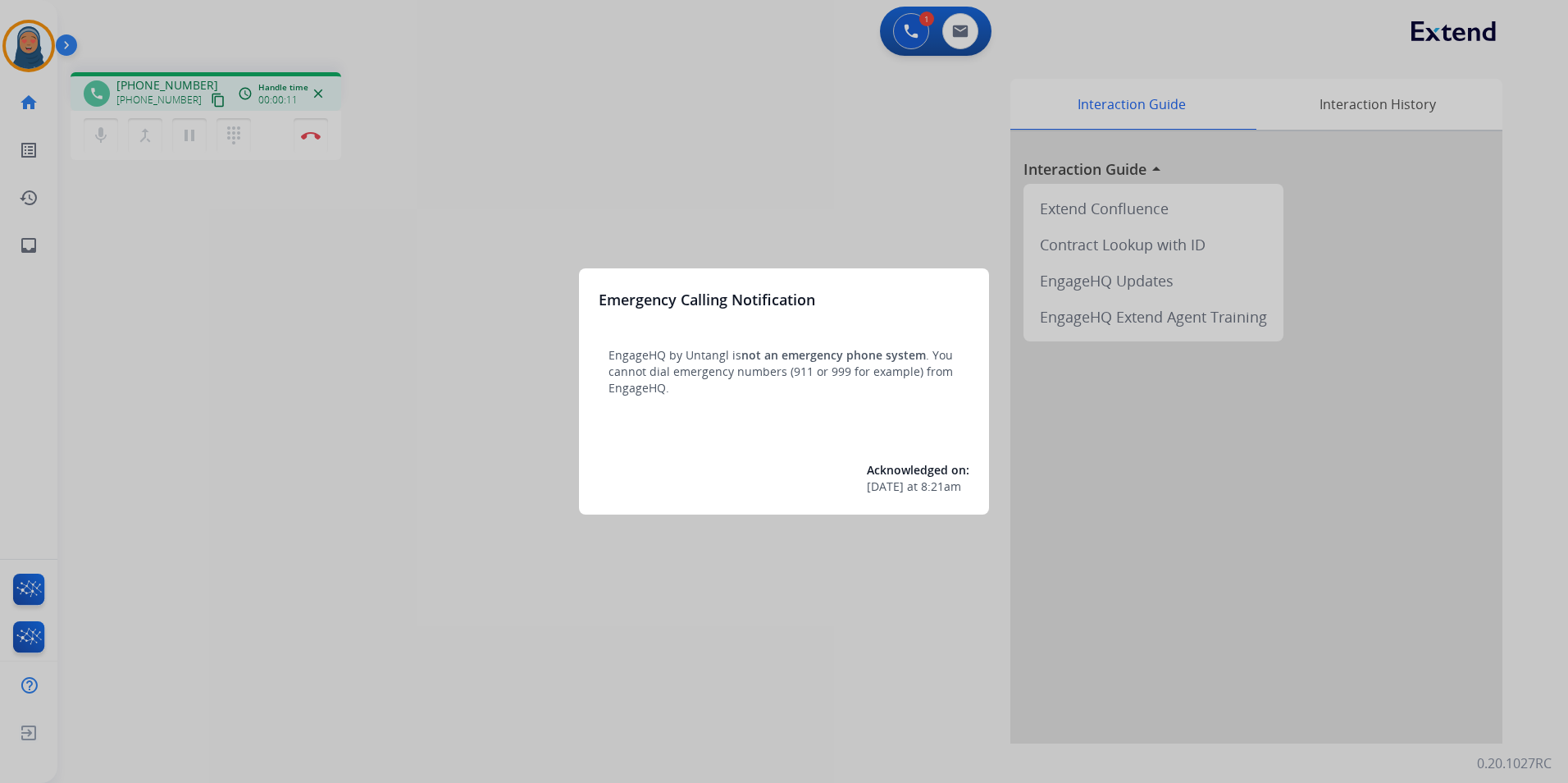
click at [500, 220] on div at bounding box center [784, 391] width 1568 height 783
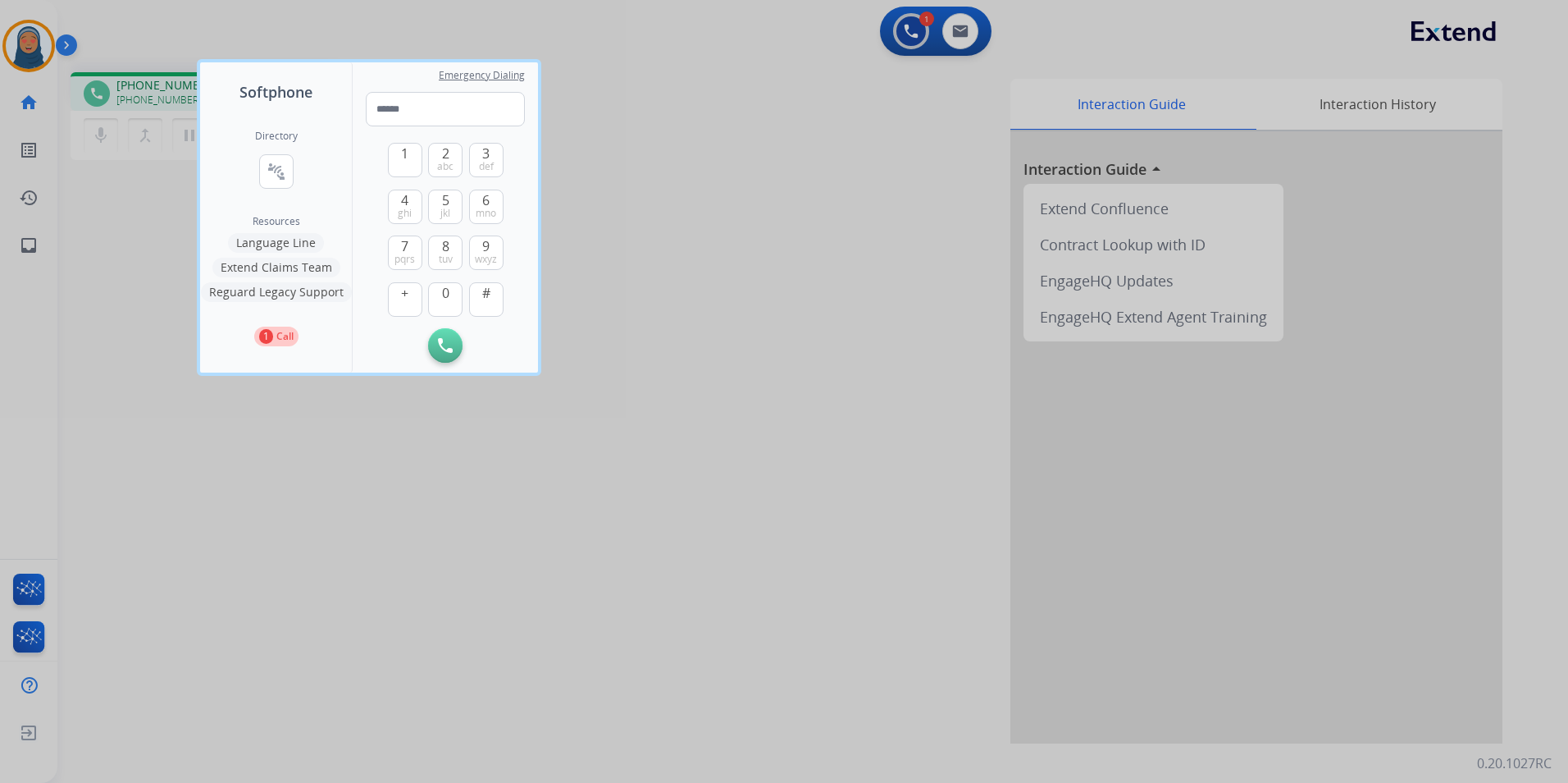
drag, startPoint x: 155, startPoint y: 343, endPoint x: 163, endPoint y: 274, distance: 69.5
click at [155, 340] on div at bounding box center [784, 391] width 1568 height 783
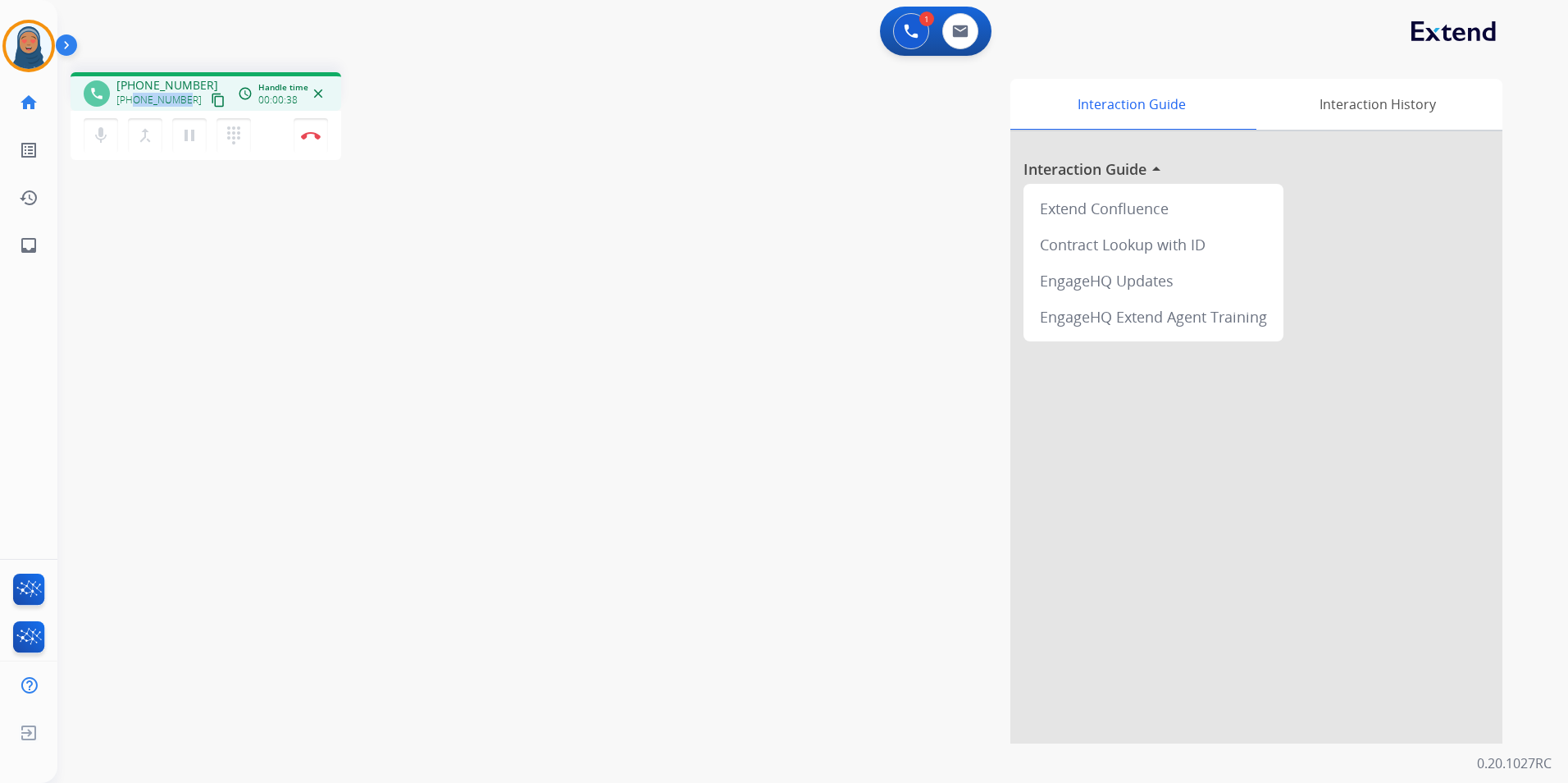
drag, startPoint x: 186, startPoint y: 104, endPoint x: 134, endPoint y: 105, distance: 52.0
click at [134, 105] on div "[PHONE_NUMBER] content_copy" at bounding box center [172, 99] width 111 height 20
drag, startPoint x: 134, startPoint y: 105, endPoint x: 253, endPoint y: 310, distance: 237.0
click at [253, 334] on div "phone [PHONE_NUMBER] [PHONE_NUMBER] content_copy access_time Call metrics Queue…" at bounding box center [793, 401] width 1471 height 684
click at [317, 137] on img at bounding box center [310, 136] width 20 height 9
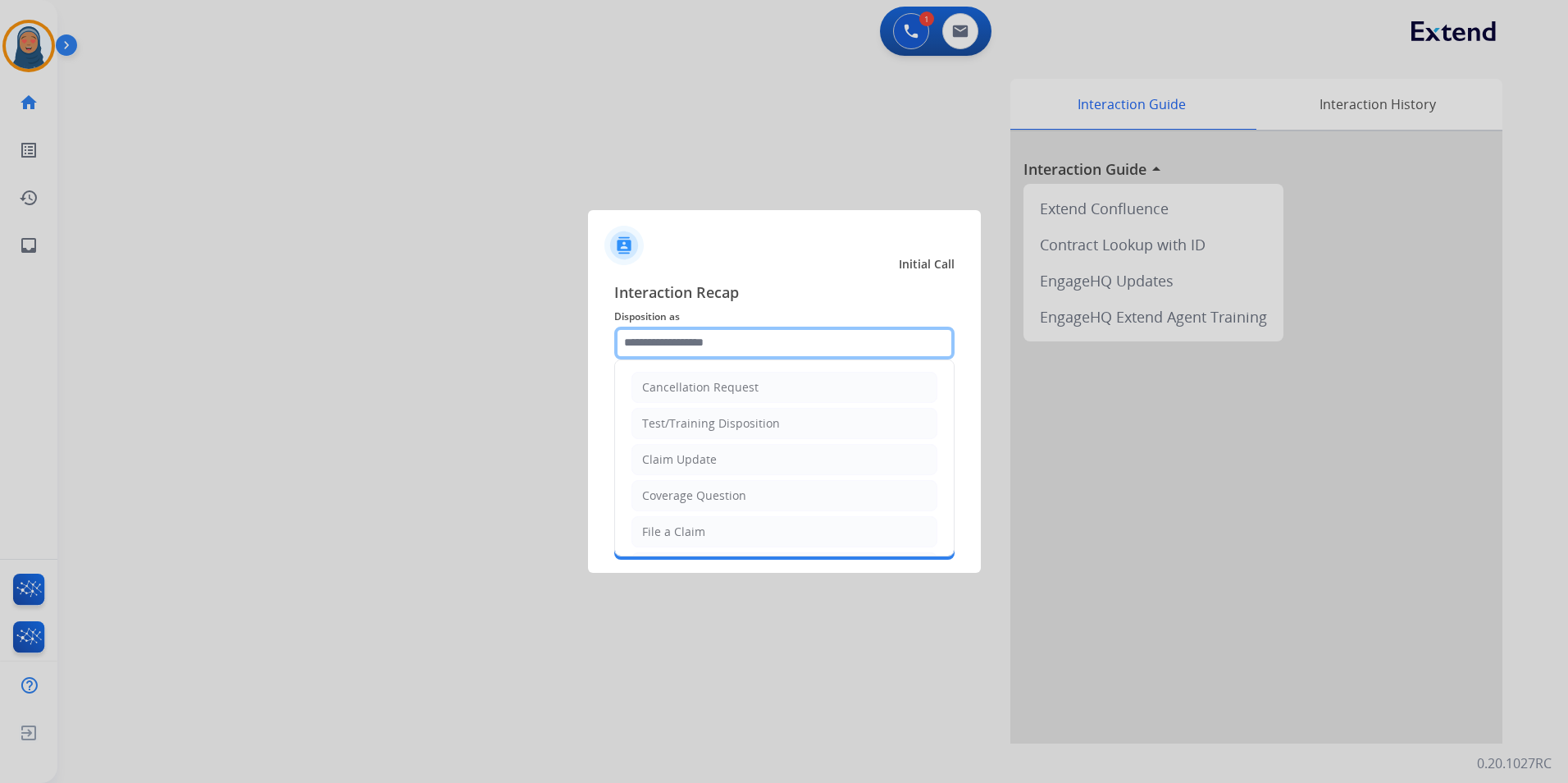
click at [687, 340] on input "text" at bounding box center [784, 343] width 340 height 33
drag, startPoint x: 663, startPoint y: 483, endPoint x: 664, endPoint y: 473, distance: 10.0
click at [663, 484] on div "Other" at bounding box center [658, 491] width 32 height 16
type input "*****"
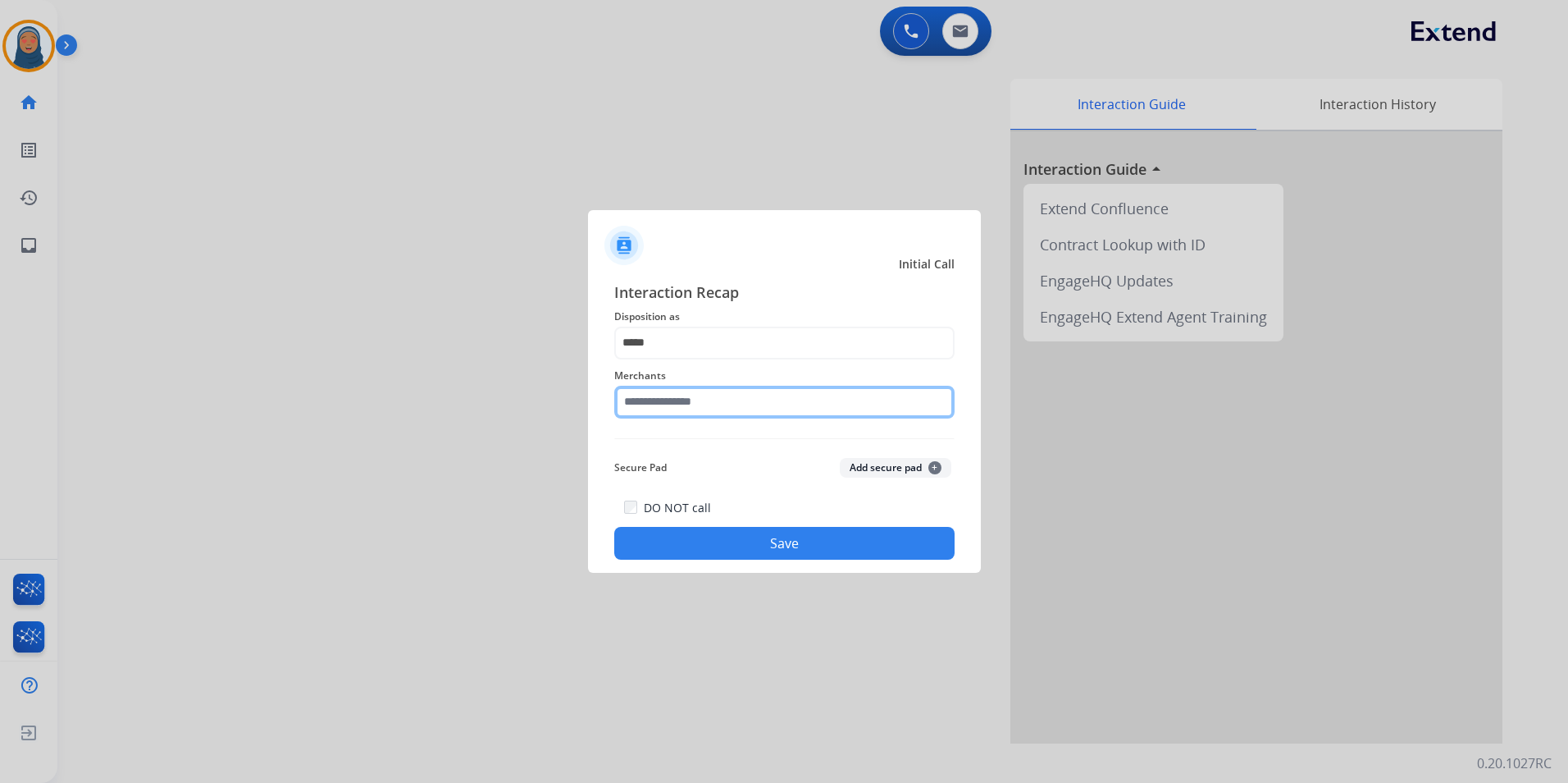
click at [688, 411] on input "text" at bounding box center [784, 402] width 340 height 33
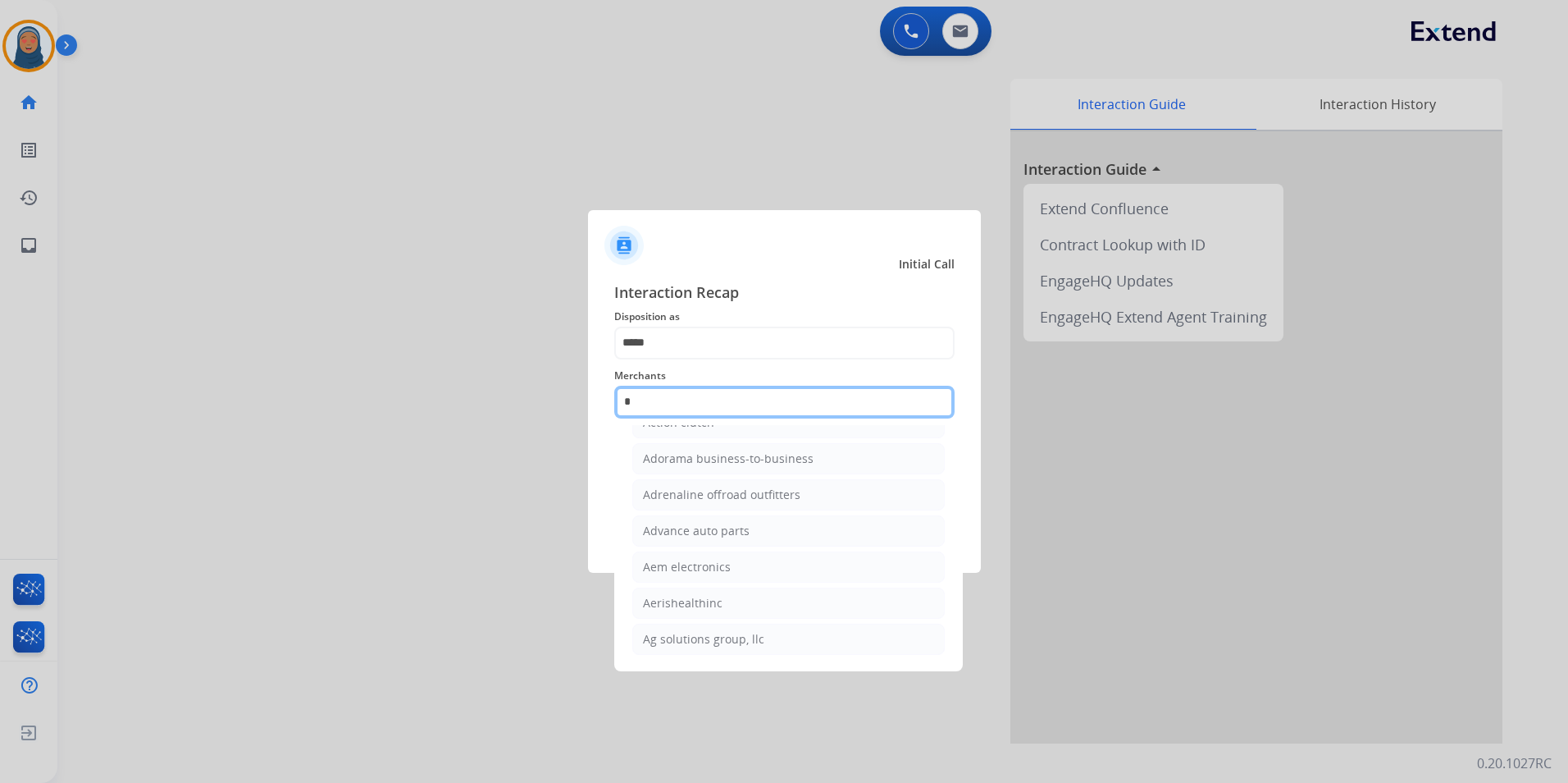
scroll to position [0, 0]
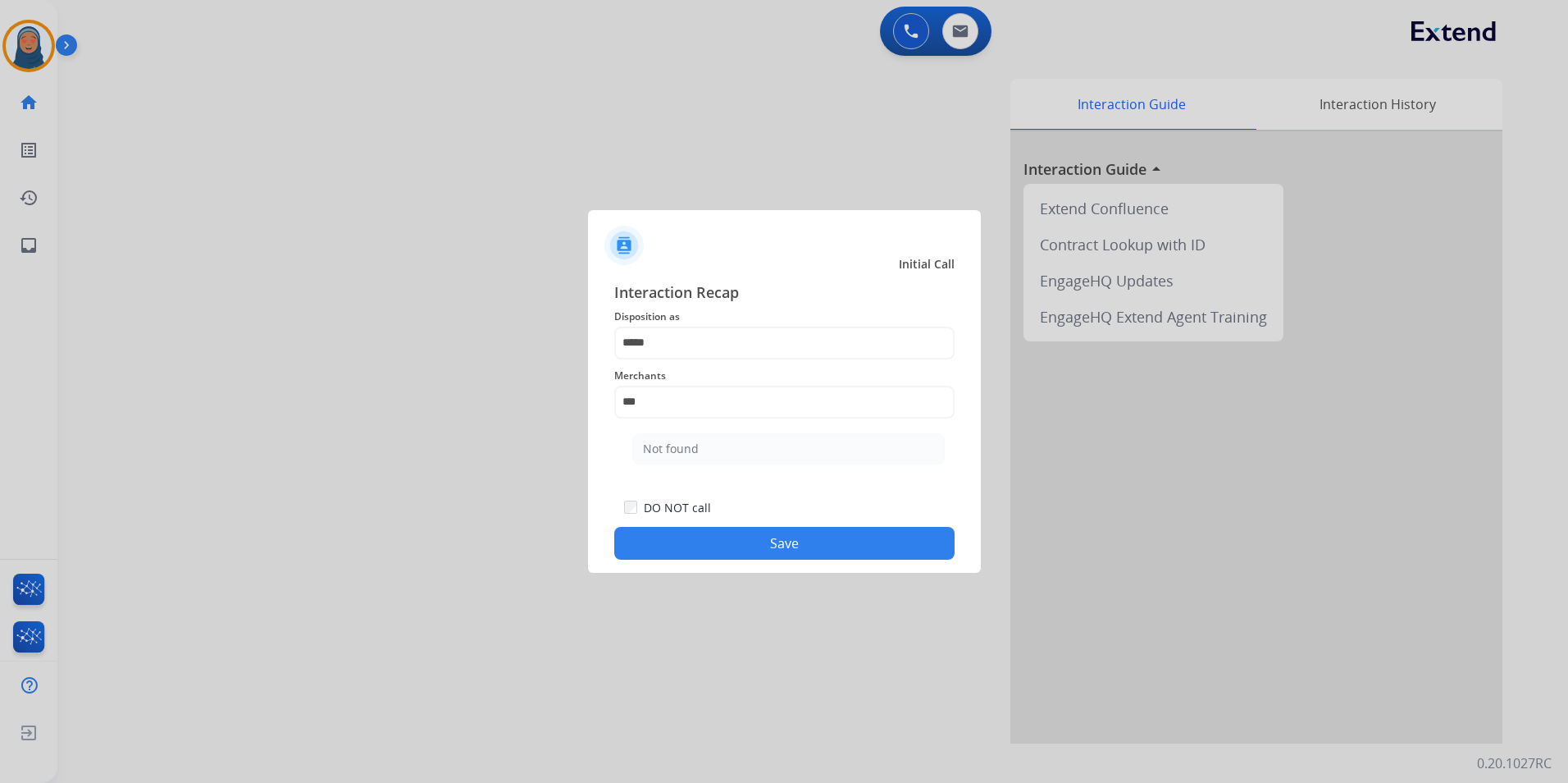
drag, startPoint x: 661, startPoint y: 443, endPoint x: 699, endPoint y: 491, distance: 61.2
click at [662, 443] on div "Not found" at bounding box center [670, 449] width 56 height 16
type input "*********"
click at [777, 546] on button "Save" at bounding box center [784, 543] width 340 height 33
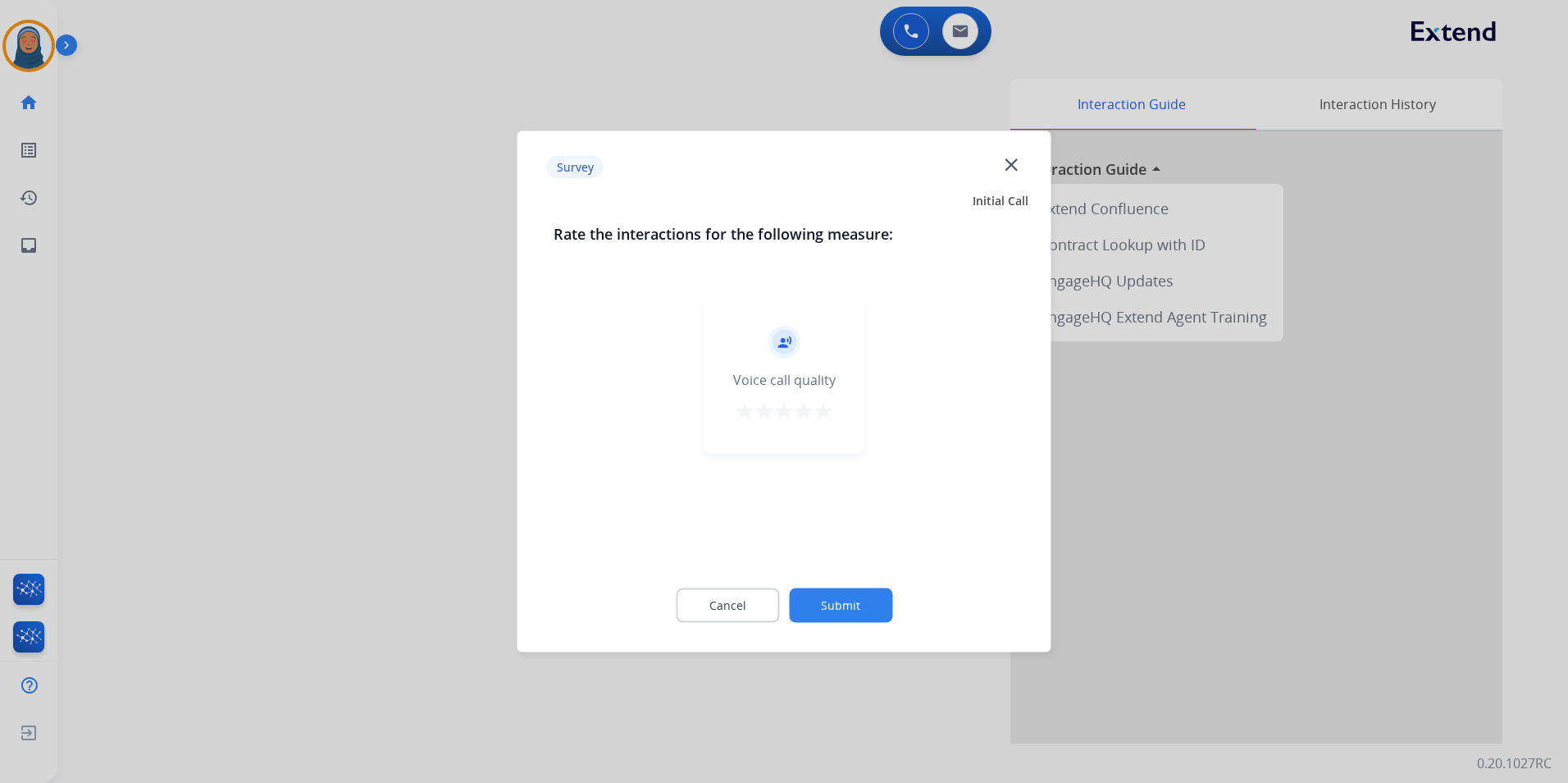
click at [851, 606] on button "Submit" at bounding box center [840, 605] width 104 height 34
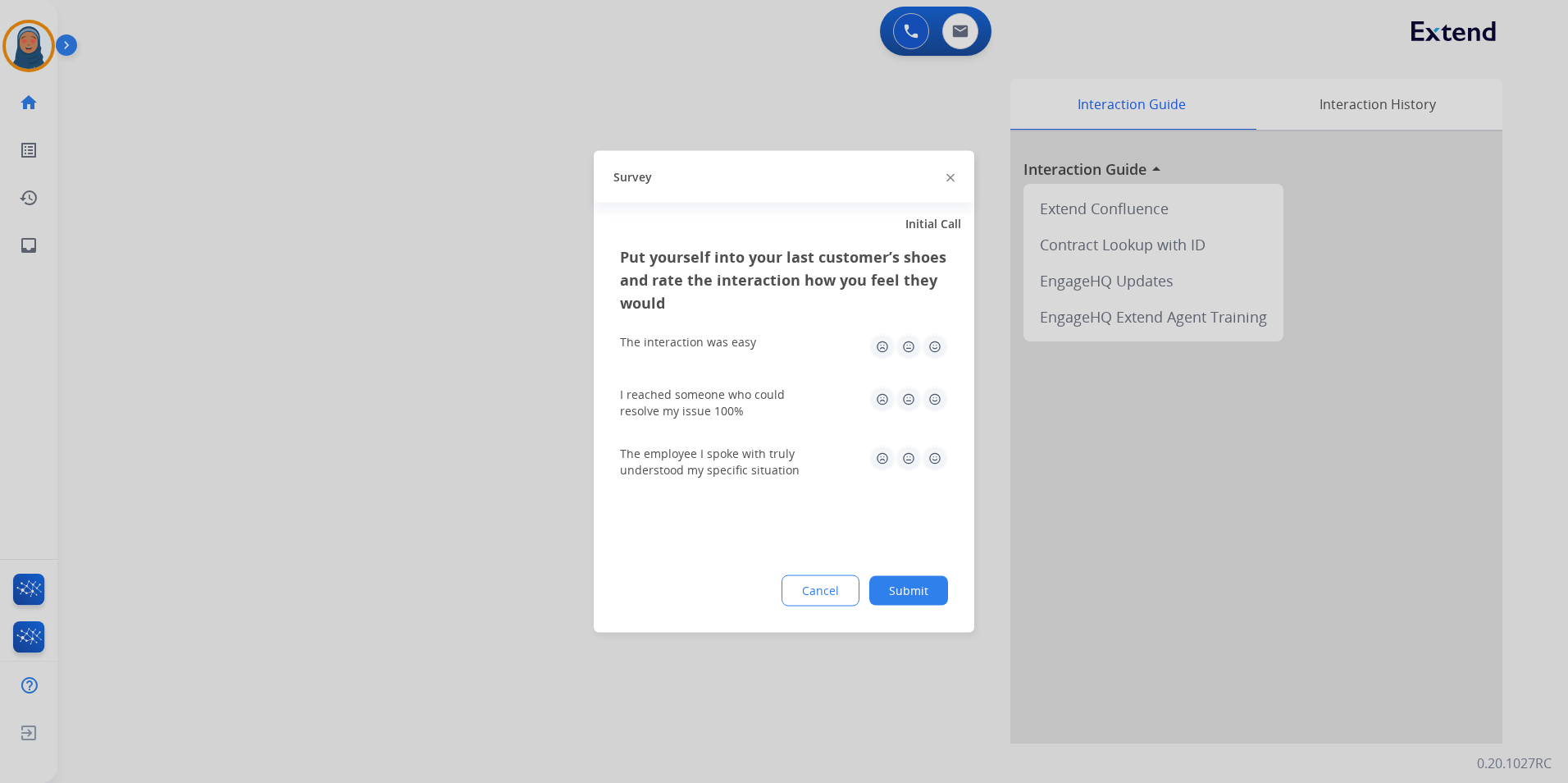
click at [894, 580] on button "Submit" at bounding box center [909, 591] width 79 height 29
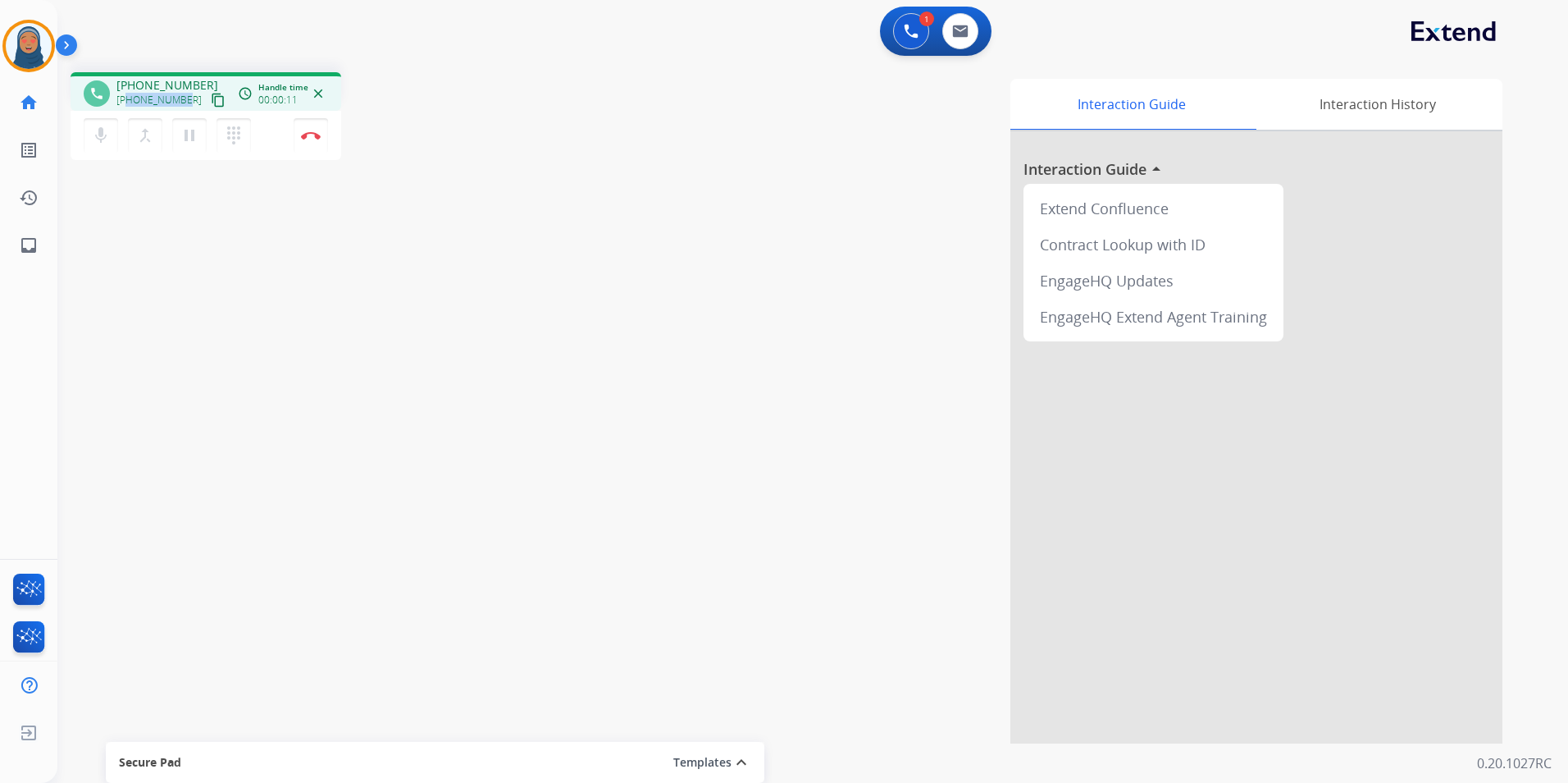
drag, startPoint x: 186, startPoint y: 102, endPoint x: 129, endPoint y: 102, distance: 57.0
click at [129, 102] on div "[PHONE_NUMBER] content_copy" at bounding box center [172, 99] width 111 height 20
copy span "3345522484"
click at [309, 135] on img at bounding box center [310, 136] width 20 height 9
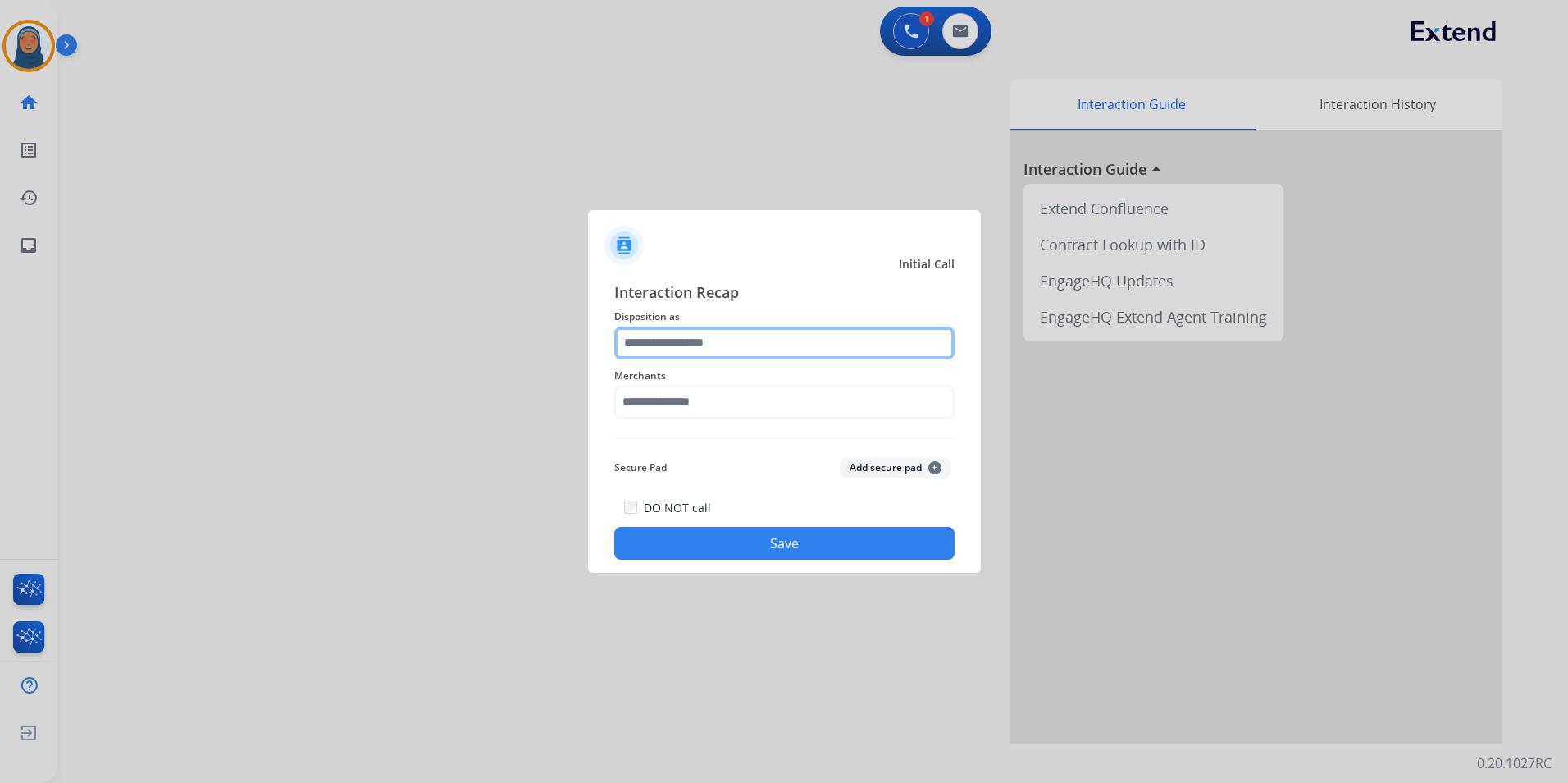
click at [695, 345] on input "text" at bounding box center [784, 343] width 340 height 33
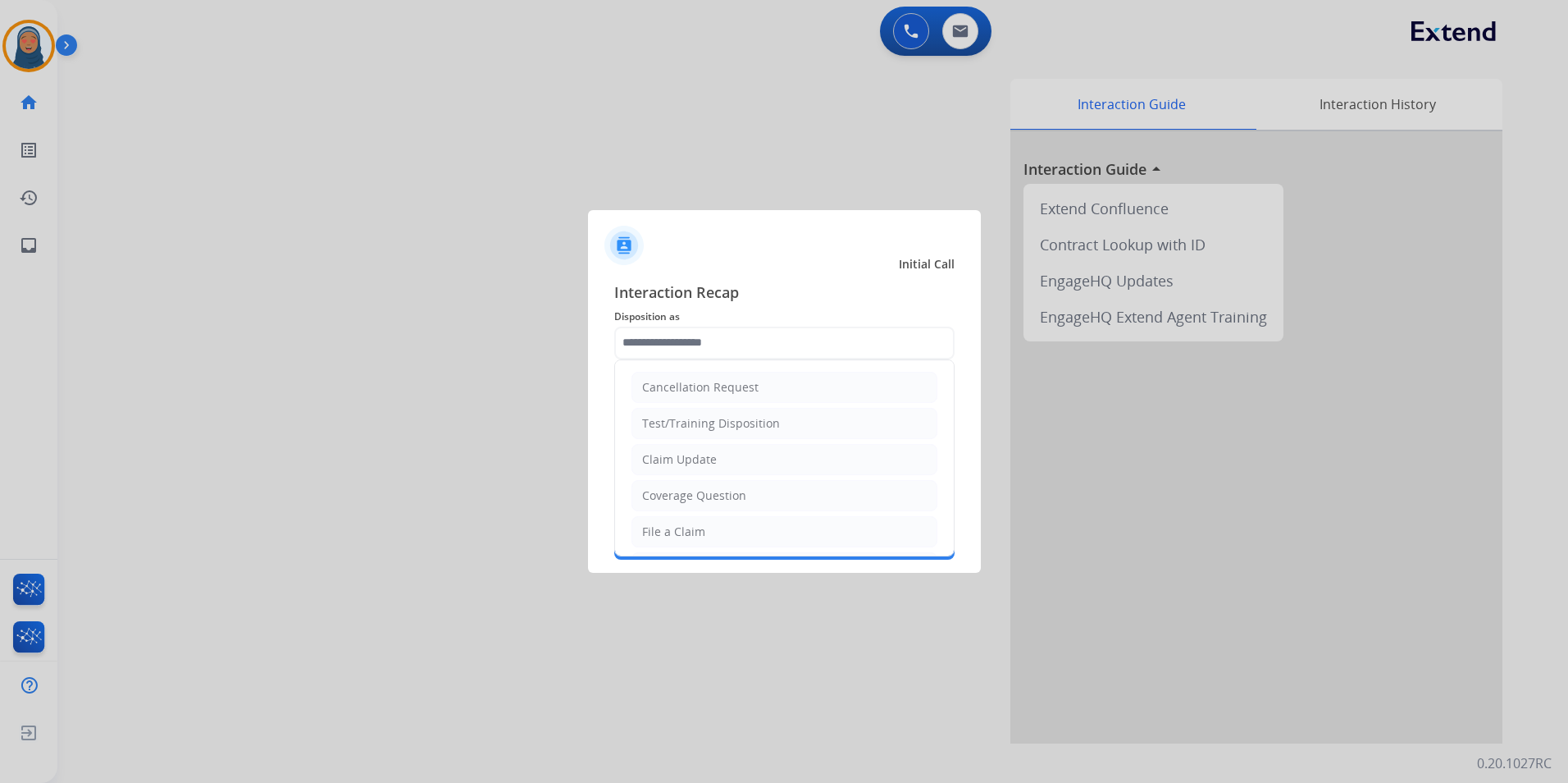
click at [729, 395] on li "Cancellation Request" at bounding box center [784, 387] width 306 height 31
type input "**********"
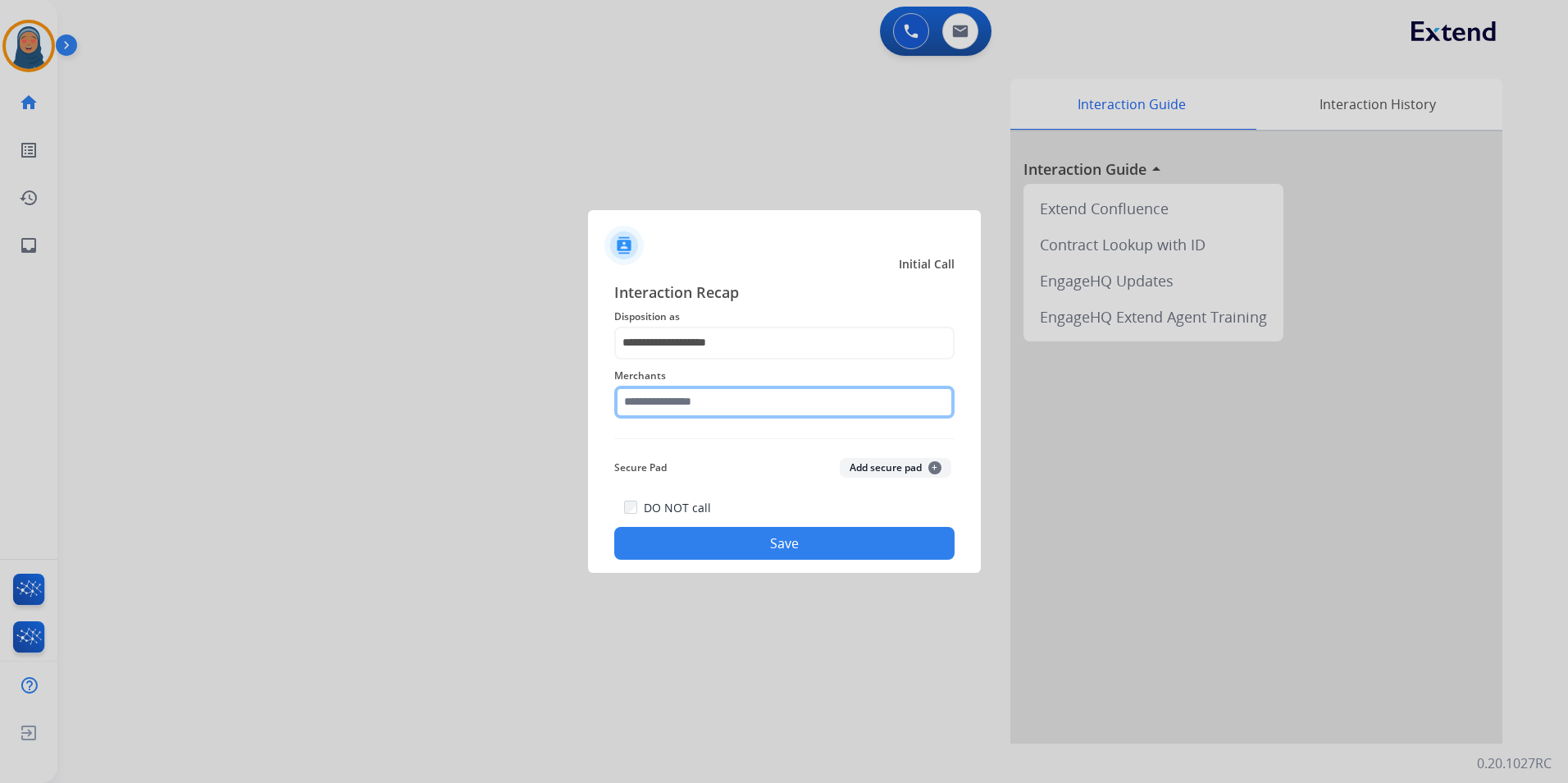
click at [731, 402] on input "text" at bounding box center [784, 402] width 340 height 33
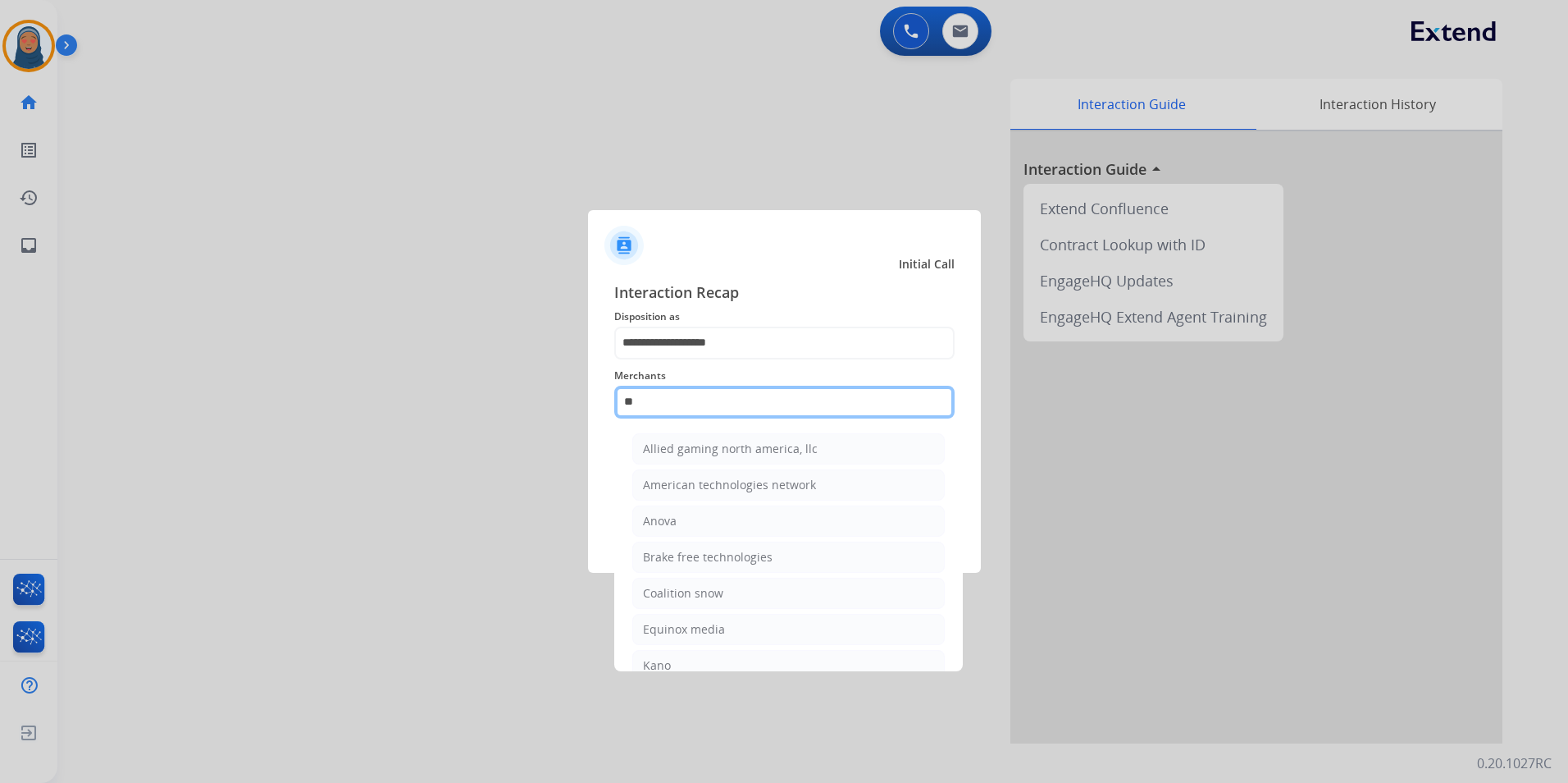
type input "*"
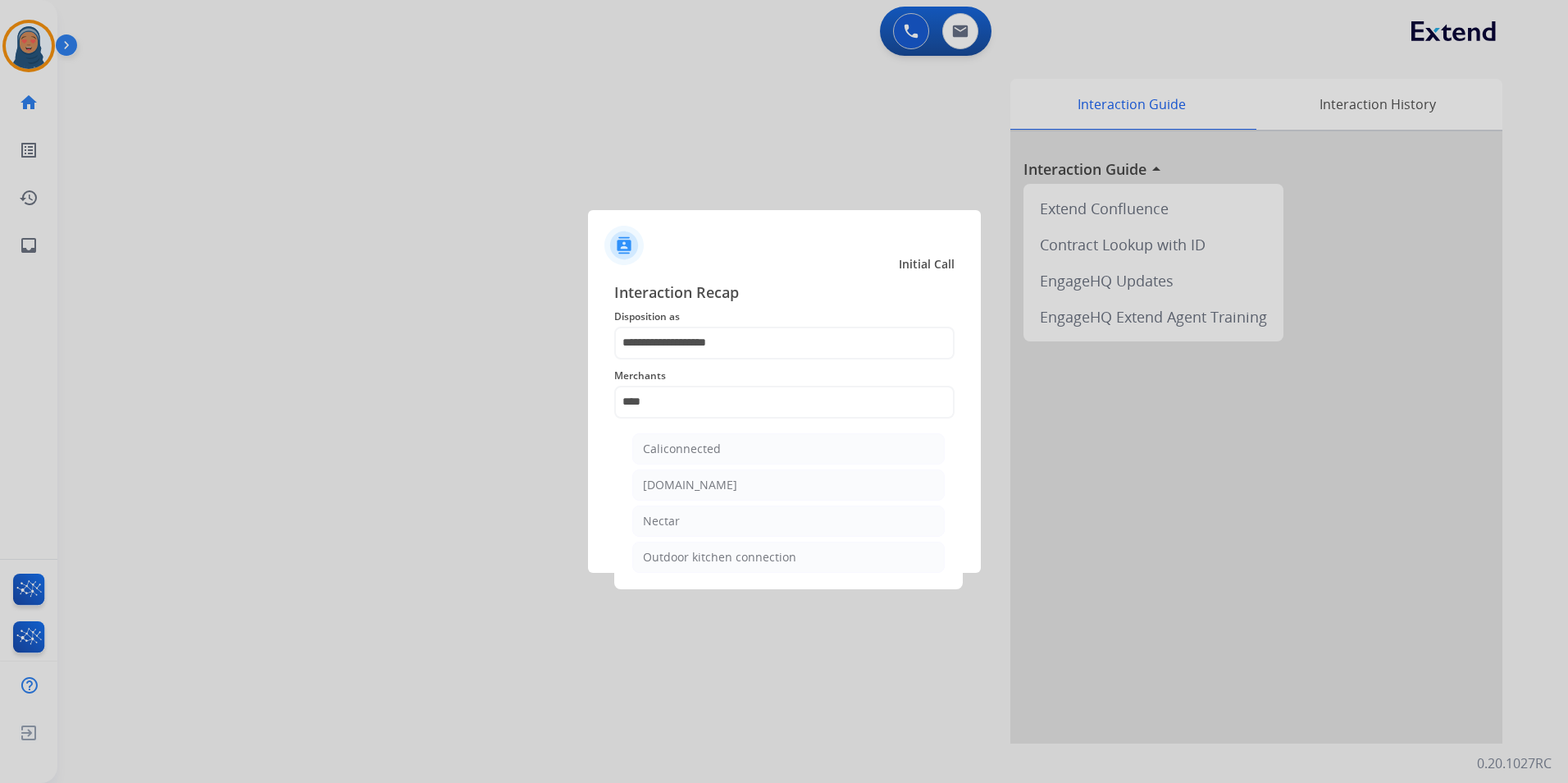
drag, startPoint x: 664, startPoint y: 533, endPoint x: 665, endPoint y: 523, distance: 10.0
click at [664, 528] on li "Nectar" at bounding box center [789, 521] width 312 height 31
type input "******"
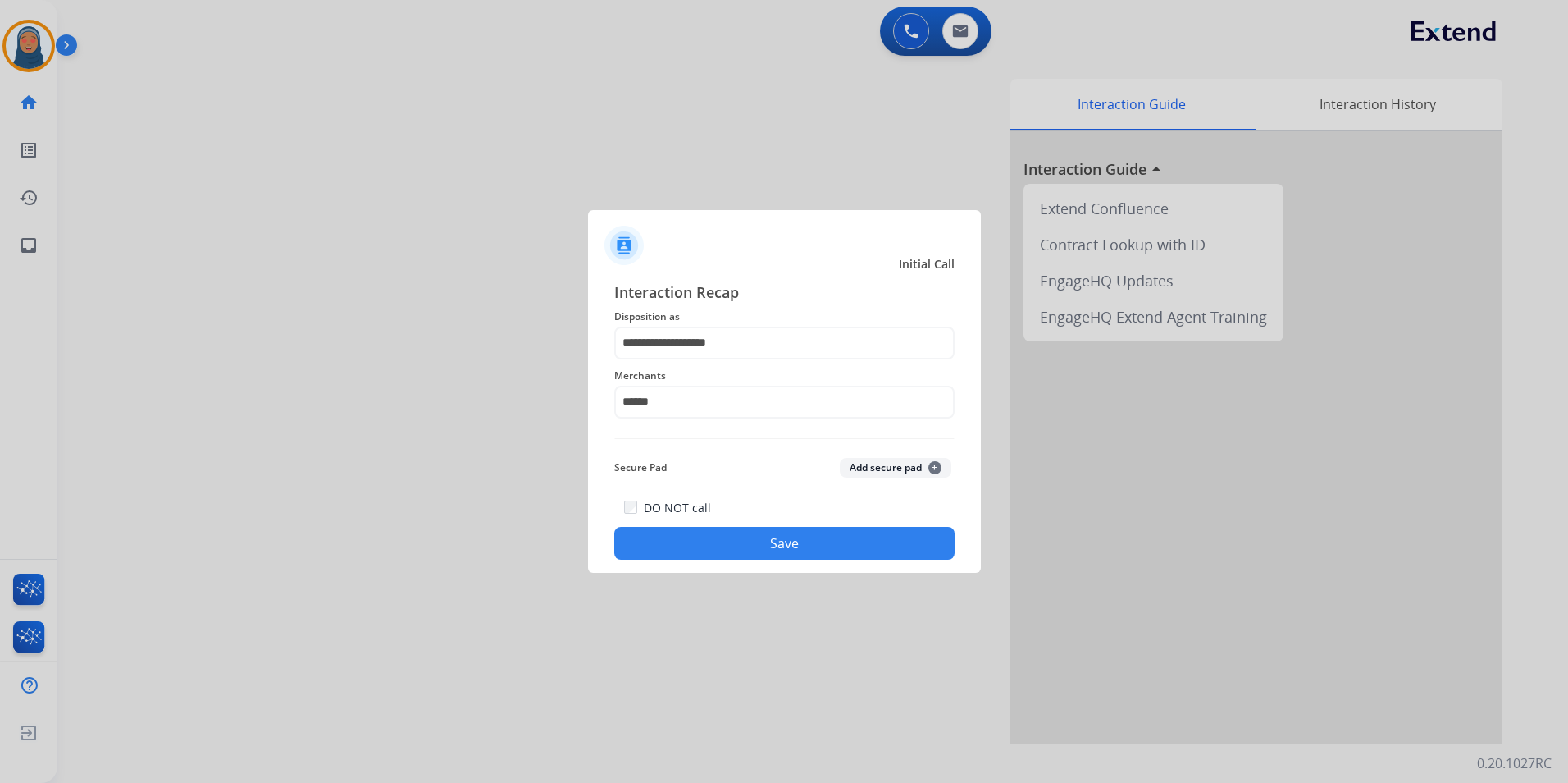
click at [772, 547] on button "Save" at bounding box center [784, 543] width 340 height 33
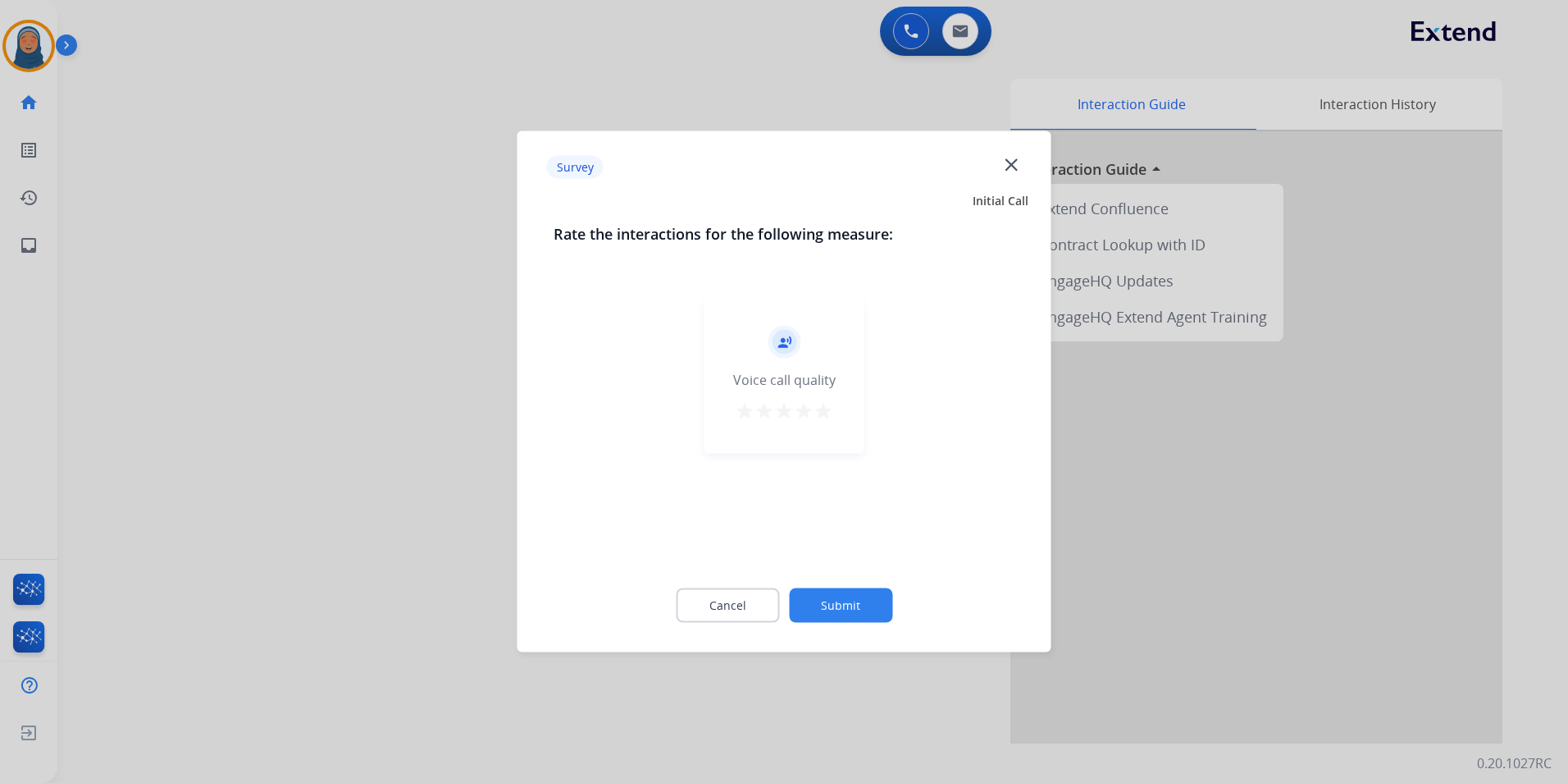
click at [850, 592] on button "Submit" at bounding box center [840, 605] width 104 height 34
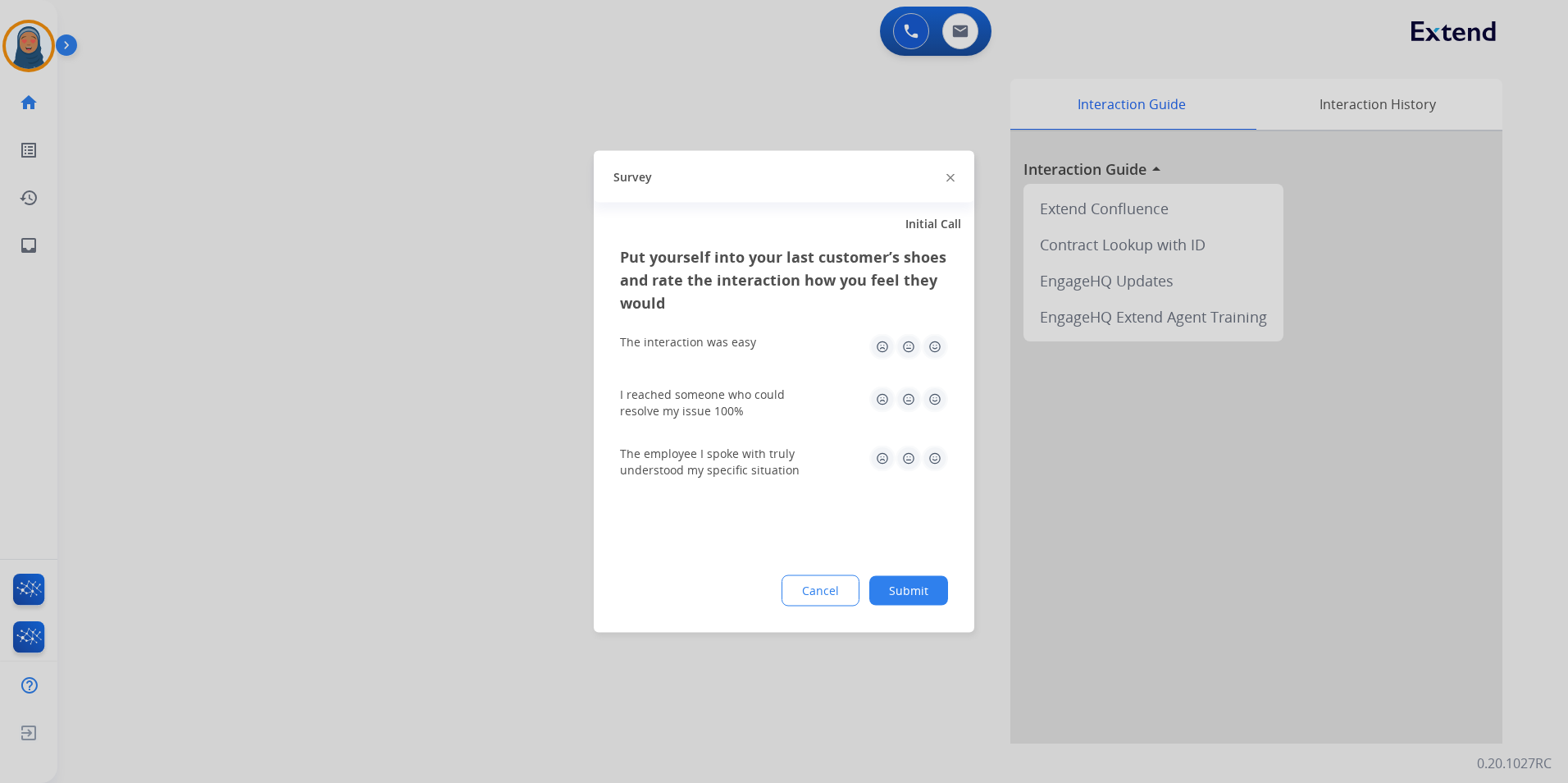
click at [896, 573] on div "Put yourself into your last customer’s shoes and rate the interaction how you f…" at bounding box center [784, 438] width 381 height 387
click at [904, 593] on button "Submit" at bounding box center [909, 591] width 79 height 29
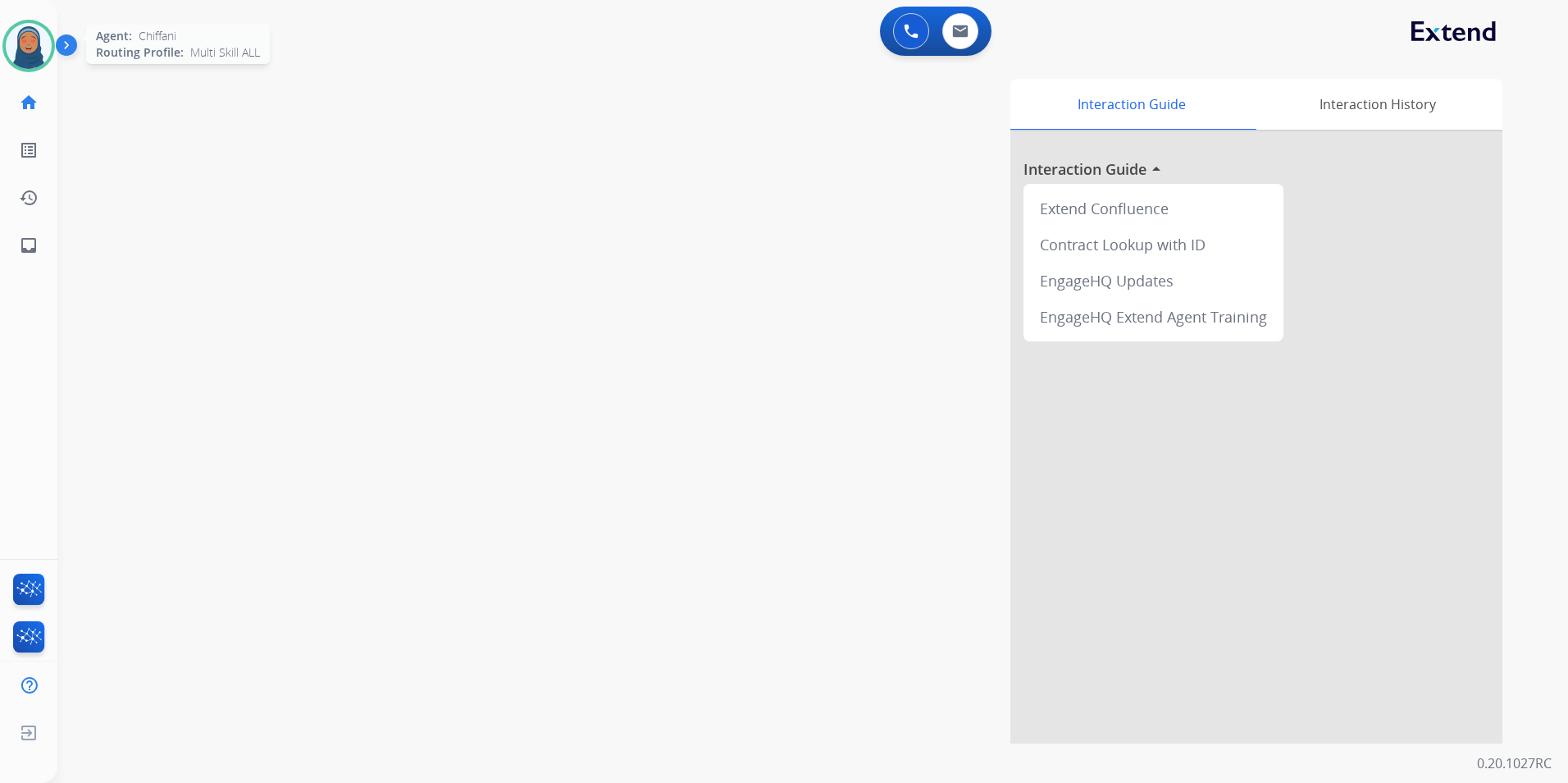
drag, startPoint x: 20, startPoint y: 51, endPoint x: 45, endPoint y: 71, distance: 32.0
click at [20, 51] on img at bounding box center [29, 46] width 46 height 46
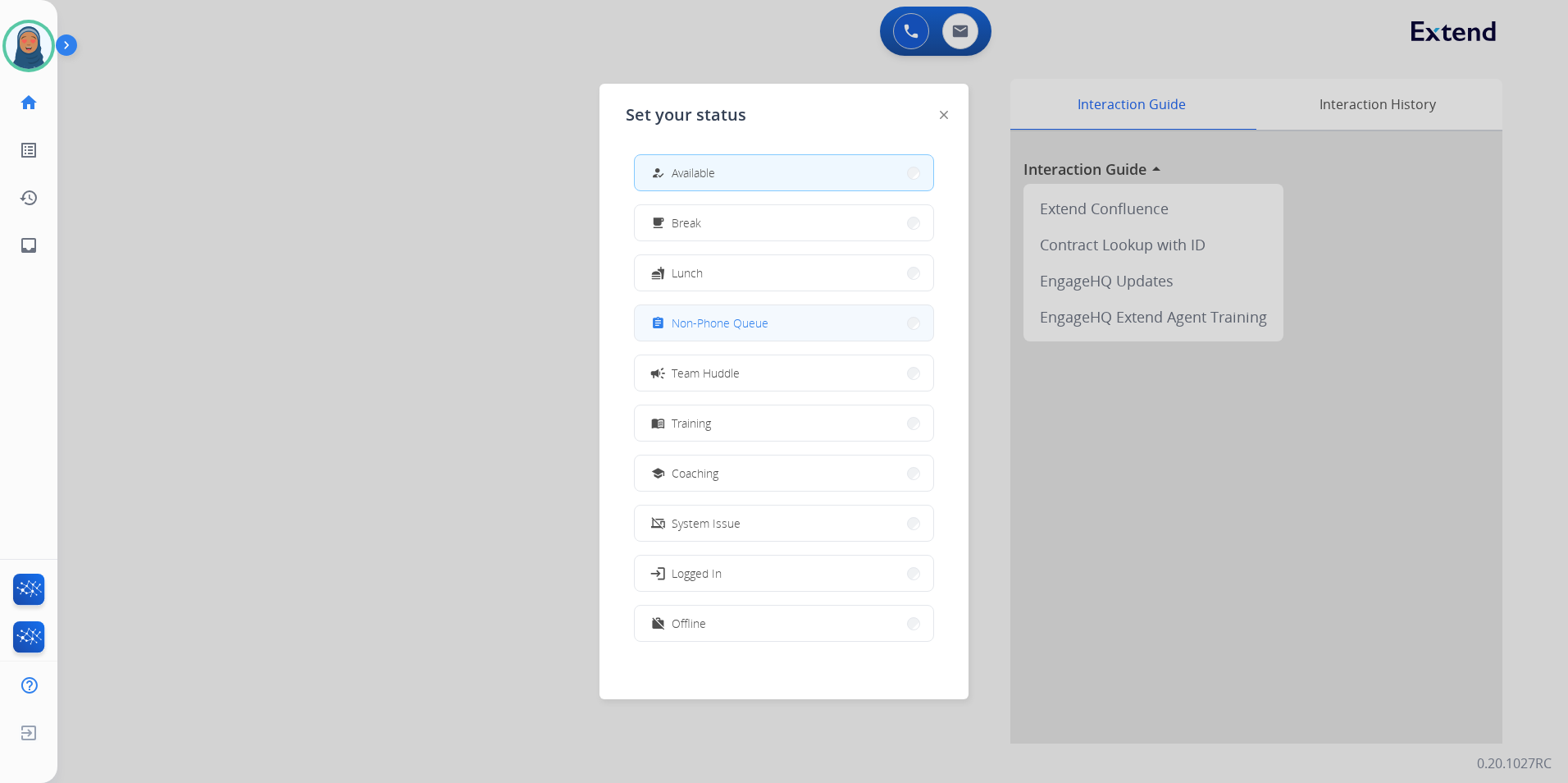
click at [677, 324] on span "Non-Phone Queue" at bounding box center [719, 322] width 97 height 17
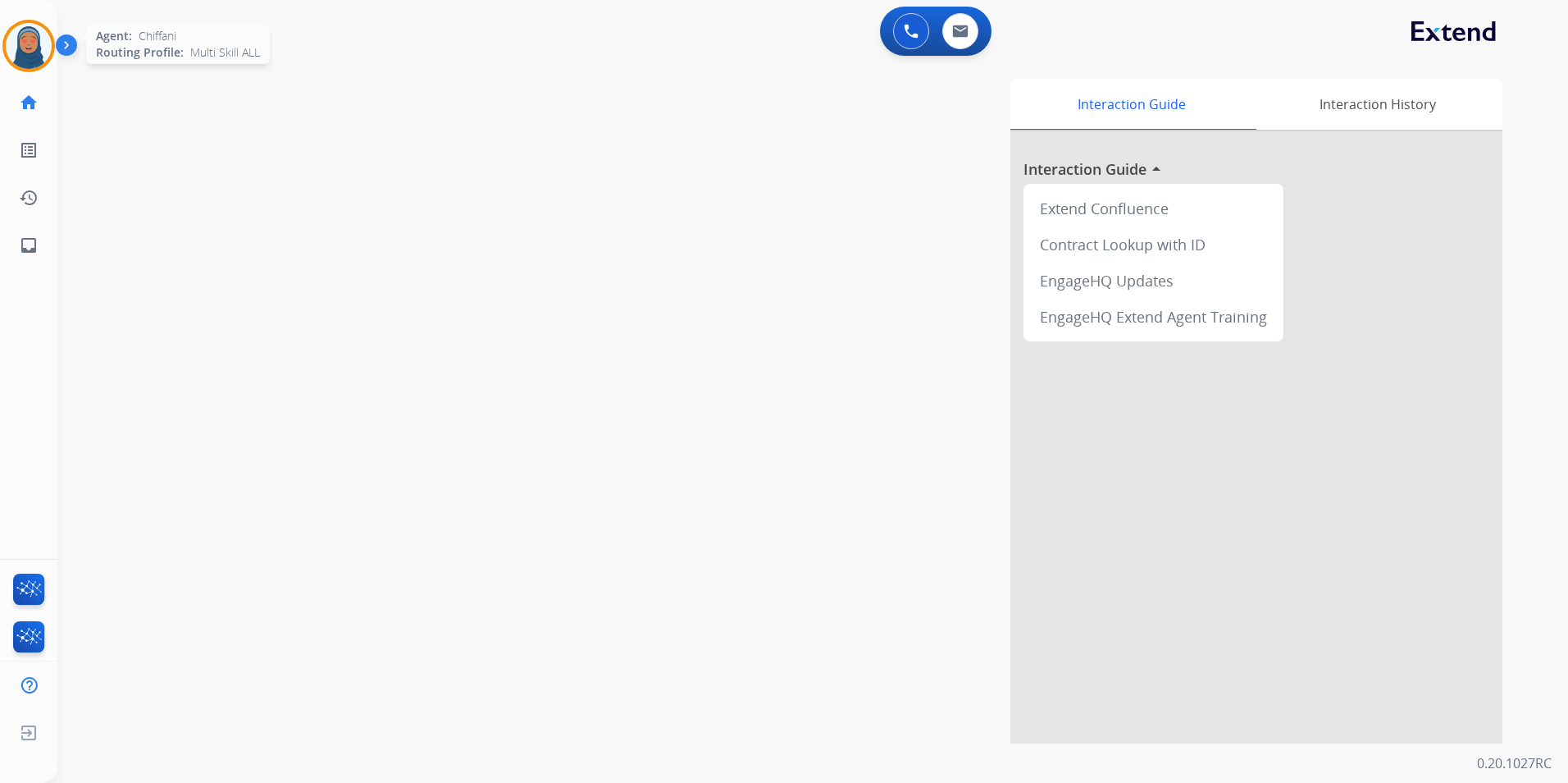
click at [4, 45] on div at bounding box center [28, 45] width 52 height 52
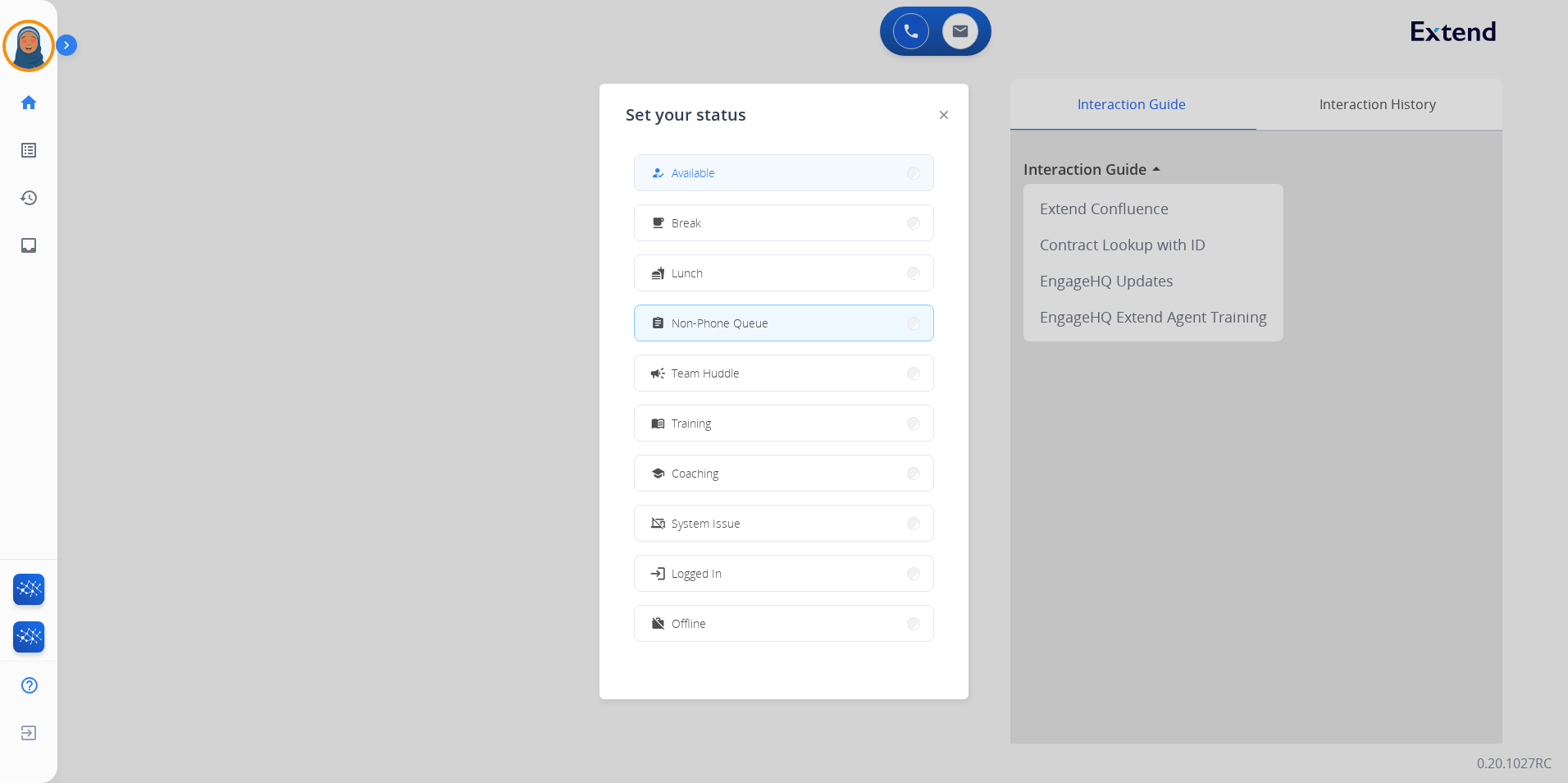
click at [680, 186] on button "how_to_reg Available" at bounding box center [784, 172] width 298 height 35
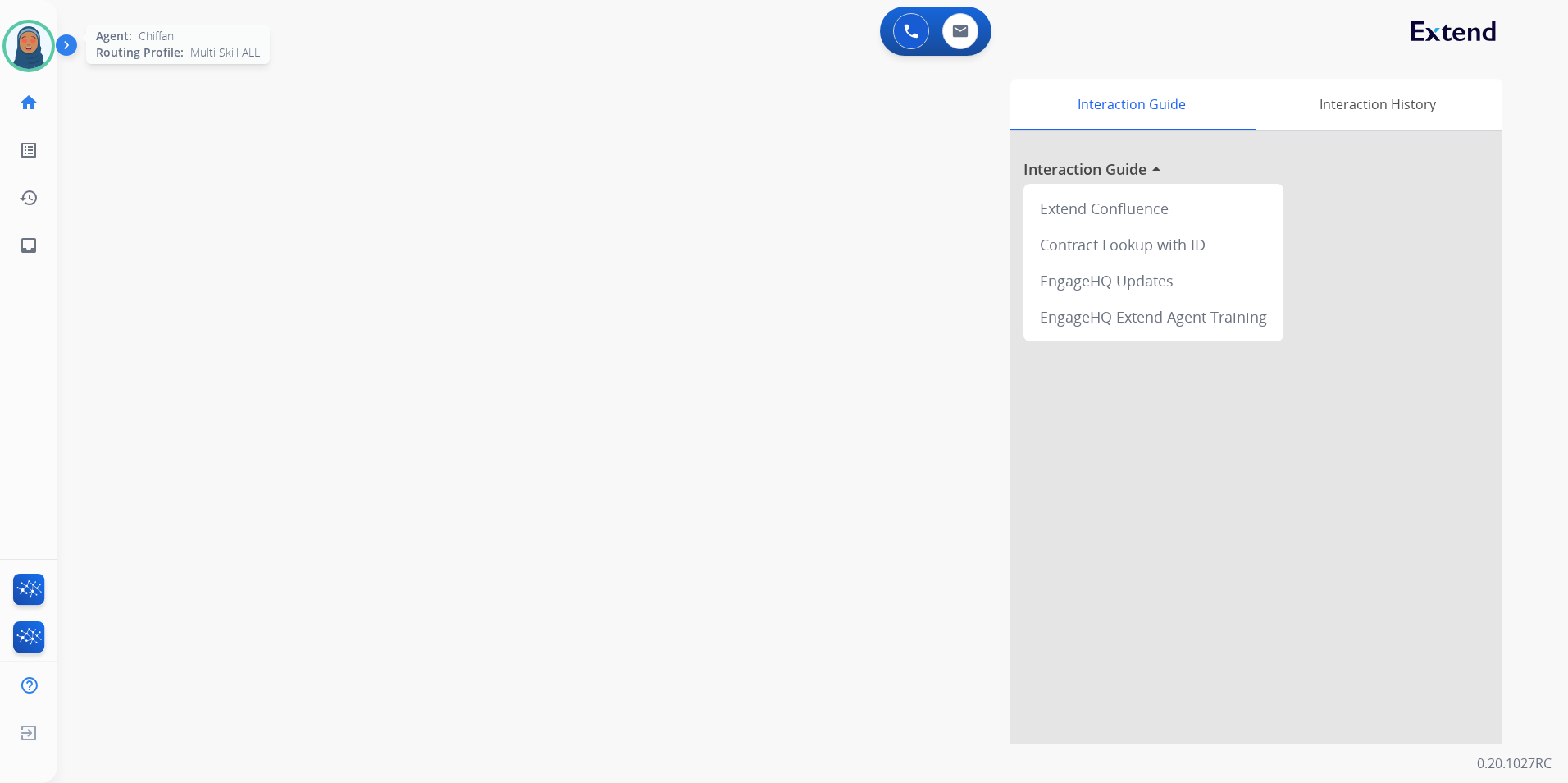
click at [33, 56] on img at bounding box center [29, 46] width 46 height 46
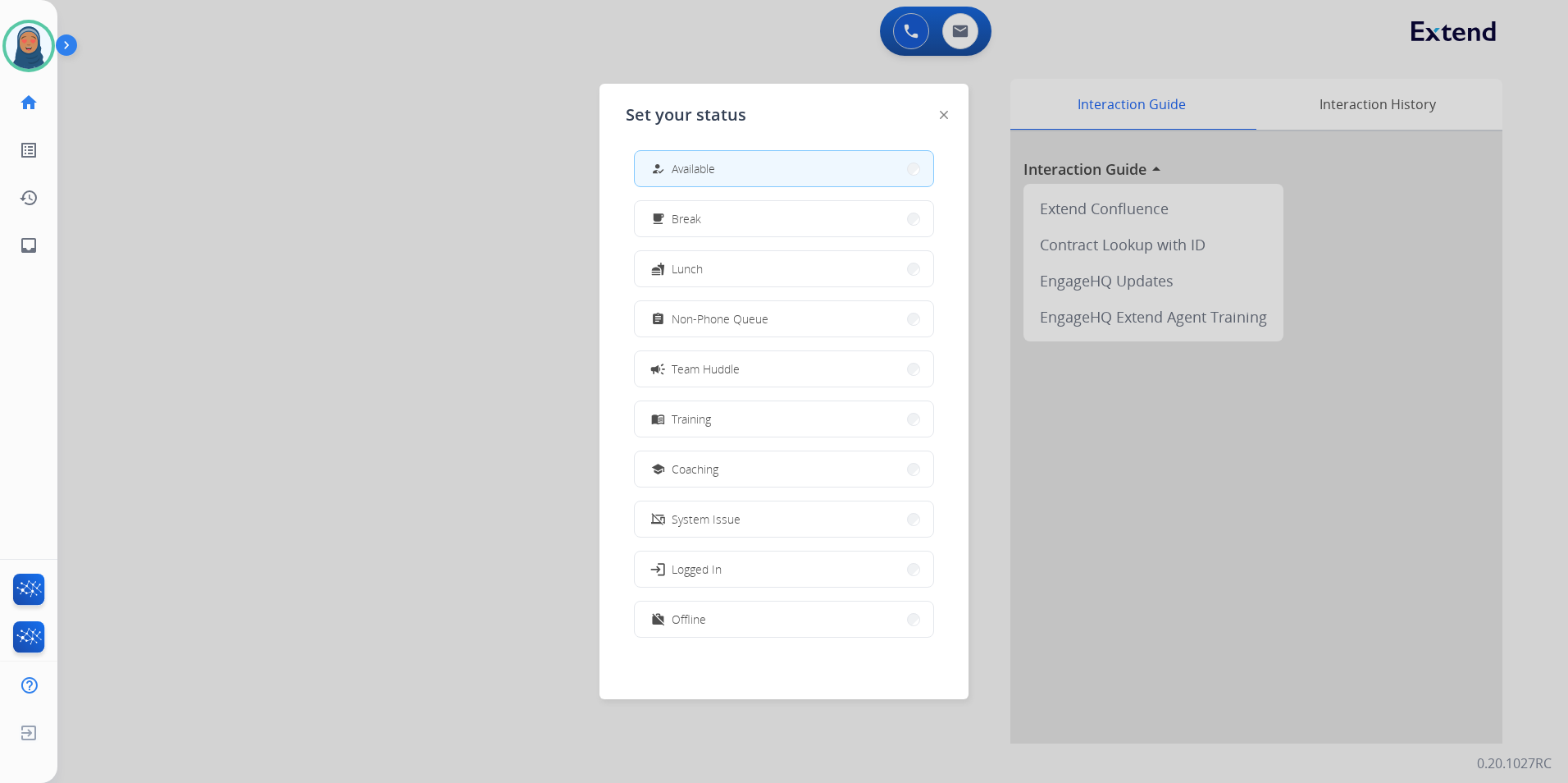
scroll to position [5, 0]
click at [710, 614] on button "work_off Offline" at bounding box center [784, 617] width 298 height 35
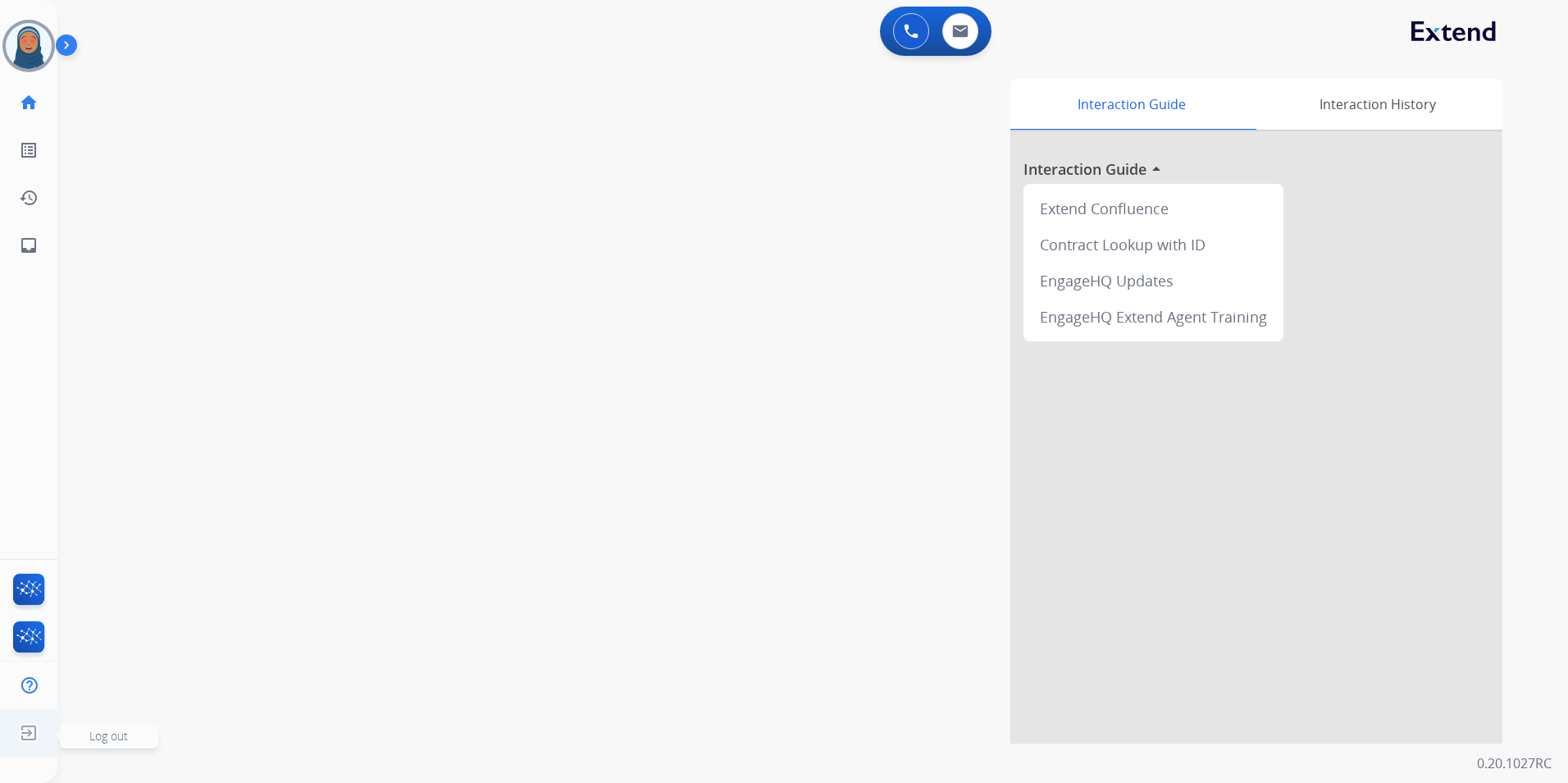
click at [33, 734] on img at bounding box center [28, 732] width 29 height 31
